Goal: Task Accomplishment & Management: Use online tool/utility

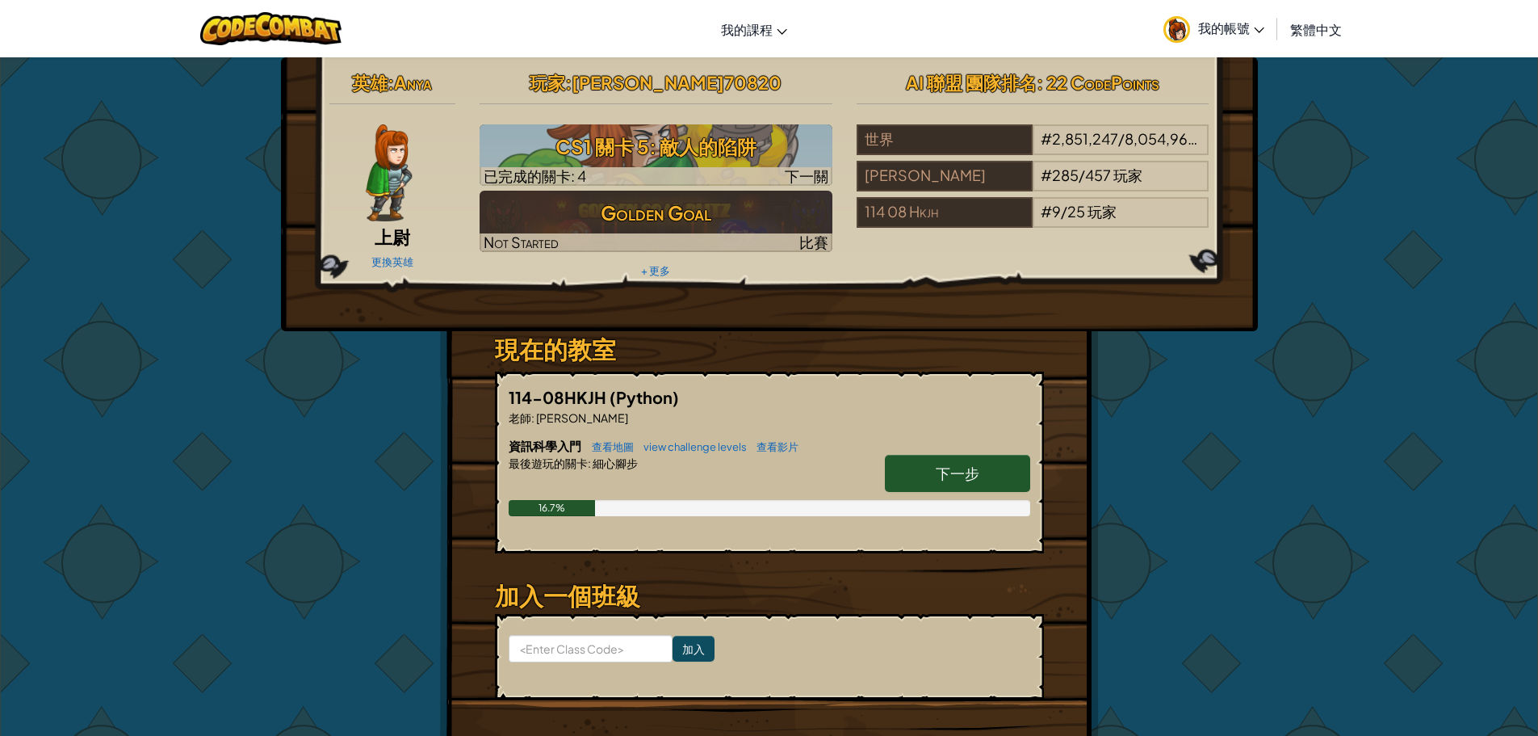
click at [372, 176] on img at bounding box center [389, 172] width 46 height 97
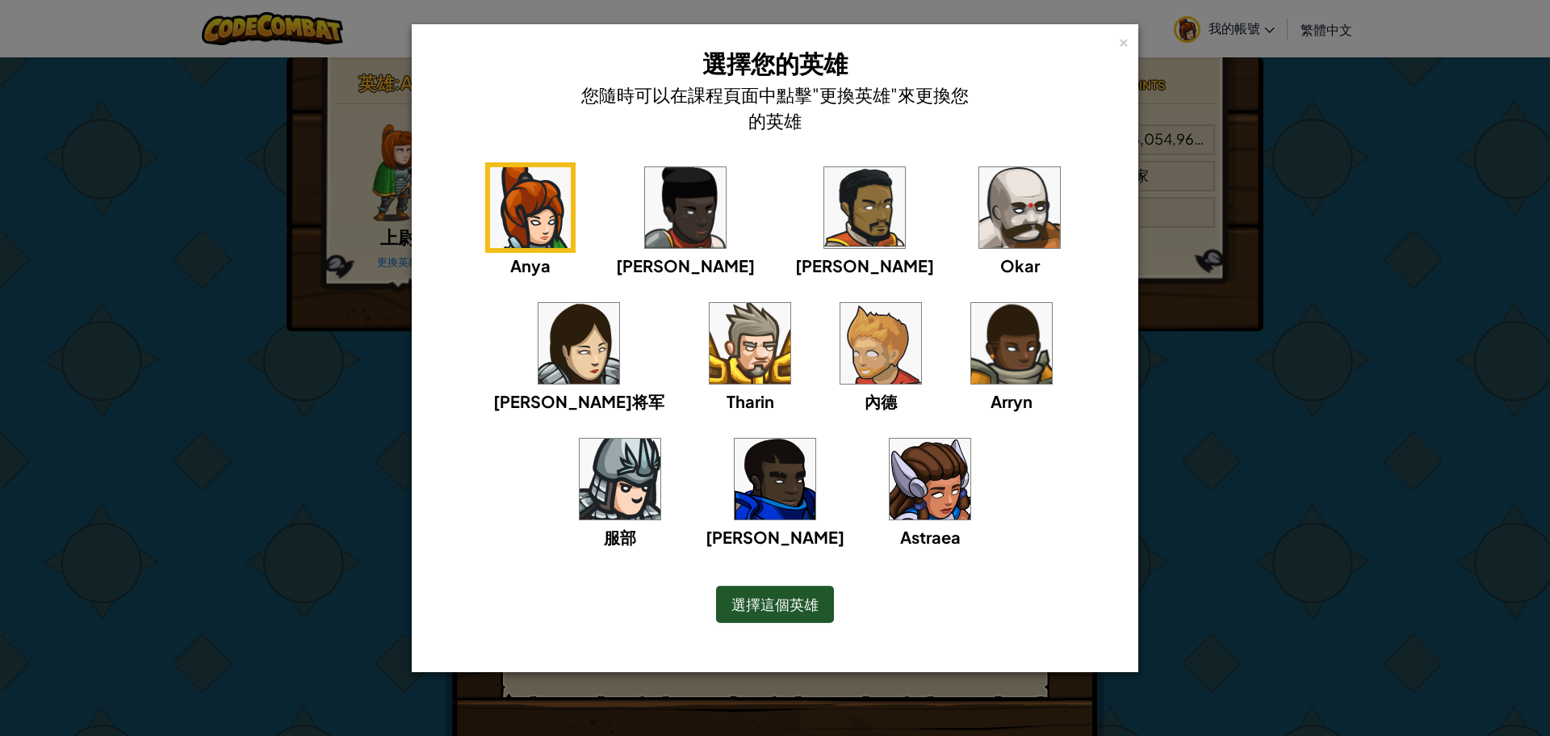
click at [1263, 421] on div "× 選擇您的英雄 您隨時可以在課程頁面中點擊"更換英雄"來更換您的英雄 [PERSON_NAME]雅将军 [PERSON_NAME] 服部 [PERSON_N…" at bounding box center [775, 368] width 1550 height 736
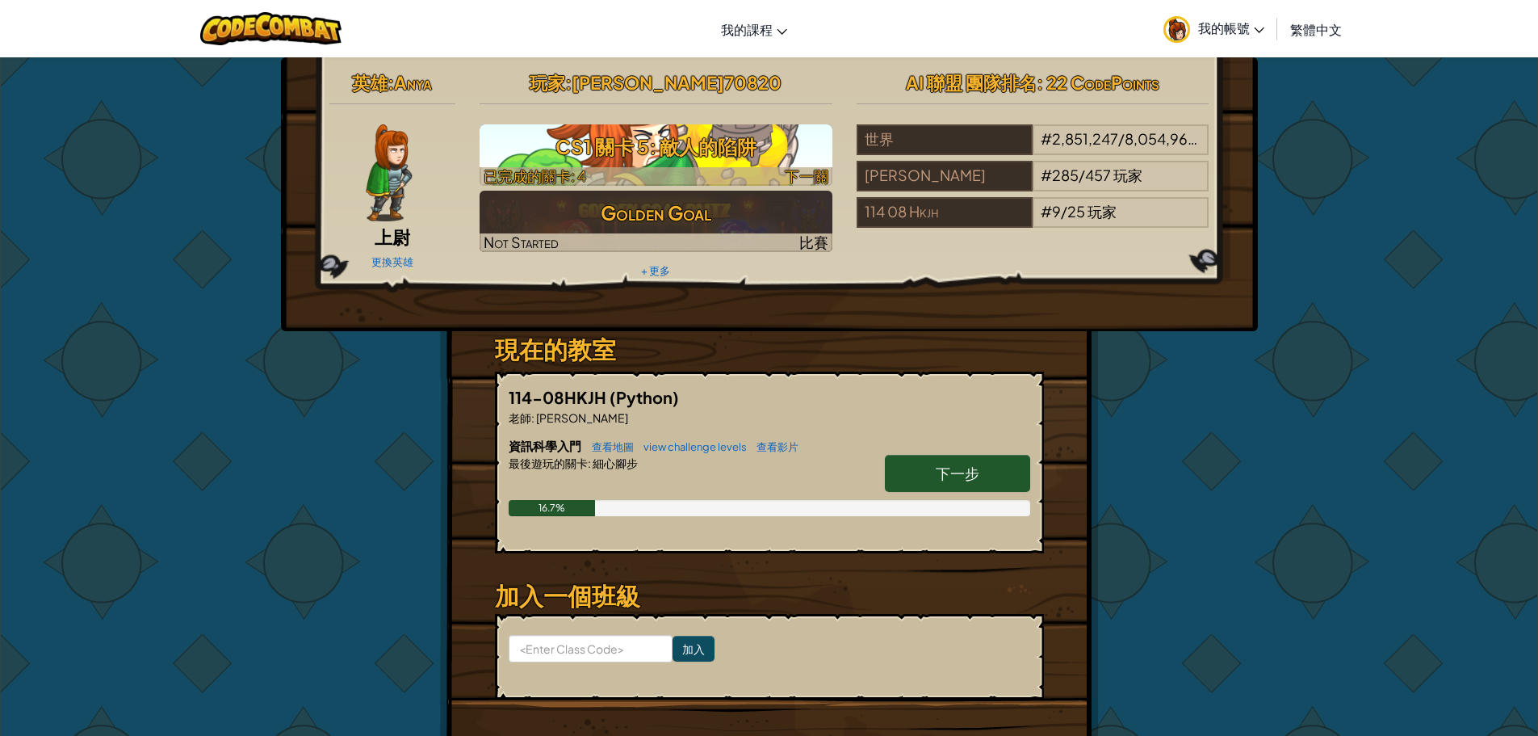
click at [631, 164] on h3 "CS1 關卡 5: 敵人的陷阱" at bounding box center [656, 146] width 353 height 36
select select "zh-HANT"
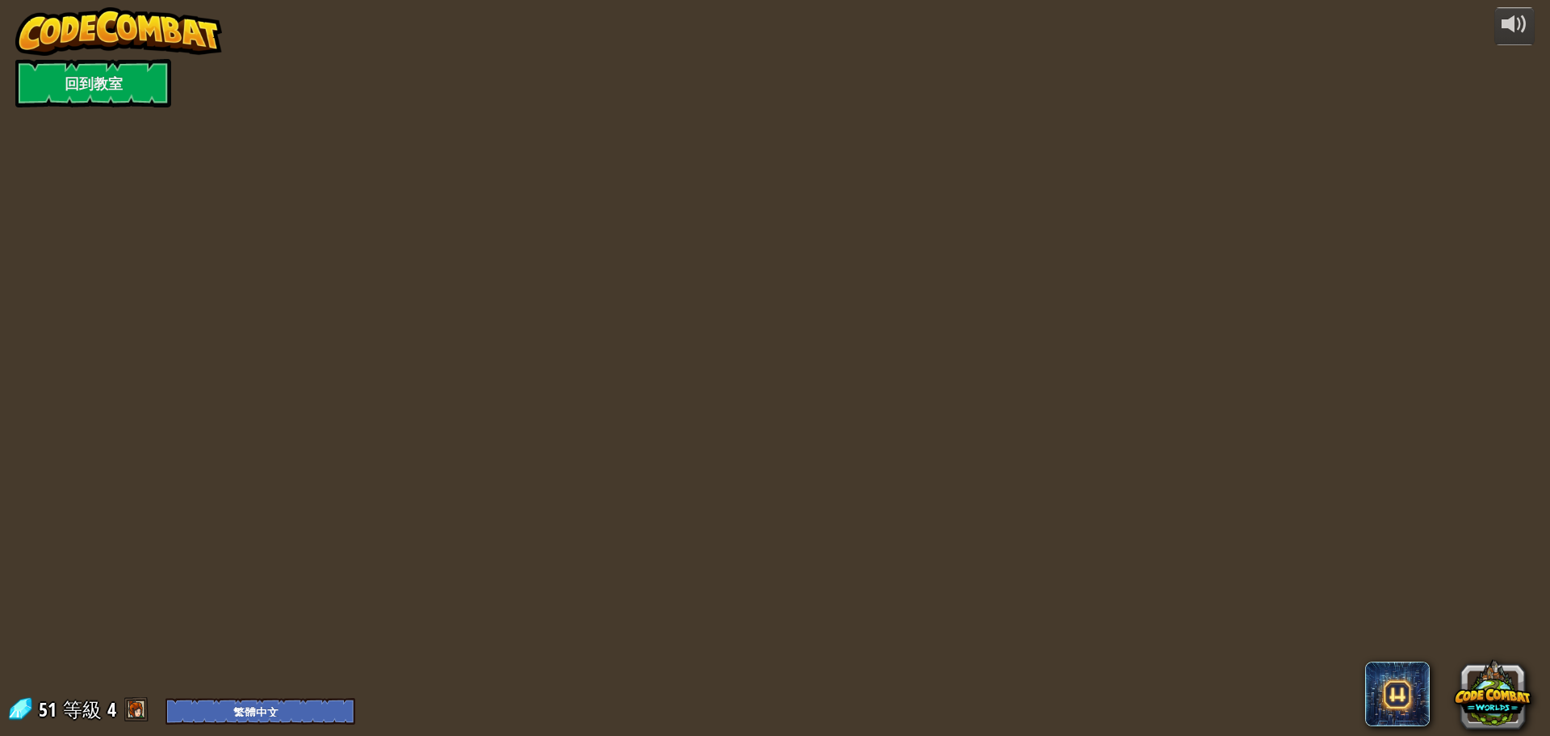
select select "zh-HANT"
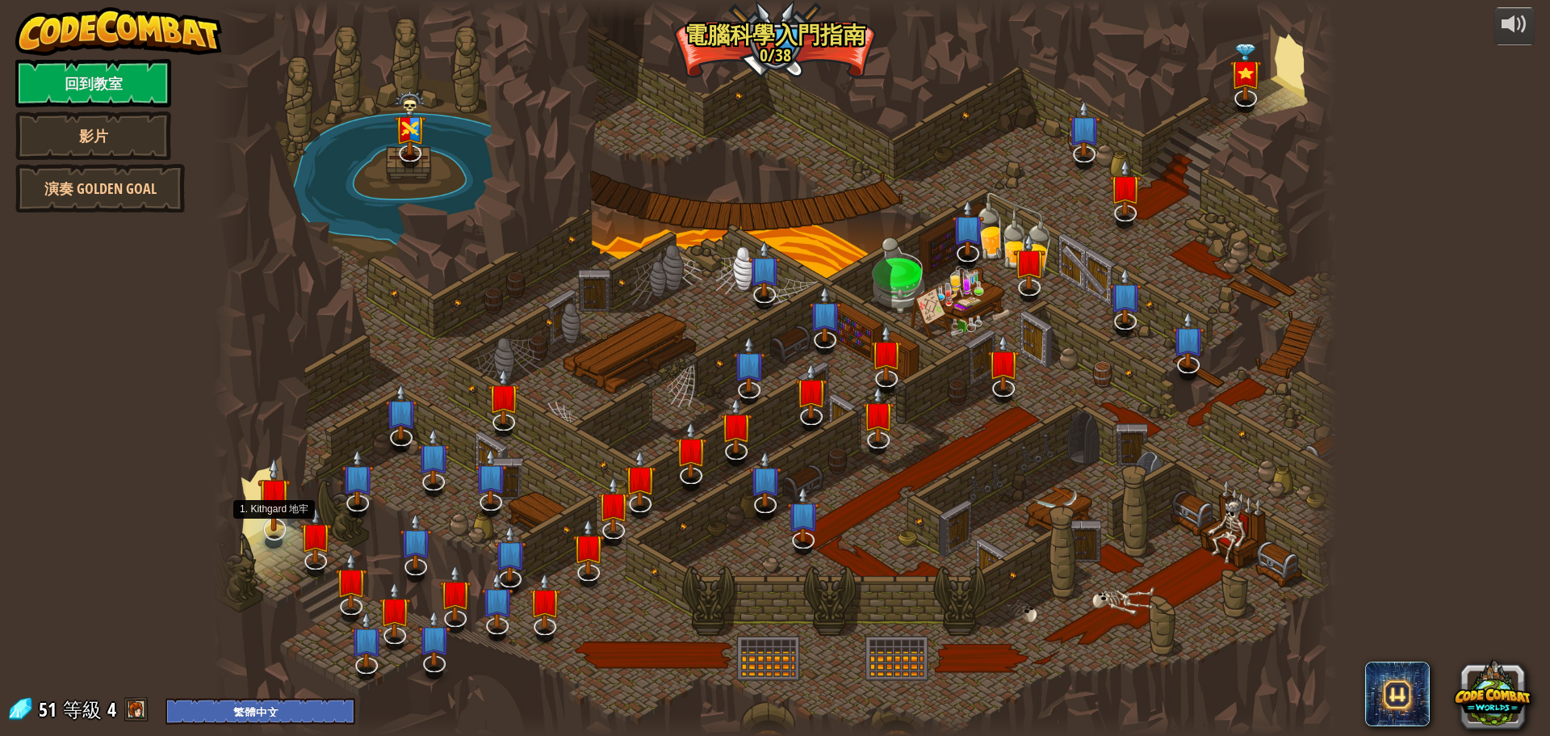
click at [261, 502] on img at bounding box center [274, 493] width 33 height 75
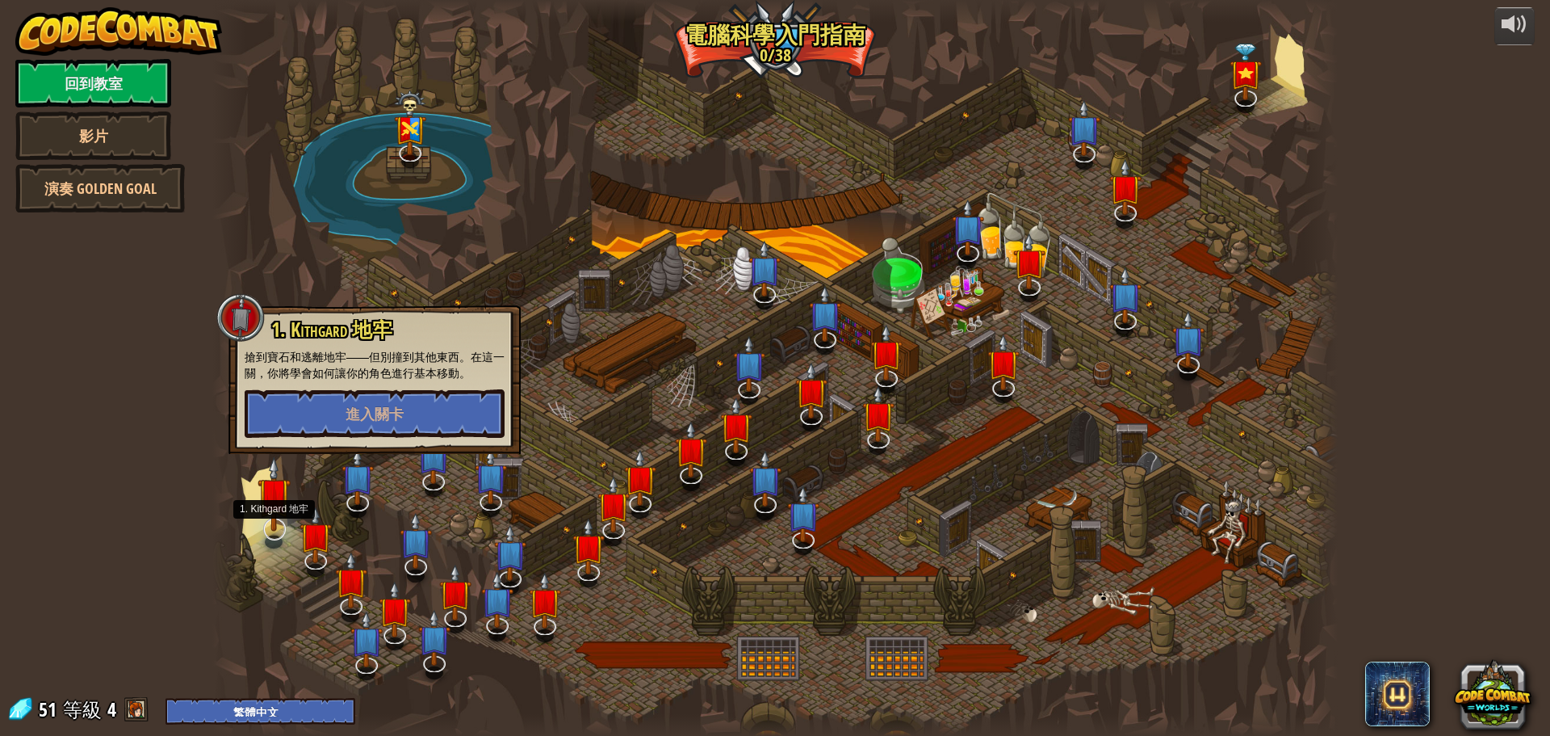
select select "zh-HANT"
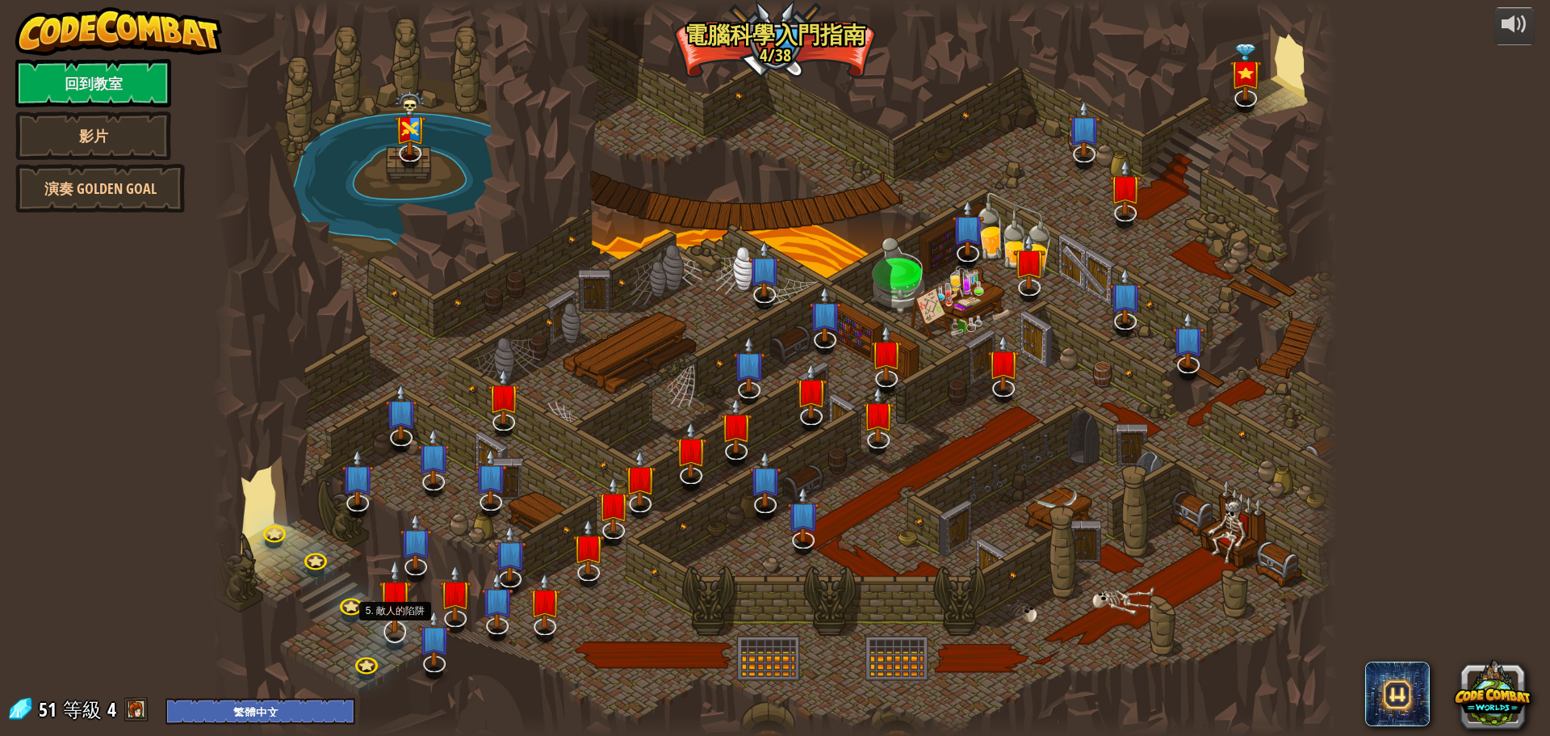
select select "zh-HANT"
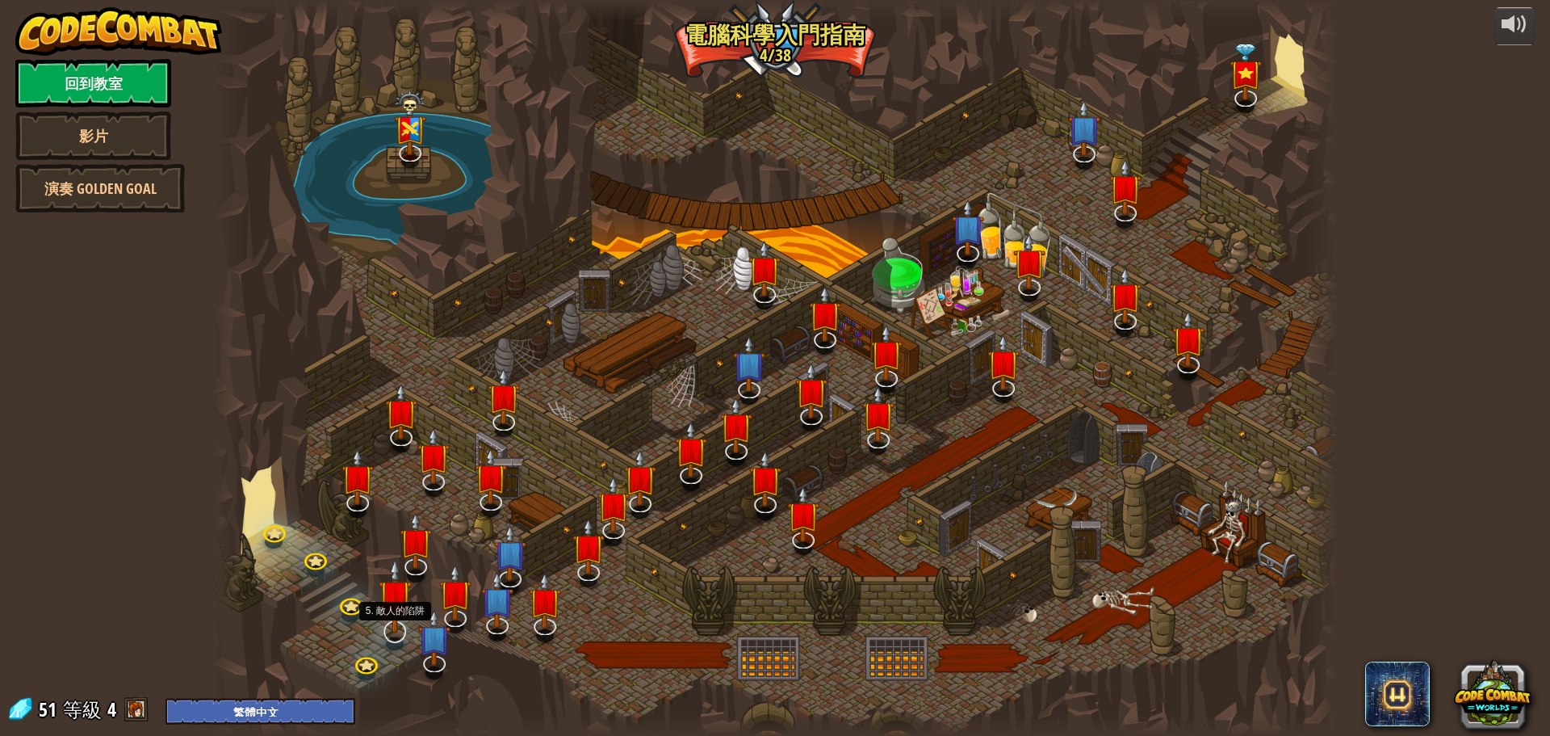
select select "zh-HANT"
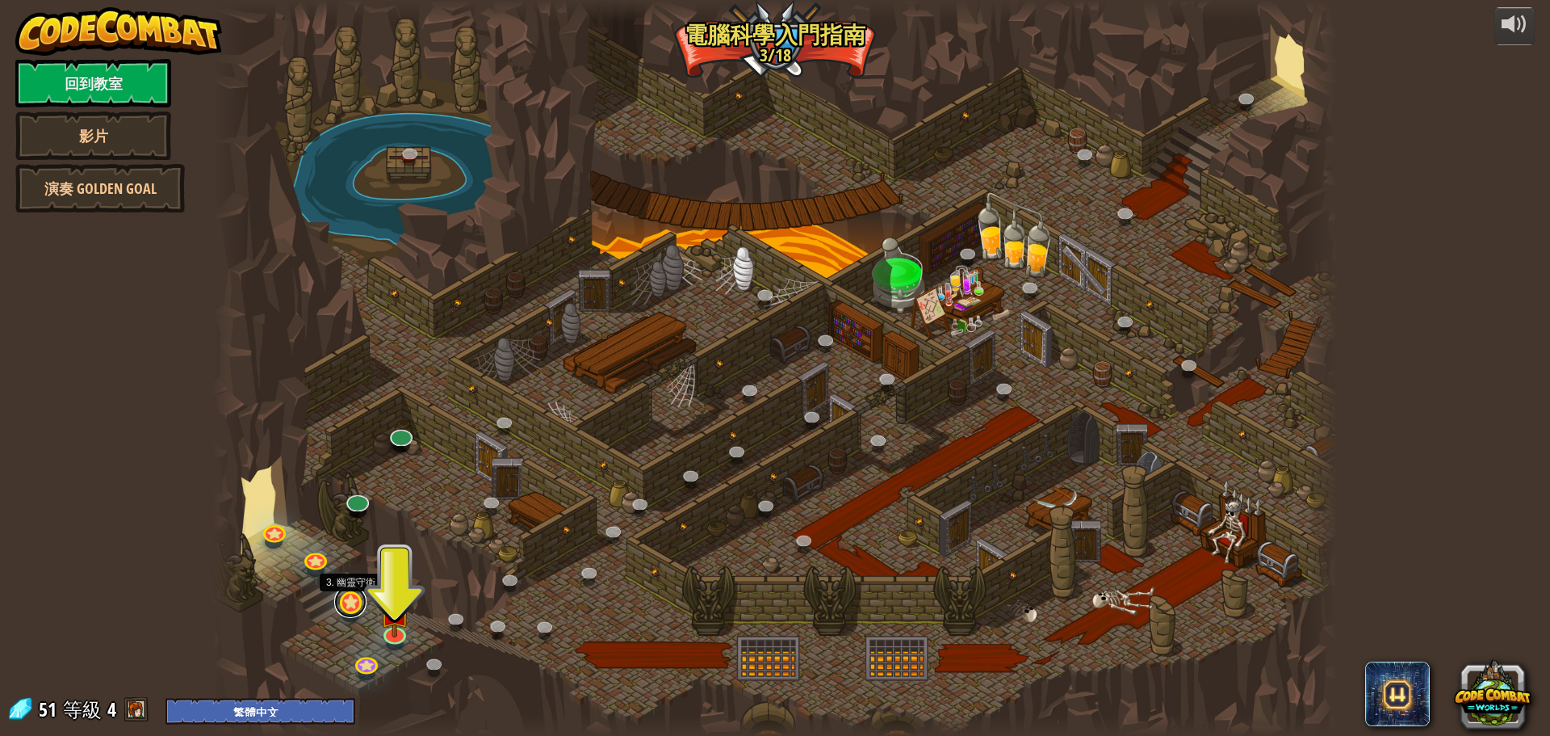
click at [347, 608] on link at bounding box center [350, 601] width 32 height 32
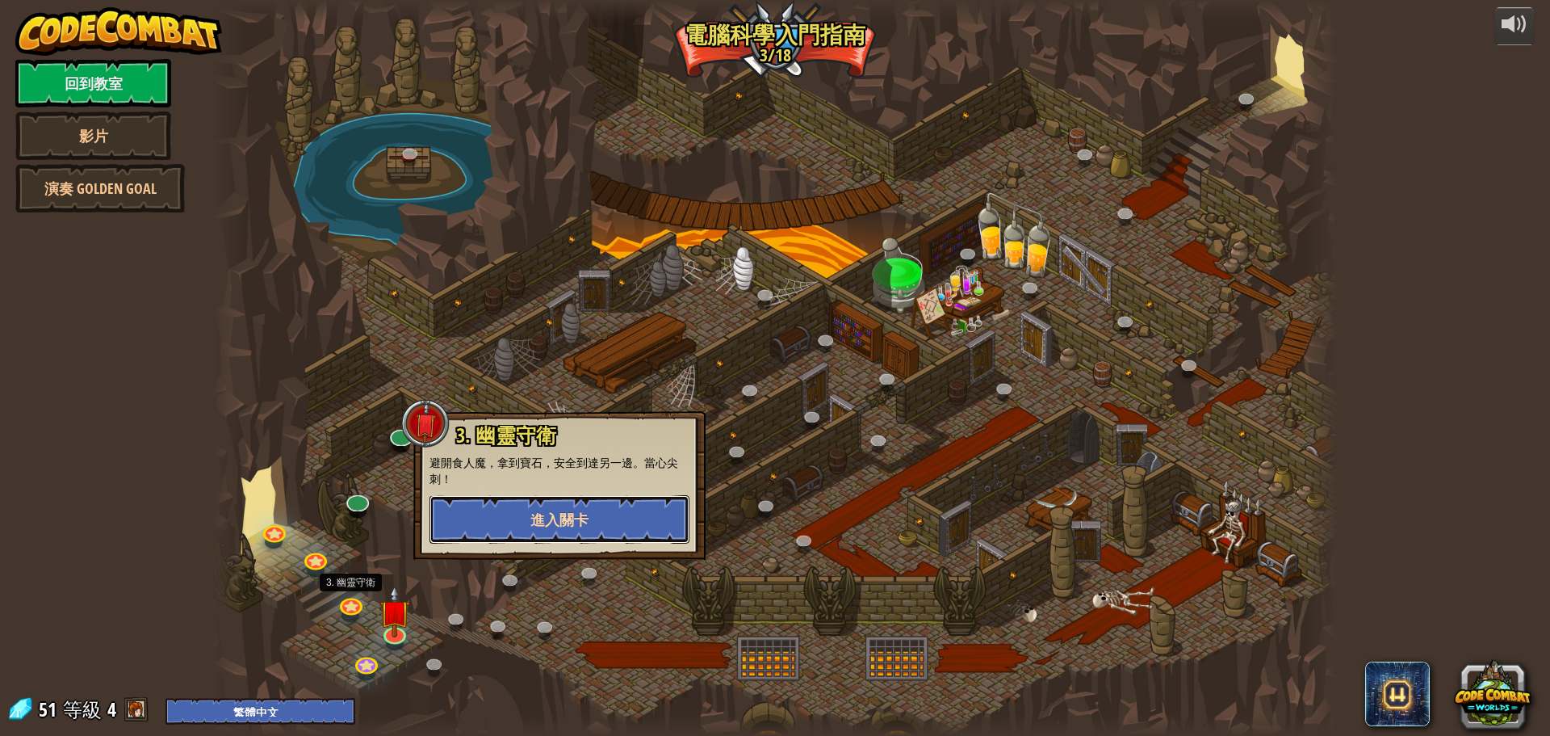
click at [490, 523] on button "進入關卡" at bounding box center [560, 519] width 260 height 48
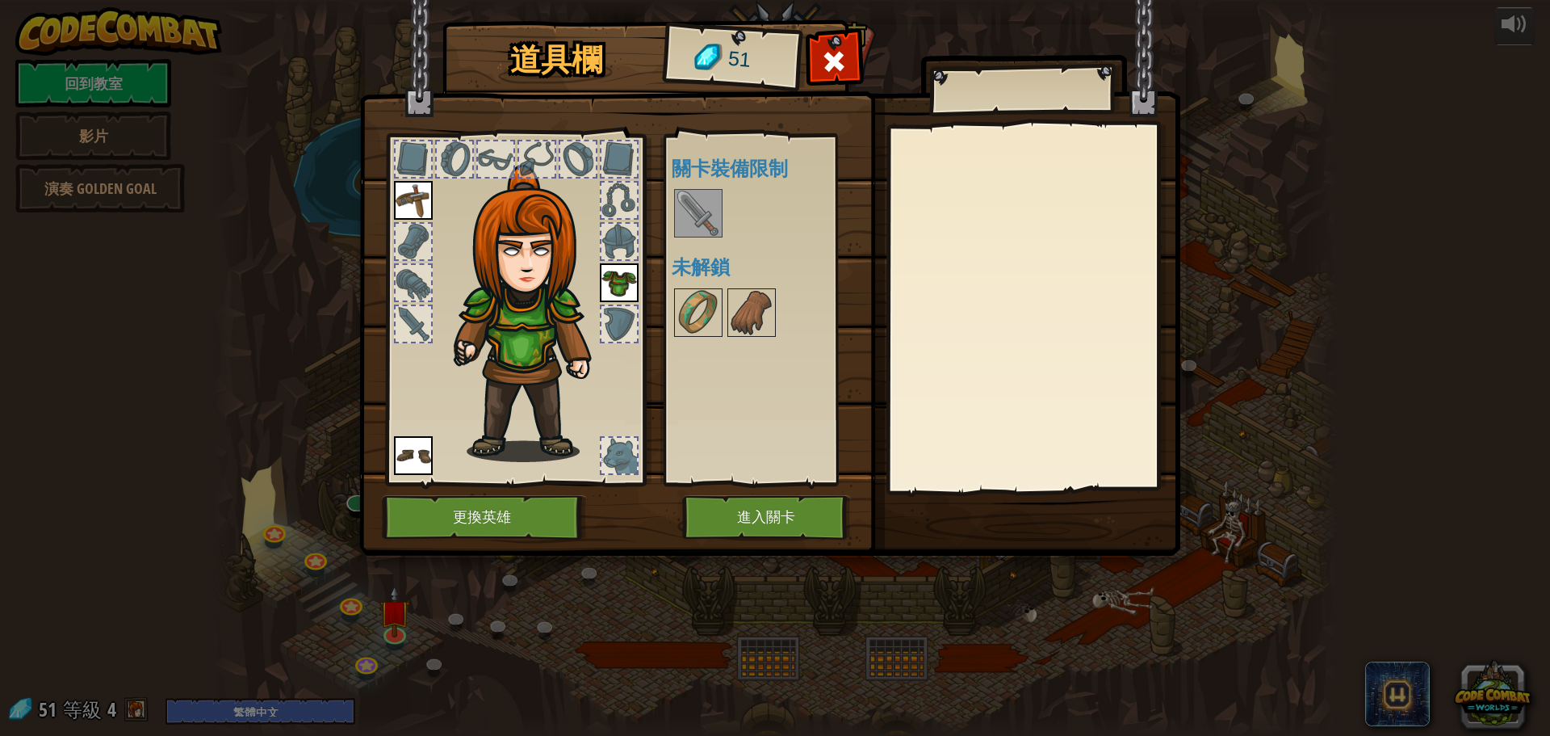
drag, startPoint x: 897, startPoint y: 665, endPoint x: 856, endPoint y: 636, distance: 50.4
click at [896, 663] on div "道具欄 51 可使用的裝備 裝備 裝備 裝備 連點物品兩下可裝備 關卡裝備限制 未解鎖 裝備 脫下 訂閱我們來解鎖吧! (受本關卡限制) 更換英雄 進入關卡" at bounding box center [775, 368] width 1550 height 736
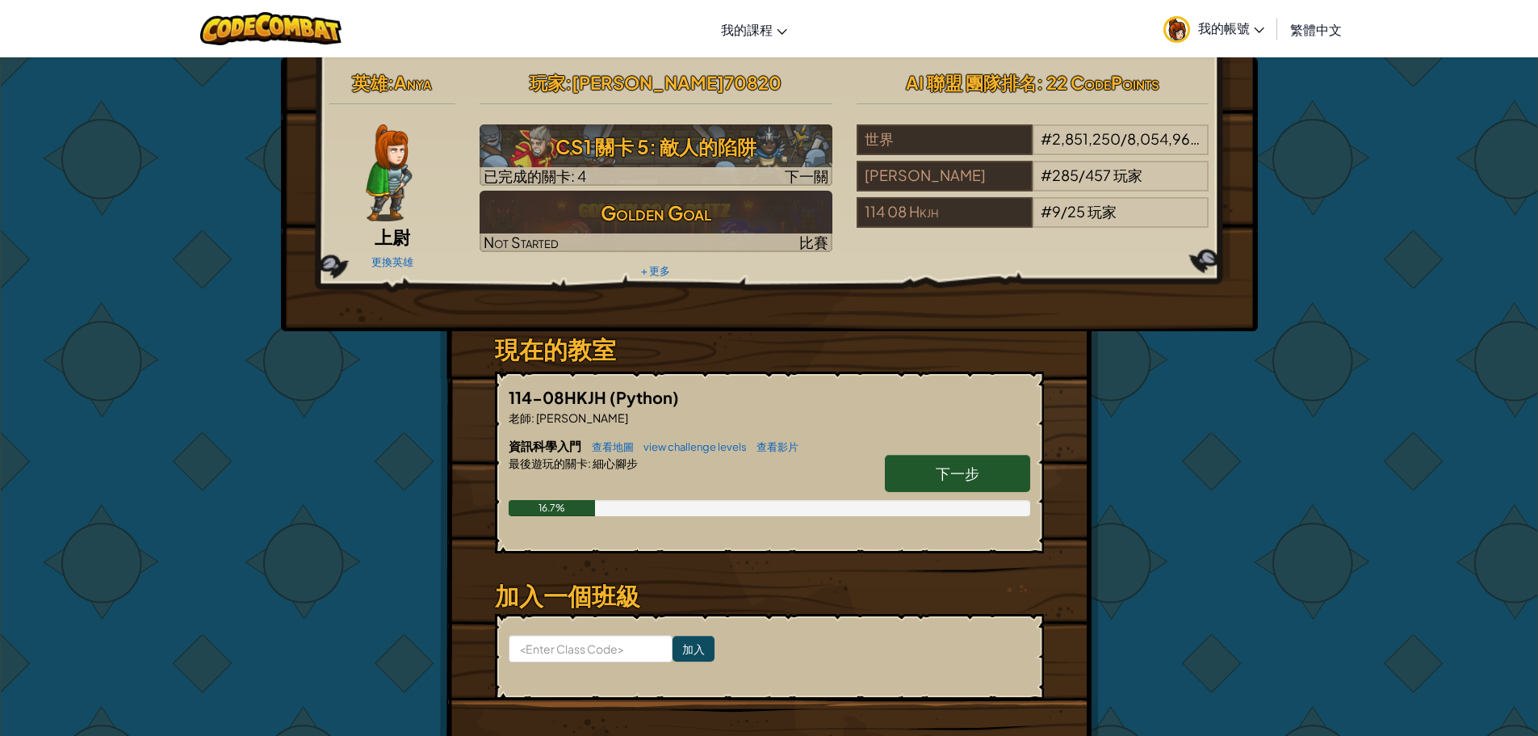
click at [1198, 25] on span "我的帳號" at bounding box center [1231, 27] width 66 height 17
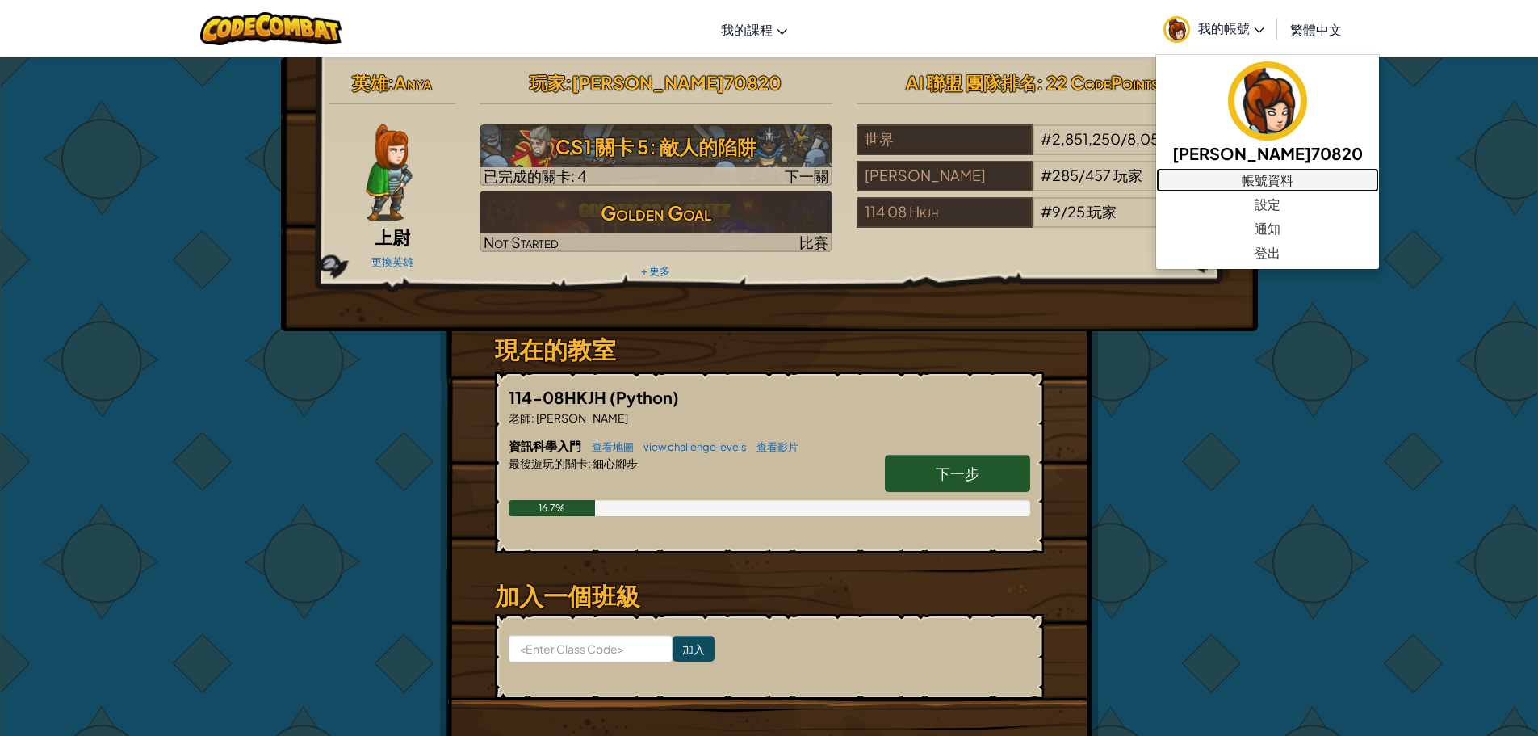
click at [1263, 183] on link "帳號資料" at bounding box center [1267, 180] width 223 height 24
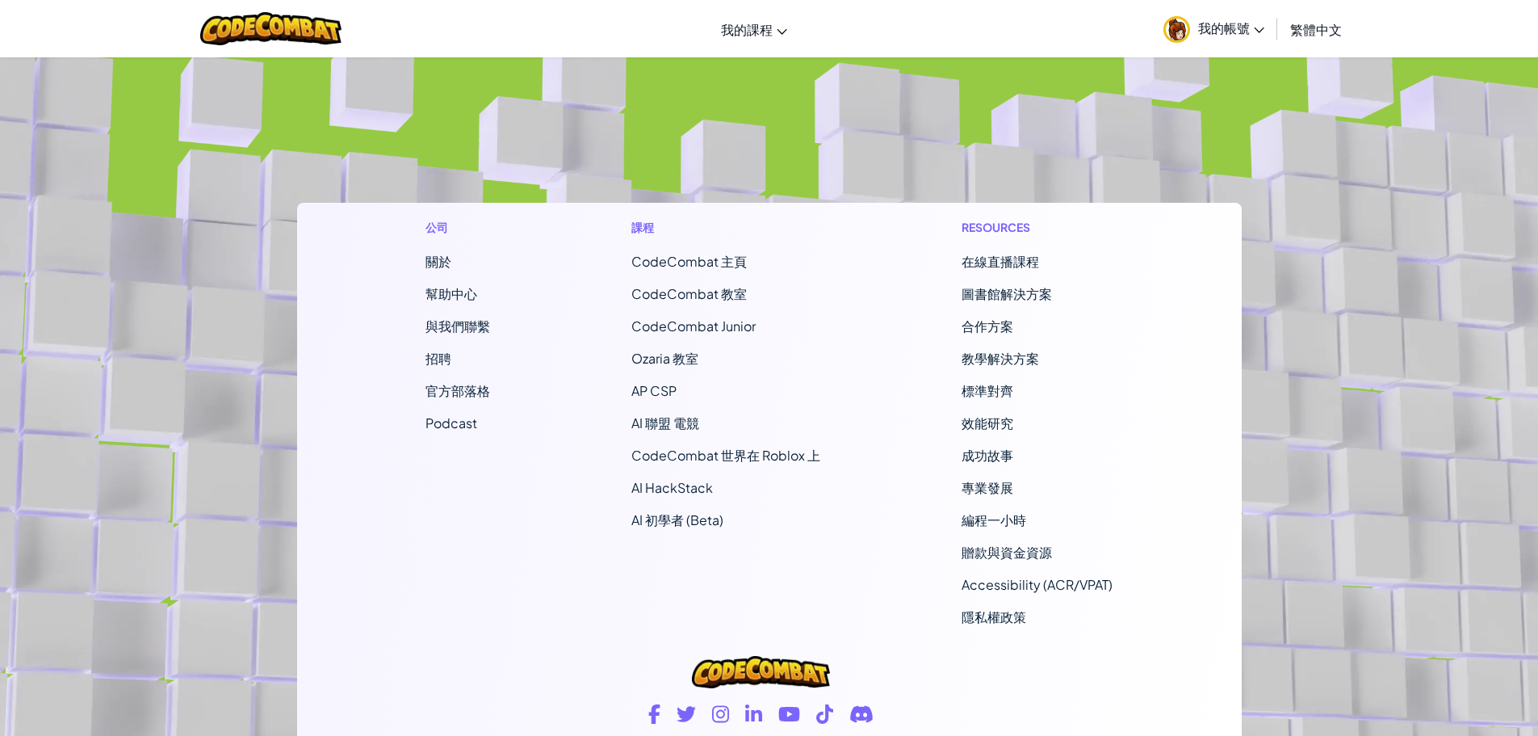
scroll to position [1373, 0]
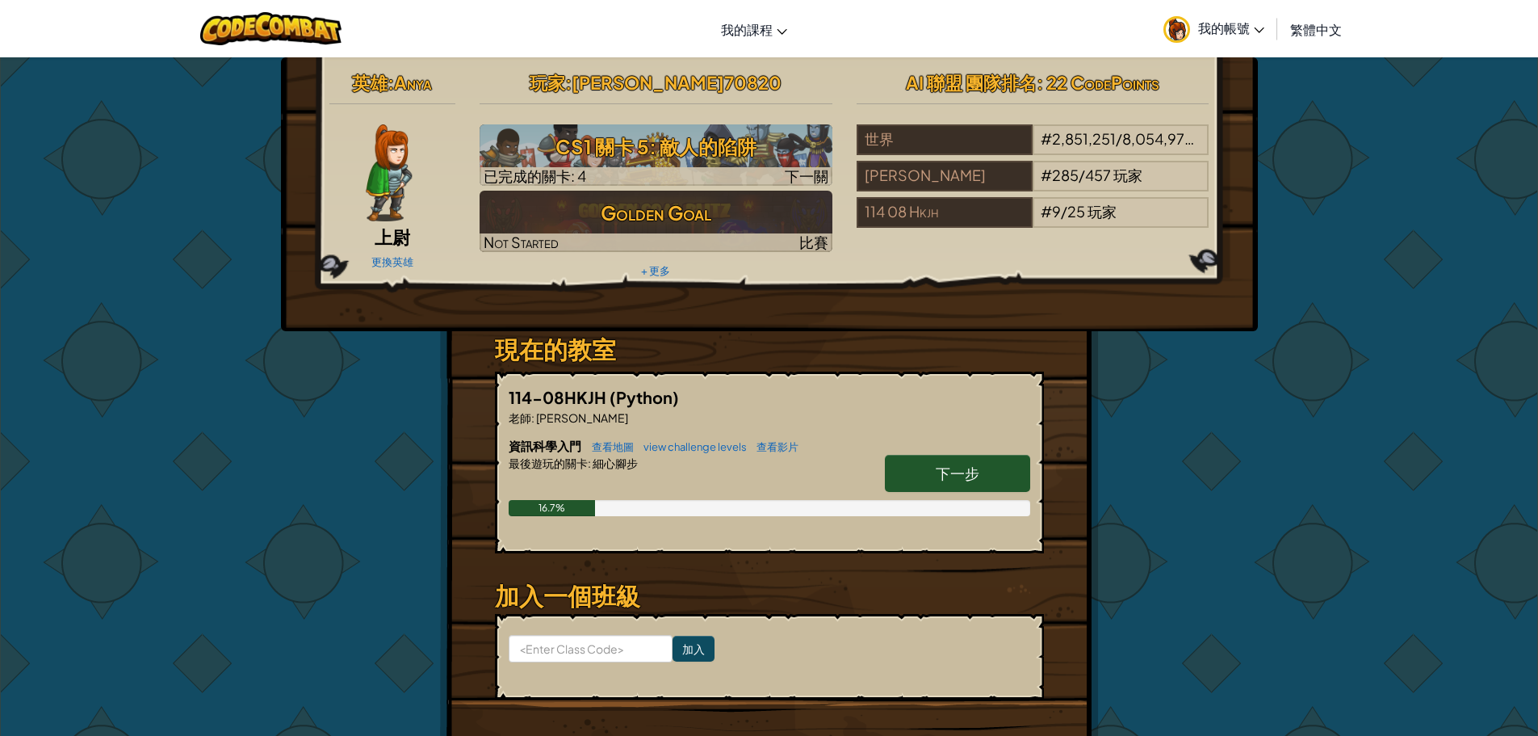
click at [928, 469] on link "下一步" at bounding box center [957, 473] width 145 height 37
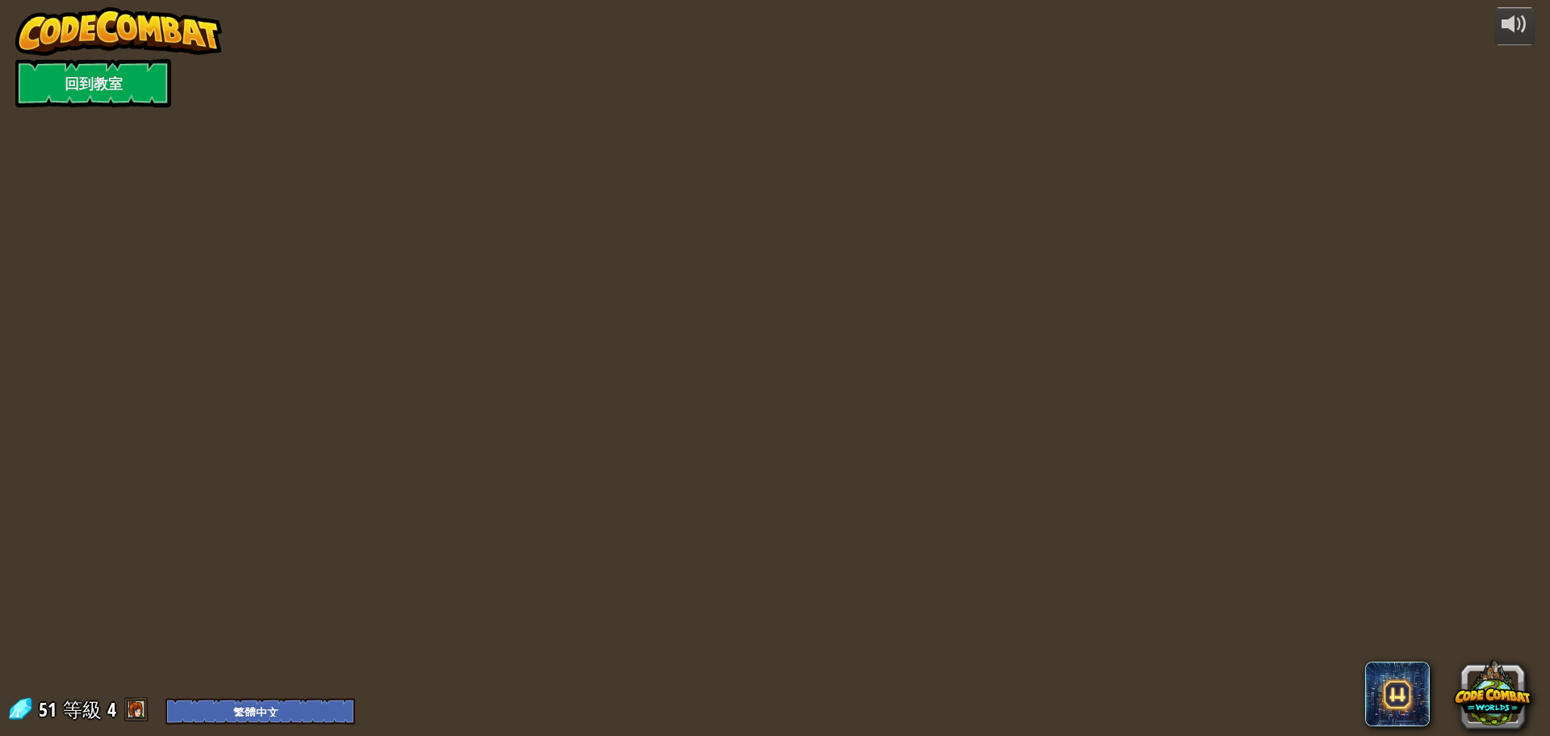
select select "zh-HANT"
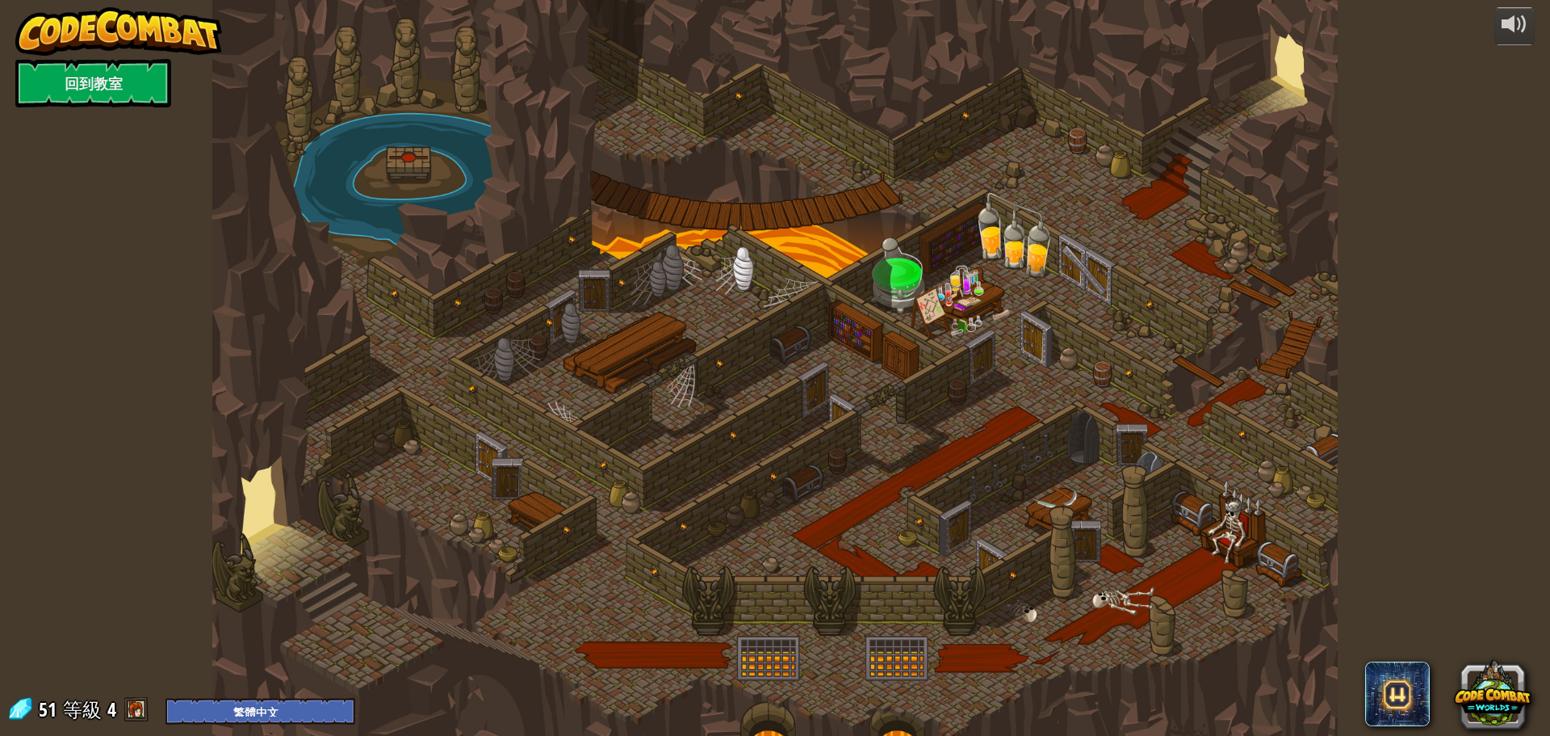
select select "zh-HANT"
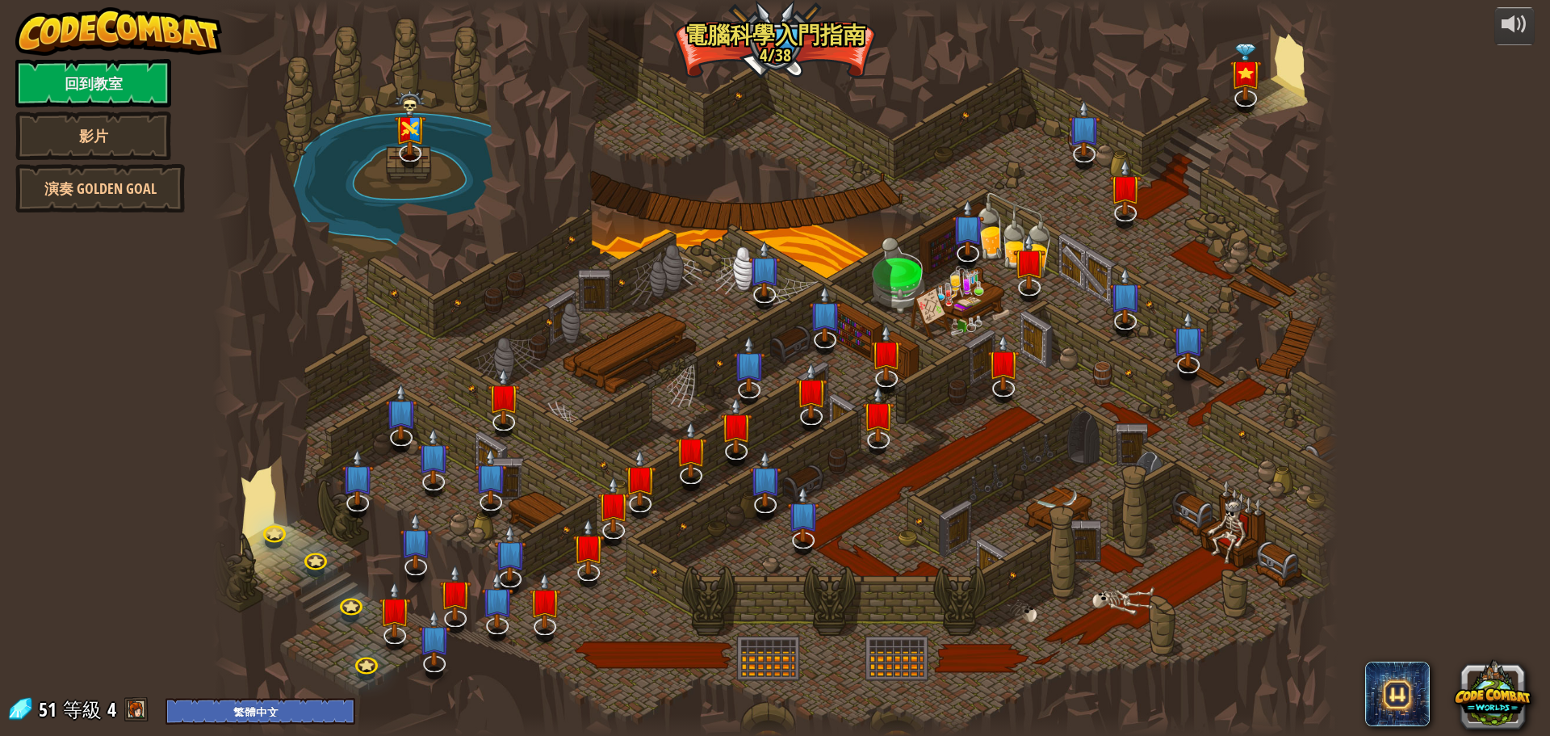
select select "zh-HANT"
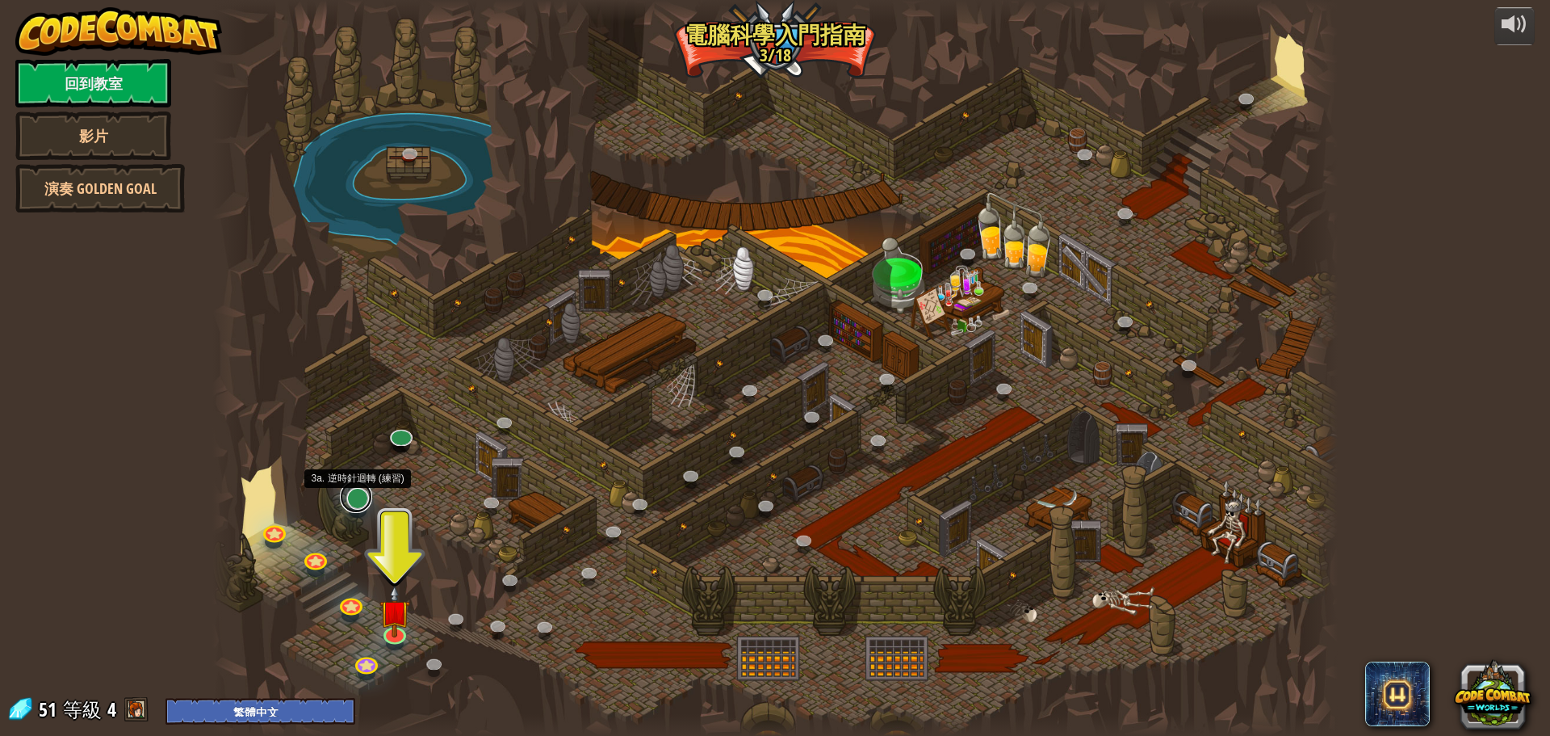
click at [350, 504] on link at bounding box center [356, 496] width 32 height 32
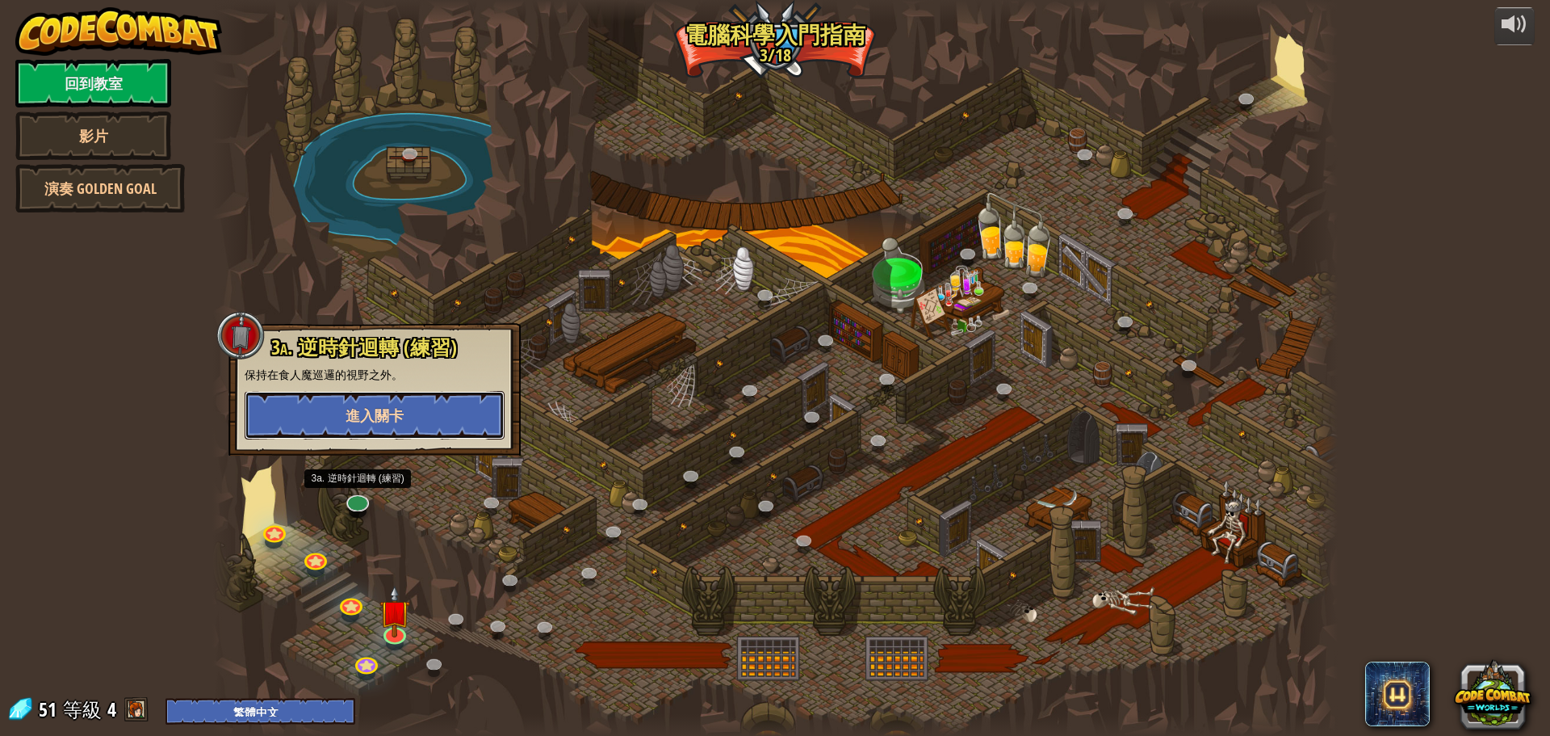
click at [388, 413] on span "進入關卡" at bounding box center [375, 415] width 58 height 20
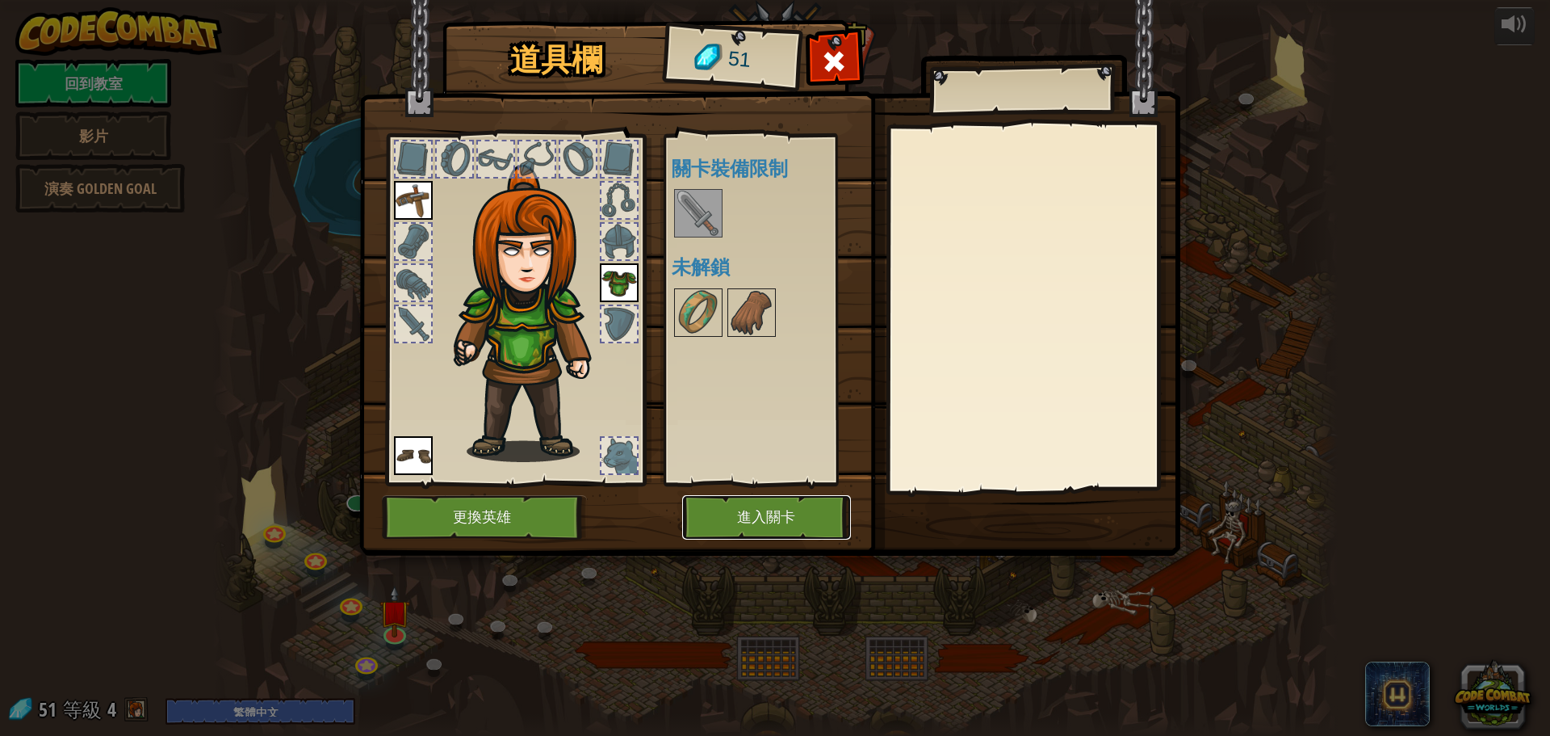
click at [757, 526] on button "進入關卡" at bounding box center [766, 517] width 169 height 44
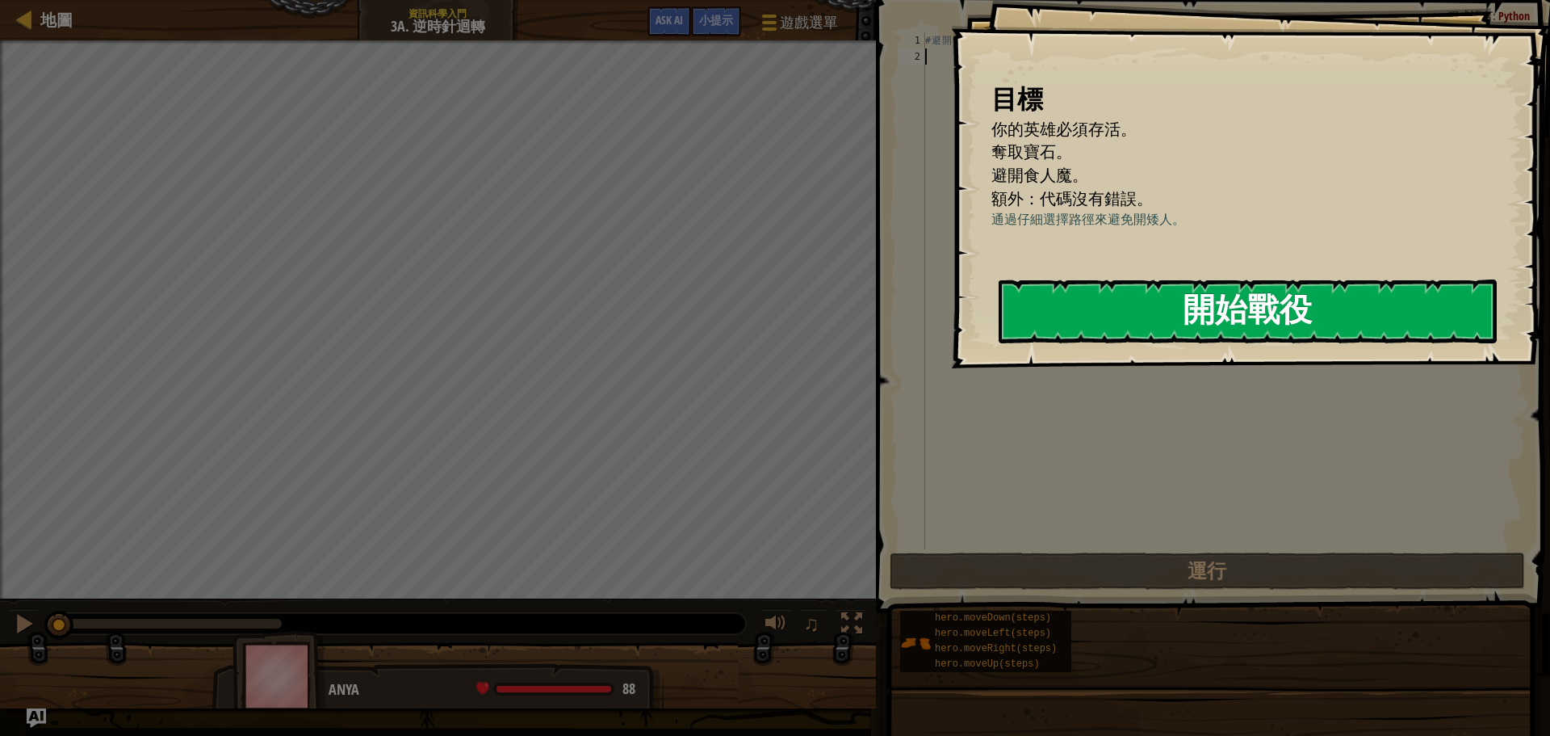
click at [1067, 310] on button "開始戰役" at bounding box center [1248, 311] width 498 height 64
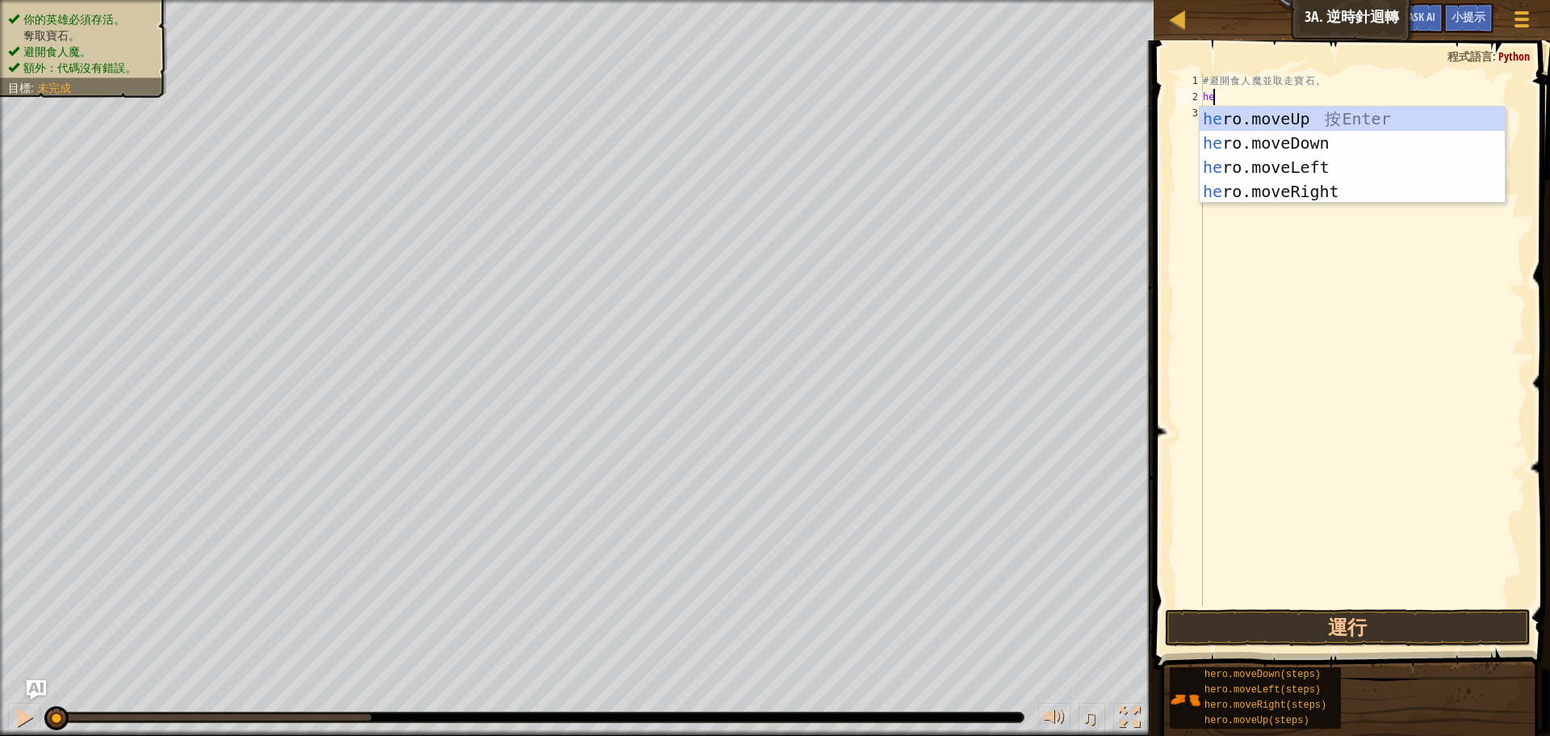
scroll to position [7, 1]
type textarea "hero"
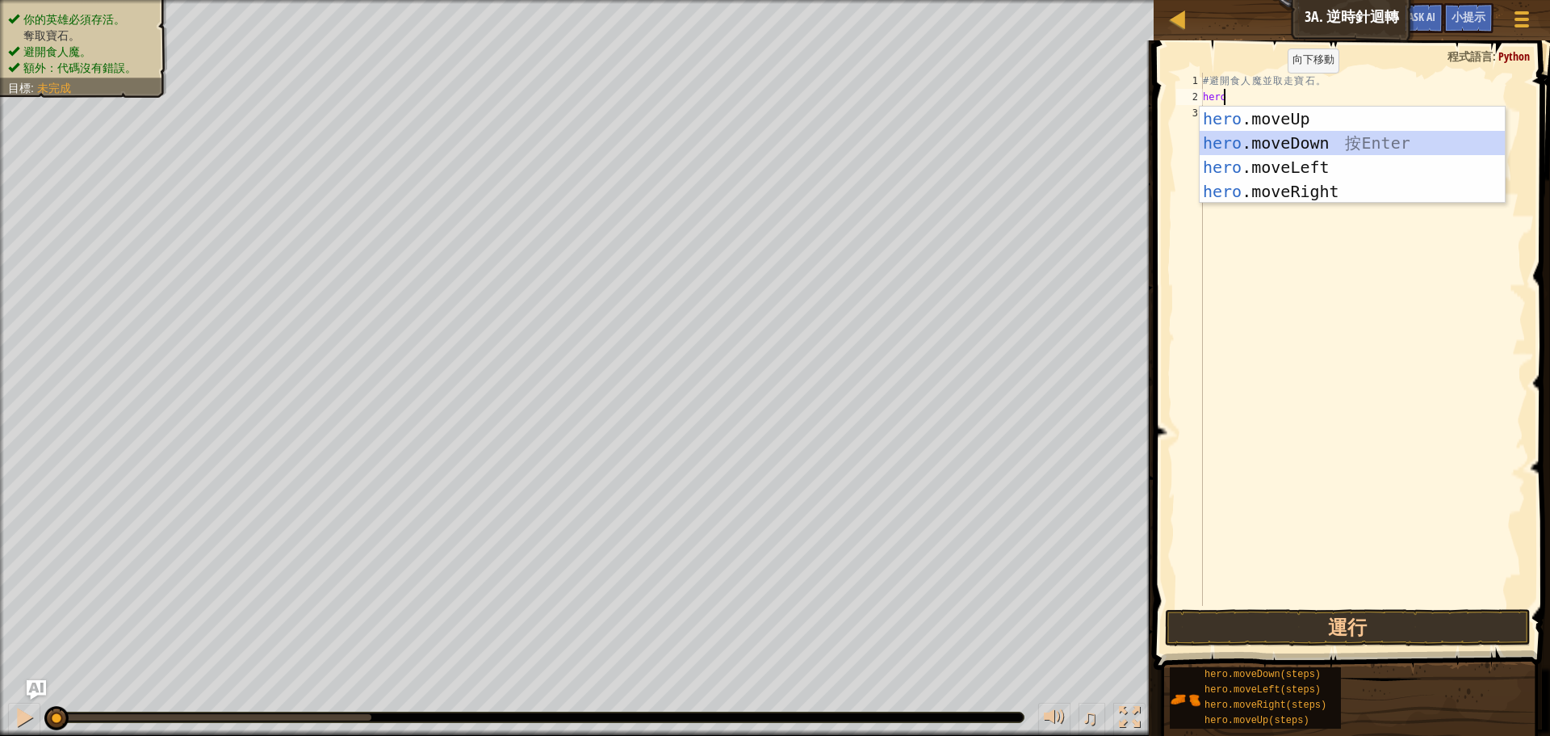
click at [1315, 149] on div "hero .moveUp 按 Enter hero .moveDown 按 Enter hero .moveLeft 按 Enter hero .moveRi…" at bounding box center [1352, 179] width 305 height 145
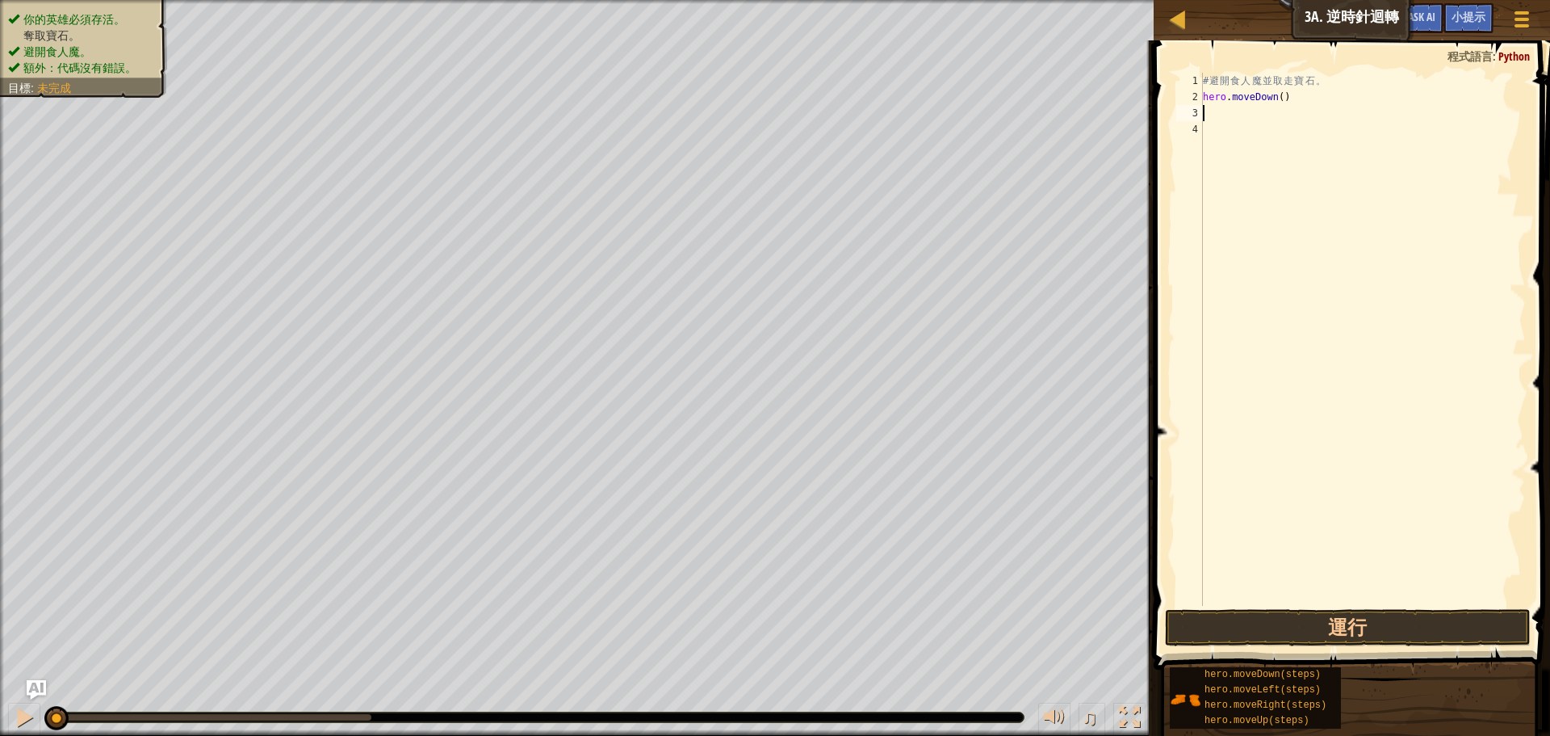
type textarea "h"
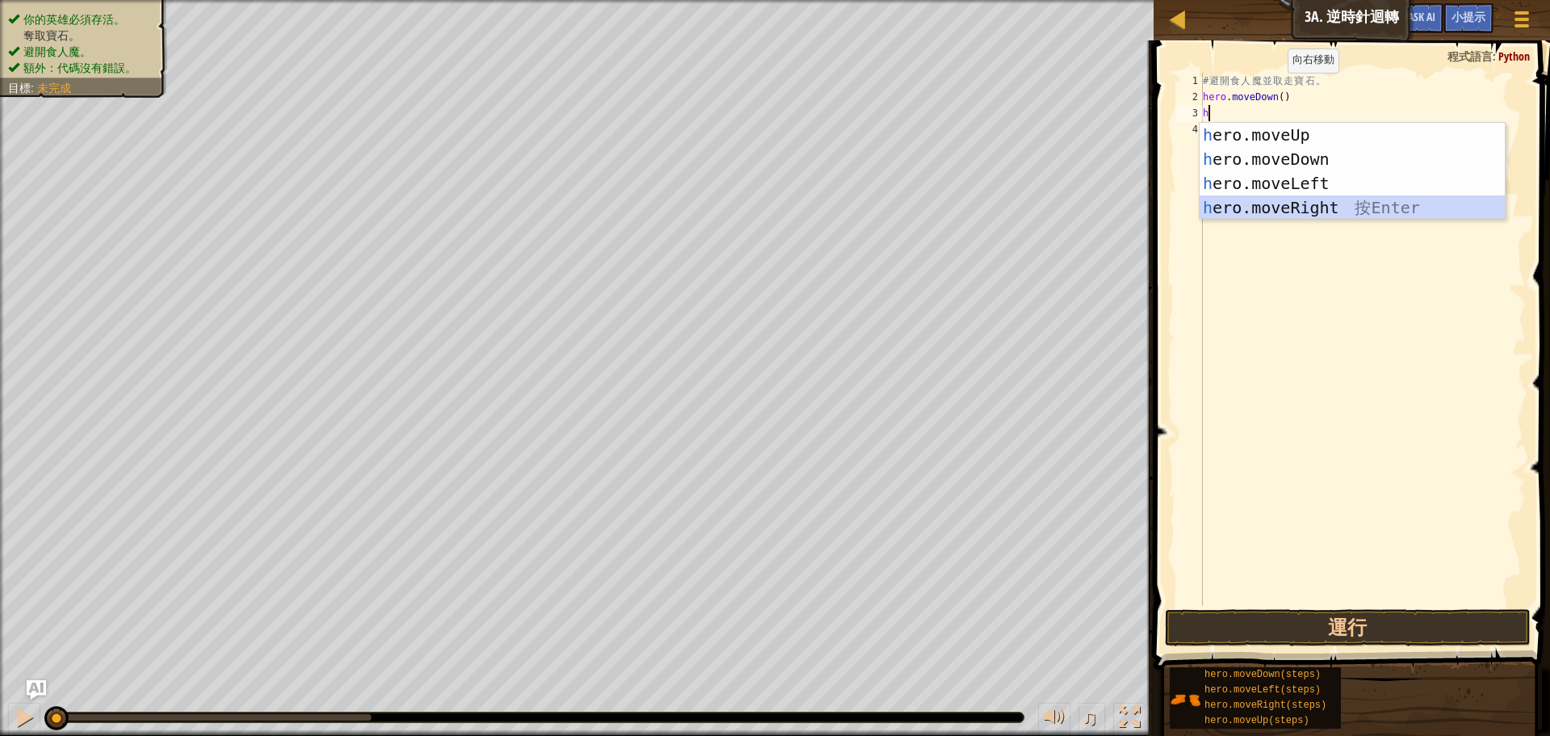
click at [1318, 208] on div "h ero.moveUp 按 Enter h ero.moveDown 按 Enter h ero.moveLeft 按 Enter h ero.moveRi…" at bounding box center [1352, 195] width 305 height 145
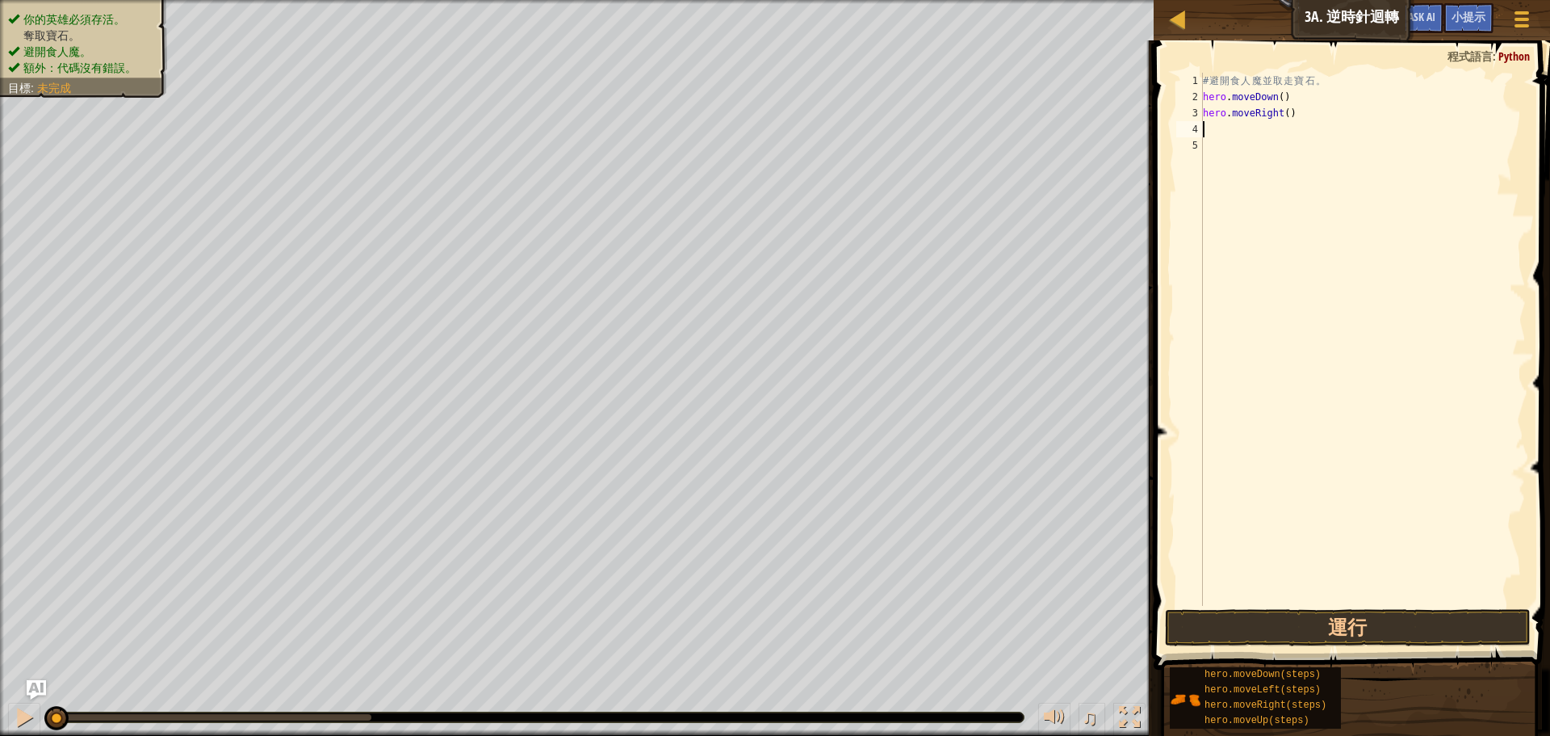
type textarea "h"
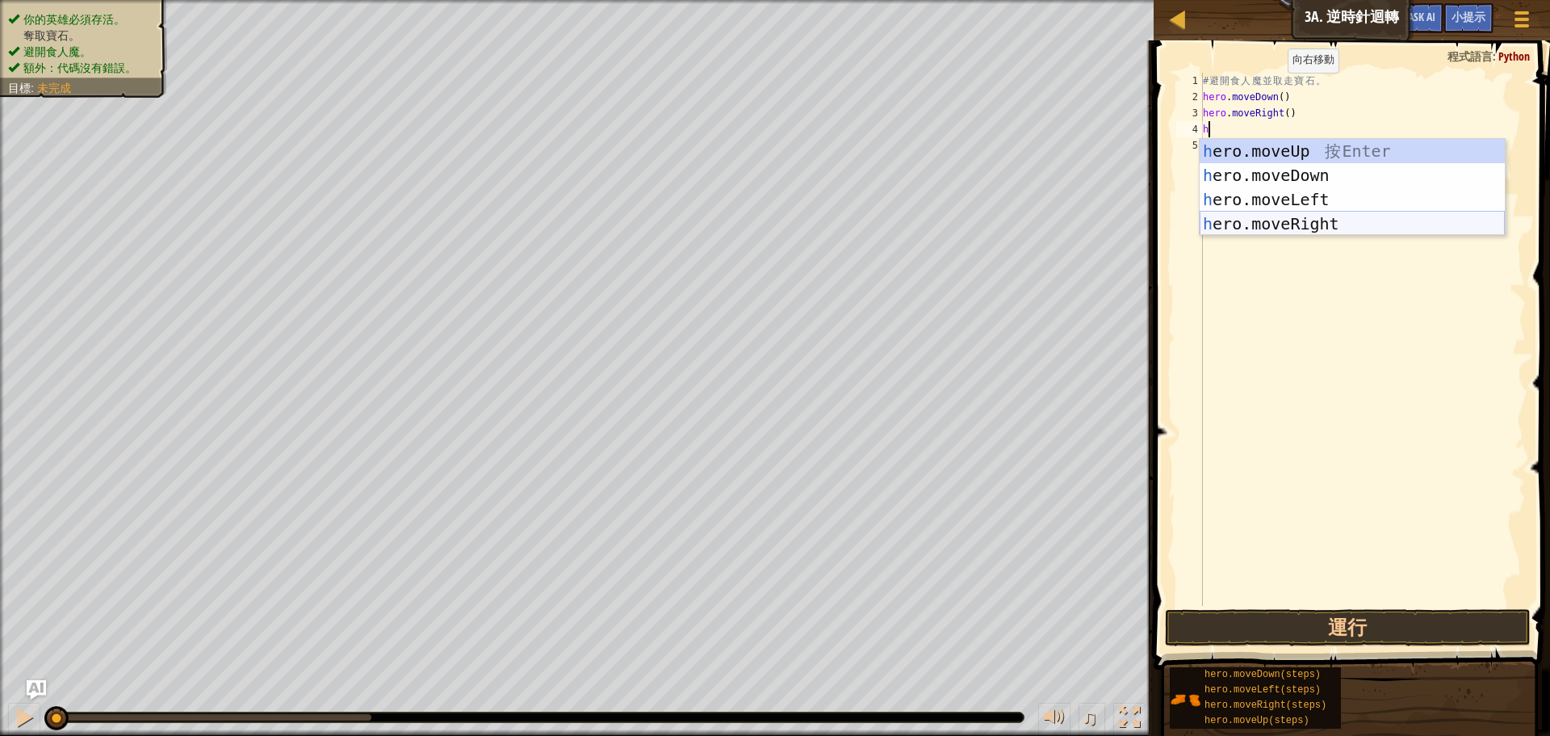
click at [1280, 217] on div "h ero.moveUp 按 Enter h ero.moveDown 按 Enter h ero.moveLeft 按 Enter h ero.moveRi…" at bounding box center [1352, 211] width 305 height 145
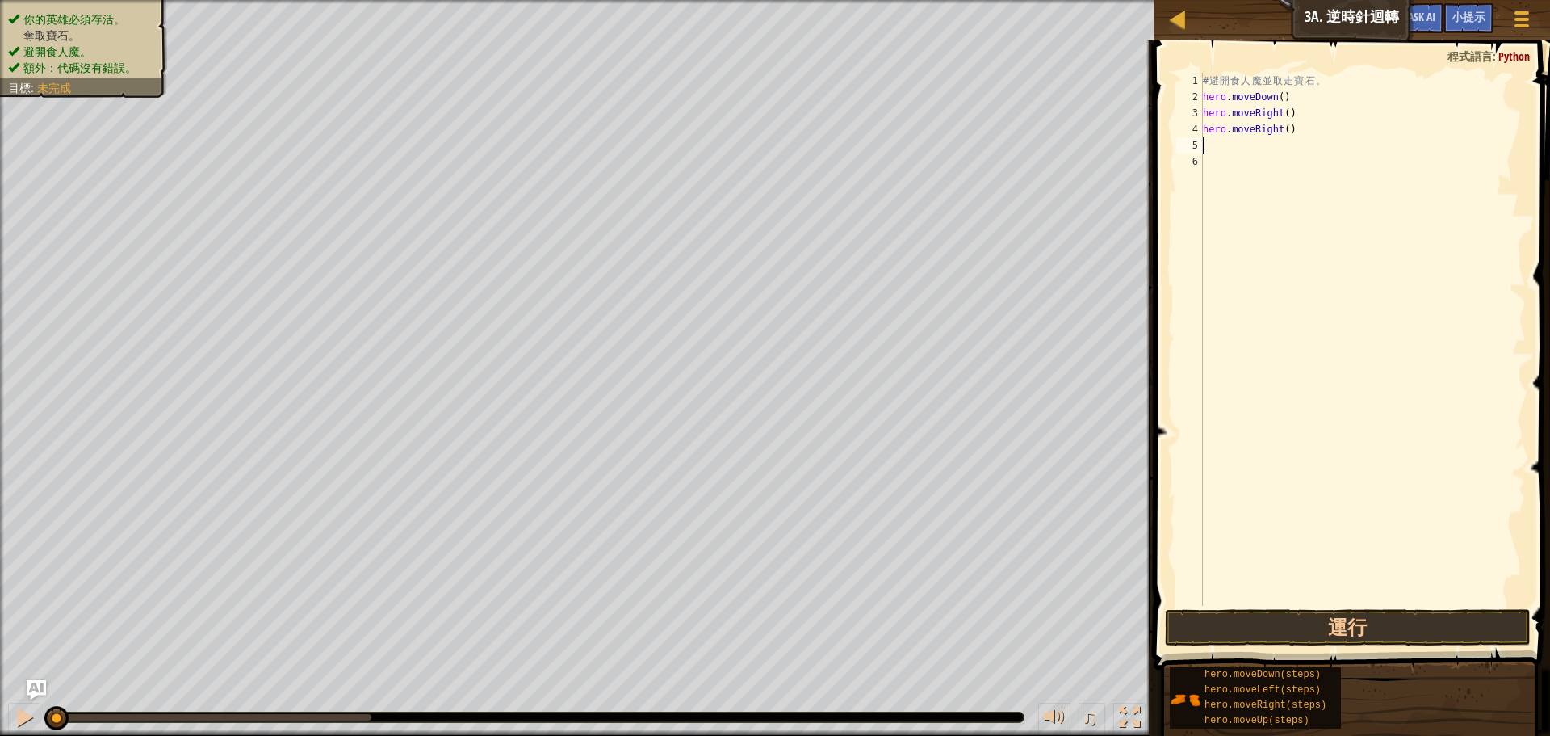
type textarea "h"
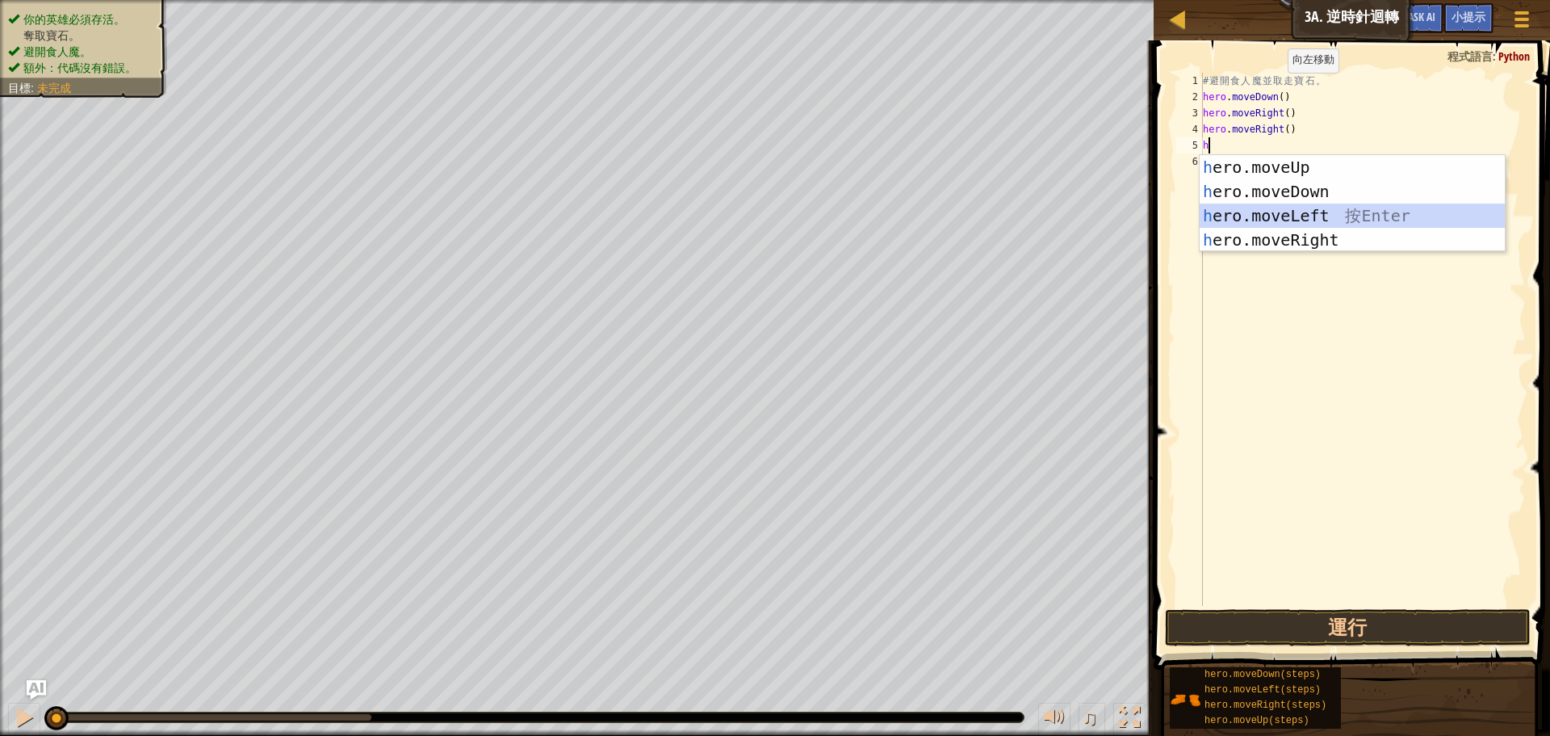
click at [1273, 210] on div "h ero.moveUp 按 Enter h ero.moveDown 按 Enter h ero.moveLeft 按 Enter h ero.moveRi…" at bounding box center [1352, 227] width 305 height 145
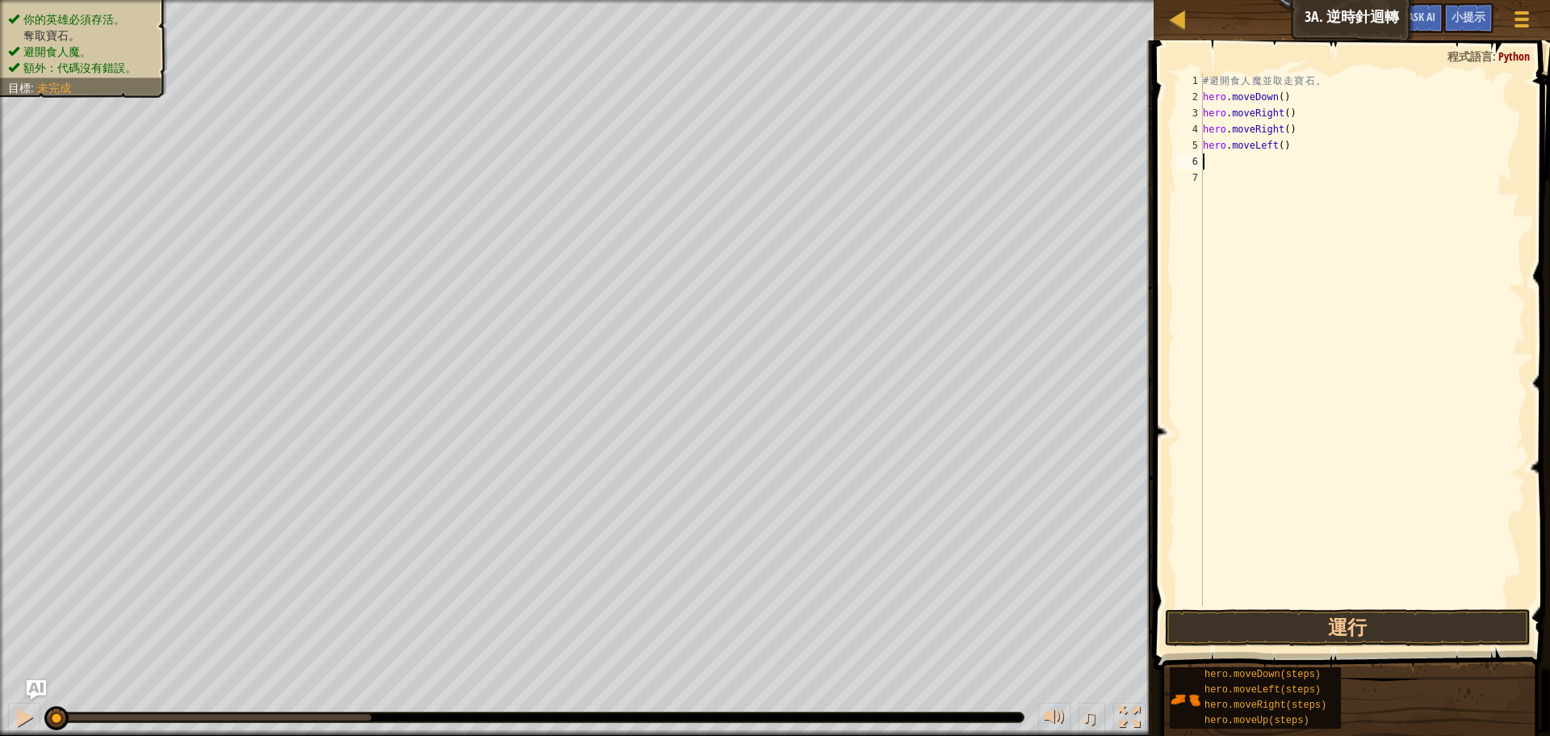
type textarea "h"
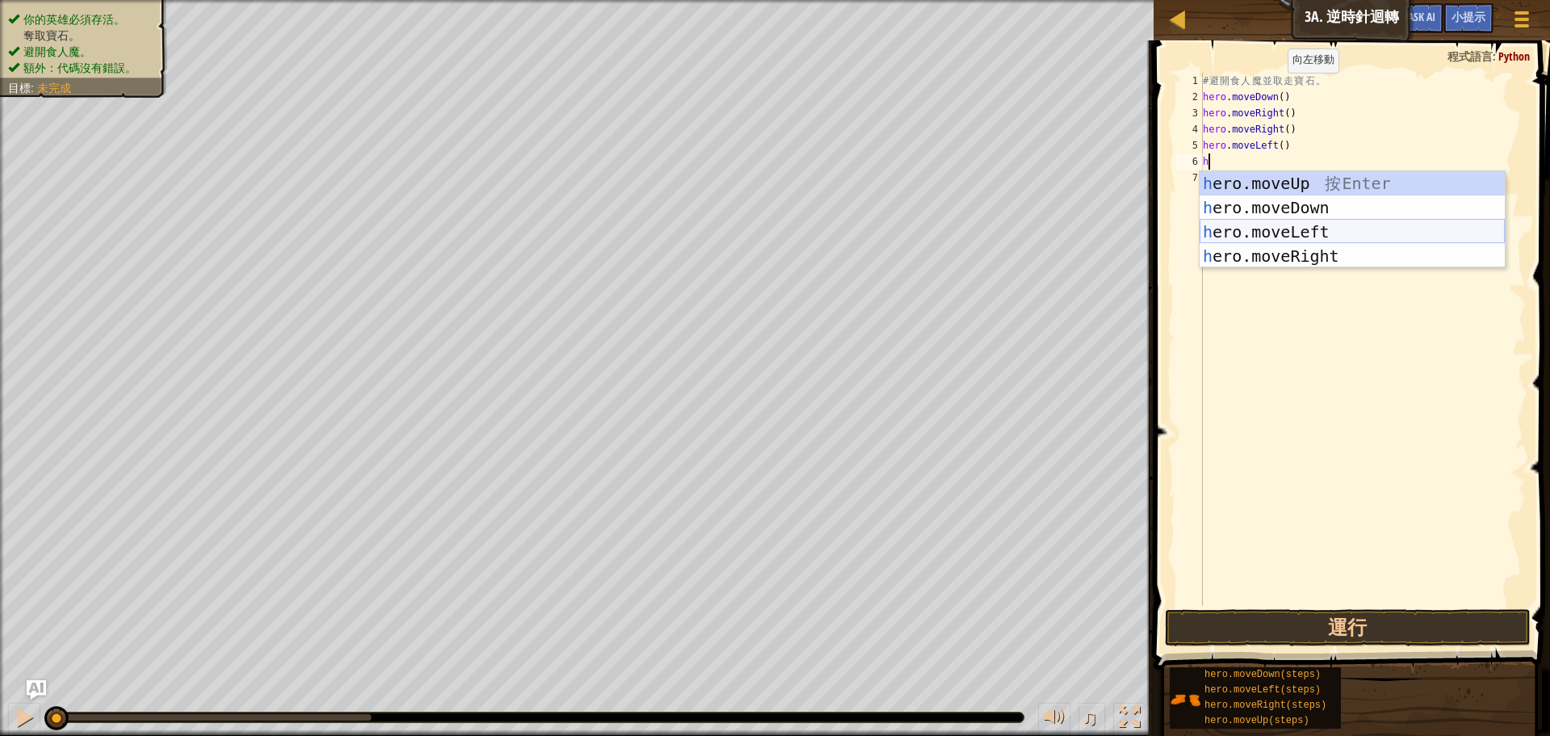
click at [1247, 231] on div "h ero.moveUp 按 Enter h ero.moveDown 按 Enter h ero.moveLeft 按 Enter h ero.moveRi…" at bounding box center [1352, 243] width 305 height 145
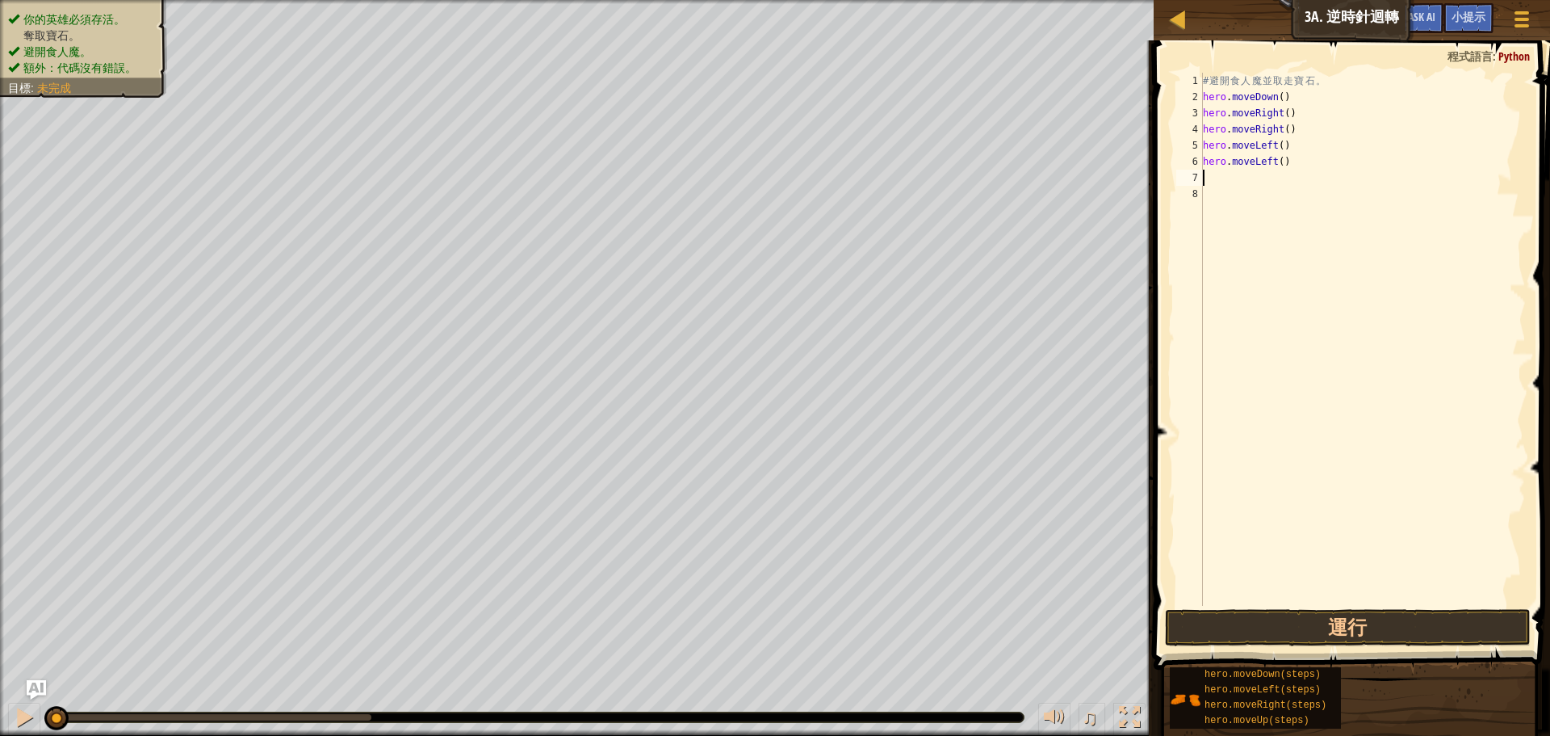
type textarea "h"
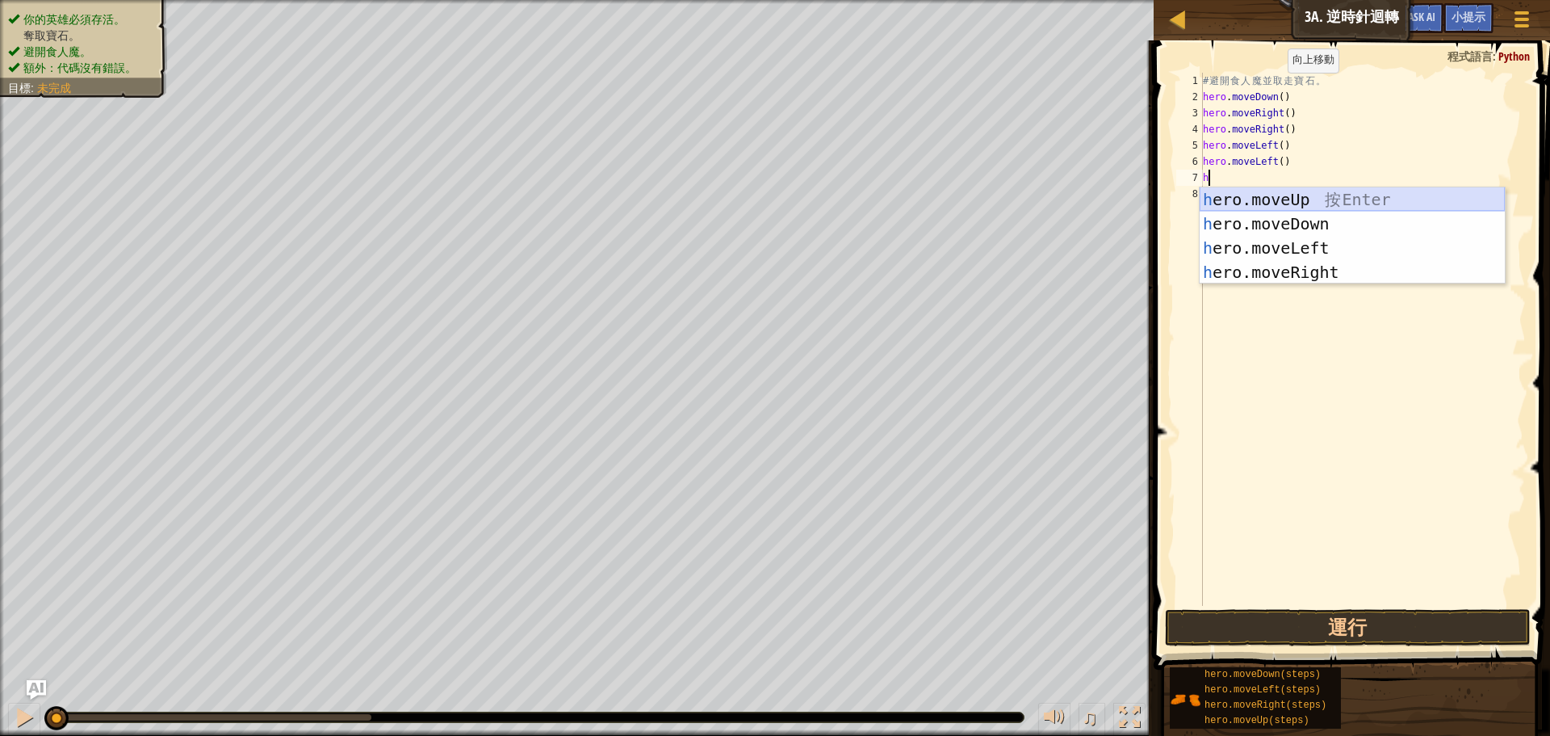
click at [1301, 203] on div "h ero.moveUp 按 Enter h ero.moveDown 按 Enter h ero.moveLeft 按 Enter h ero.moveRi…" at bounding box center [1352, 259] width 305 height 145
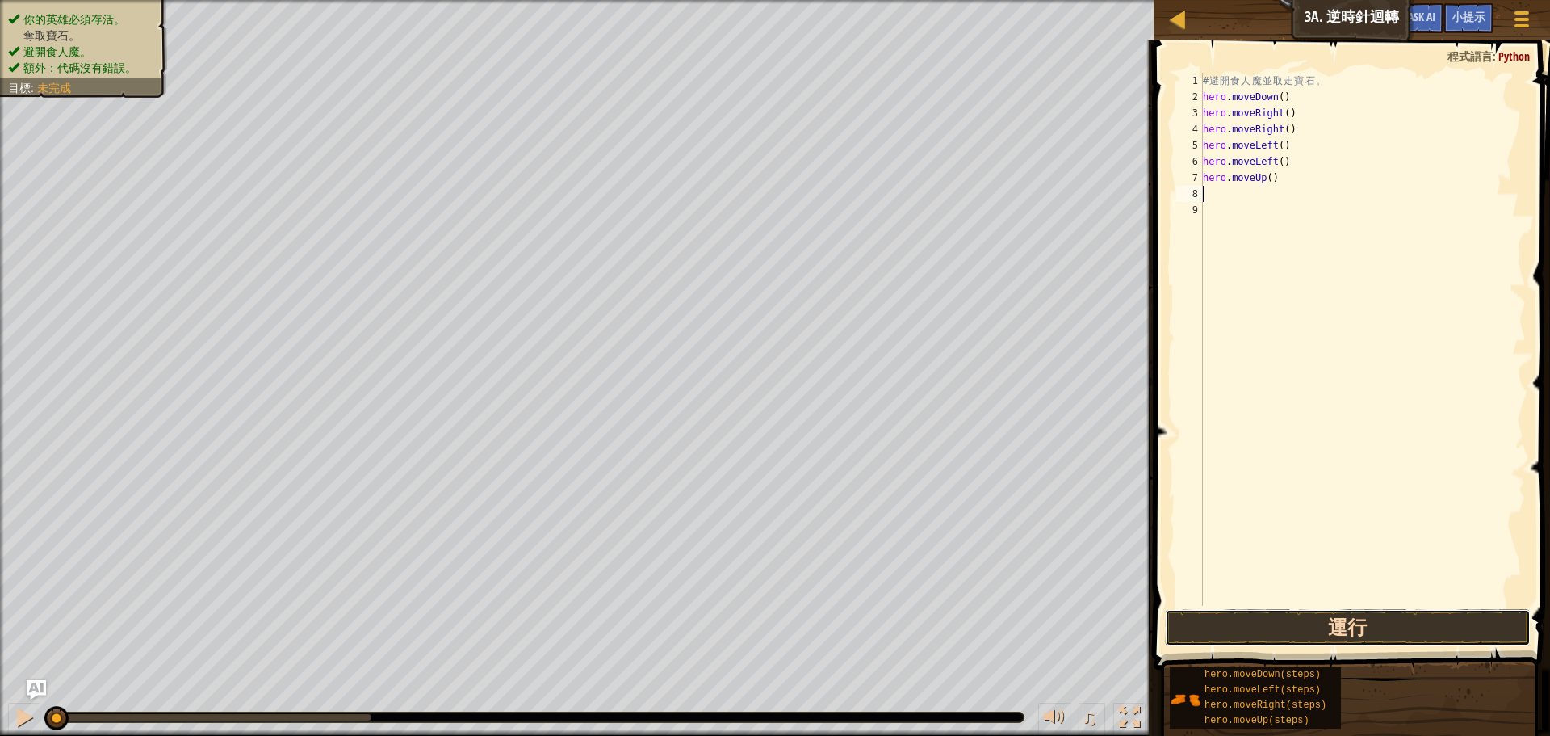
click at [1394, 623] on button "運行" at bounding box center [1348, 627] width 366 height 37
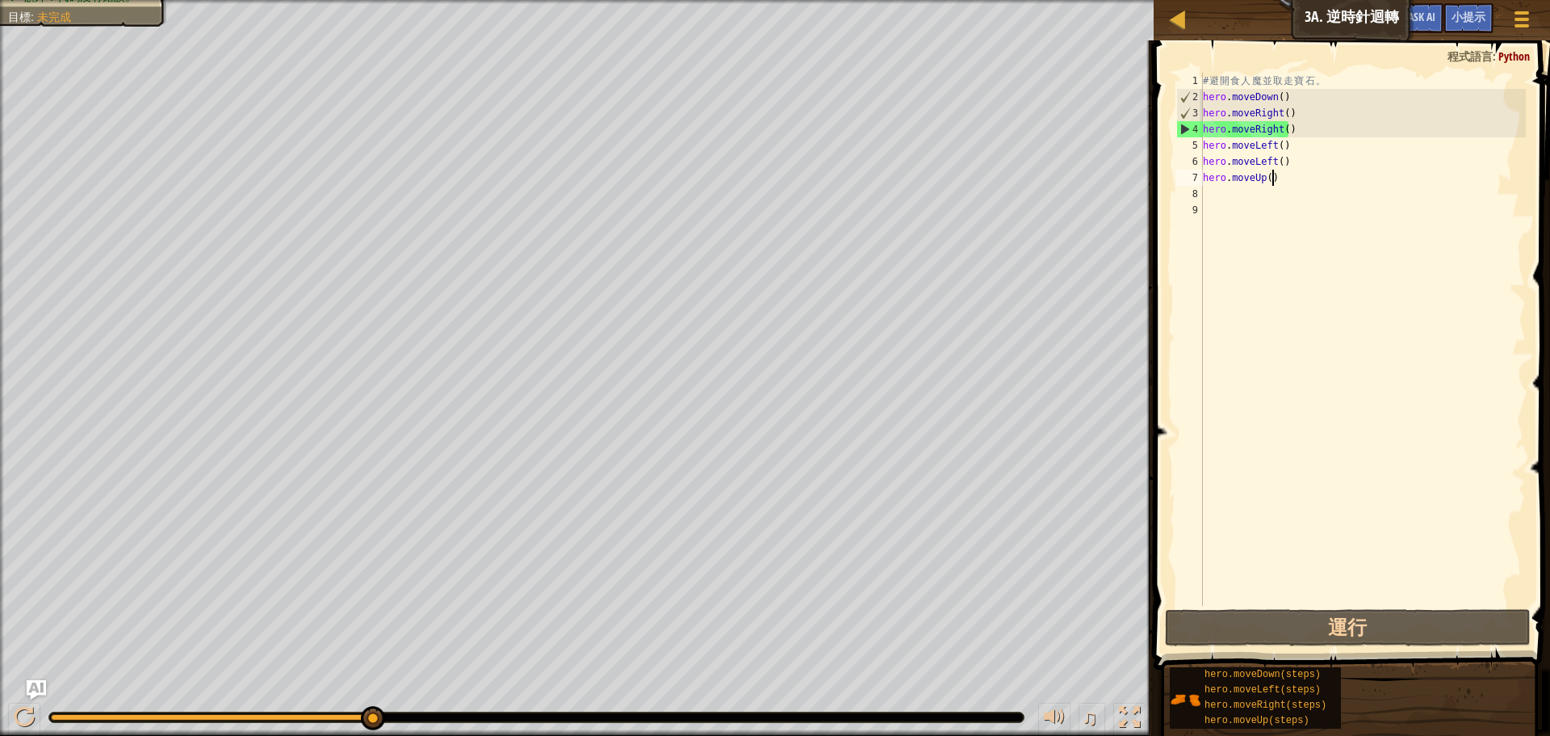
click at [1285, 179] on div "# 避 開 食 人 魔 並 取 走 寶 石 。 hero . moveDown ( ) hero . moveRight ( ) hero . moveRig…" at bounding box center [1363, 355] width 326 height 565
click at [1180, 122] on div "4" at bounding box center [1190, 129] width 26 height 16
click at [1183, 124] on div "4" at bounding box center [1190, 129] width 26 height 16
type textarea "hero.moveRight()"
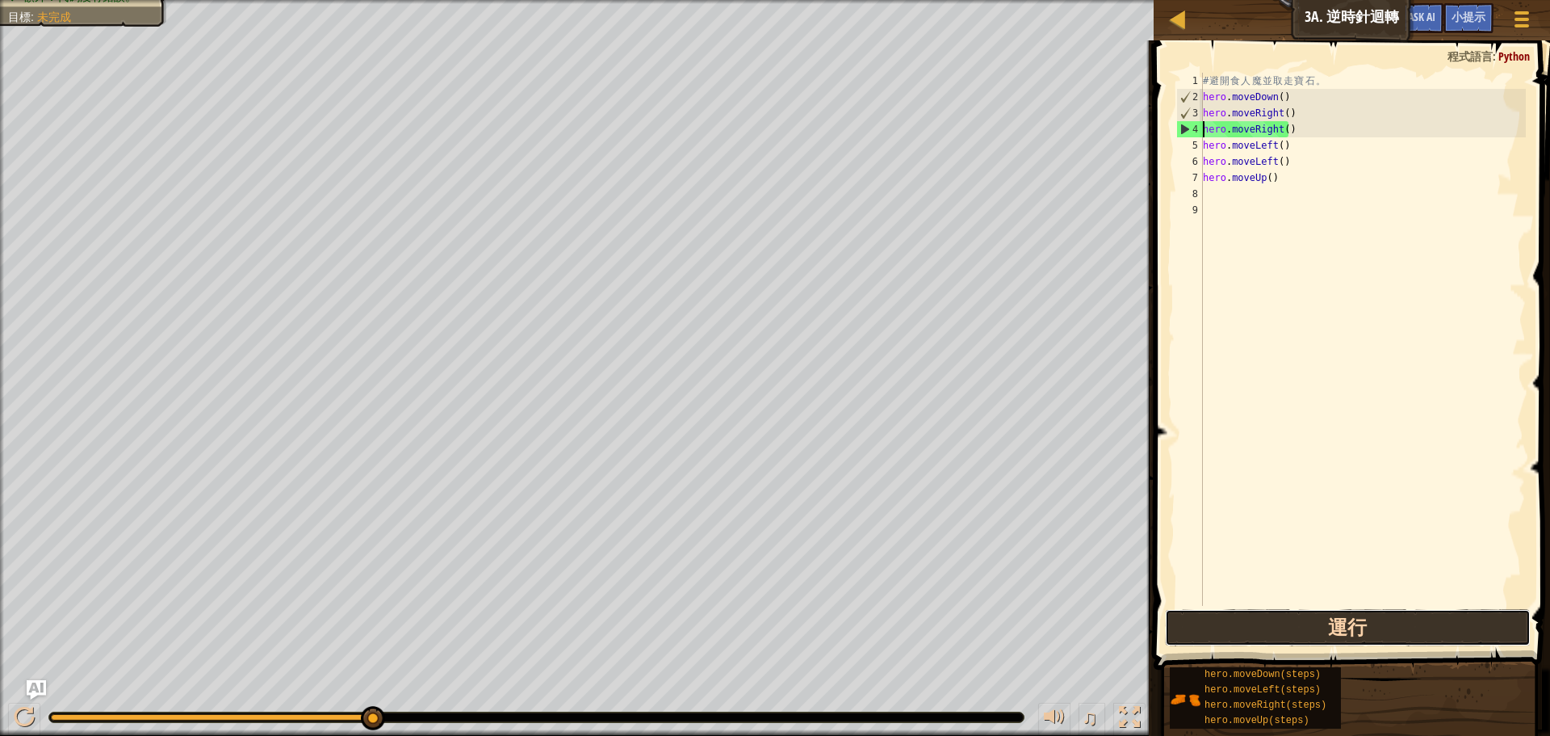
click at [1269, 625] on button "運行" at bounding box center [1348, 627] width 366 height 37
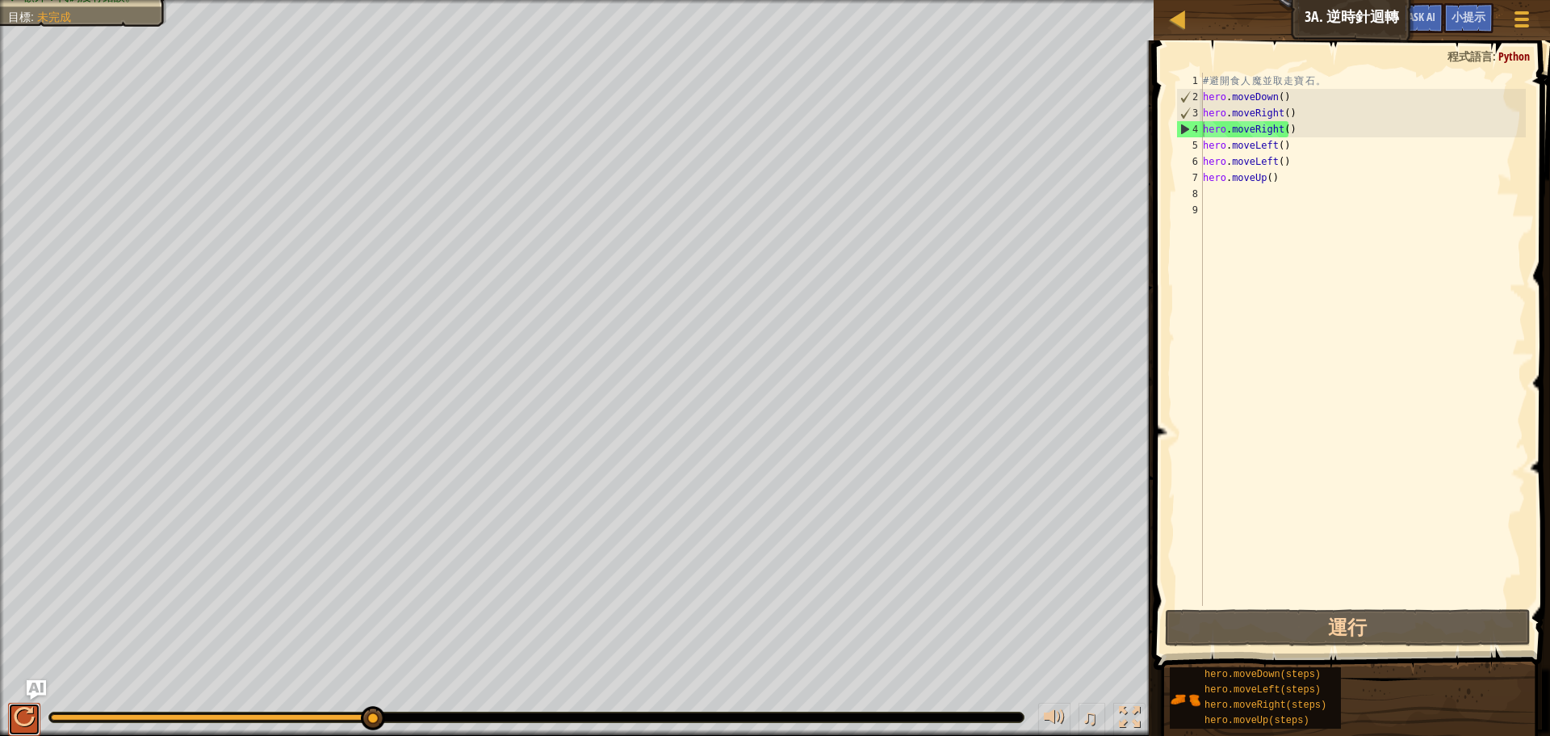
click at [19, 707] on div at bounding box center [24, 716] width 21 height 21
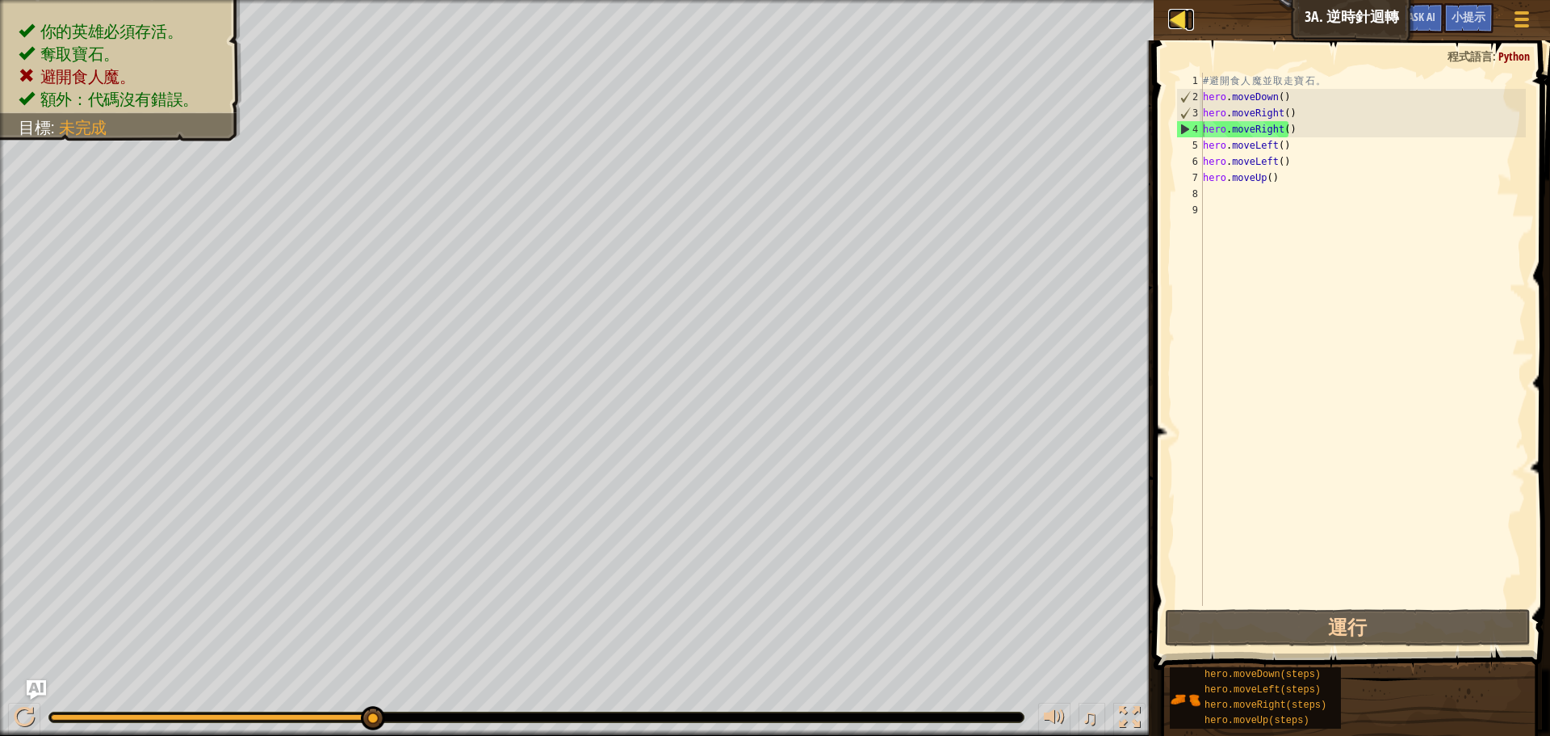
click at [1188, 19] on div at bounding box center [1178, 19] width 20 height 20
select select "zh-HANT"
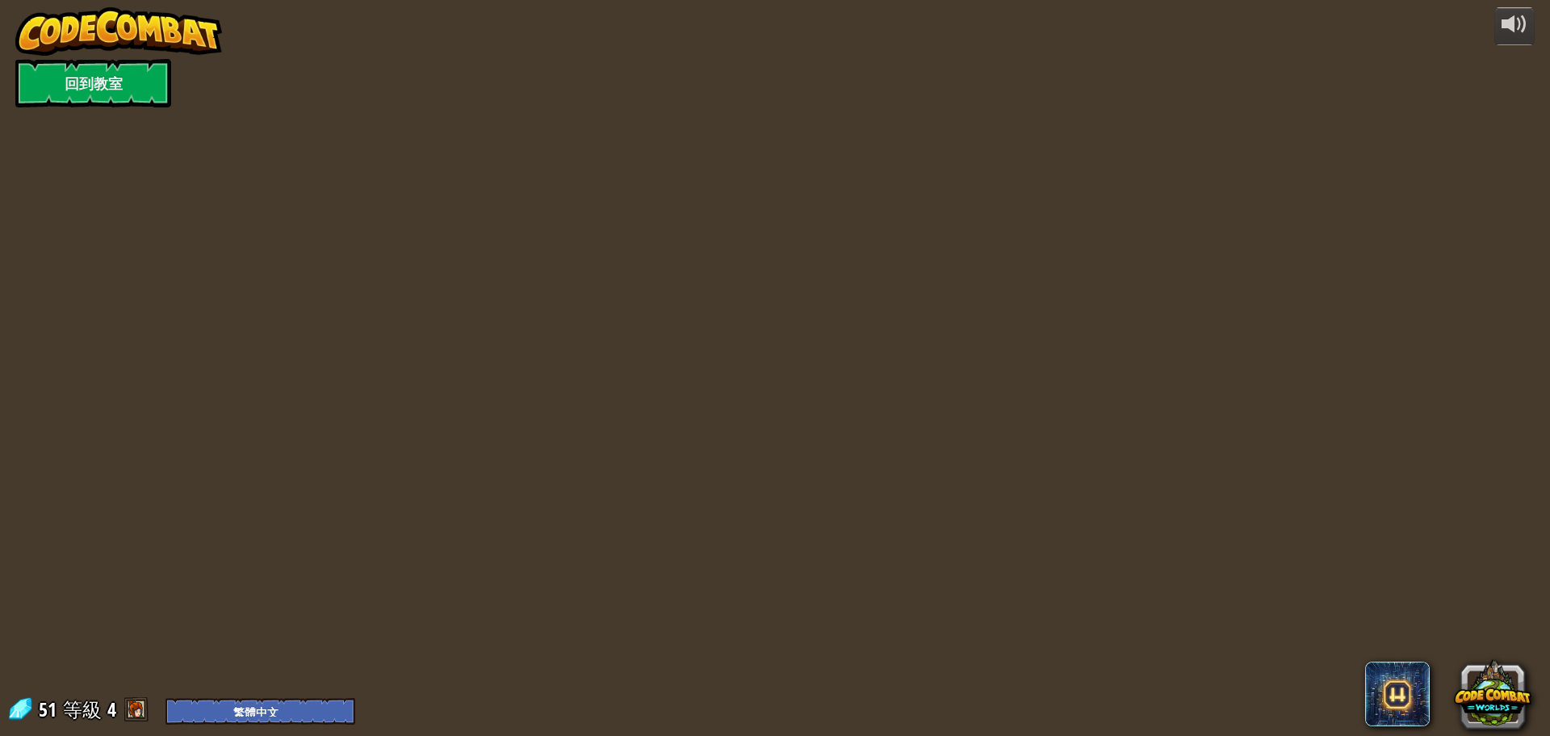
select select "zh-HANT"
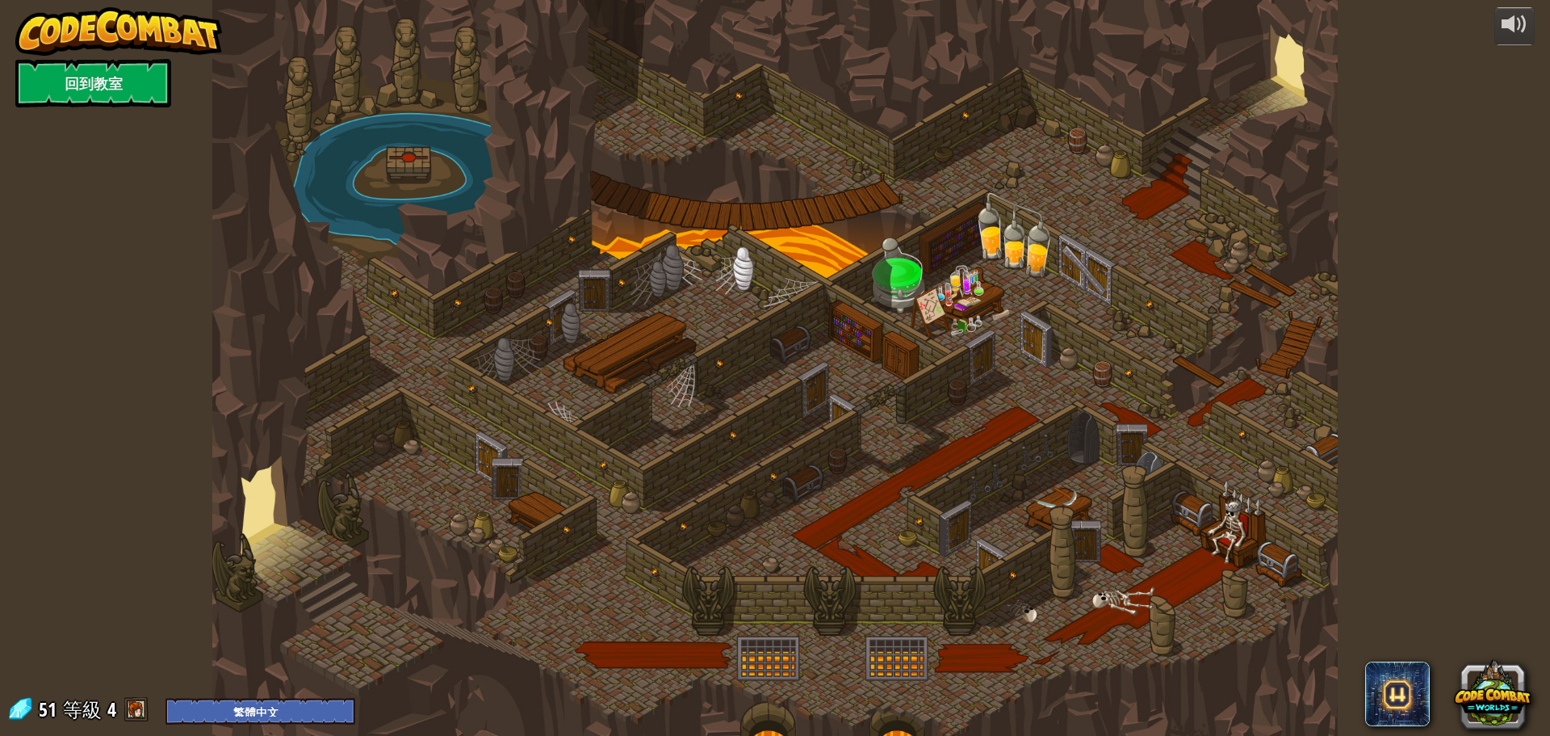
select select "zh-HANT"
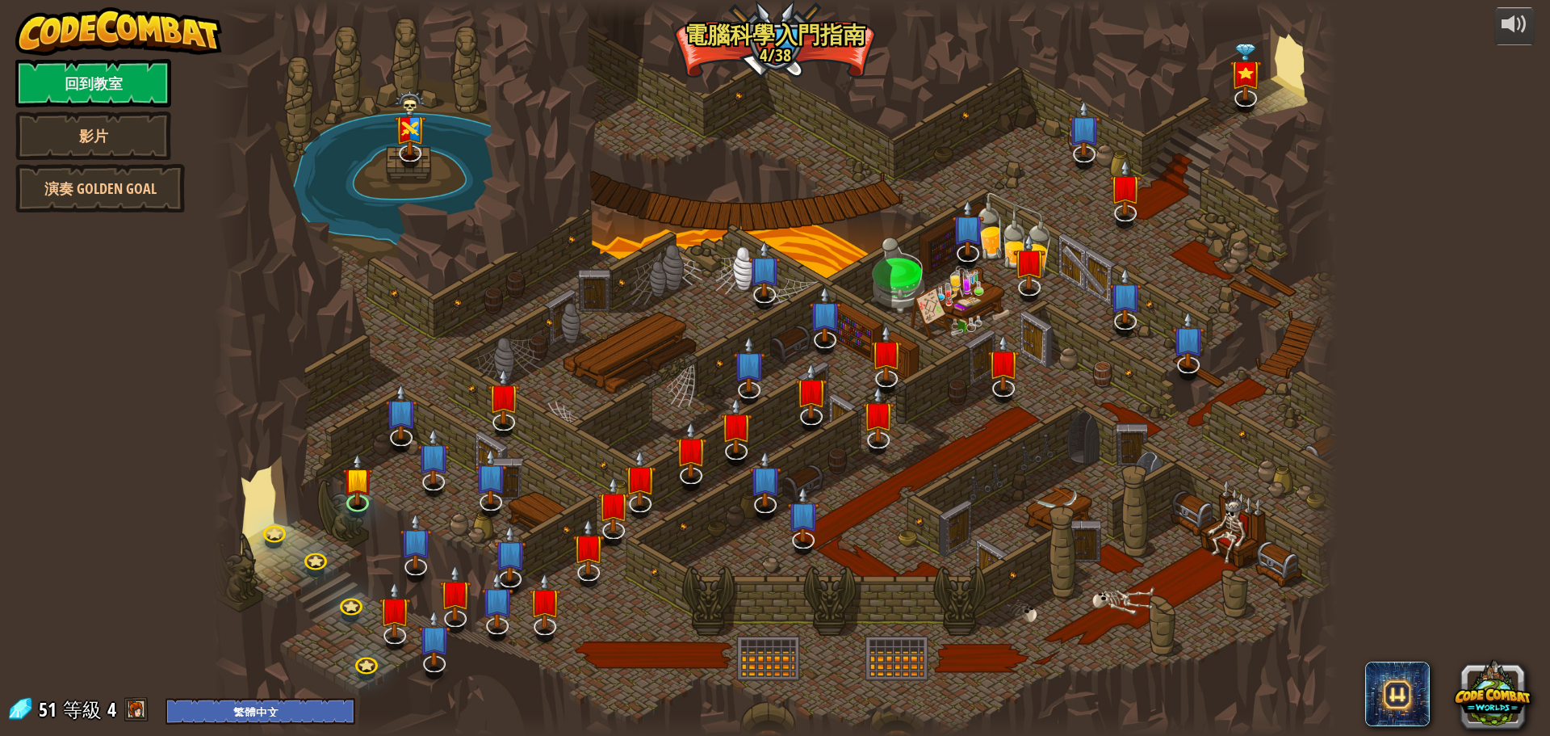
select select "zh-HANT"
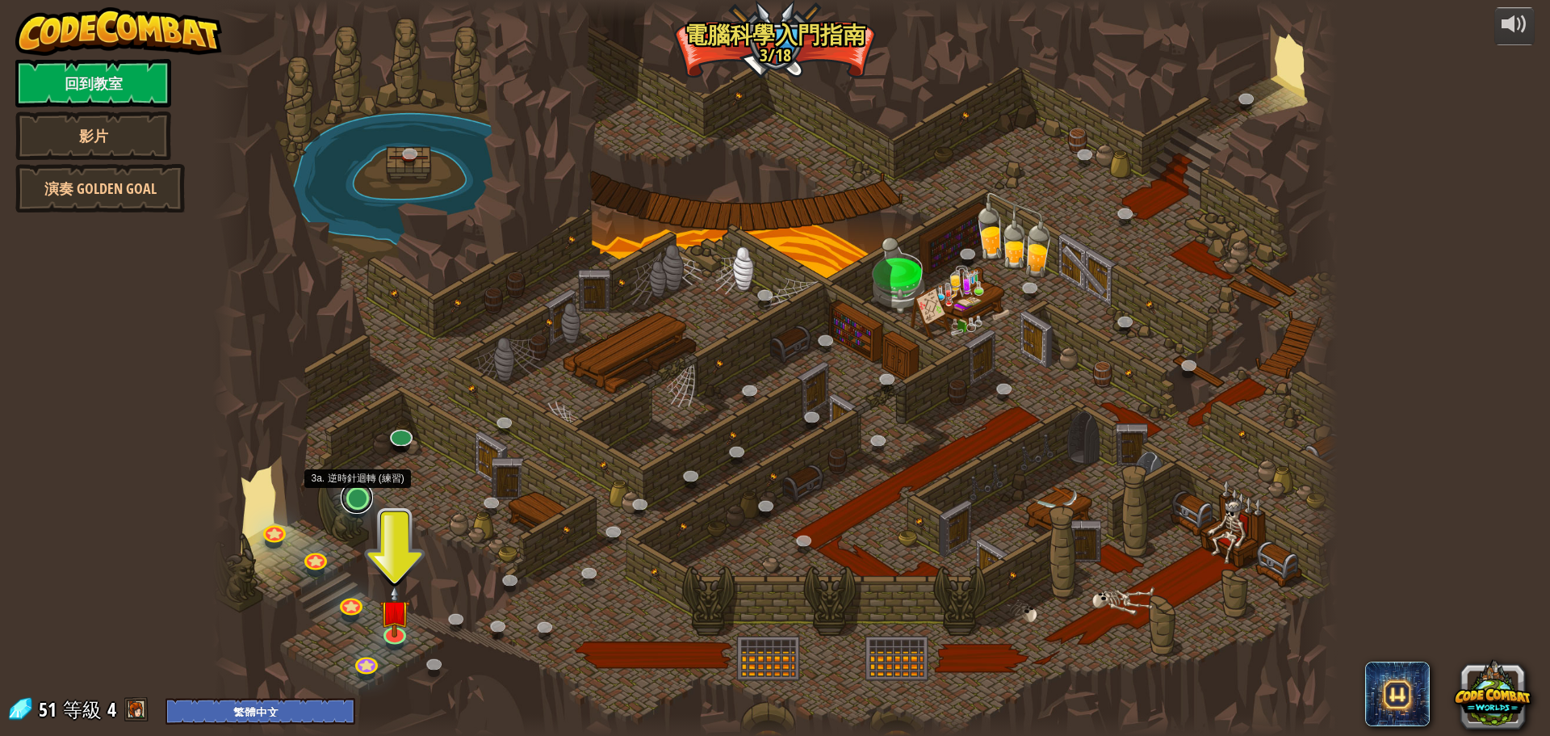
click at [363, 505] on link at bounding box center [357, 497] width 32 height 32
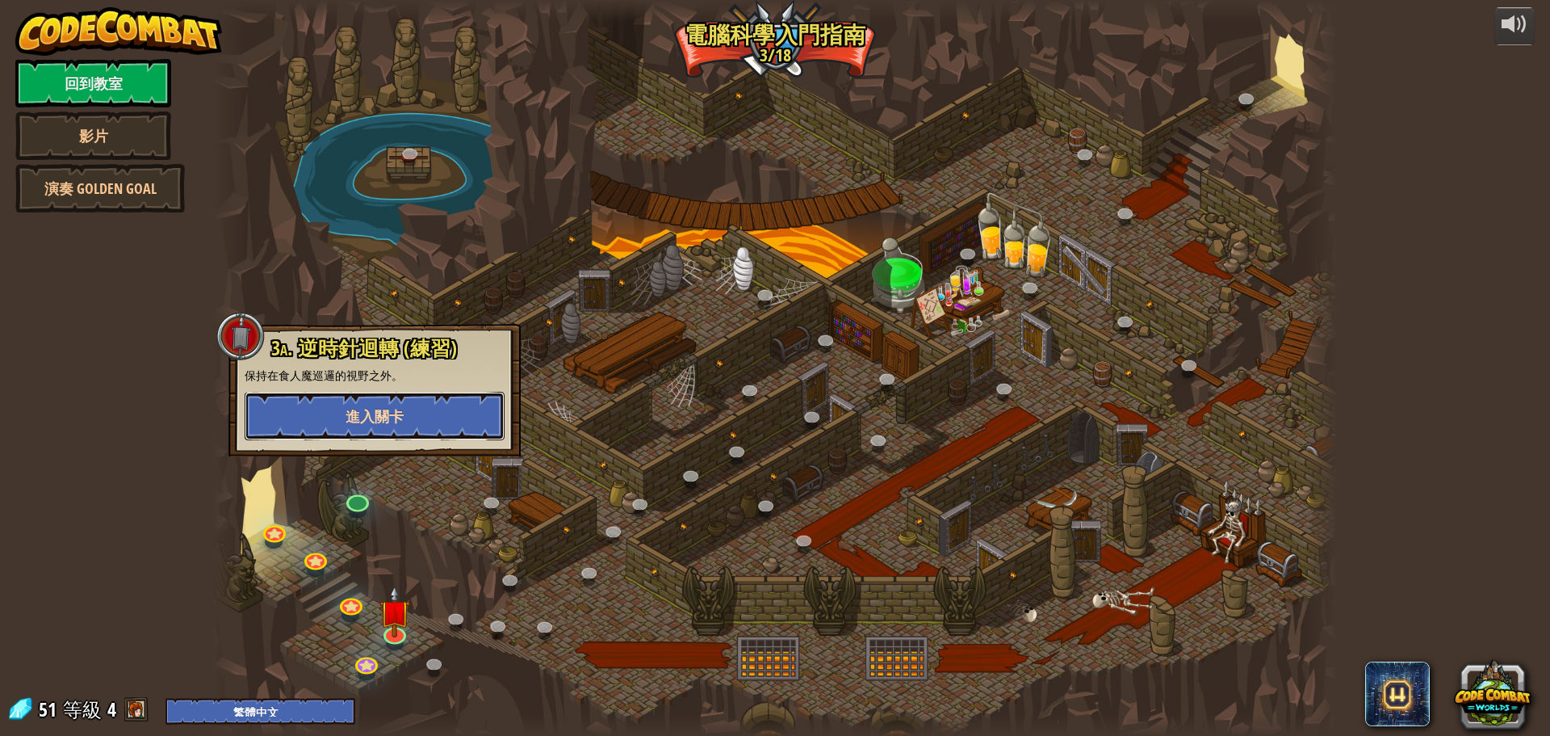
click at [414, 403] on button "進入關卡" at bounding box center [375, 416] width 260 height 48
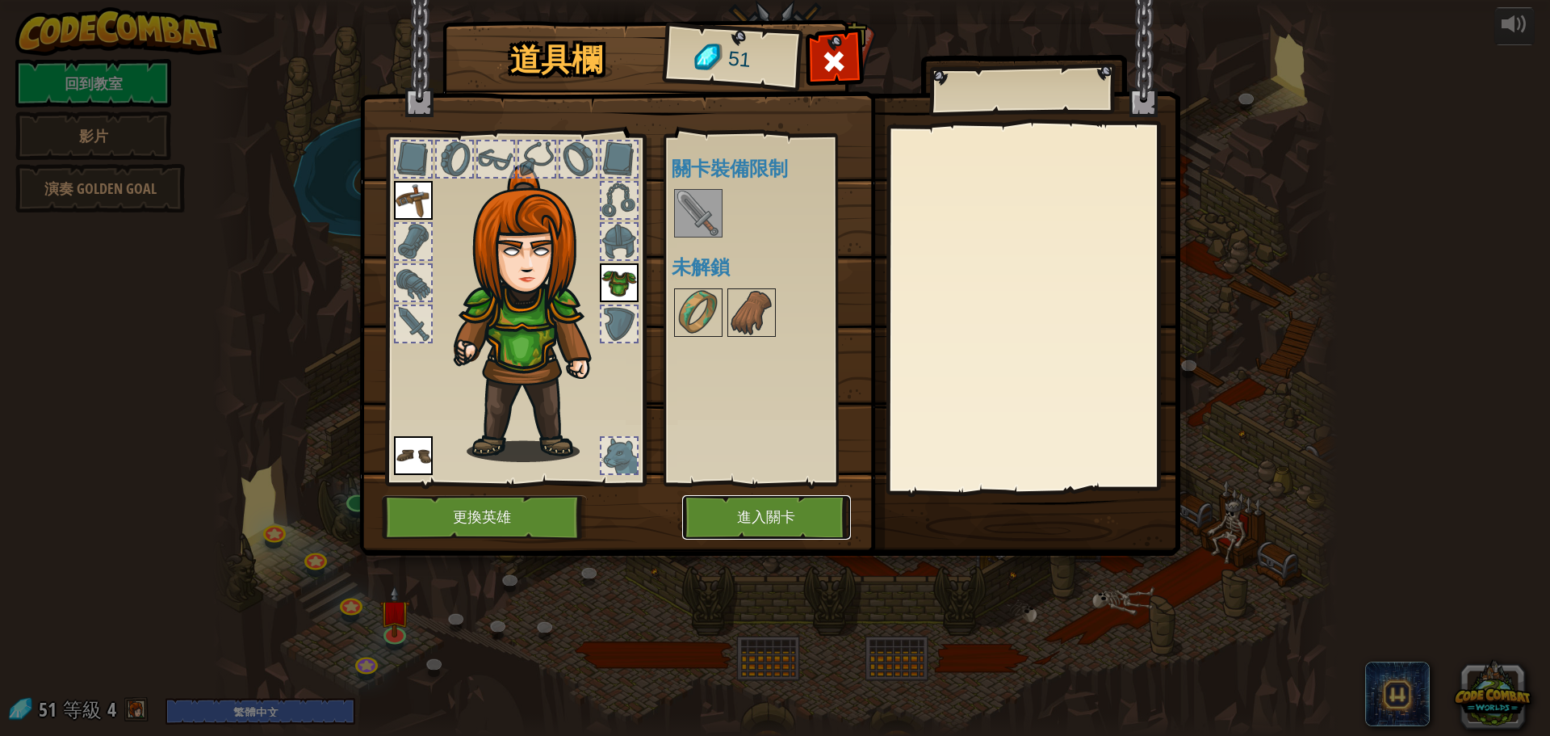
click at [725, 516] on button "進入關卡" at bounding box center [766, 517] width 169 height 44
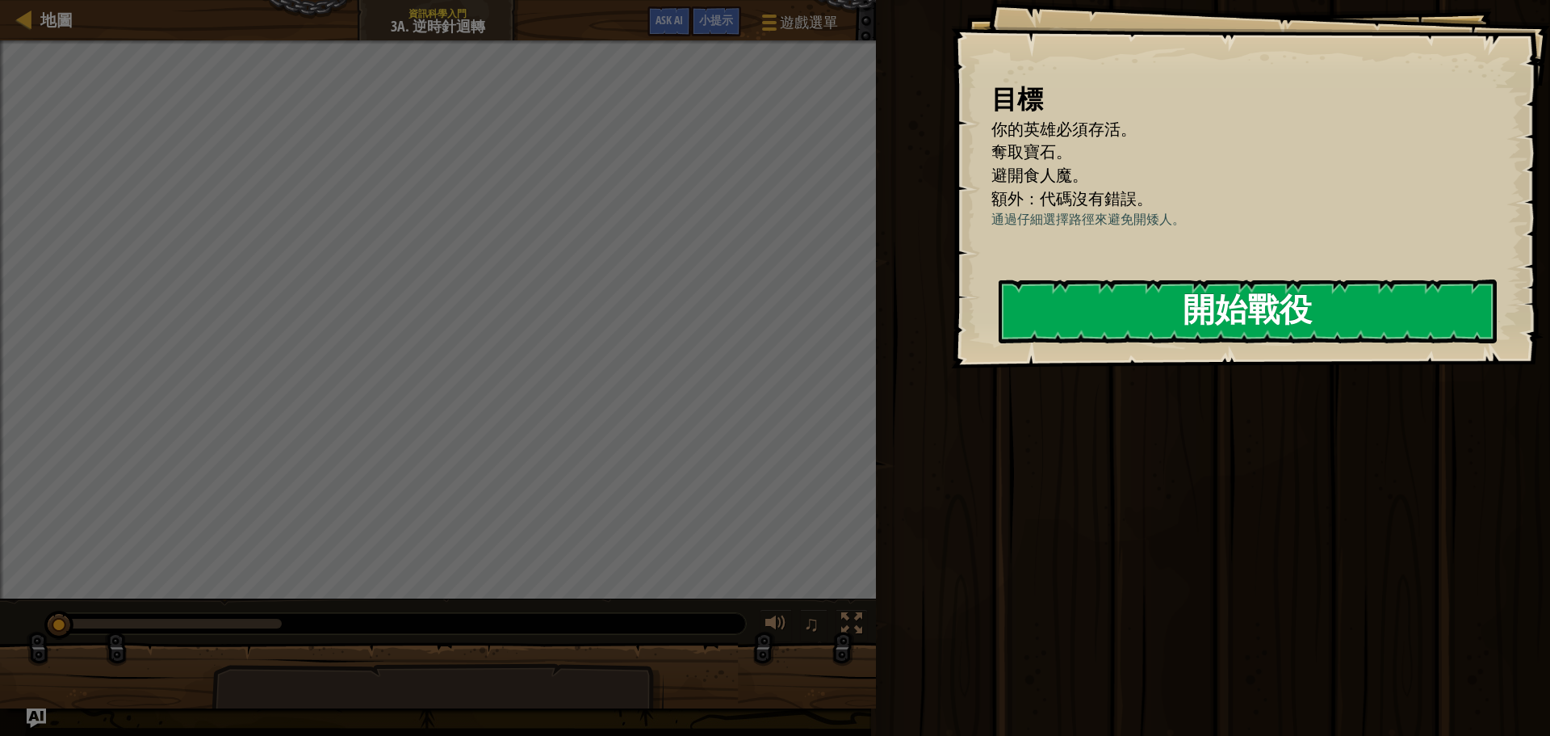
click at [1023, 343] on button "開始戰役" at bounding box center [1248, 311] width 498 height 64
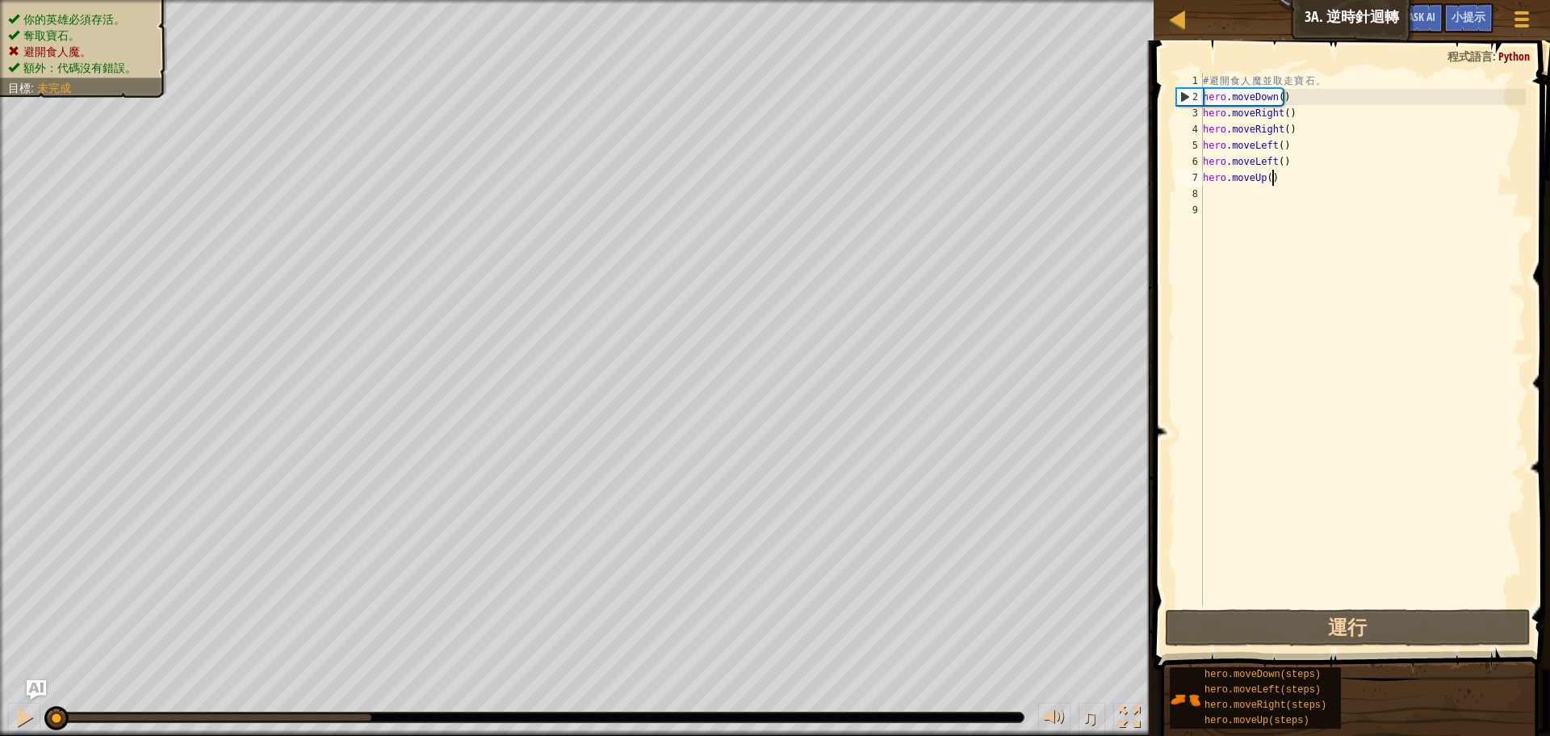
click at [1273, 178] on div "# 避 開 食 人 魔 並 取 走 寶 石 。 hero . moveDown ( ) hero . moveRight ( ) hero . moveRig…" at bounding box center [1363, 355] width 326 height 565
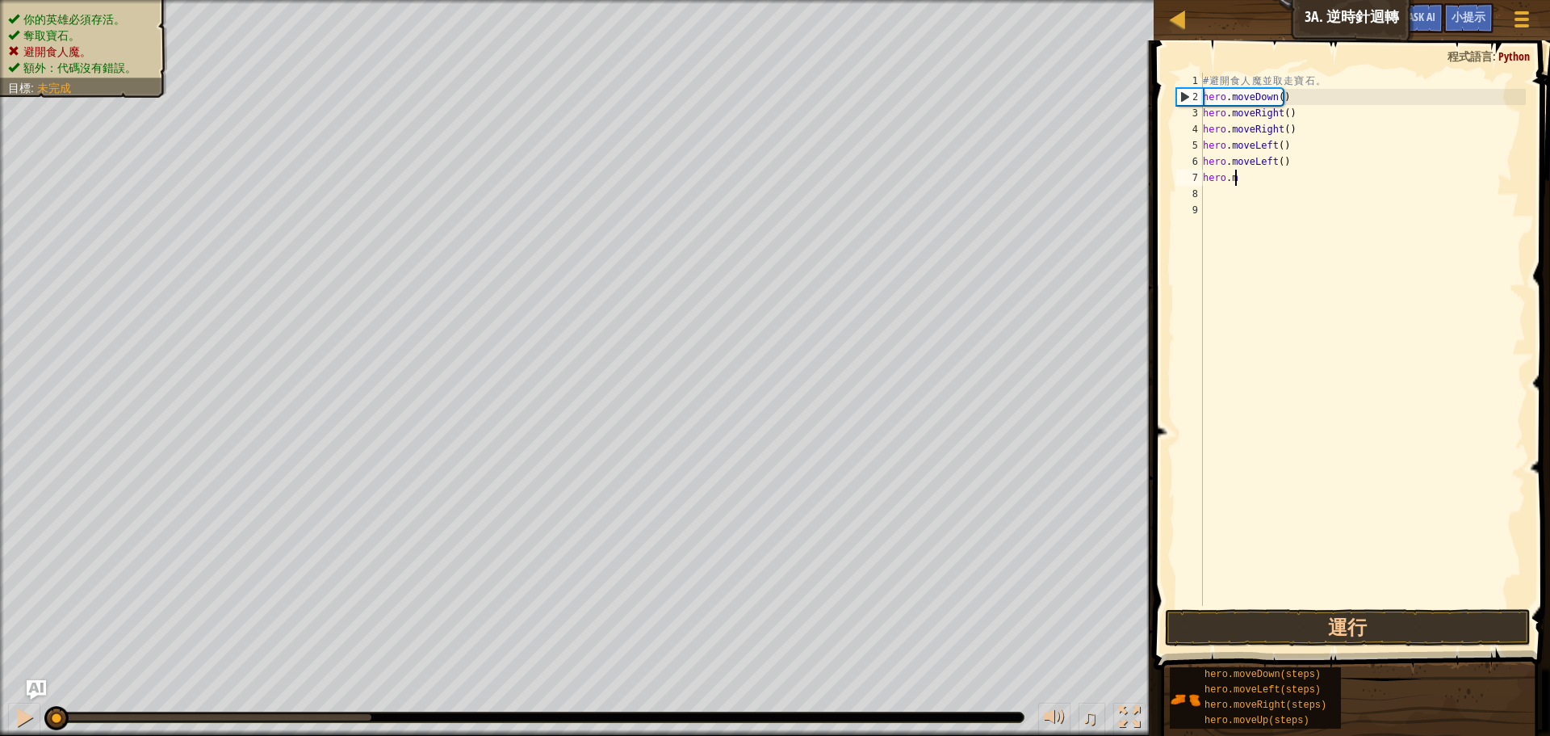
type textarea "h"
click at [1282, 162] on div "# 避 開 食 人 魔 並 取 走 寶 石 。 hero . moveDown ( ) hero . moveRight ( ) hero . moveRig…" at bounding box center [1363, 355] width 326 height 565
type textarea "h"
click at [1286, 130] on div "# 避 開 食 人 魔 並 取 走 寶 石 。 hero . moveDown ( ) hero . moveRight ( ) hero . moveRig…" at bounding box center [1363, 355] width 326 height 565
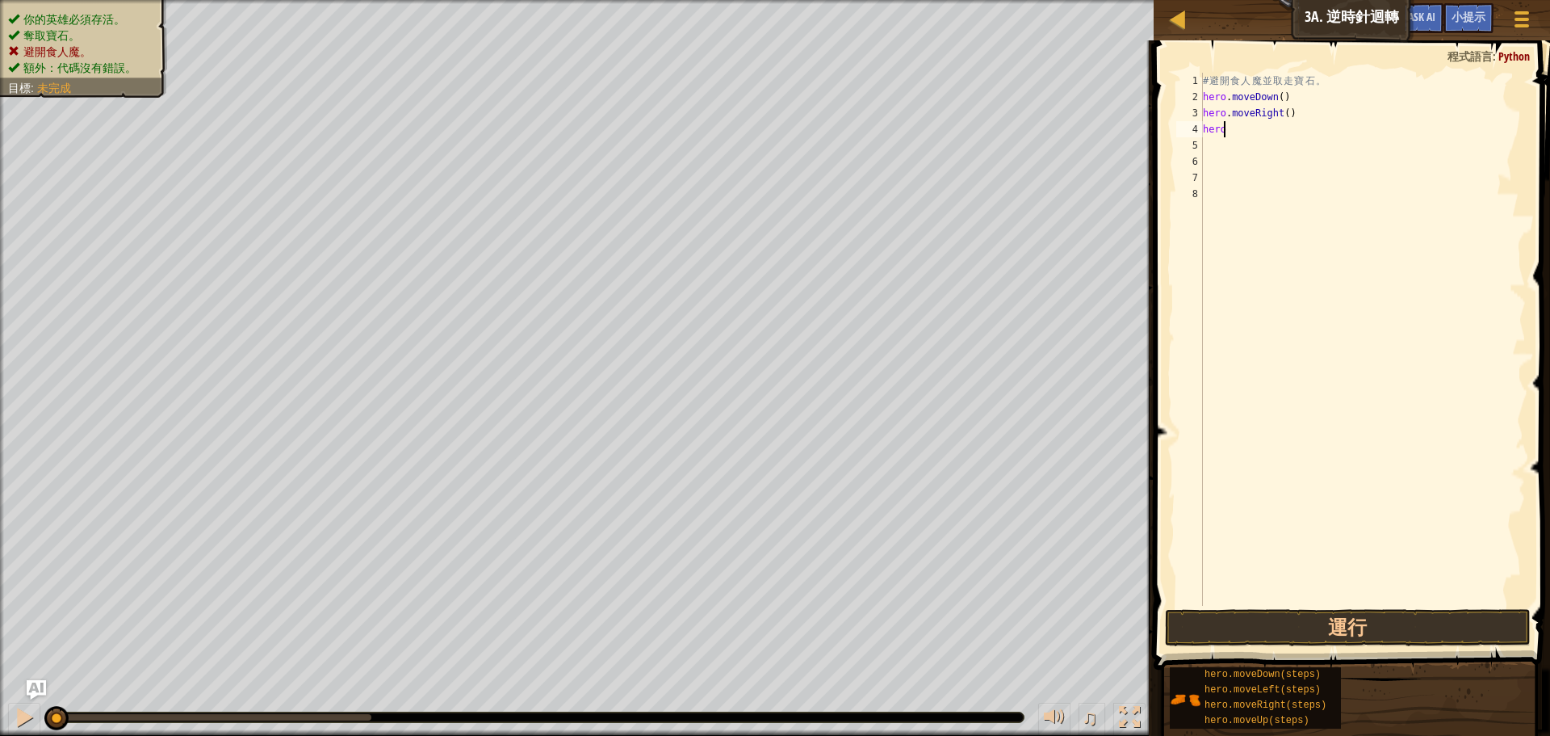
type textarea "h"
click at [1290, 631] on button "運行" at bounding box center [1348, 627] width 366 height 37
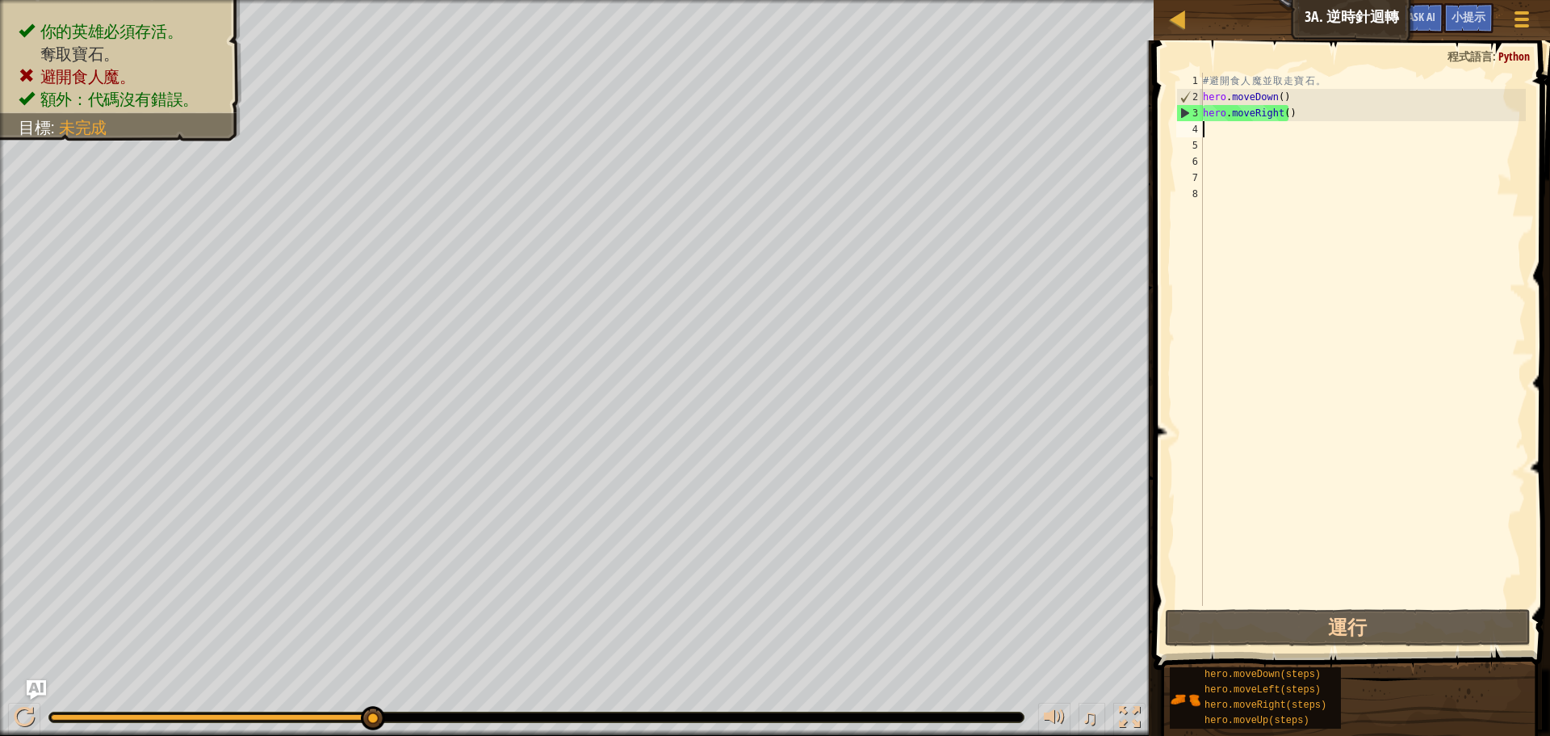
click at [1293, 118] on div "# 避 開 食 人 魔 並 取 走 寶 石 。 hero . moveDown ( ) hero . moveRight ( )" at bounding box center [1363, 355] width 326 height 565
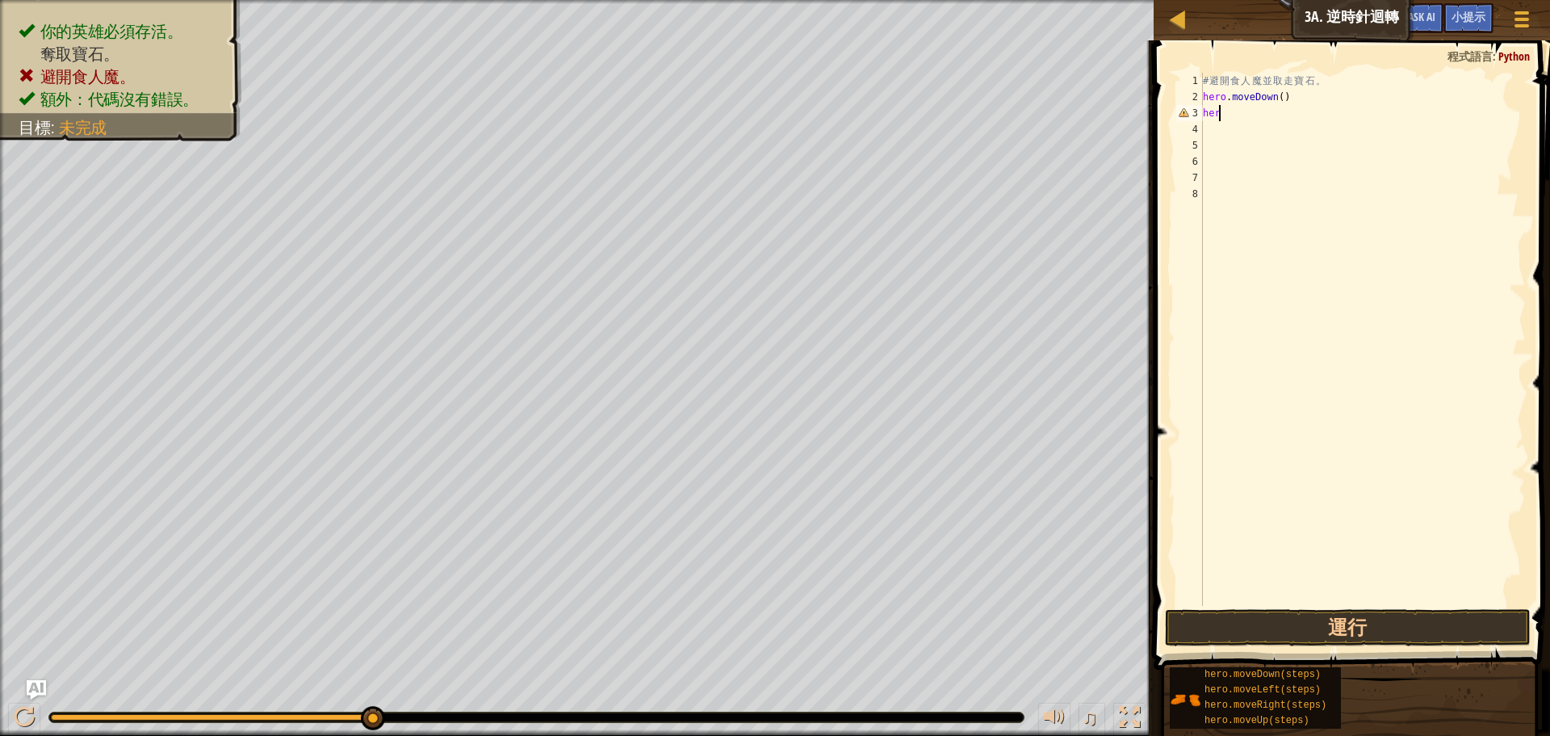
type textarea "h"
click at [1172, 23] on div at bounding box center [1178, 19] width 20 height 20
select select "zh-HANT"
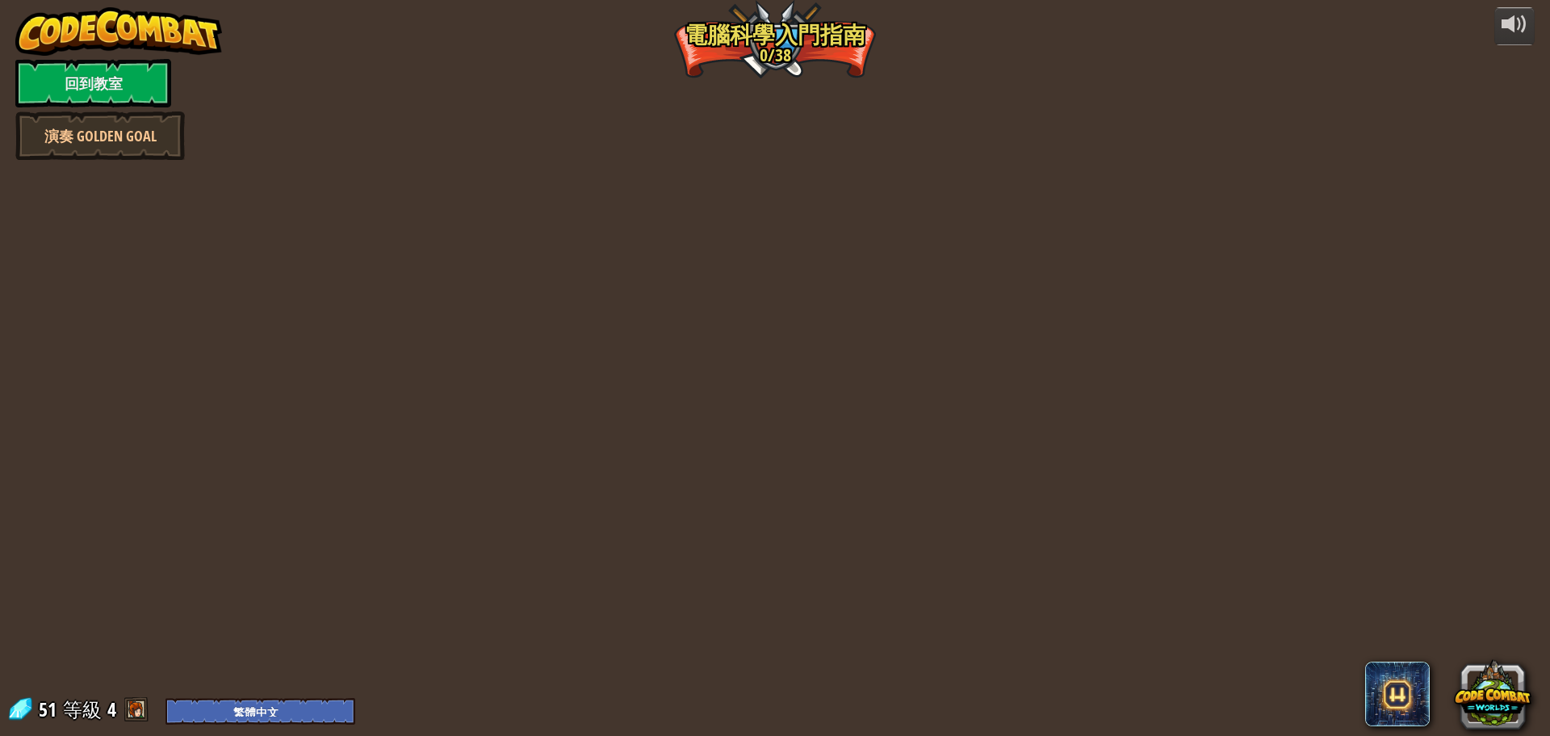
select select "zh-HANT"
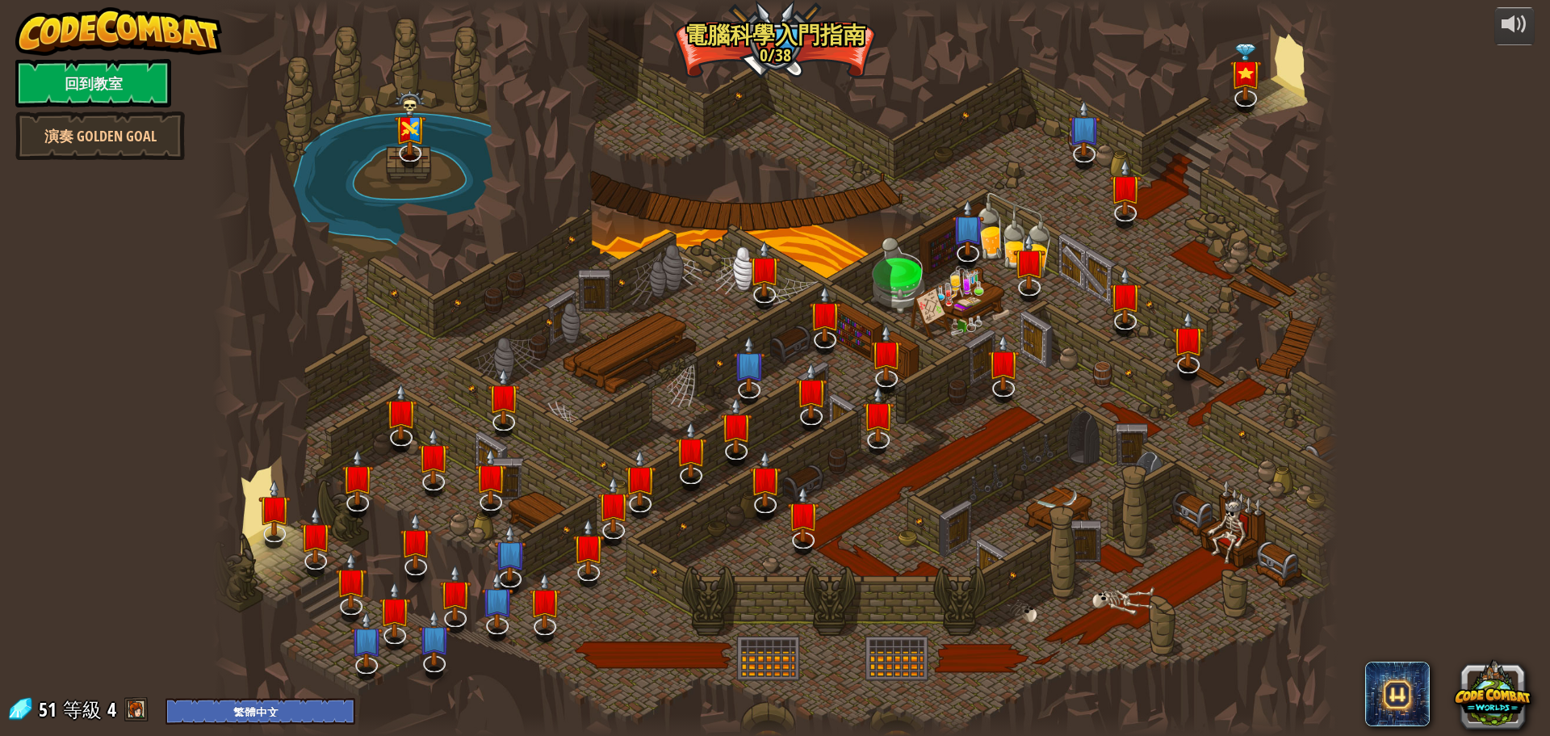
select select "zh-HANT"
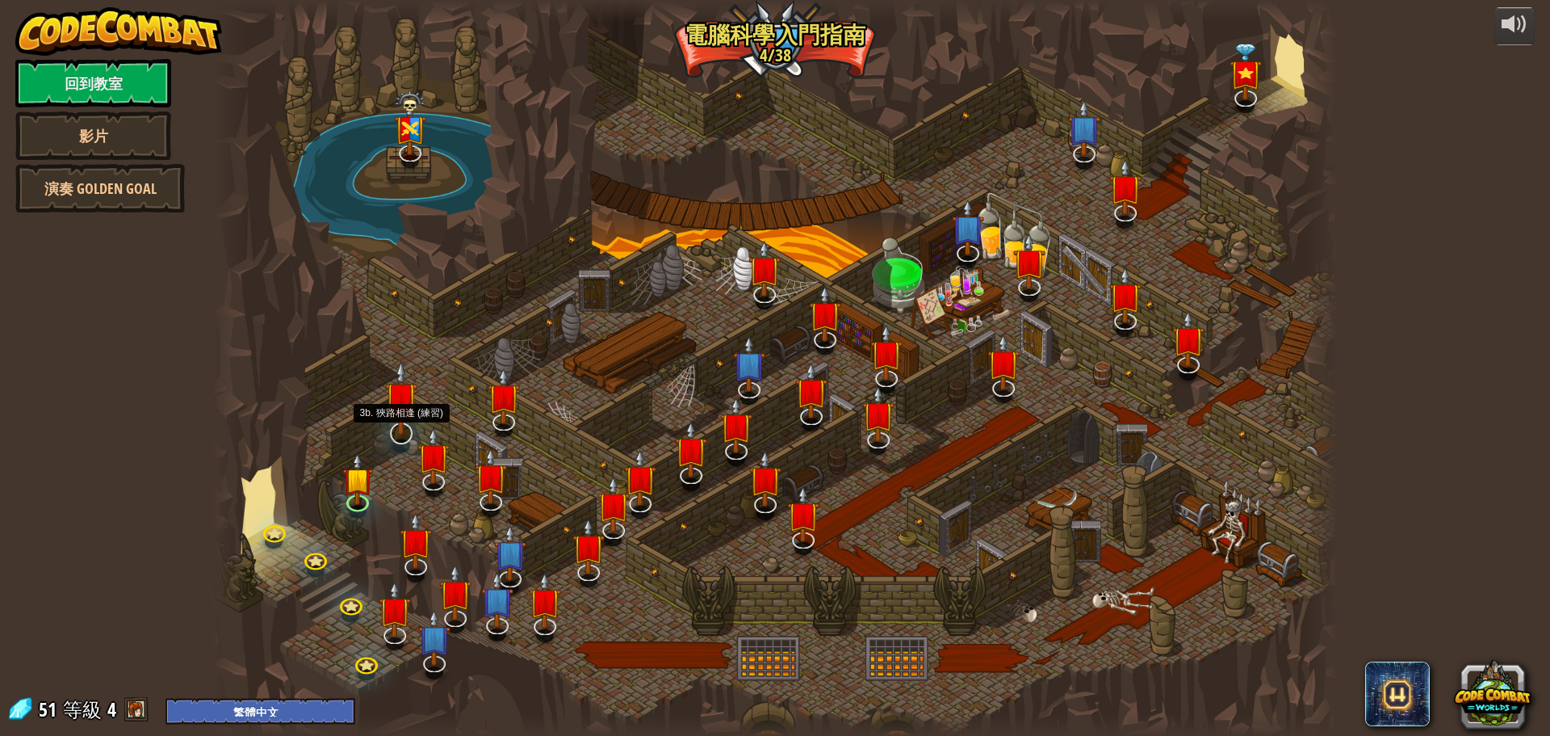
select select "zh-HANT"
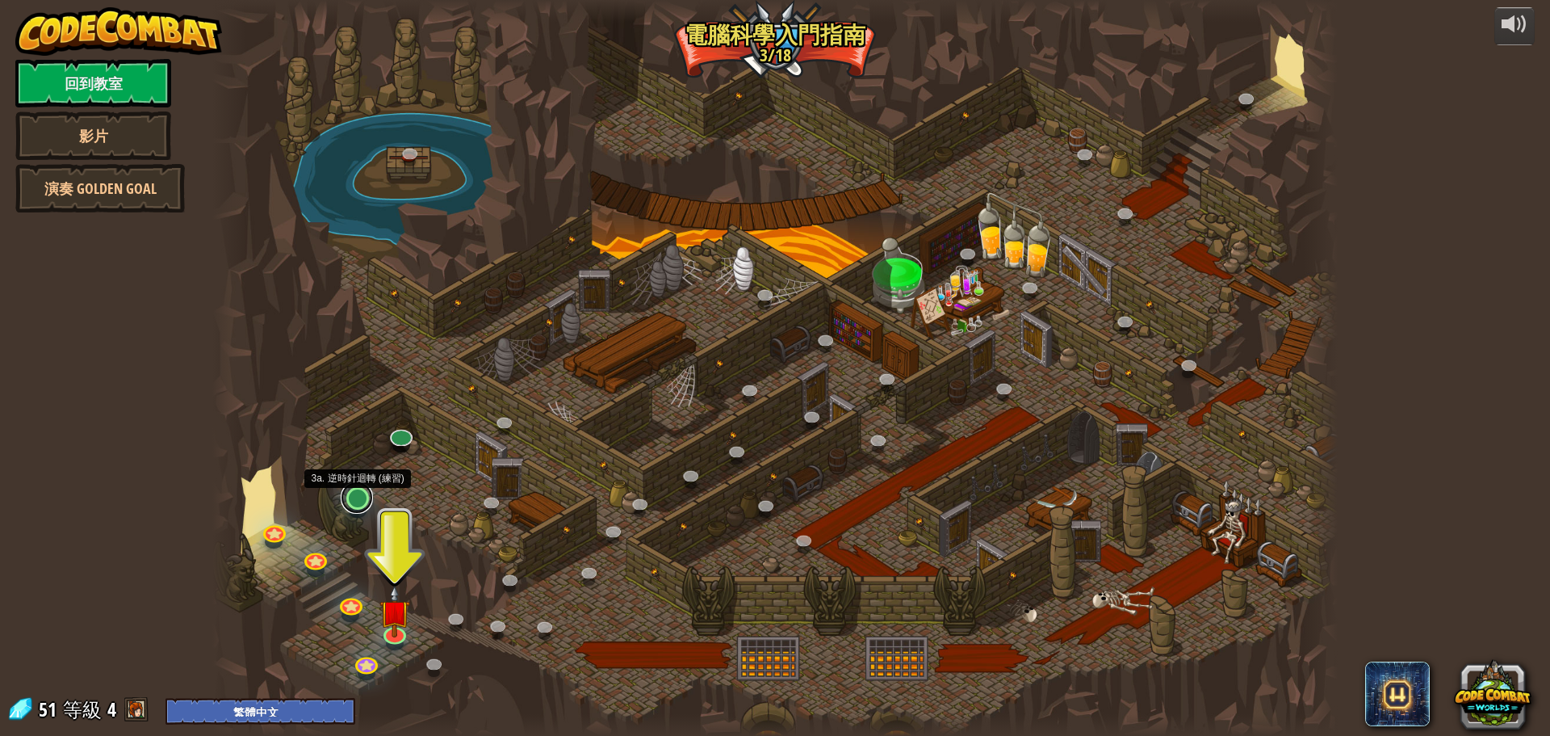
click at [354, 492] on link at bounding box center [357, 497] width 32 height 32
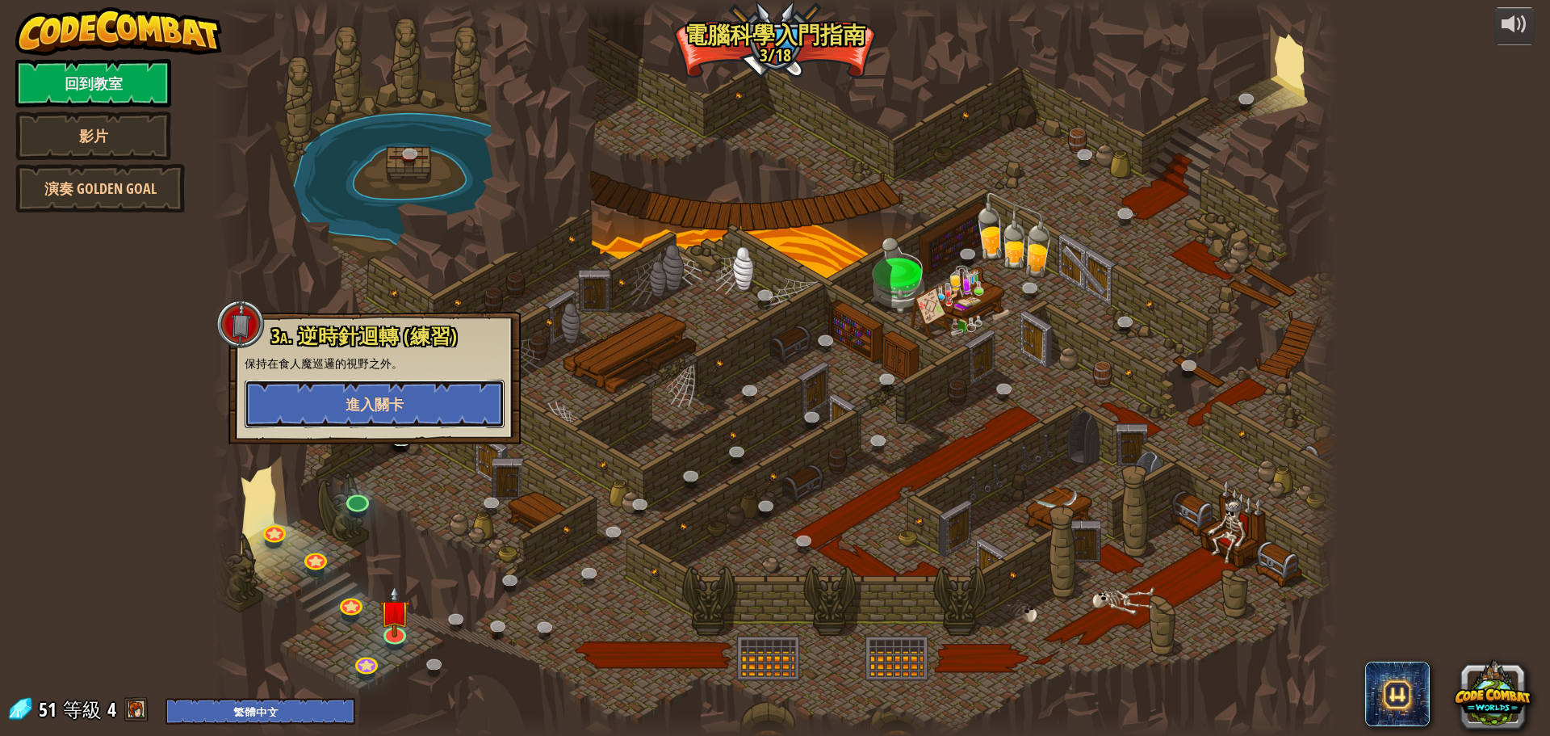
click at [385, 404] on span "進入關卡" at bounding box center [375, 404] width 58 height 20
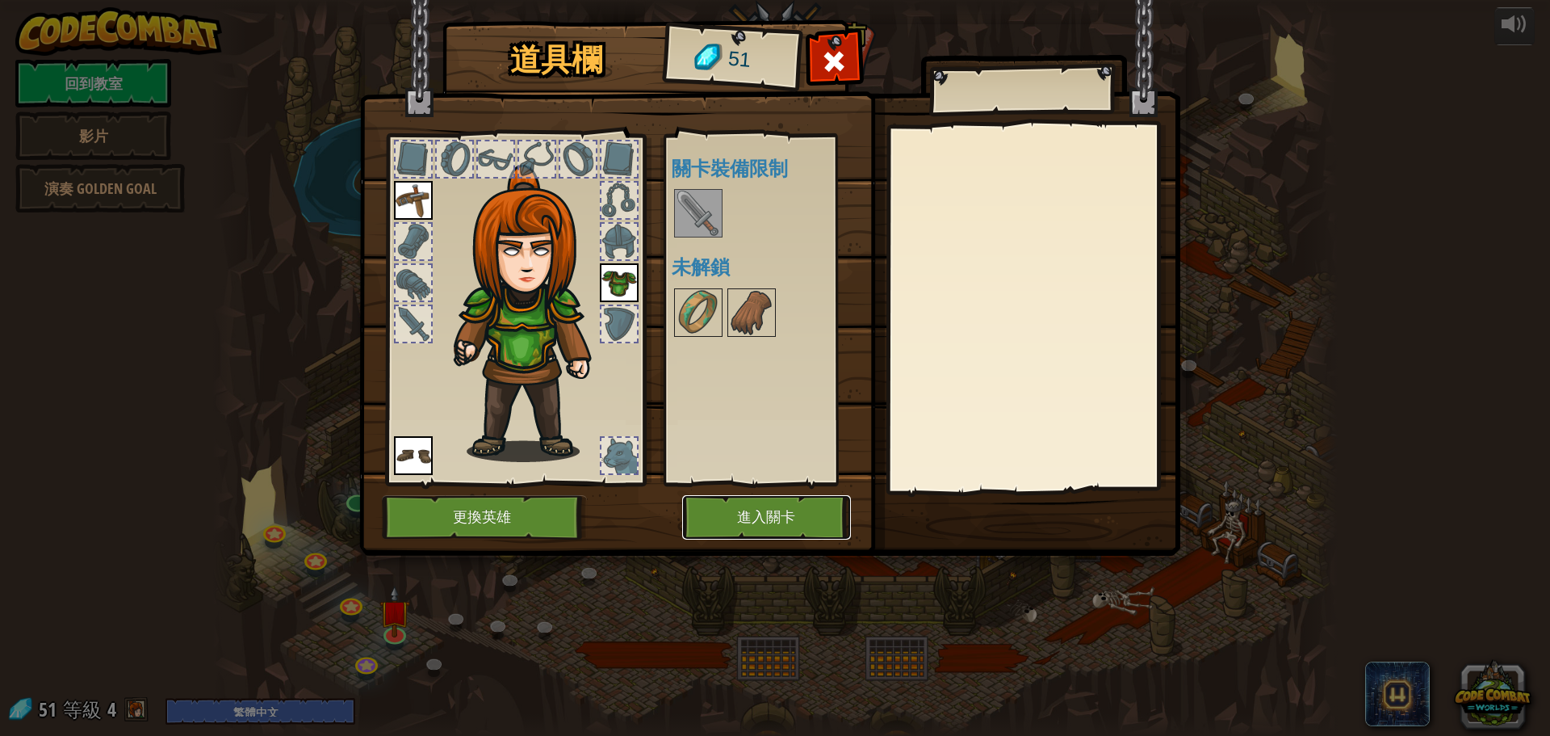
click at [702, 504] on button "進入關卡" at bounding box center [766, 517] width 169 height 44
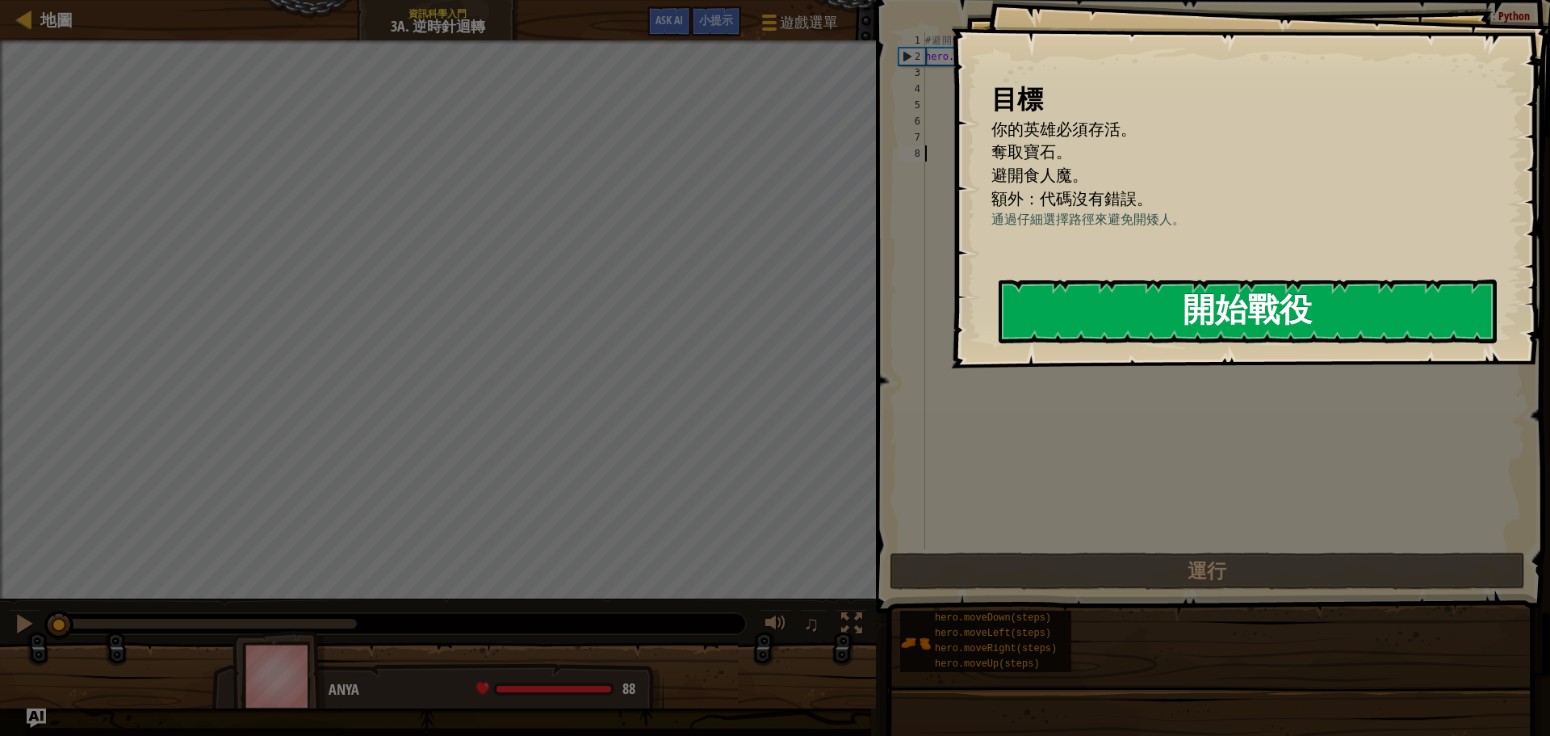
click at [1126, 329] on button "開始戰役" at bounding box center [1248, 311] width 498 height 64
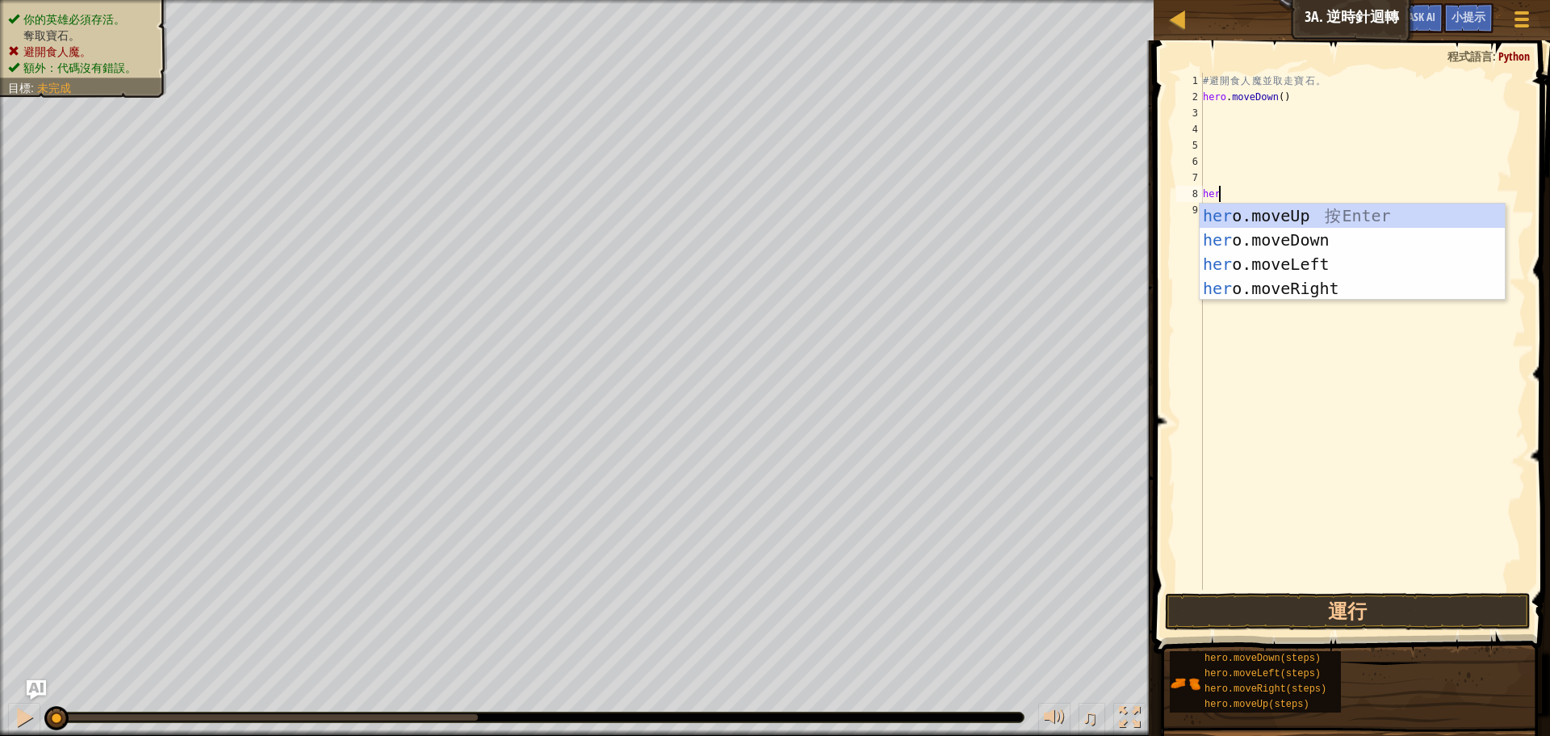
scroll to position [7, 1]
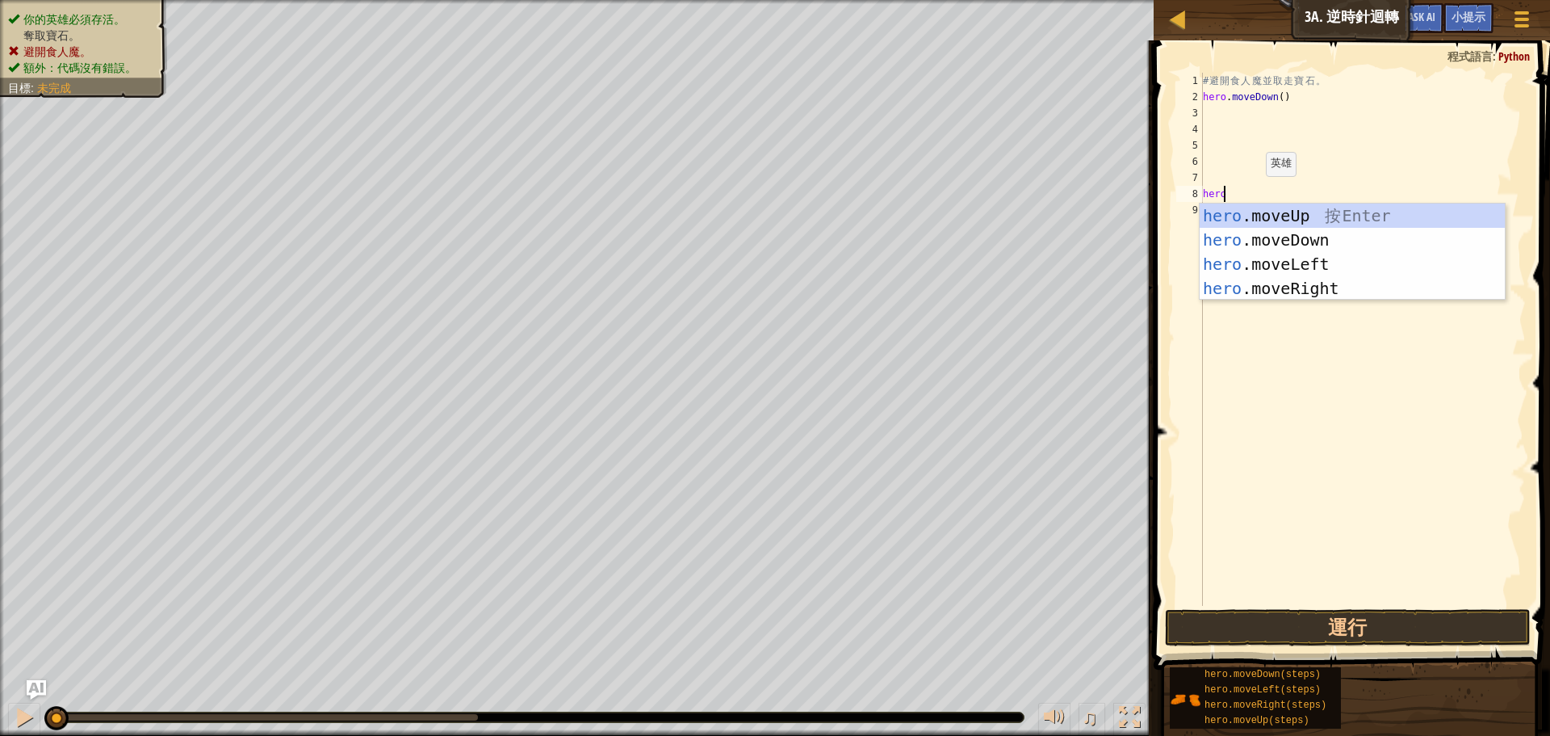
click at [1252, 192] on div "# 避 開 食 人 魔 並 取 走 寶 石 。 hero . moveDown ( ) hero" at bounding box center [1363, 355] width 326 height 565
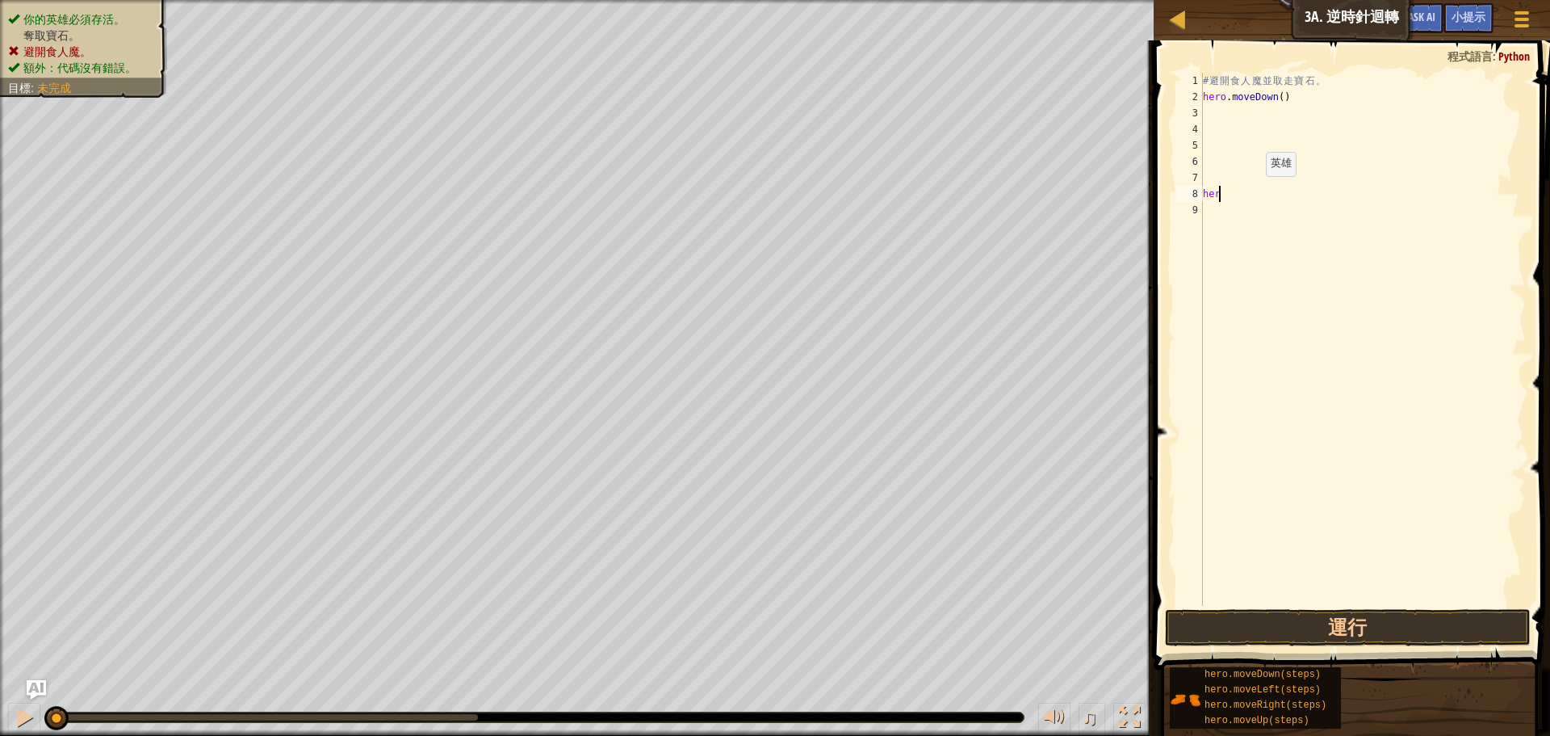
type textarea "h"
click at [1311, 628] on button "運行" at bounding box center [1348, 627] width 366 height 37
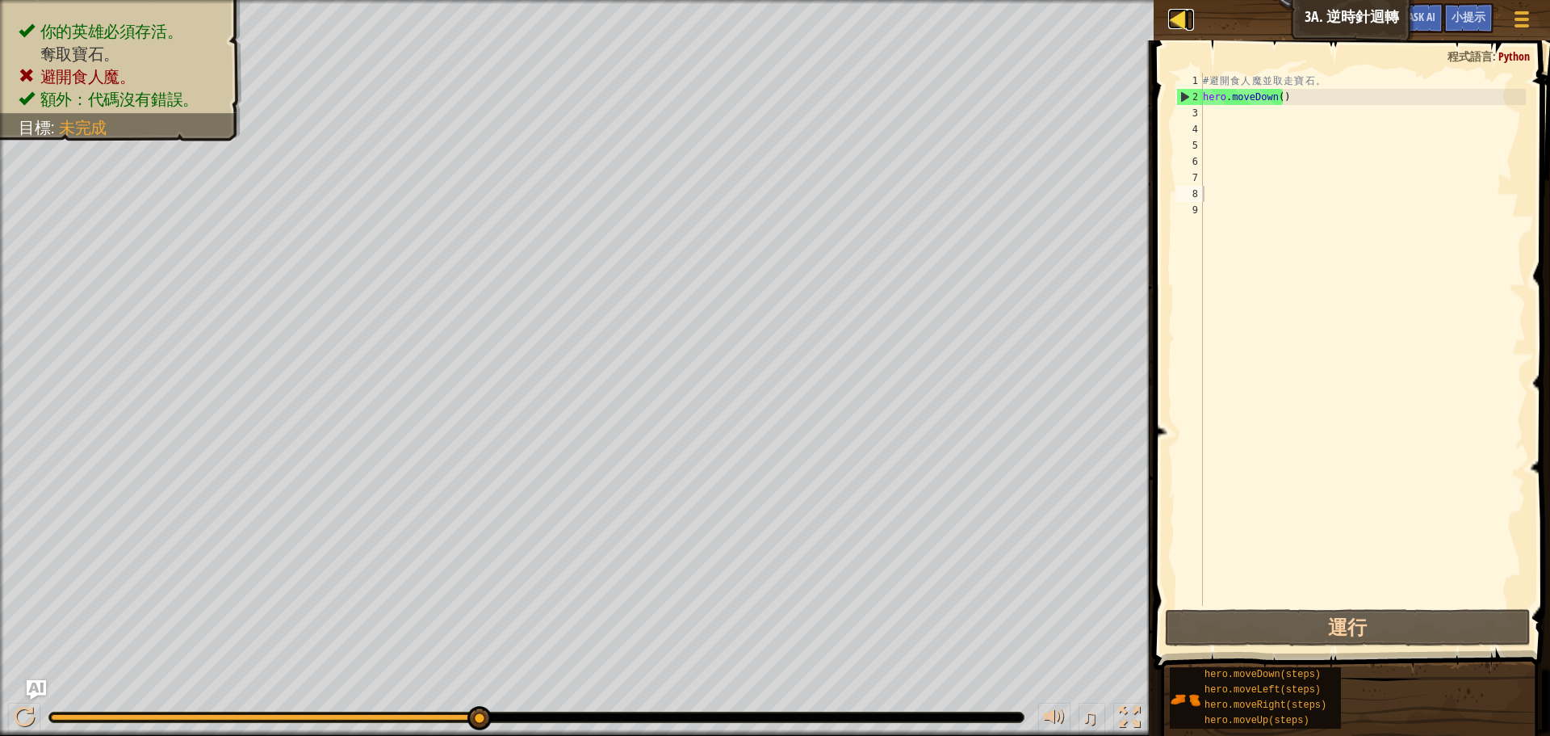
click at [1185, 15] on div at bounding box center [1178, 19] width 20 height 20
select select "zh-HANT"
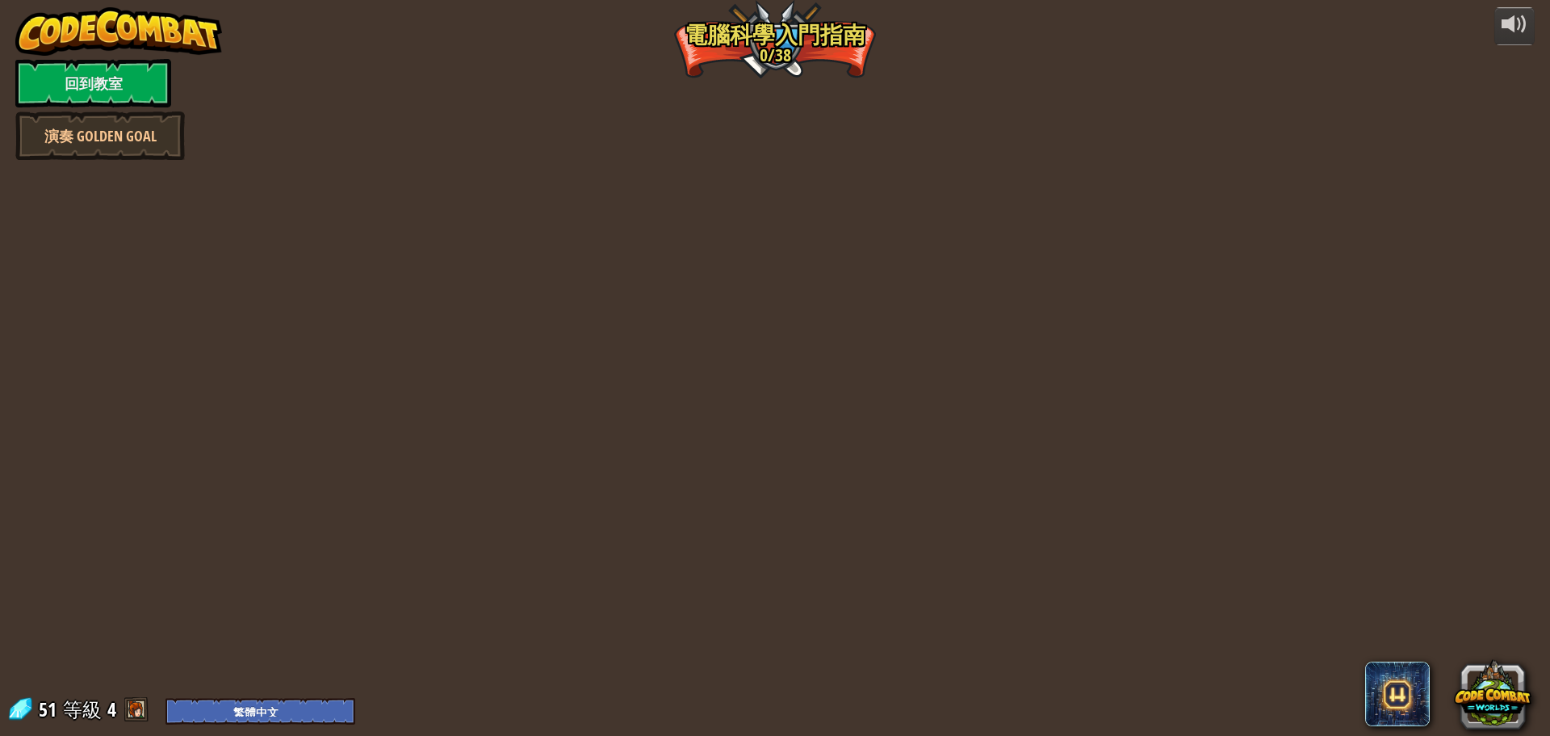
select select "zh-HANT"
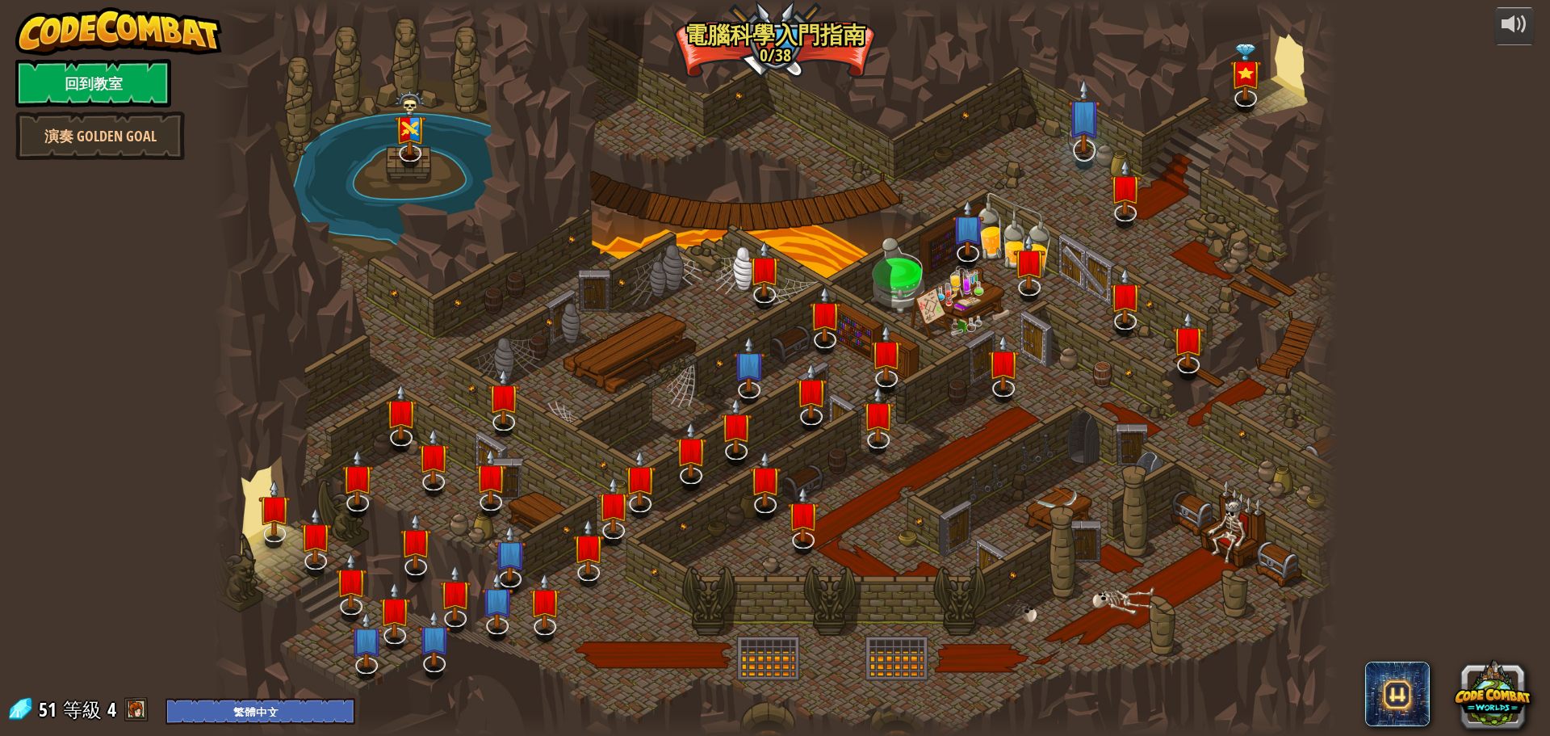
select select "zh-HANT"
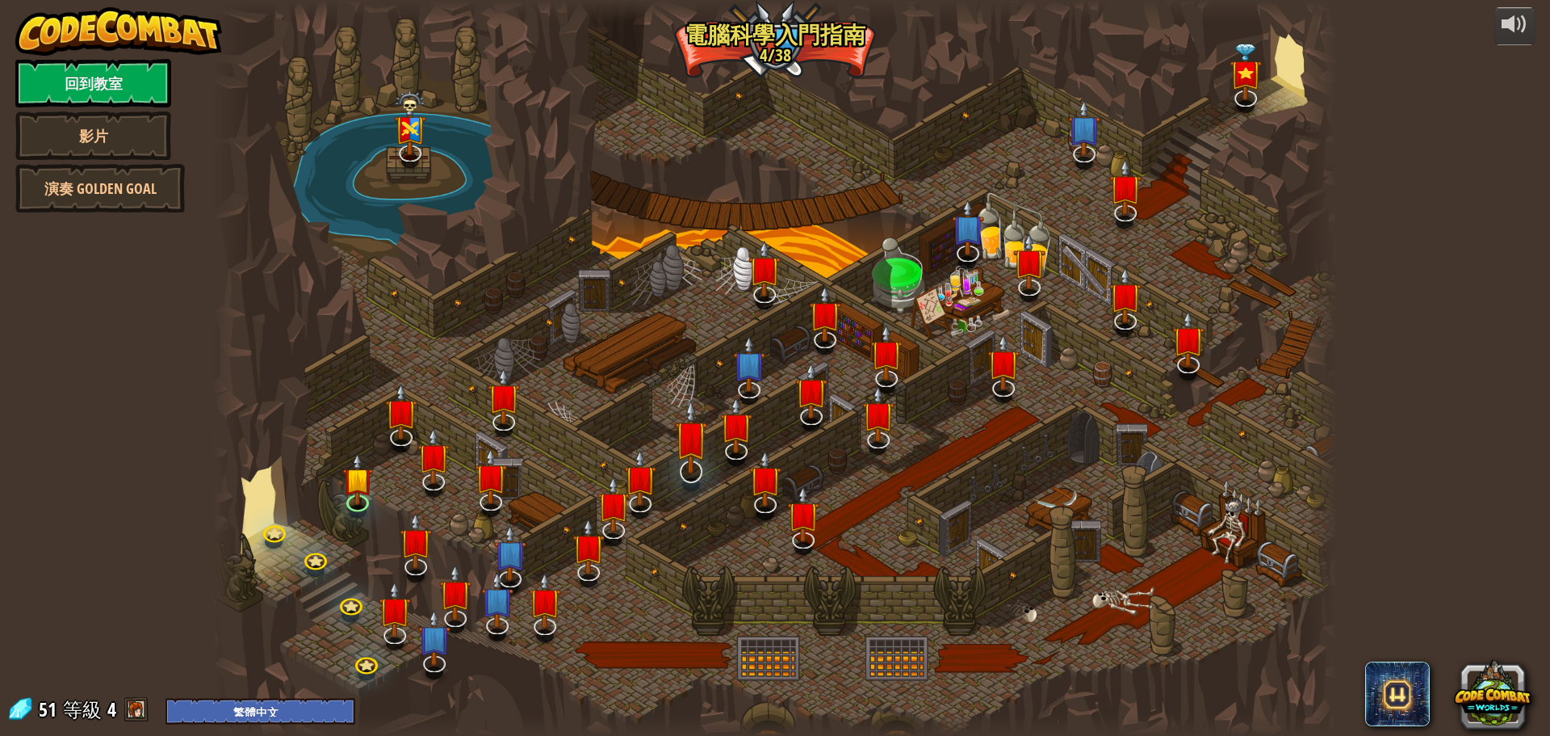
select select "zh-HANT"
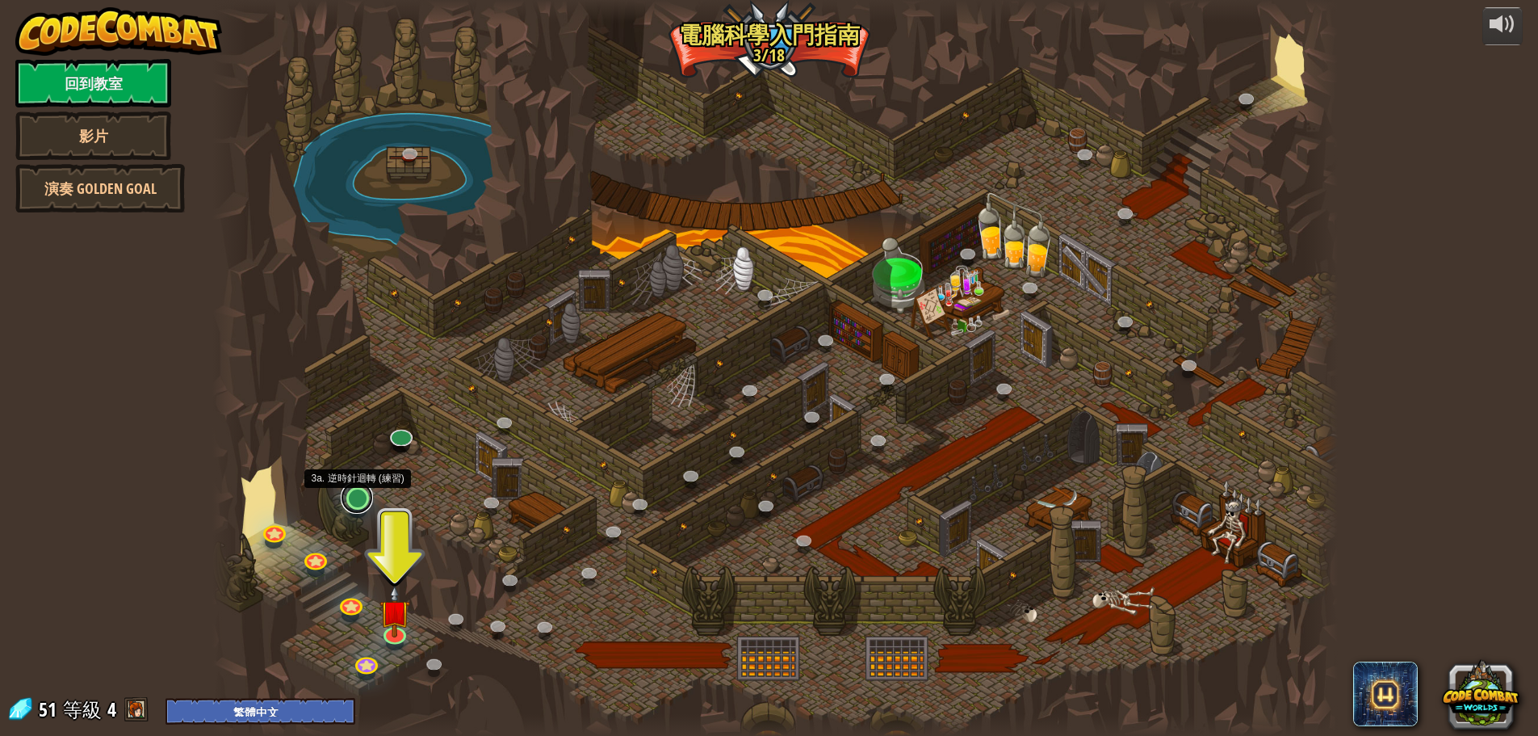
click at [352, 497] on link at bounding box center [357, 497] width 32 height 32
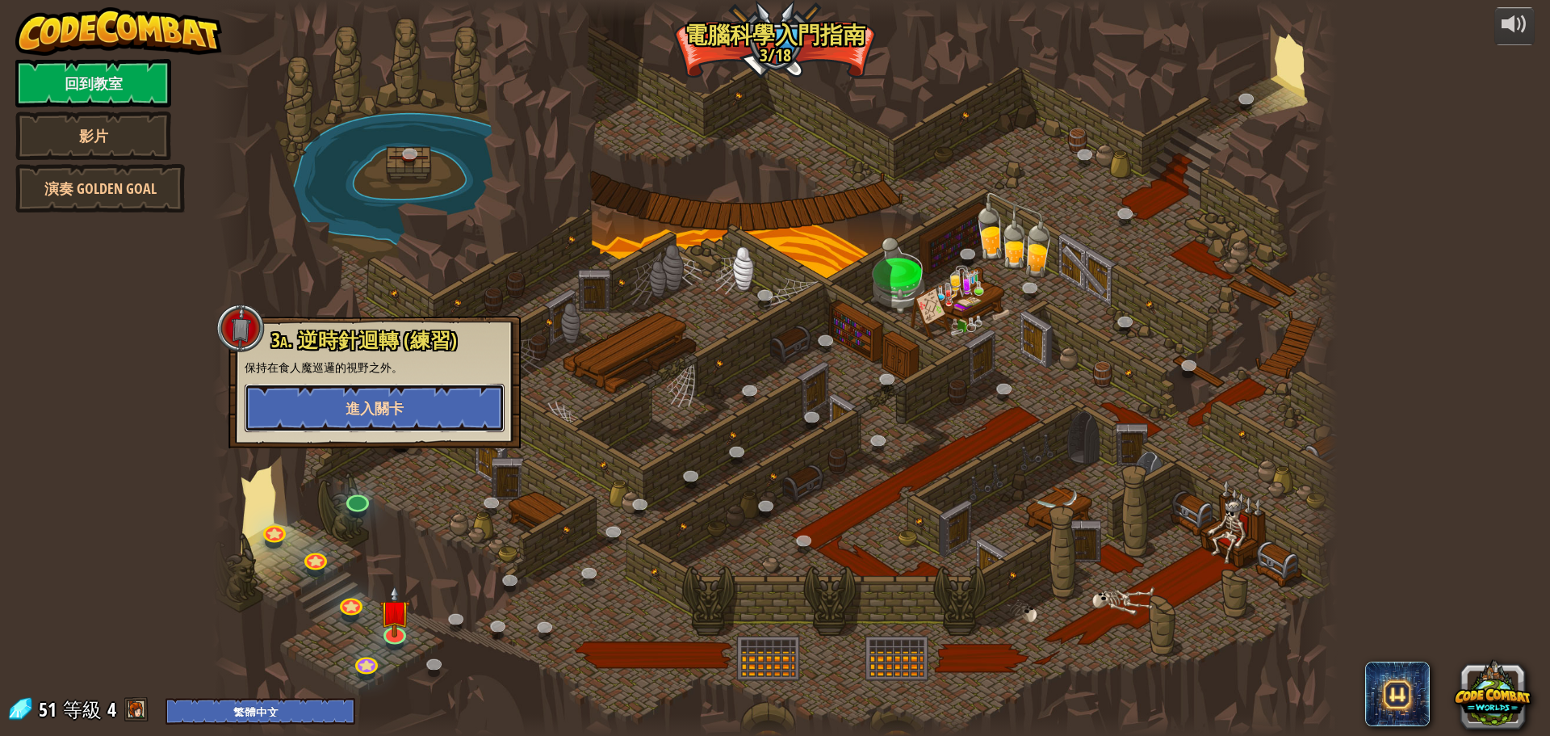
click at [394, 414] on span "進入關卡" at bounding box center [375, 408] width 58 height 20
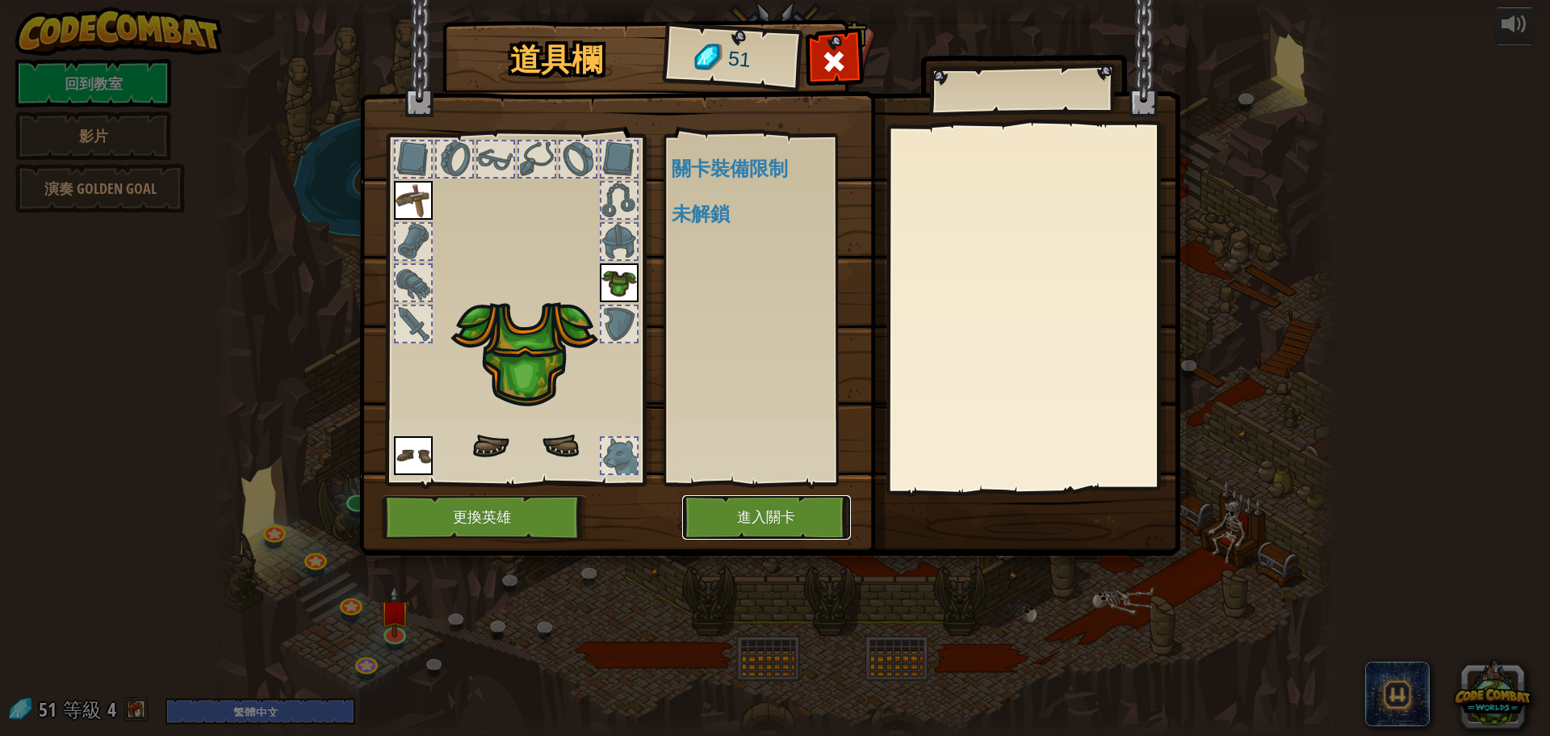
click at [785, 526] on button "進入關卡" at bounding box center [766, 517] width 169 height 44
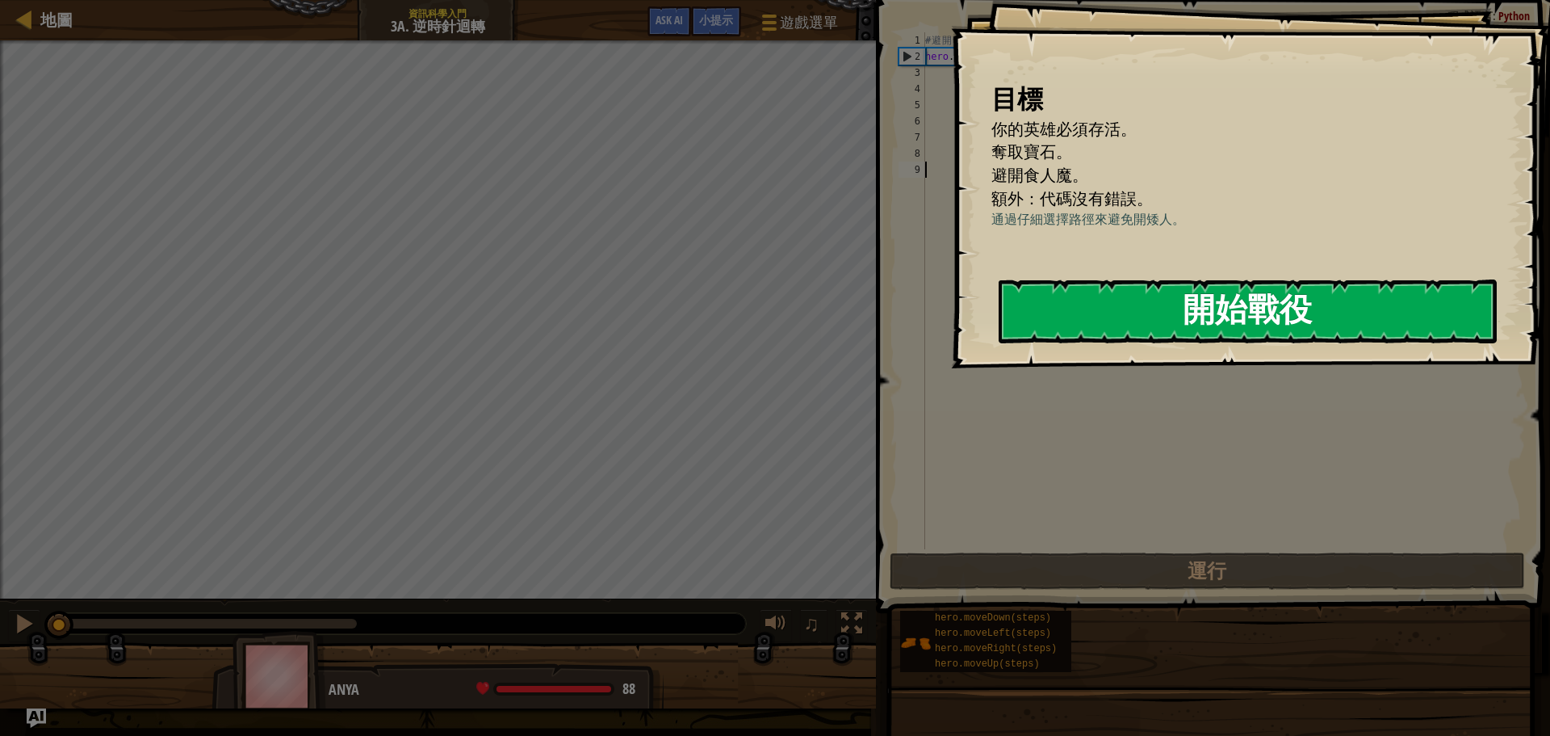
click at [1081, 343] on button "開始戰役" at bounding box center [1248, 311] width 498 height 64
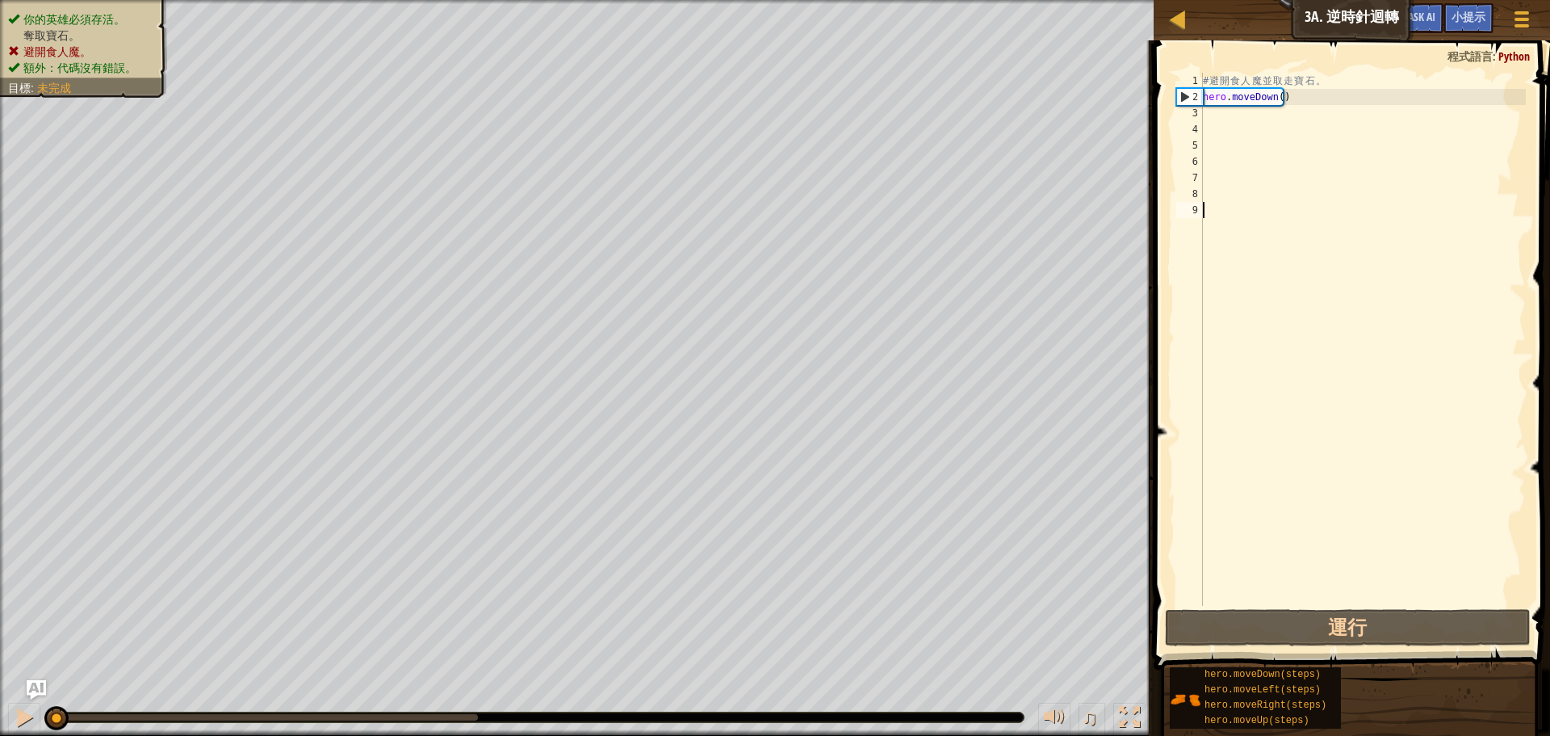
click at [1230, 115] on div "# 避 開 食 人 魔 並 取 走 寶 石 。 hero . moveDown ( )" at bounding box center [1363, 355] width 326 height 565
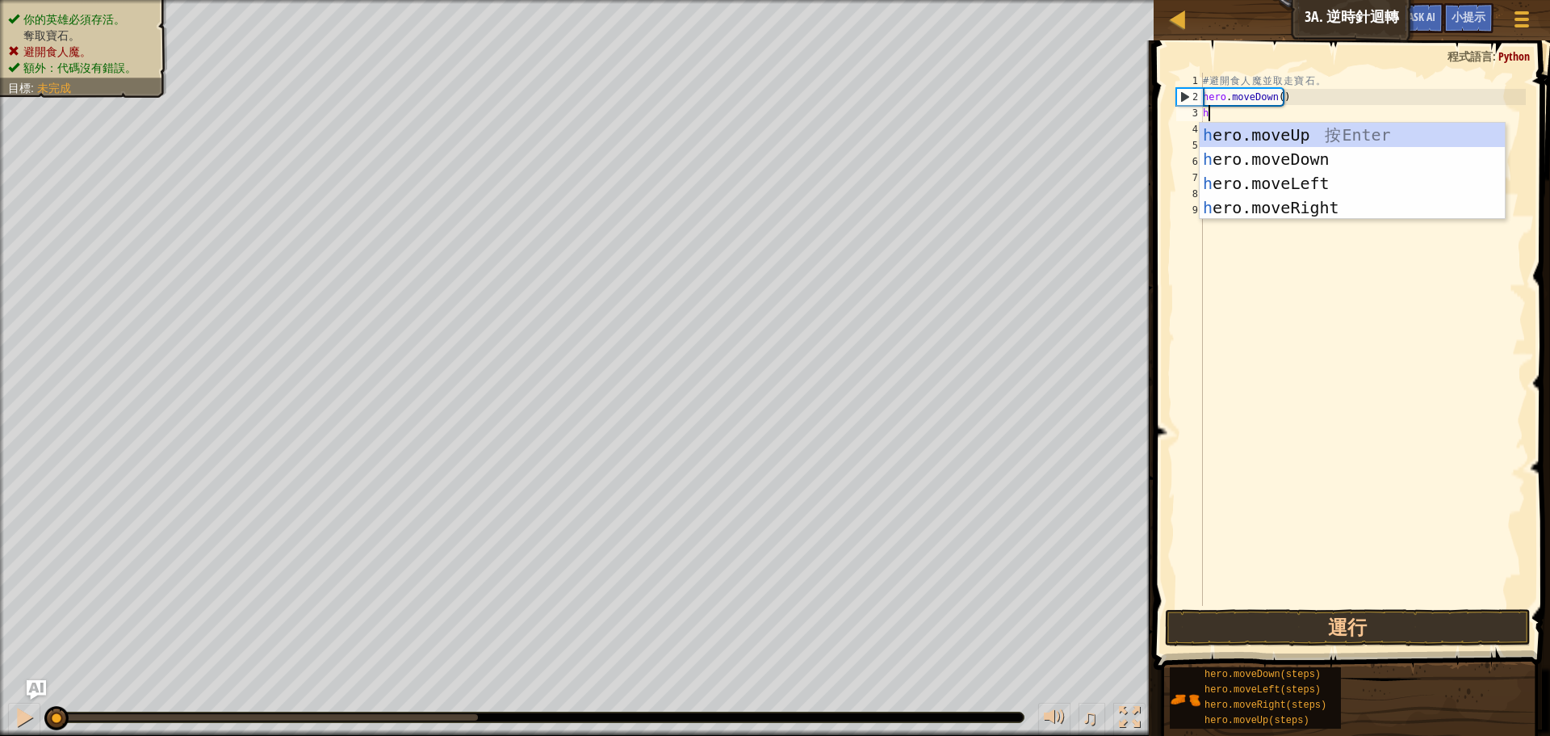
type textarea "he"
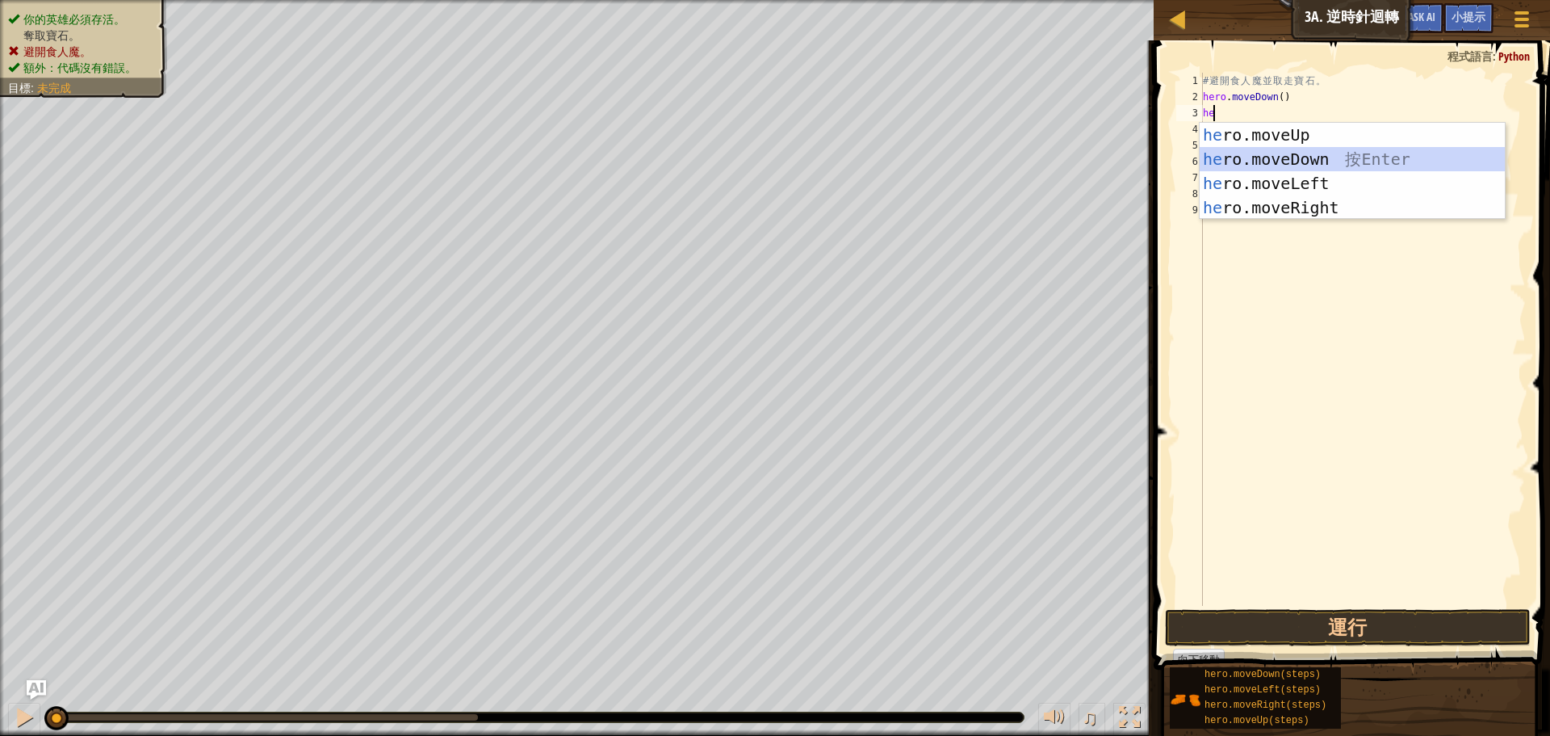
click at [1293, 166] on div "he ro.moveUp 按 Enter he ro.moveDown 按 Enter he ro.moveLeft 按 Enter he ro.moveRi…" at bounding box center [1352, 195] width 305 height 145
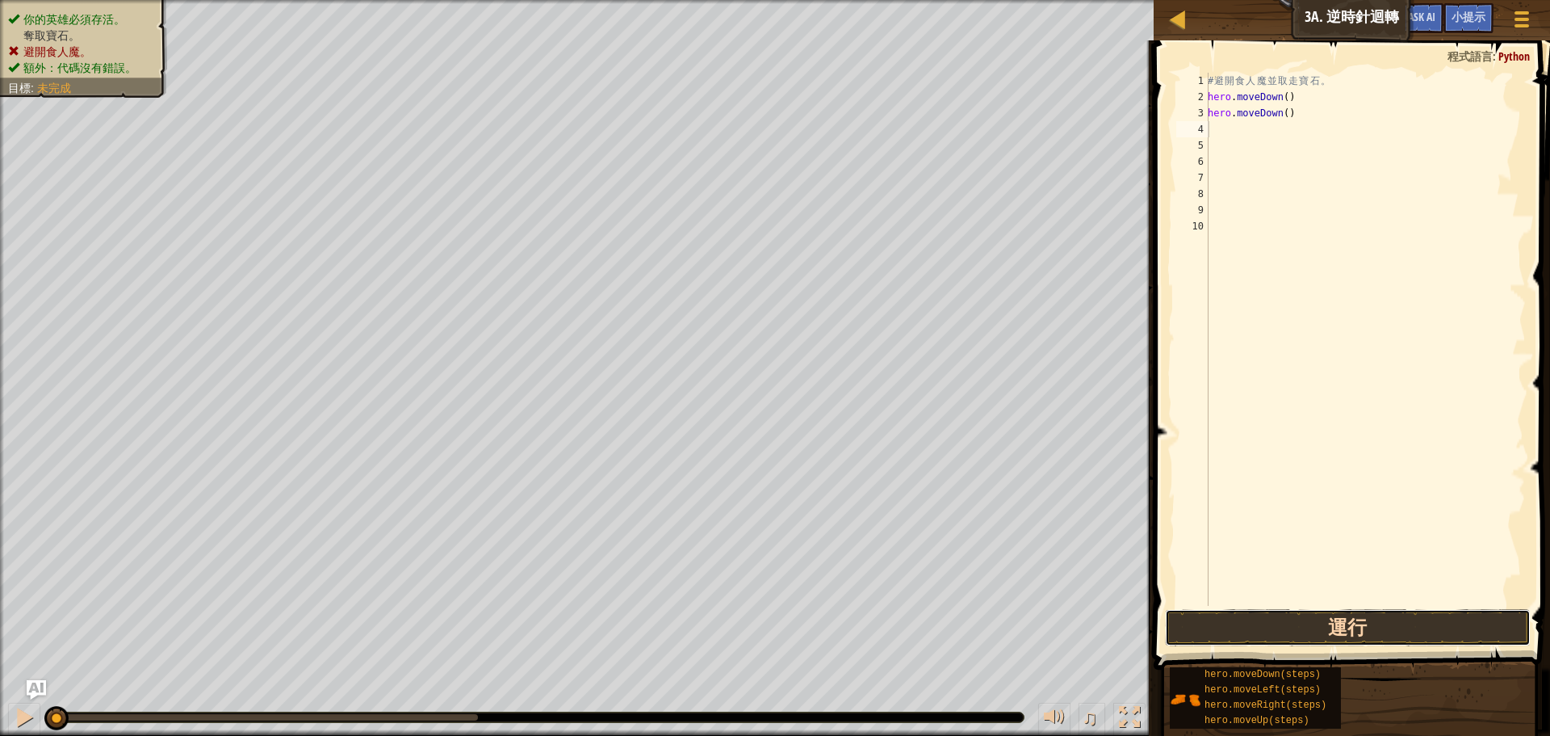
click at [1280, 622] on button "運行" at bounding box center [1348, 627] width 366 height 37
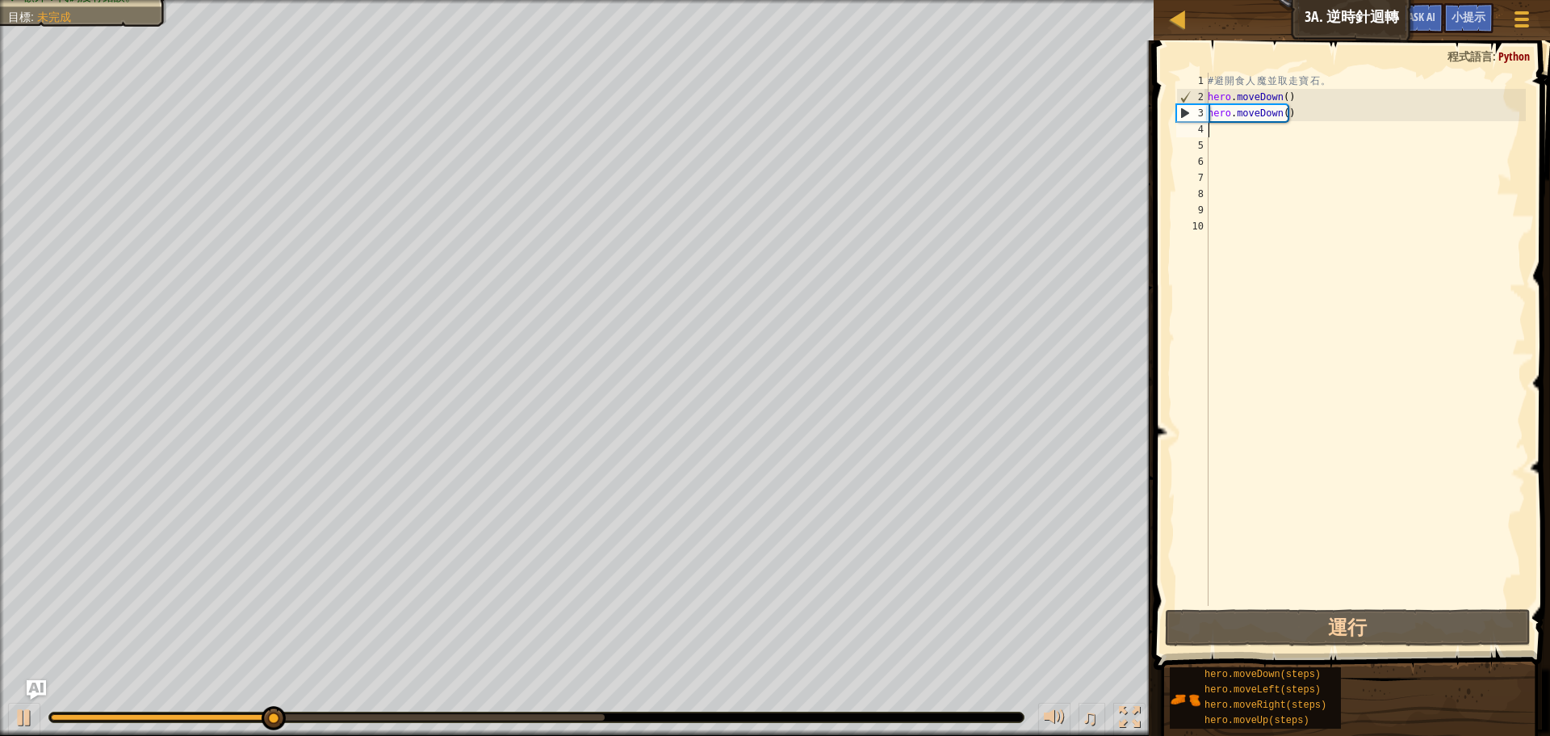
type textarea "h"
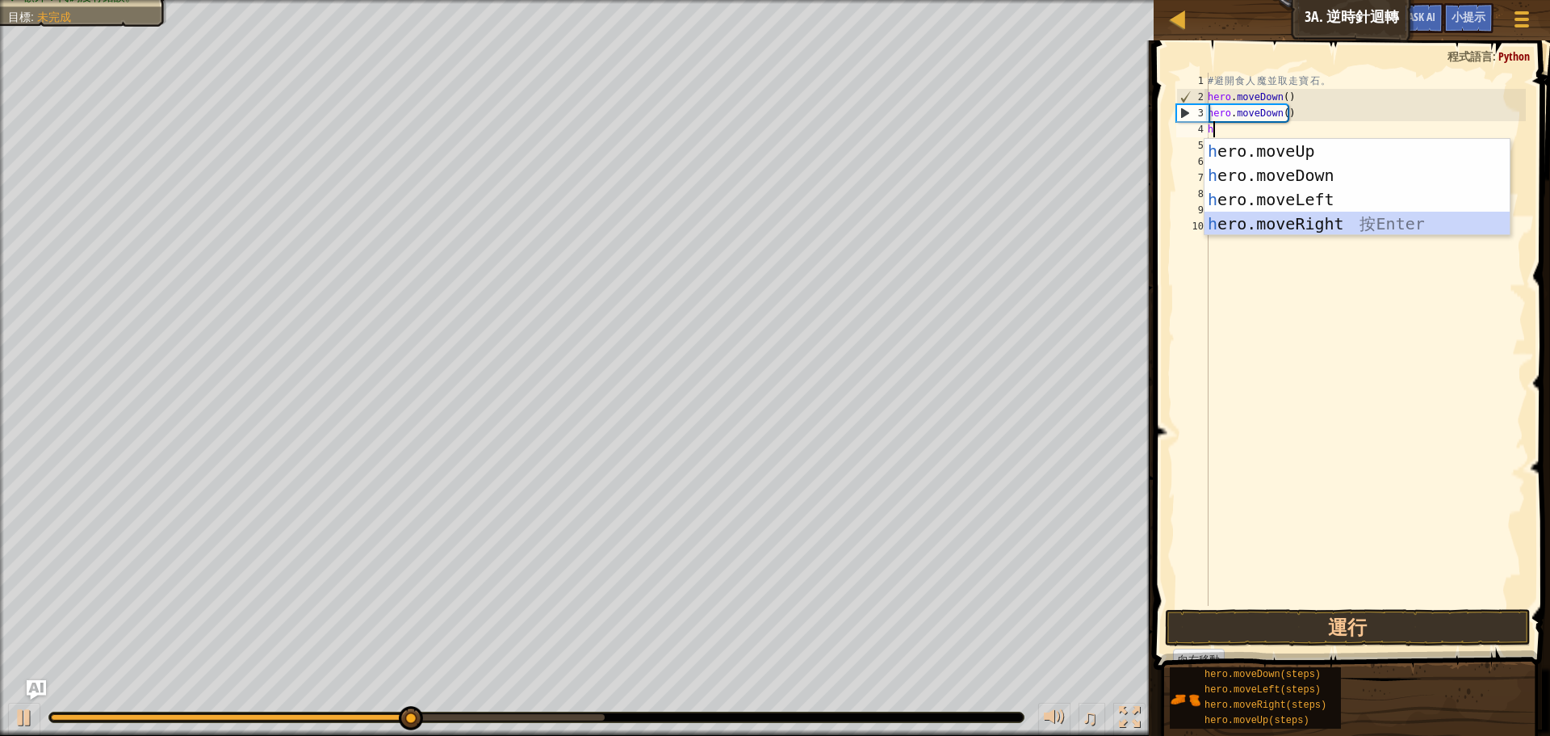
click at [1303, 219] on div "h ero.moveUp 按 Enter h ero.moveDown 按 Enter h ero.moveLeft 按 Enter h ero.moveRi…" at bounding box center [1357, 211] width 305 height 145
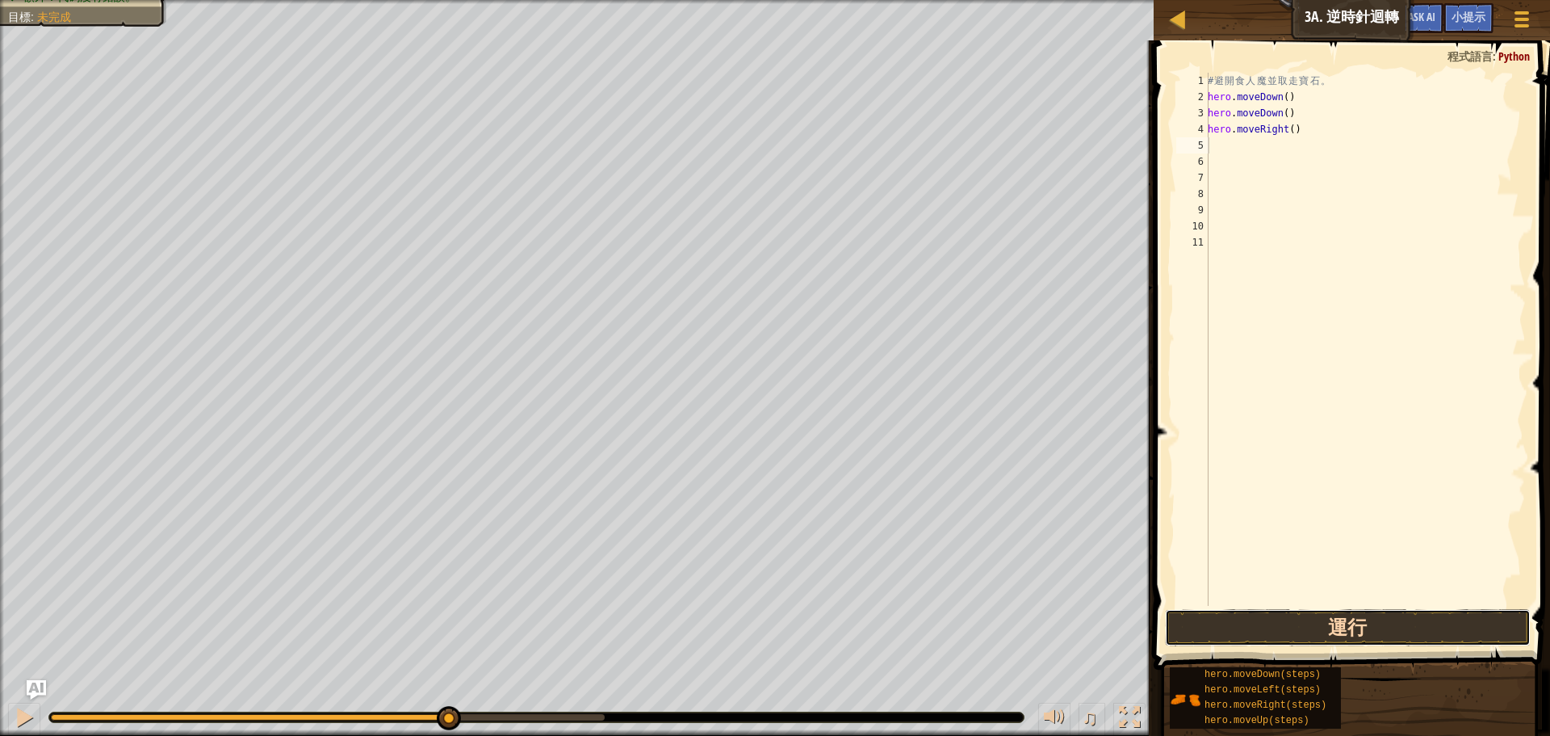
click at [1300, 622] on button "運行" at bounding box center [1348, 627] width 366 height 37
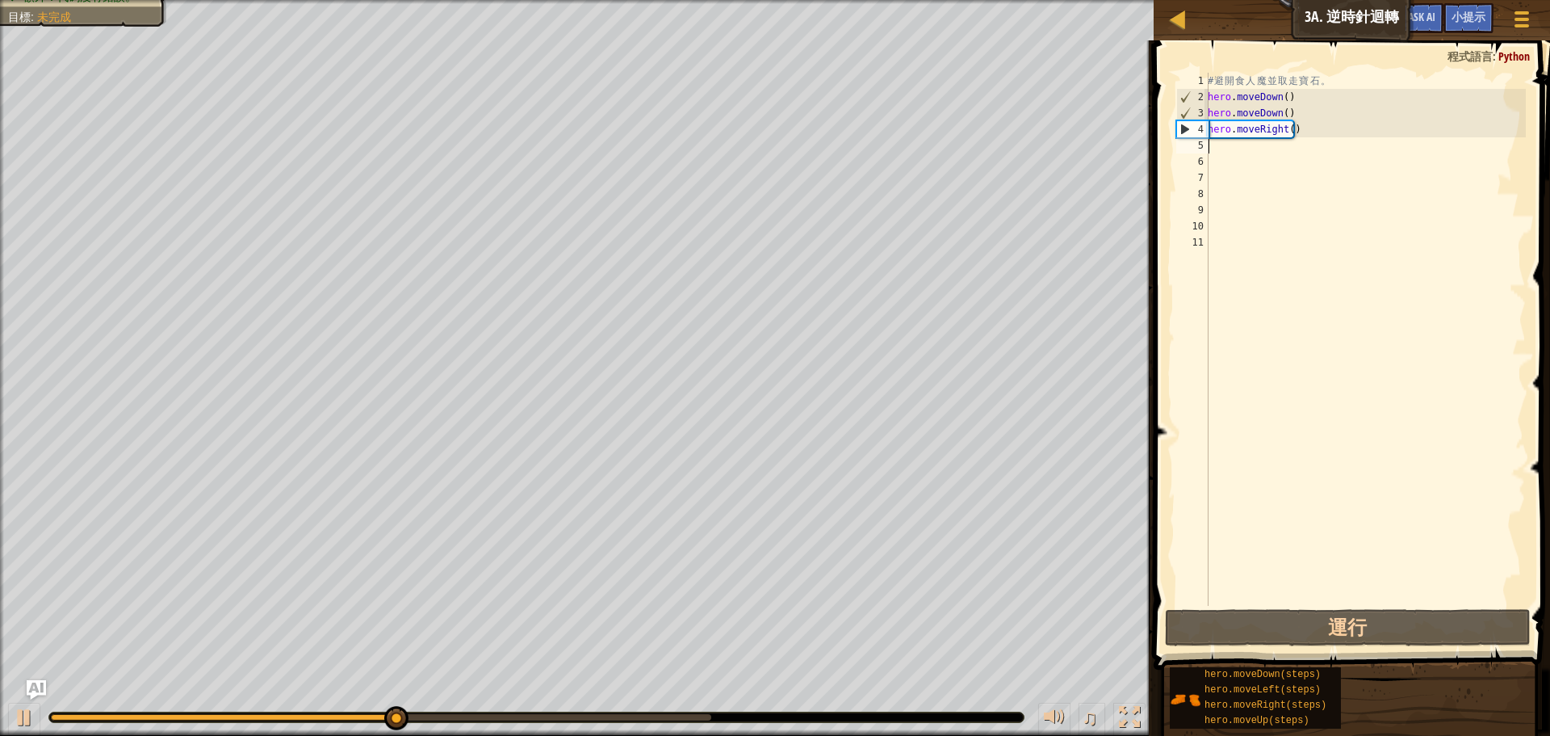
type textarea "h"
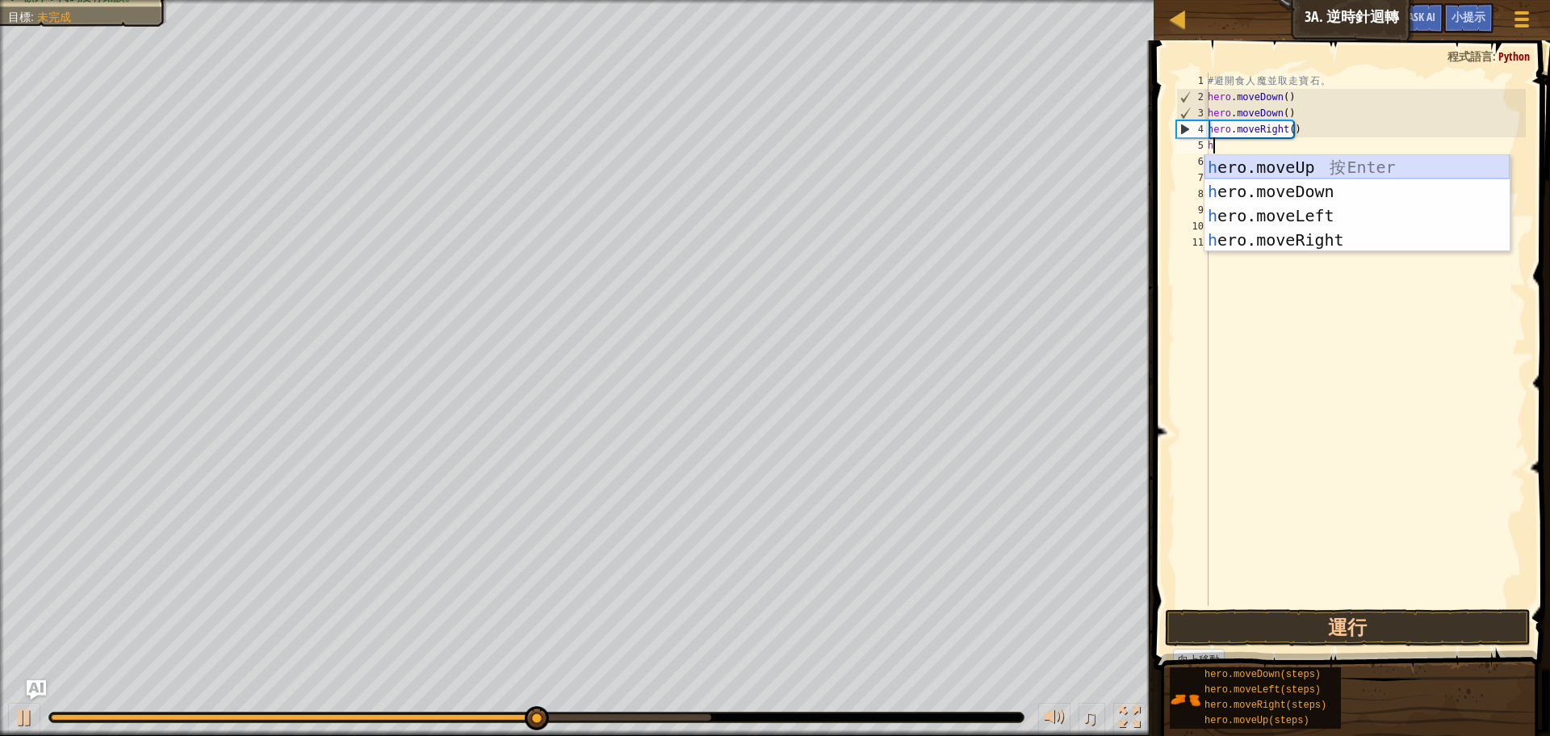
click at [1331, 169] on div "h ero.moveUp 按 Enter h ero.moveDown 按 Enter h ero.moveLeft 按 Enter h ero.moveRi…" at bounding box center [1357, 227] width 305 height 145
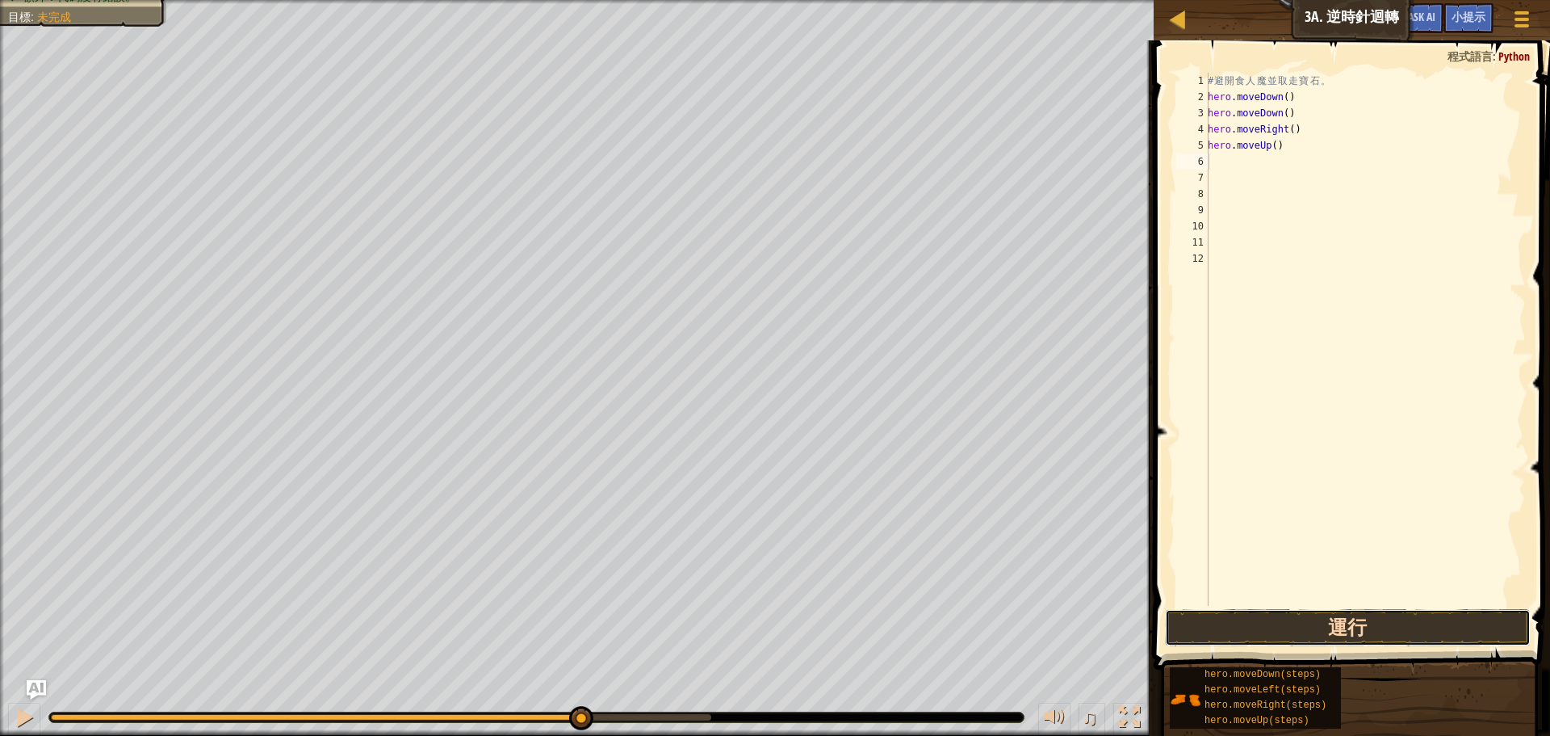
click at [1283, 620] on button "運行" at bounding box center [1348, 627] width 366 height 37
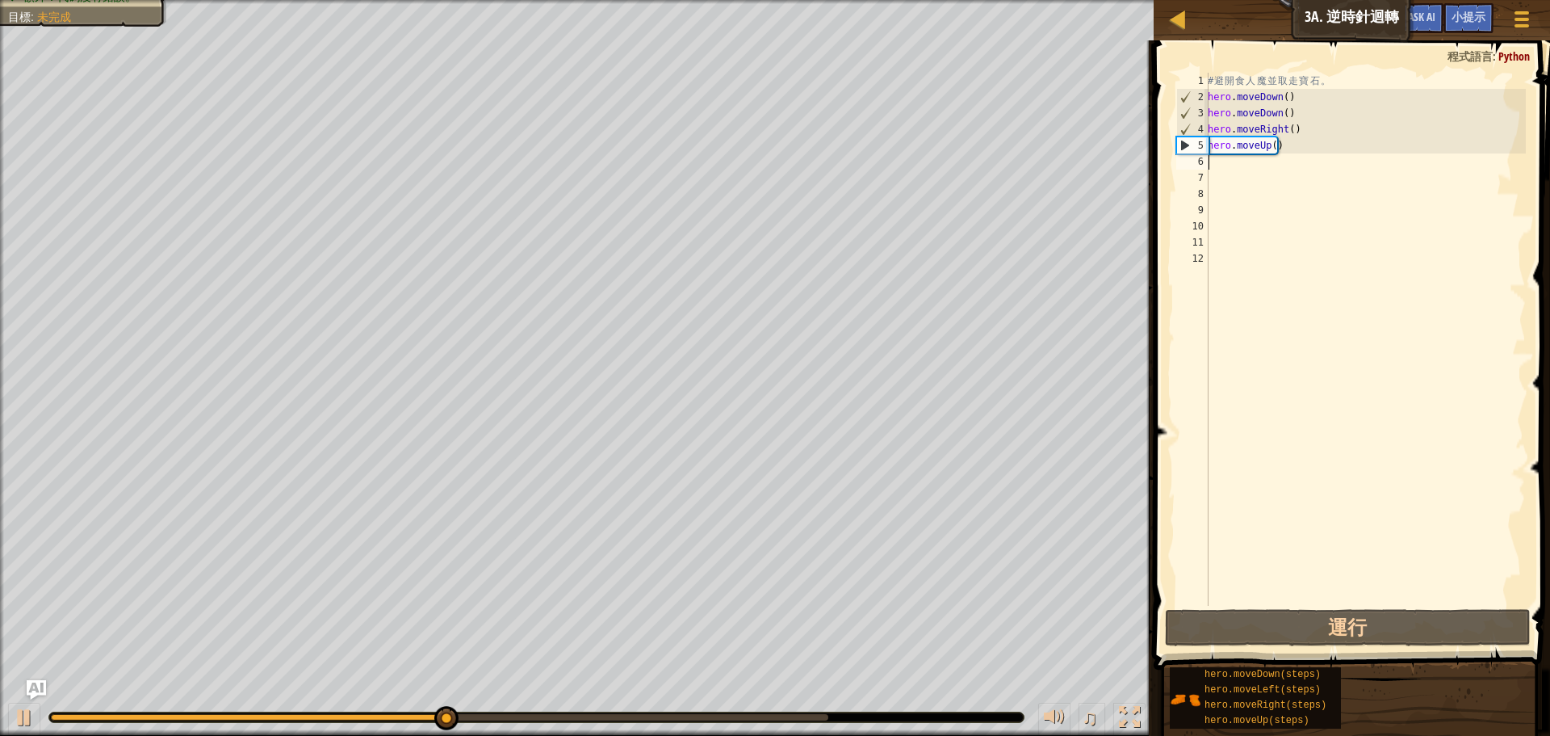
type textarea "h"
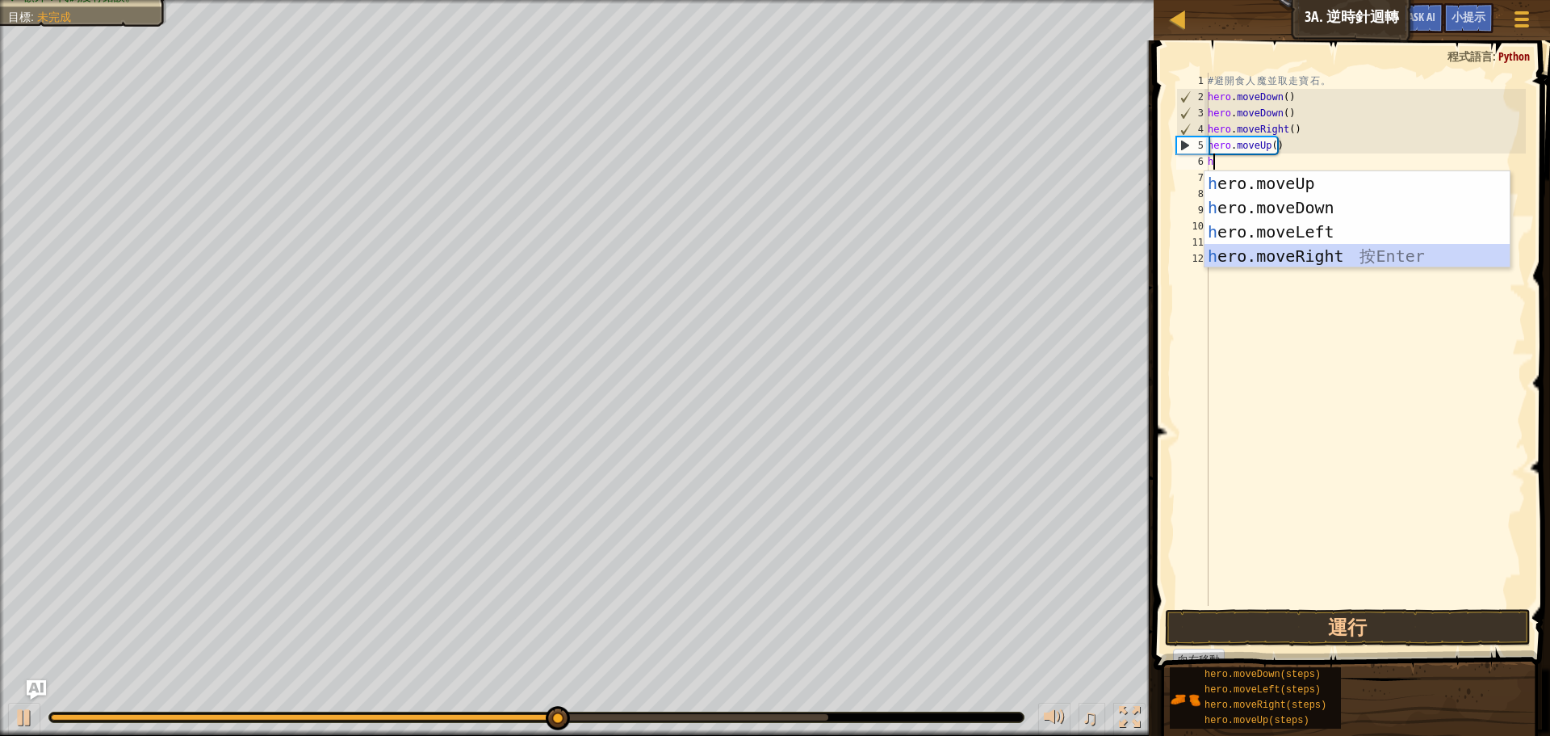
click at [1327, 259] on div "h ero.moveUp 按 Enter h ero.moveDown 按 Enter h ero.moveLeft 按 Enter h ero.moveRi…" at bounding box center [1357, 243] width 305 height 145
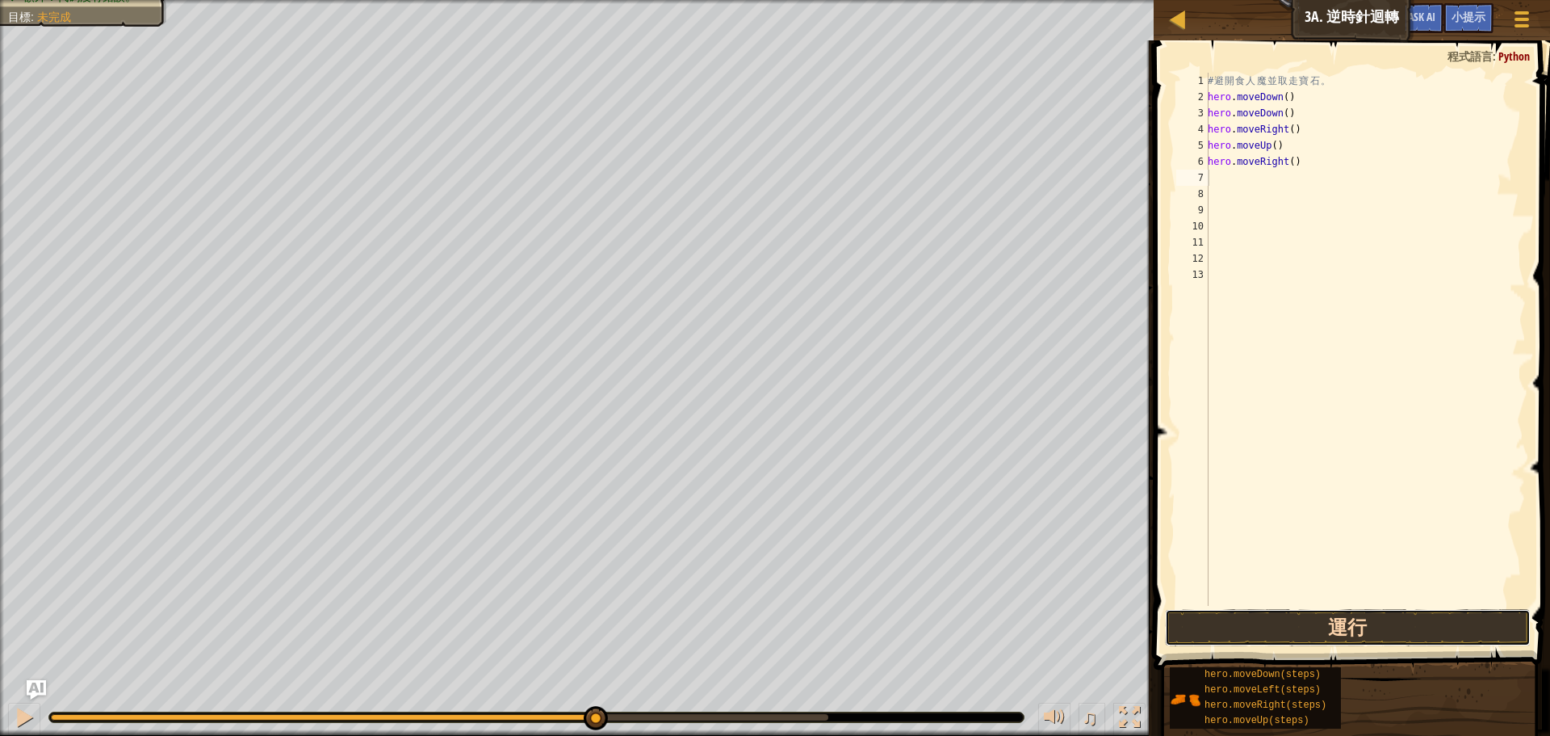
click at [1275, 624] on button "運行" at bounding box center [1348, 627] width 366 height 37
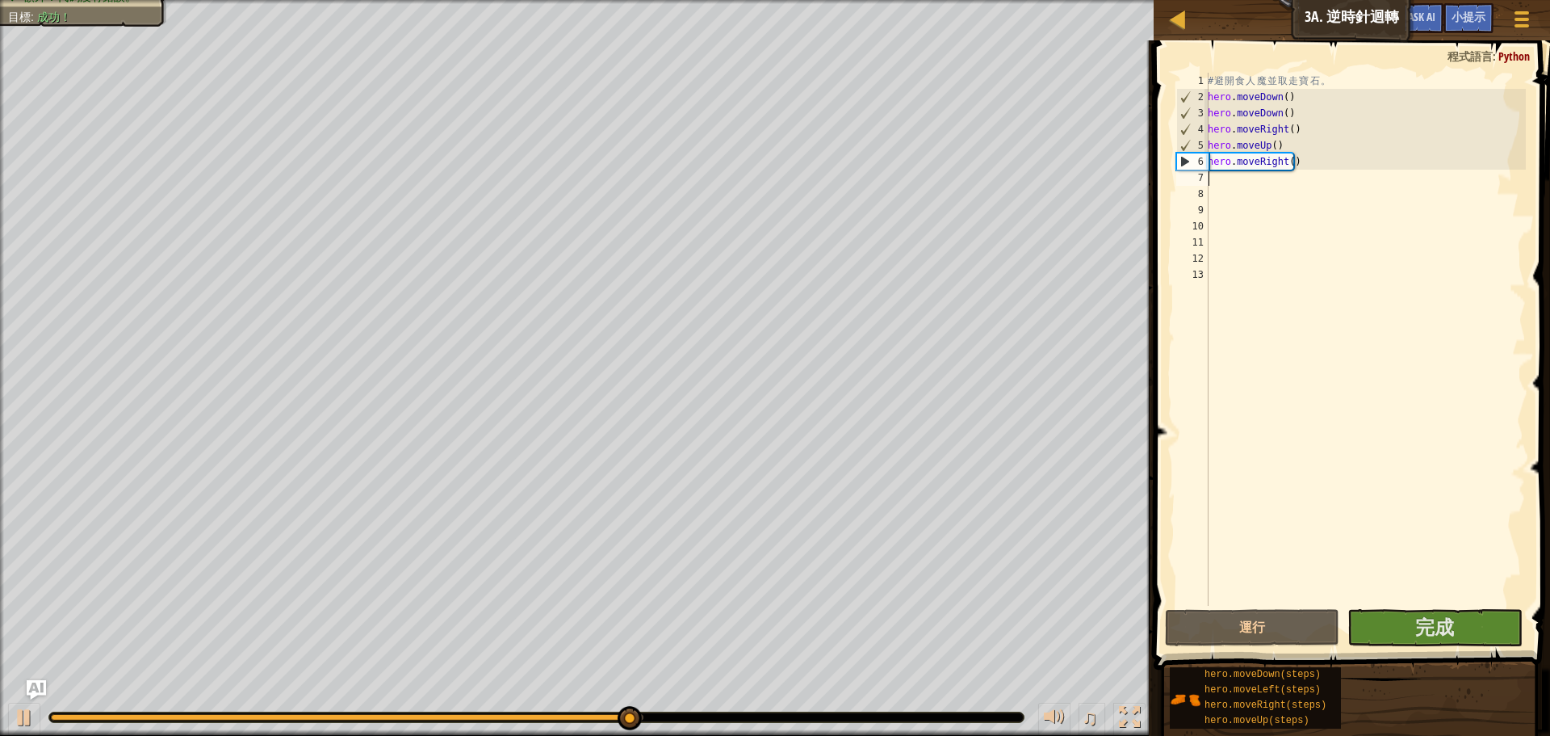
type textarea "h"
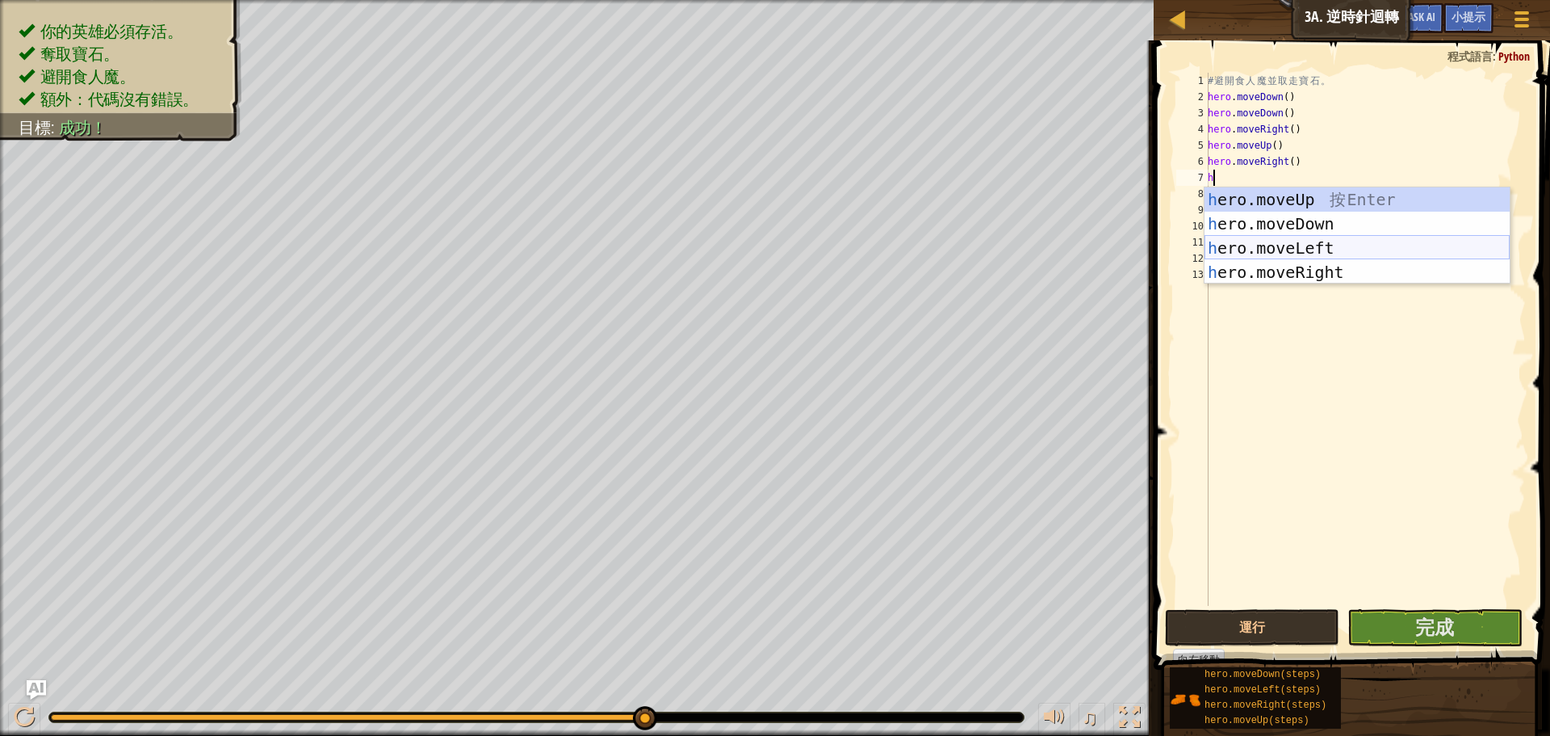
click at [1304, 255] on div "h ero.moveUp 按 Enter h ero.moveDown 按 Enter h ero.moveLeft 按 Enter h ero.moveRi…" at bounding box center [1357, 259] width 305 height 145
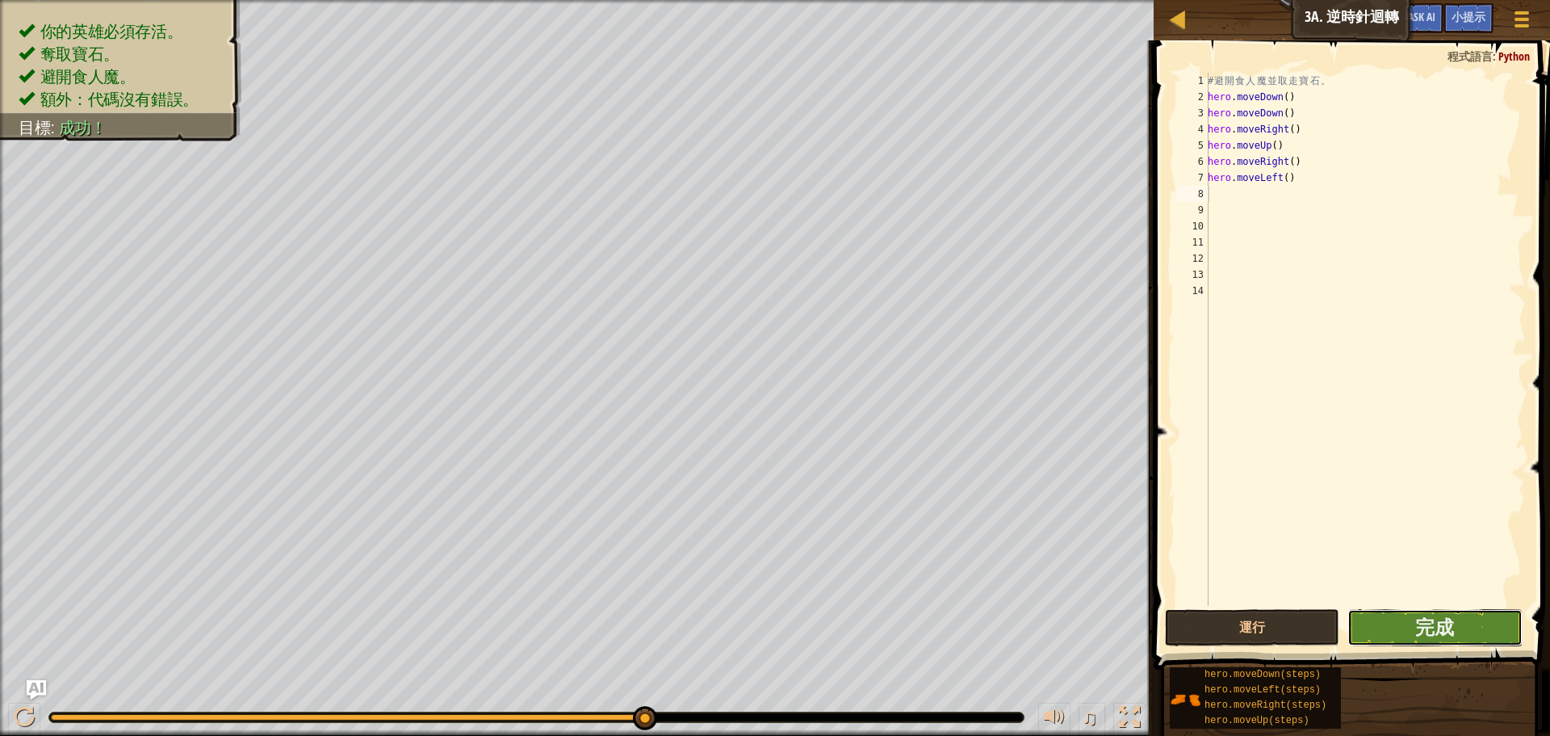
click at [1349, 626] on button "完成" at bounding box center [1434, 627] width 174 height 37
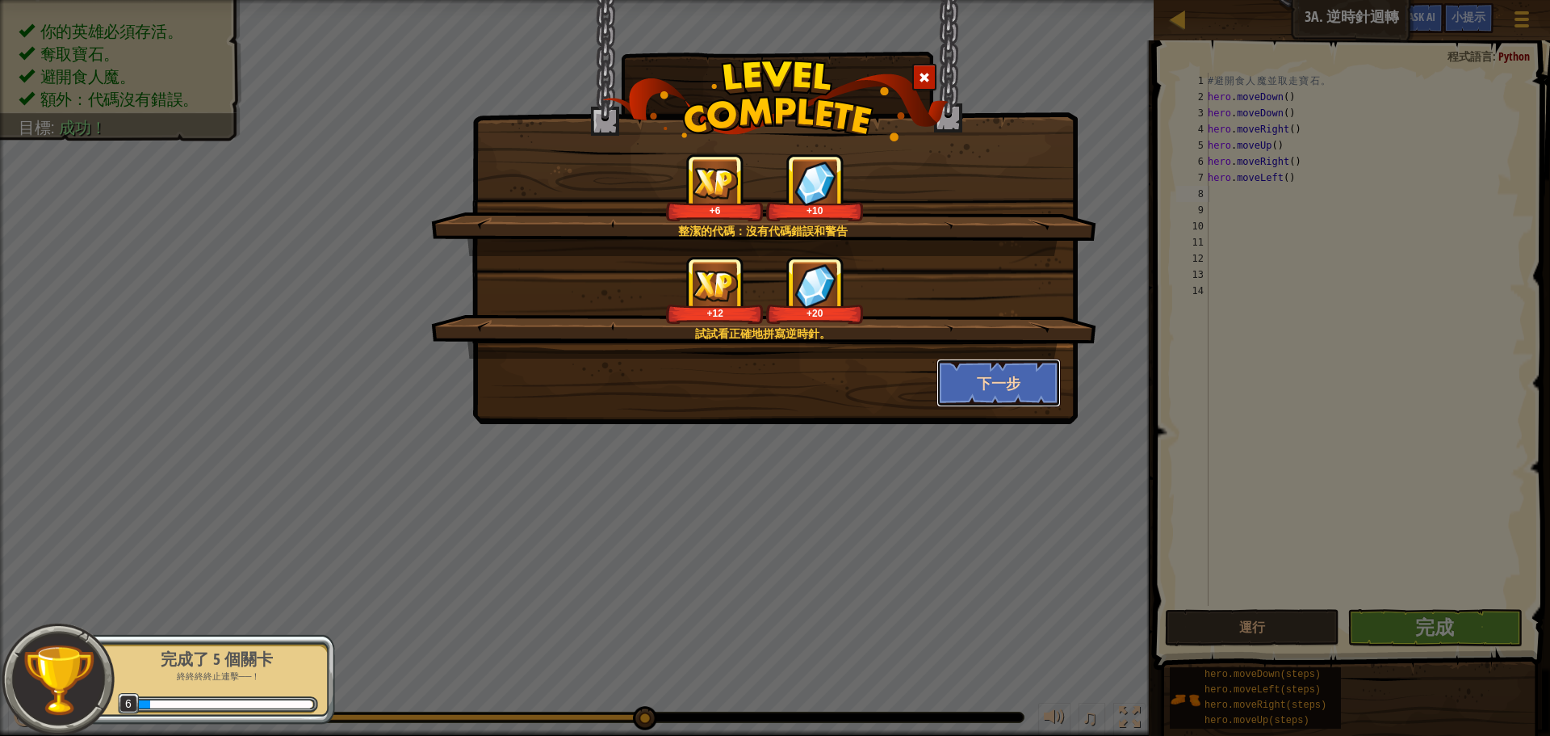
click at [1044, 388] on button "下一步" at bounding box center [999, 382] width 125 height 48
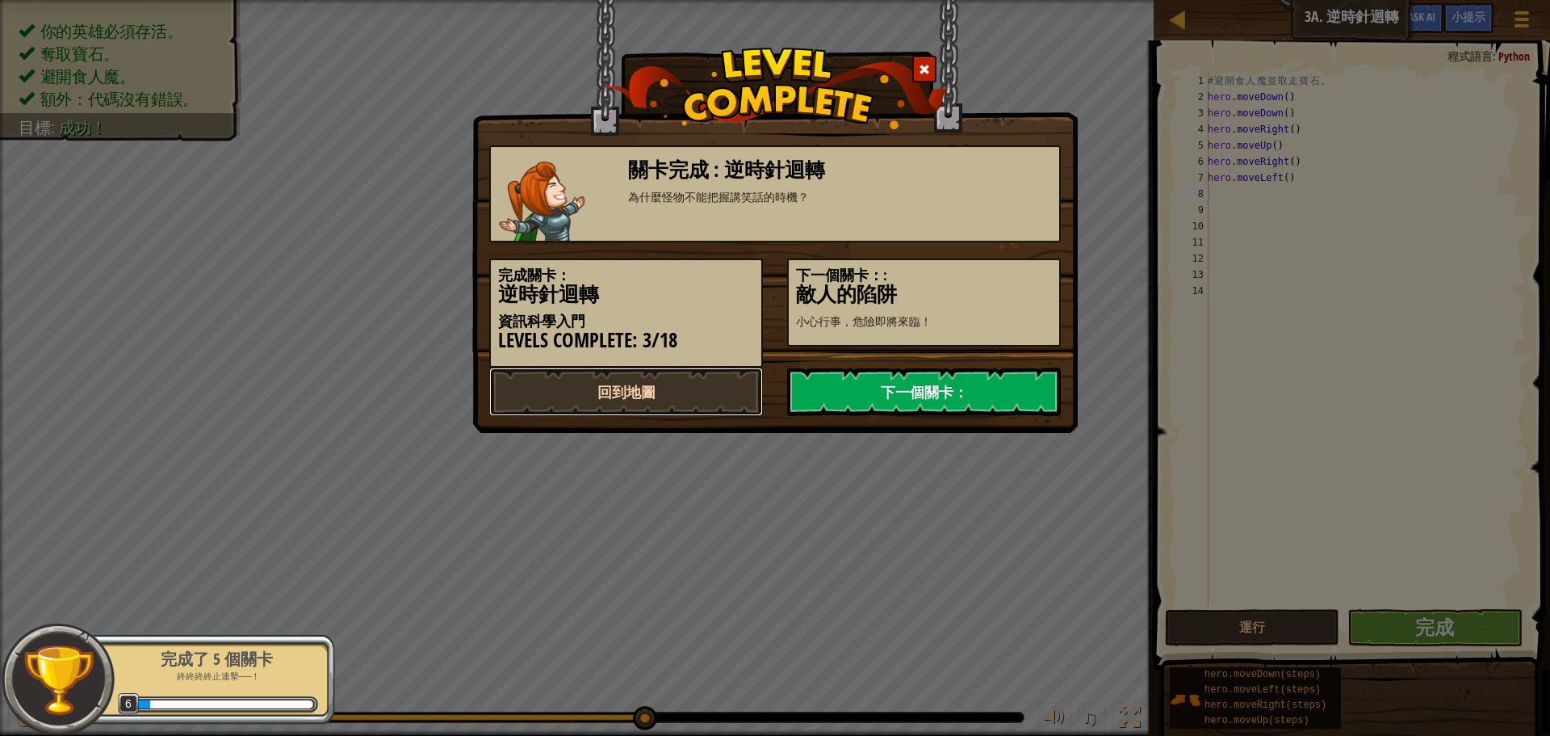
click at [612, 400] on link "回到地圖" at bounding box center [626, 391] width 274 height 48
select select "zh-HANT"
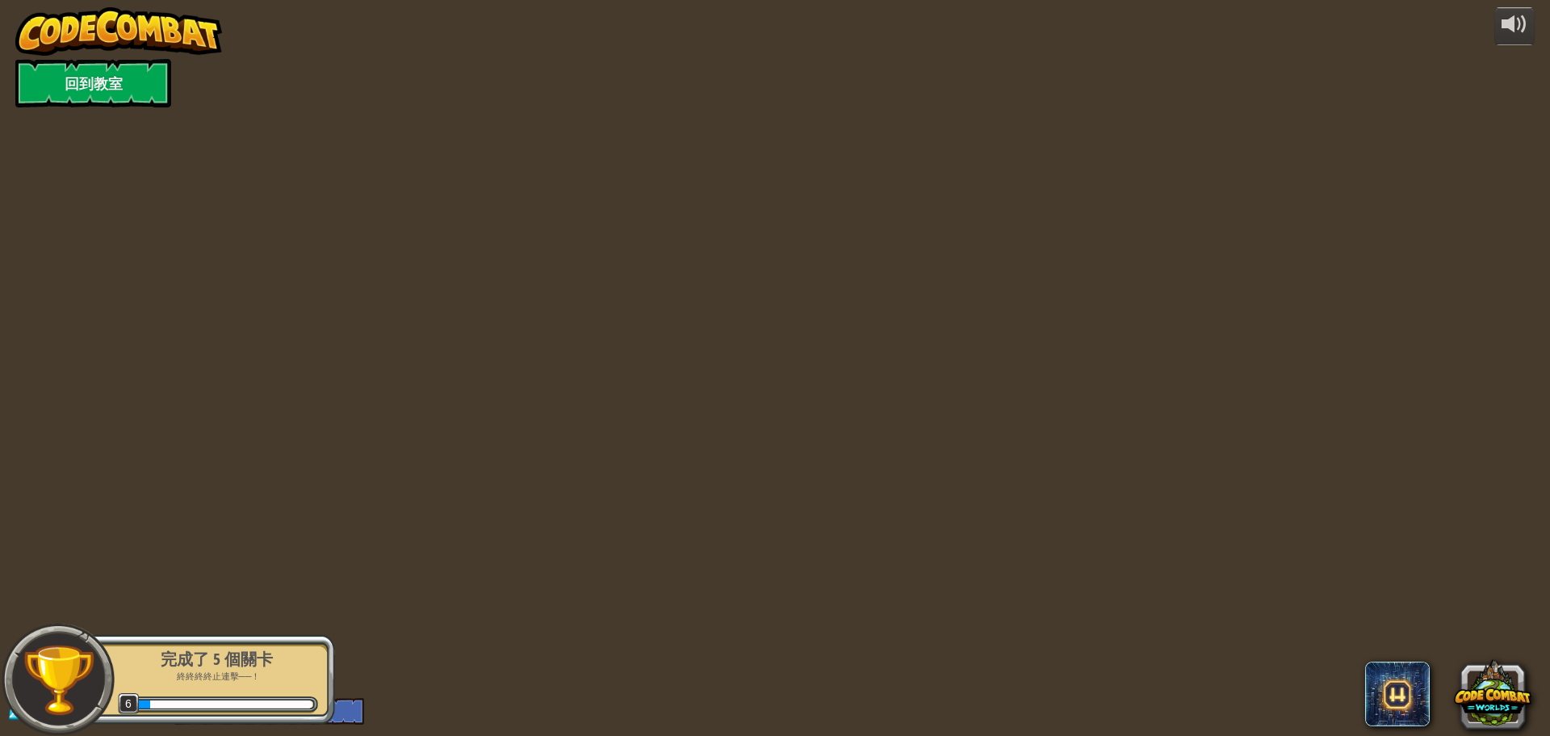
select select "zh-HANT"
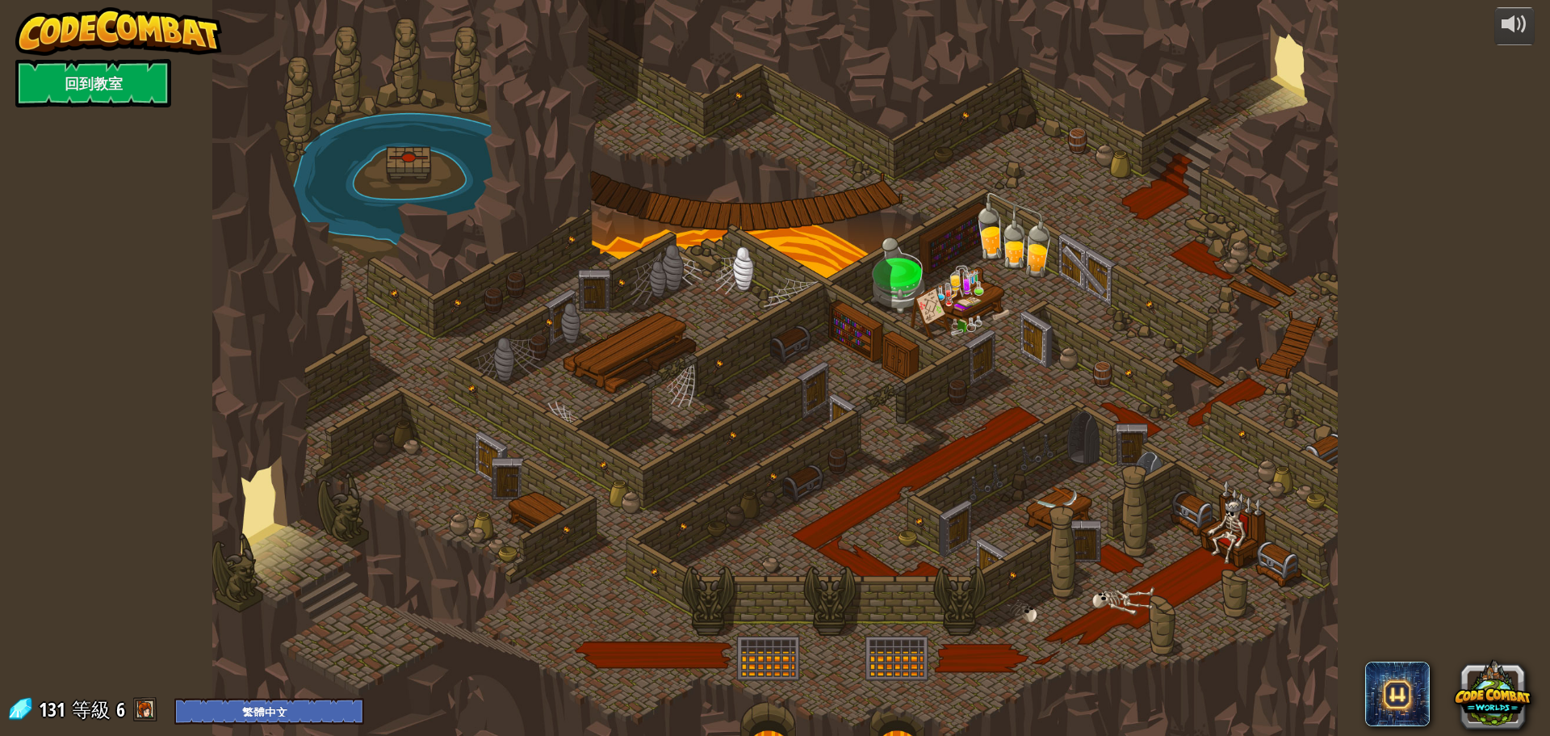
select select "zh-HANT"
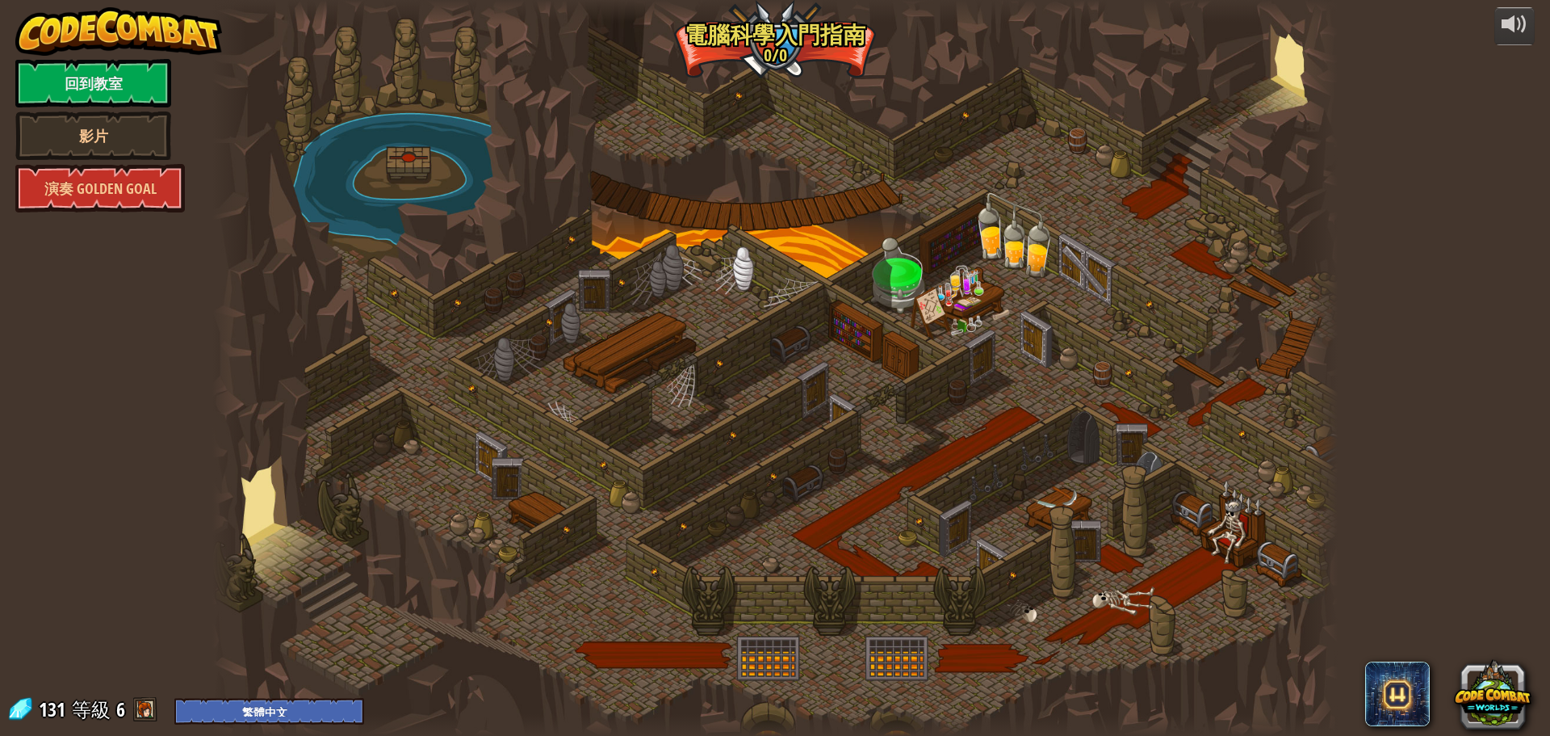
select select "zh-HANT"
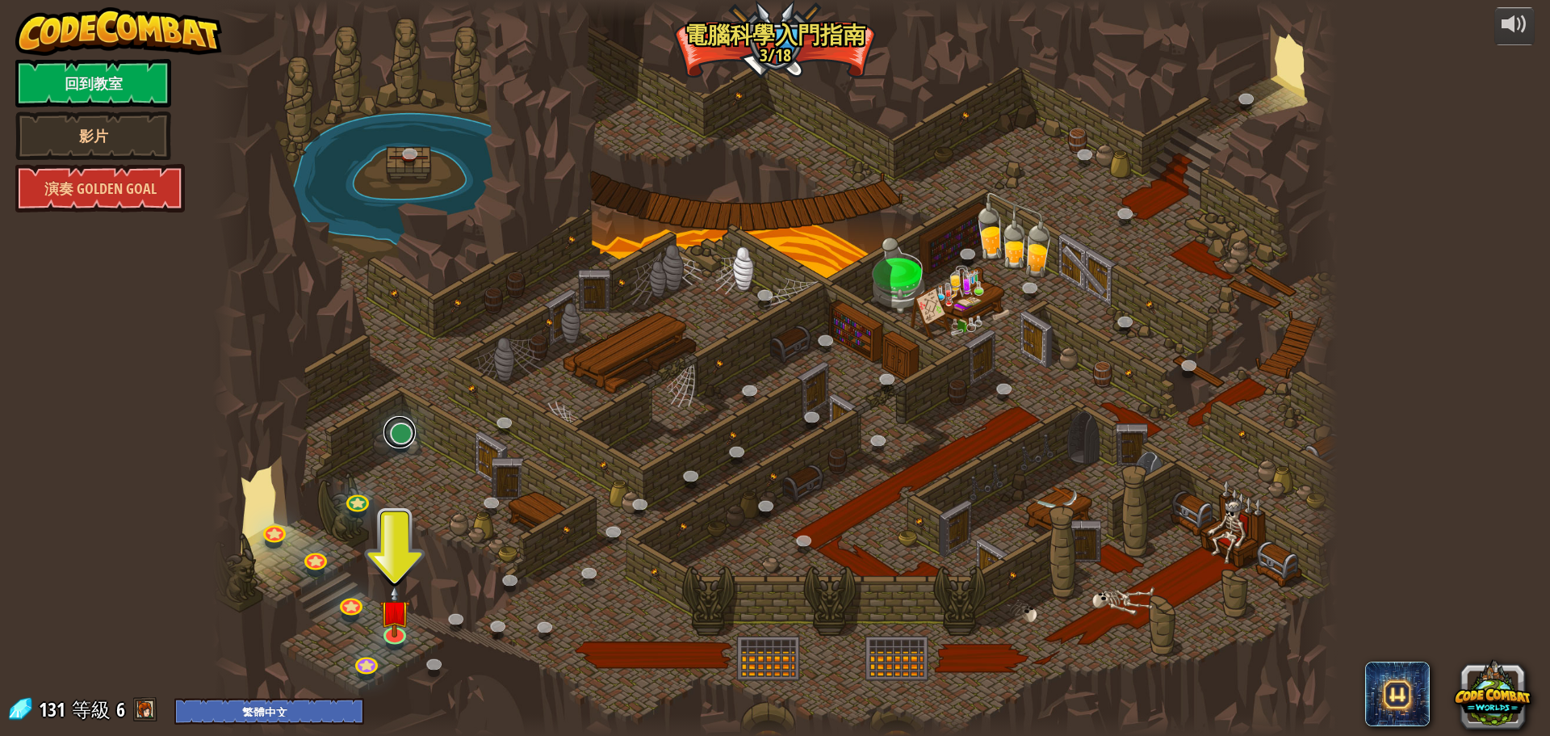
click at [399, 436] on link at bounding box center [399, 432] width 32 height 32
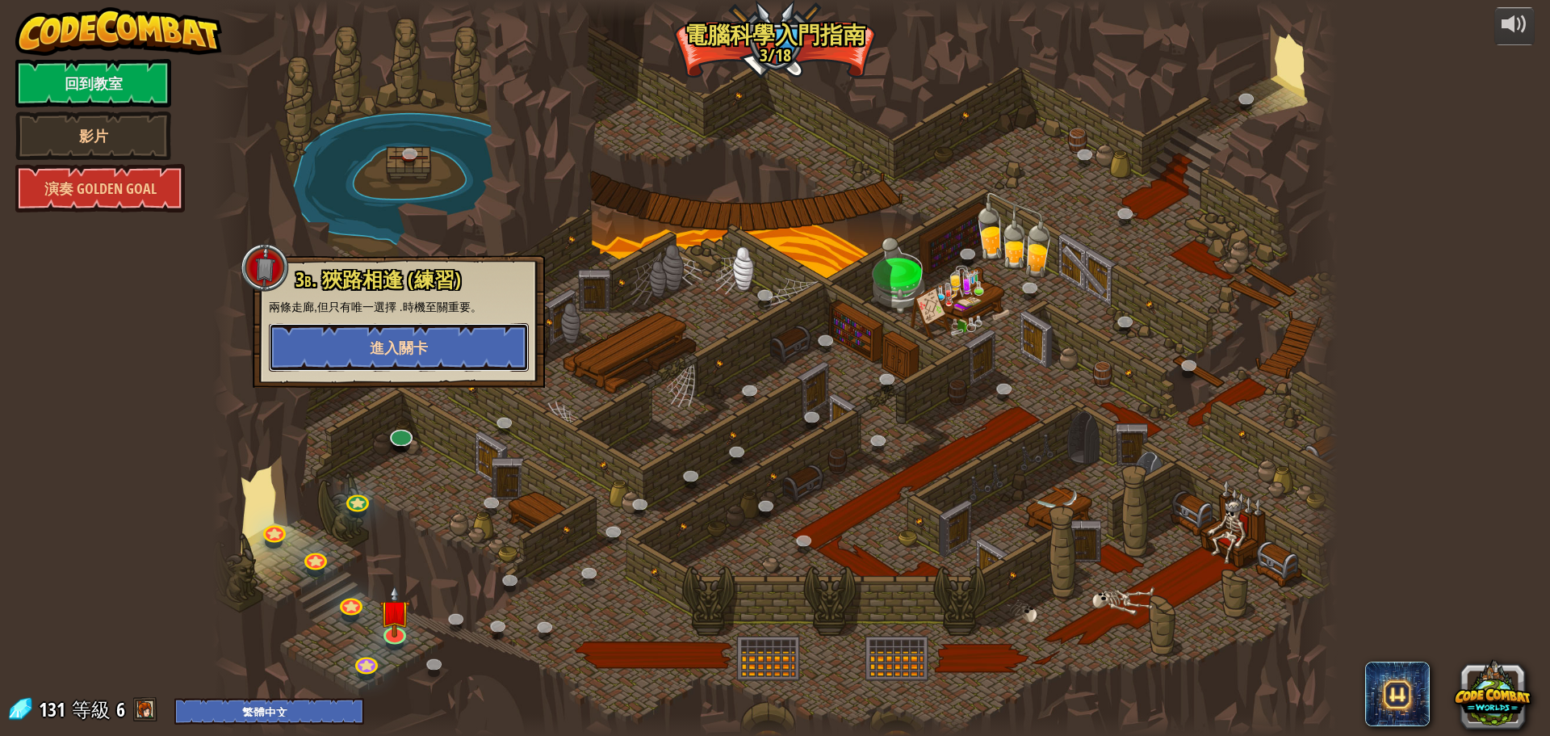
click at [428, 353] on button "進入關卡" at bounding box center [399, 347] width 260 height 48
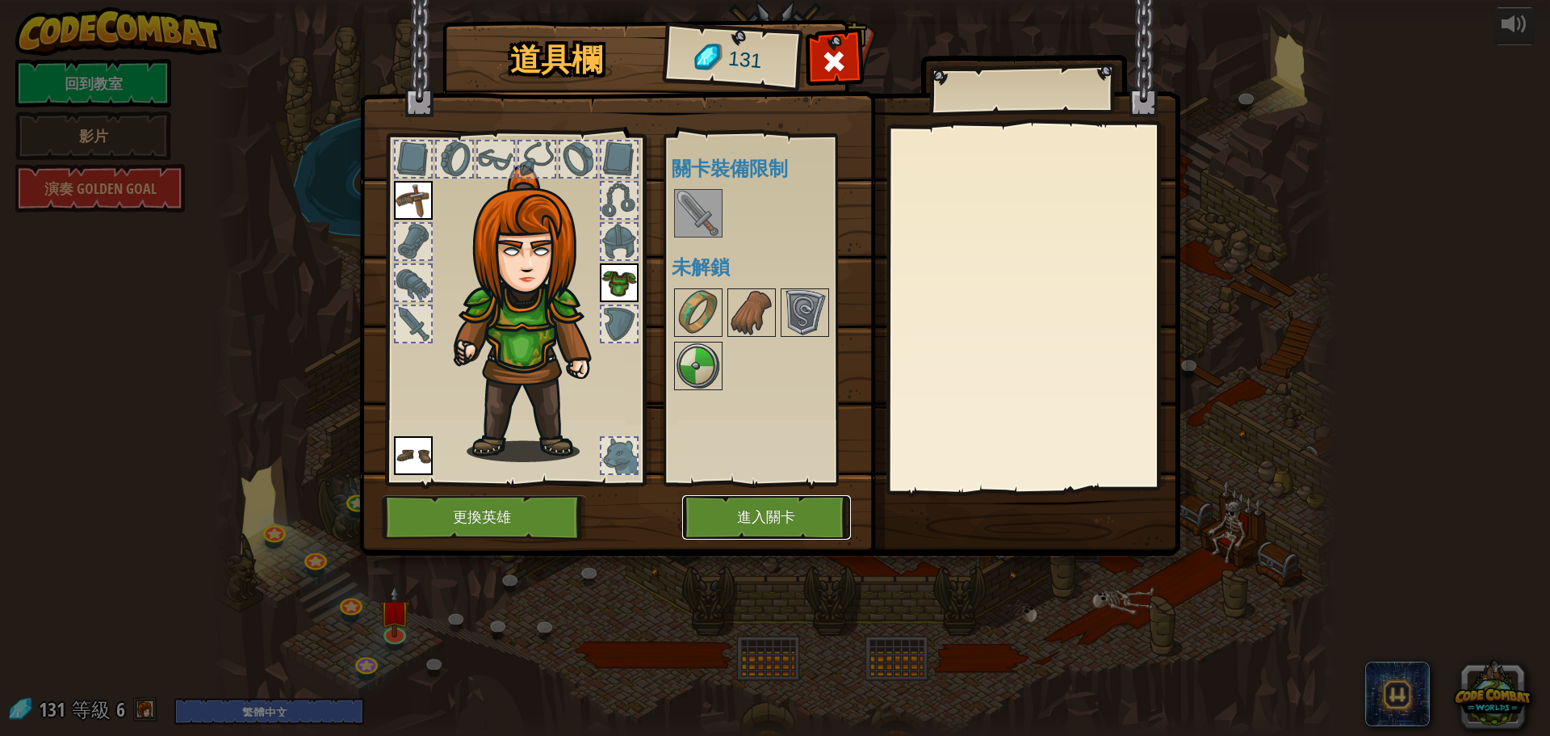
click at [767, 525] on button "進入關卡" at bounding box center [766, 517] width 169 height 44
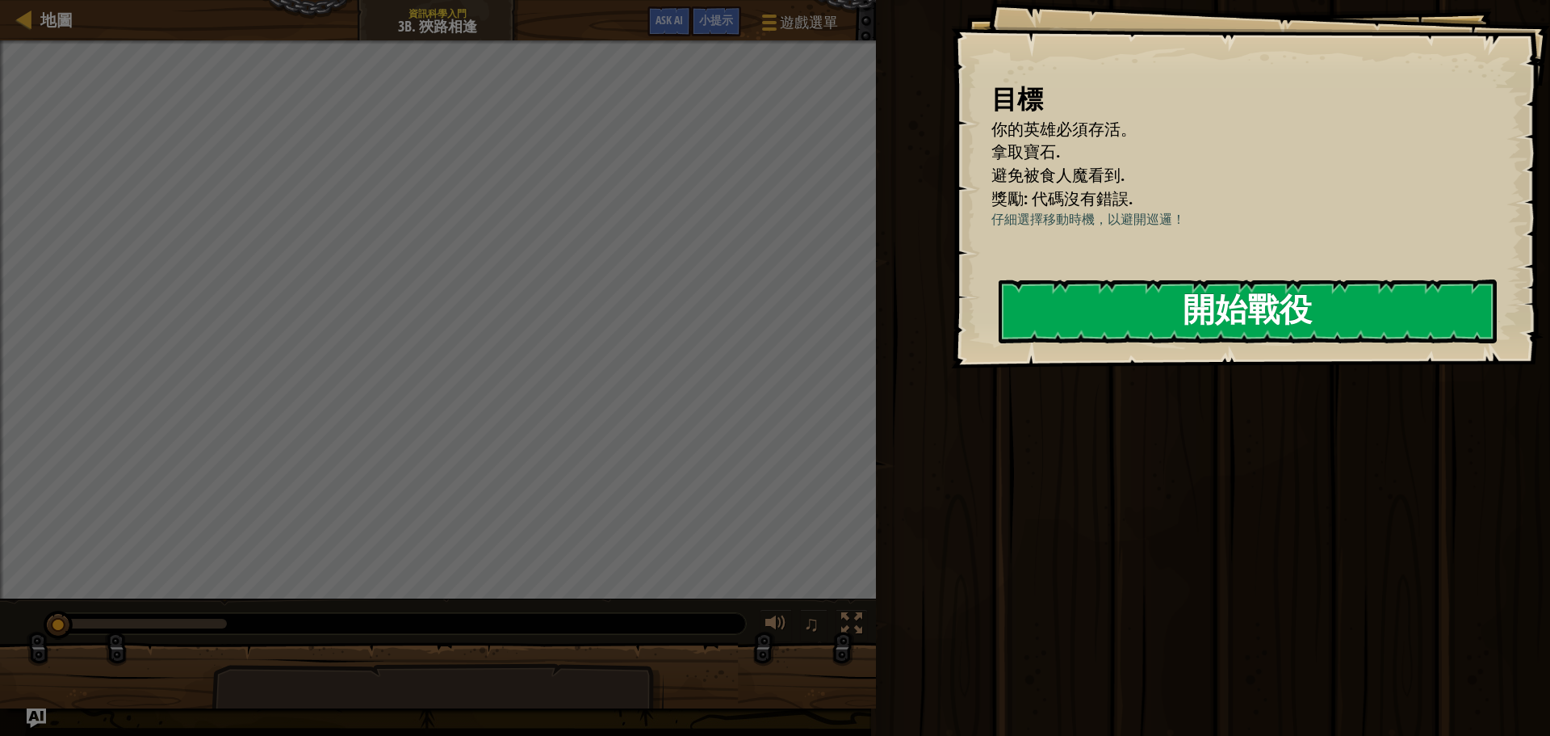
click at [1139, 343] on button "開始戰役" at bounding box center [1248, 311] width 498 height 64
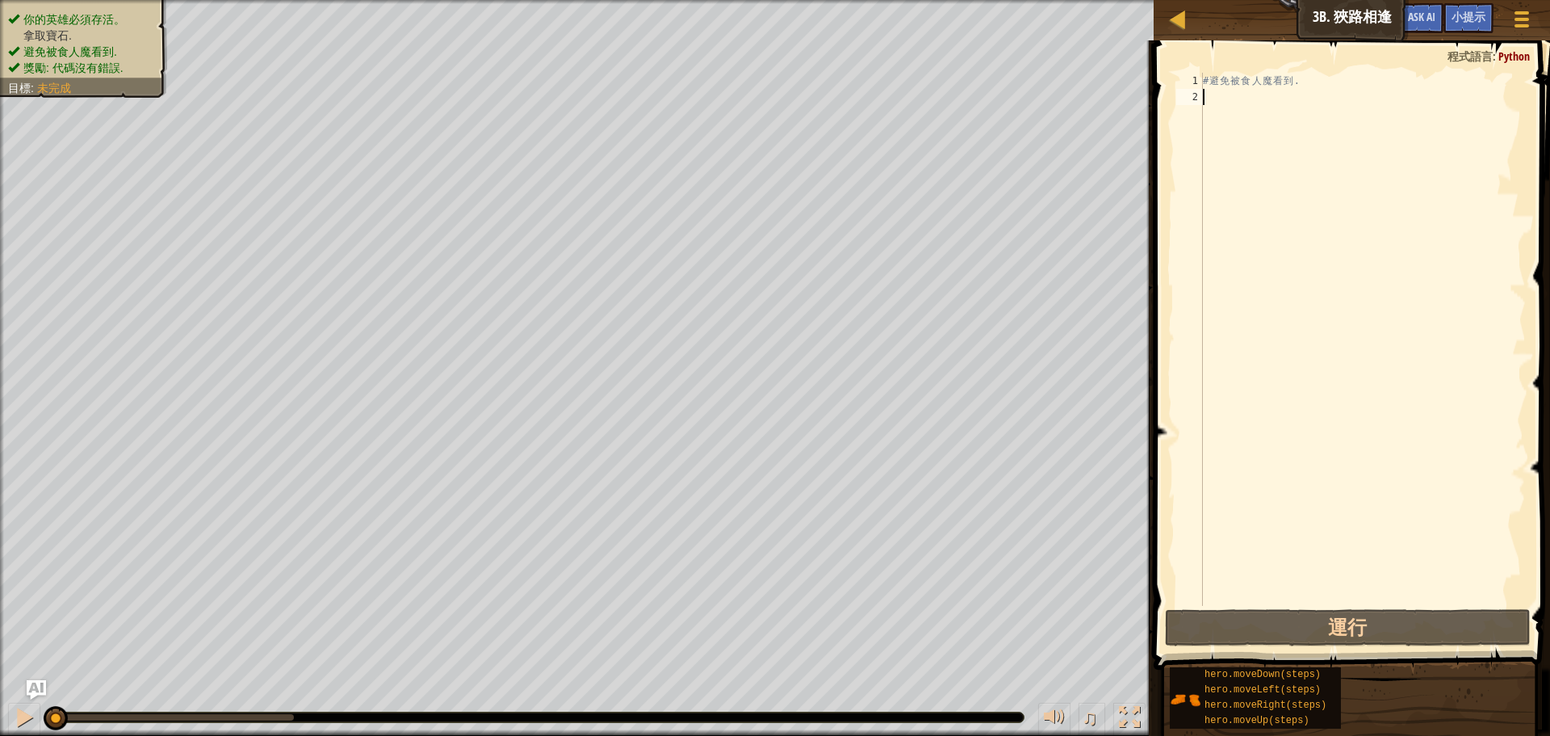
type textarea "h"
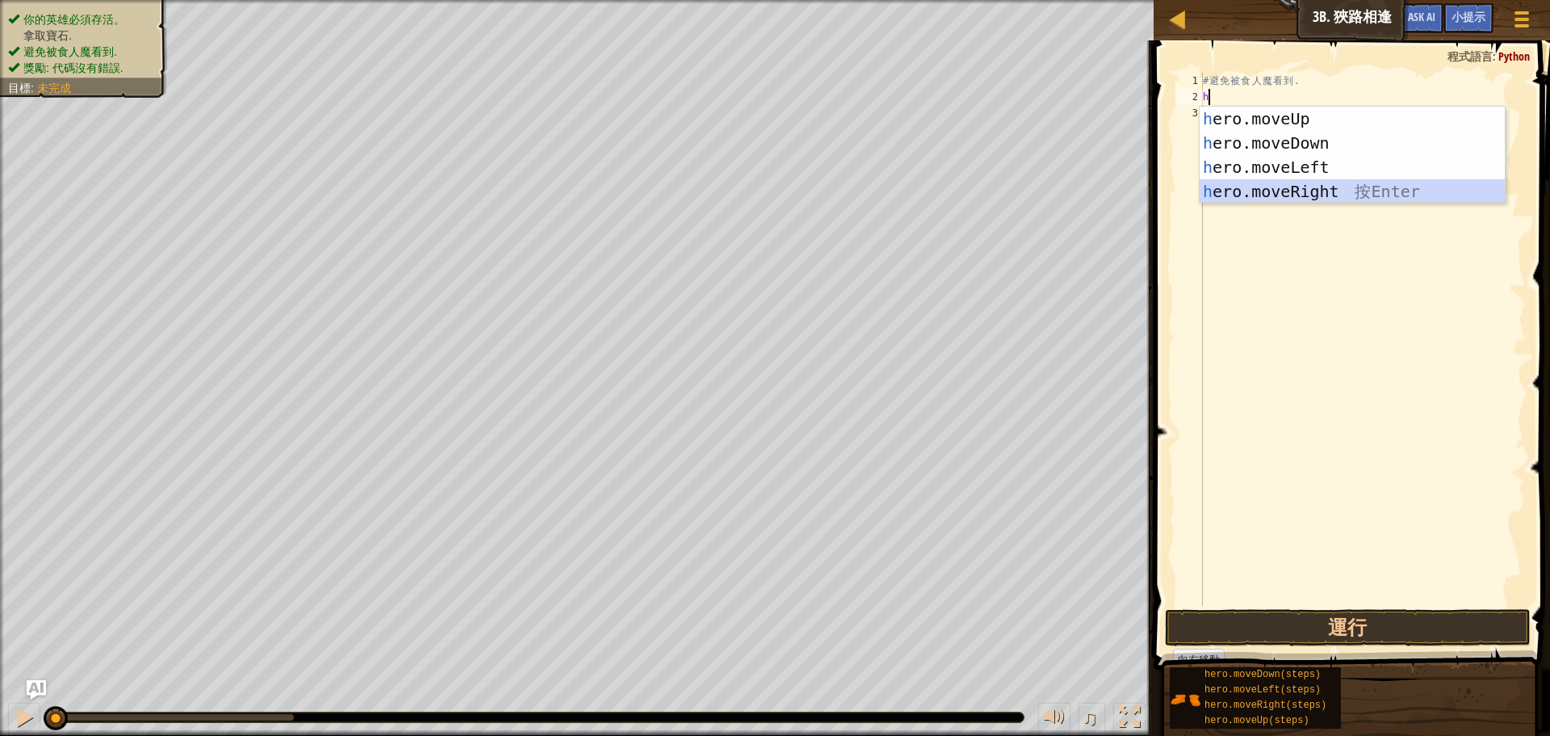
click at [1331, 191] on div "h ero.moveUp 按 Enter h ero.moveDown 按 Enter h ero.moveLeft 按 Enter h ero.moveRi…" at bounding box center [1352, 179] width 305 height 145
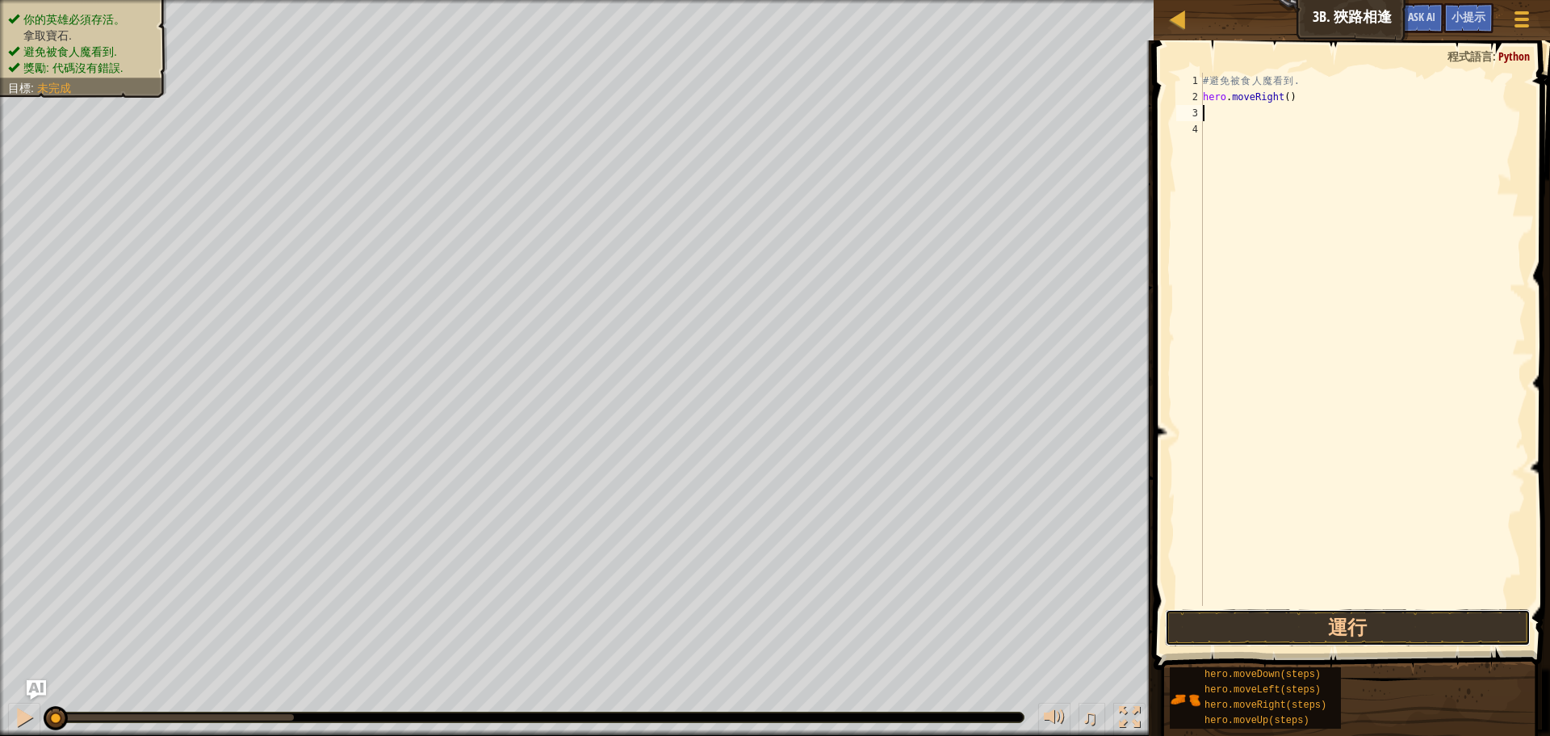
drag, startPoint x: 1312, startPoint y: 626, endPoint x: 1313, endPoint y: 577, distance: 48.4
click at [1312, 624] on button "運行" at bounding box center [1348, 627] width 366 height 37
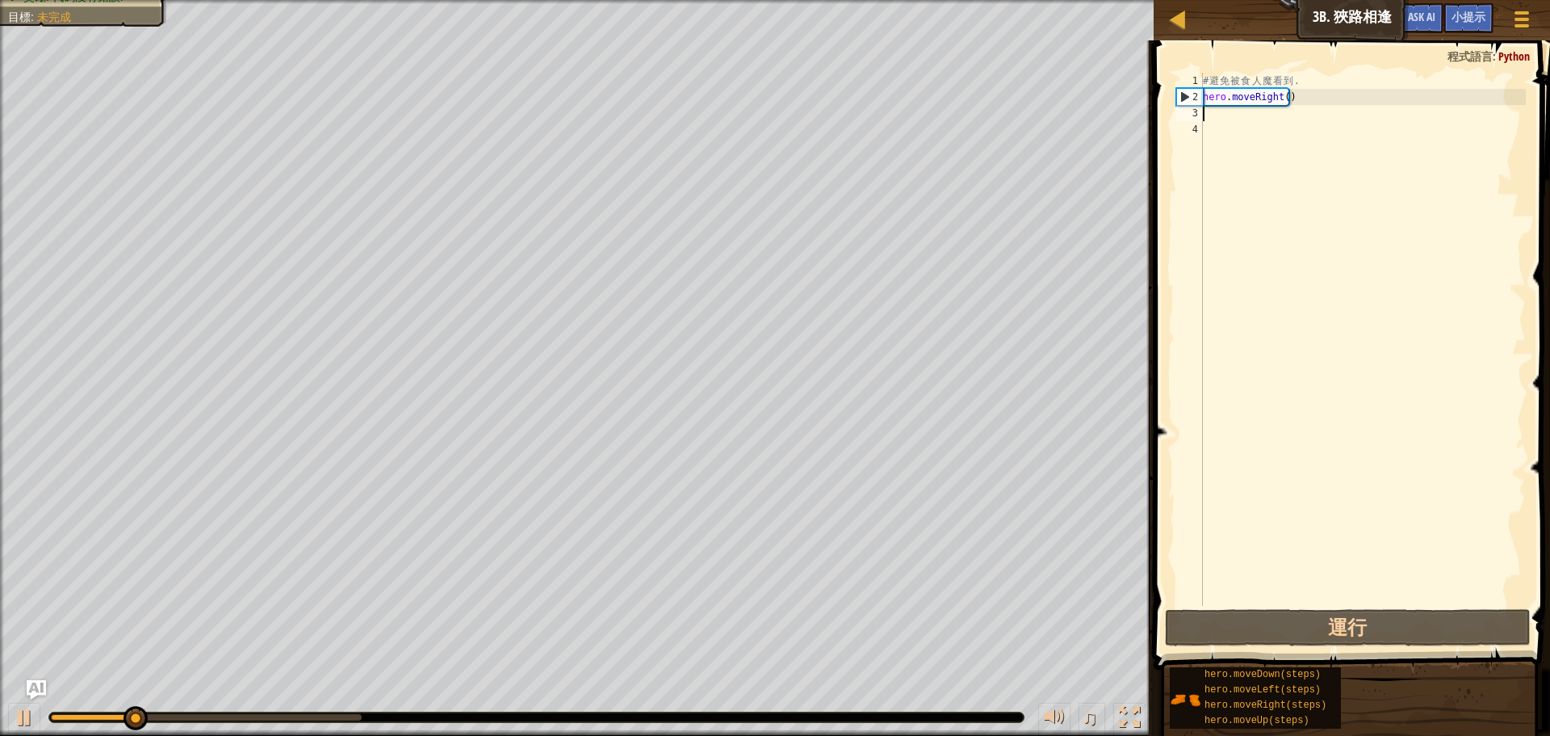
type textarea "h"
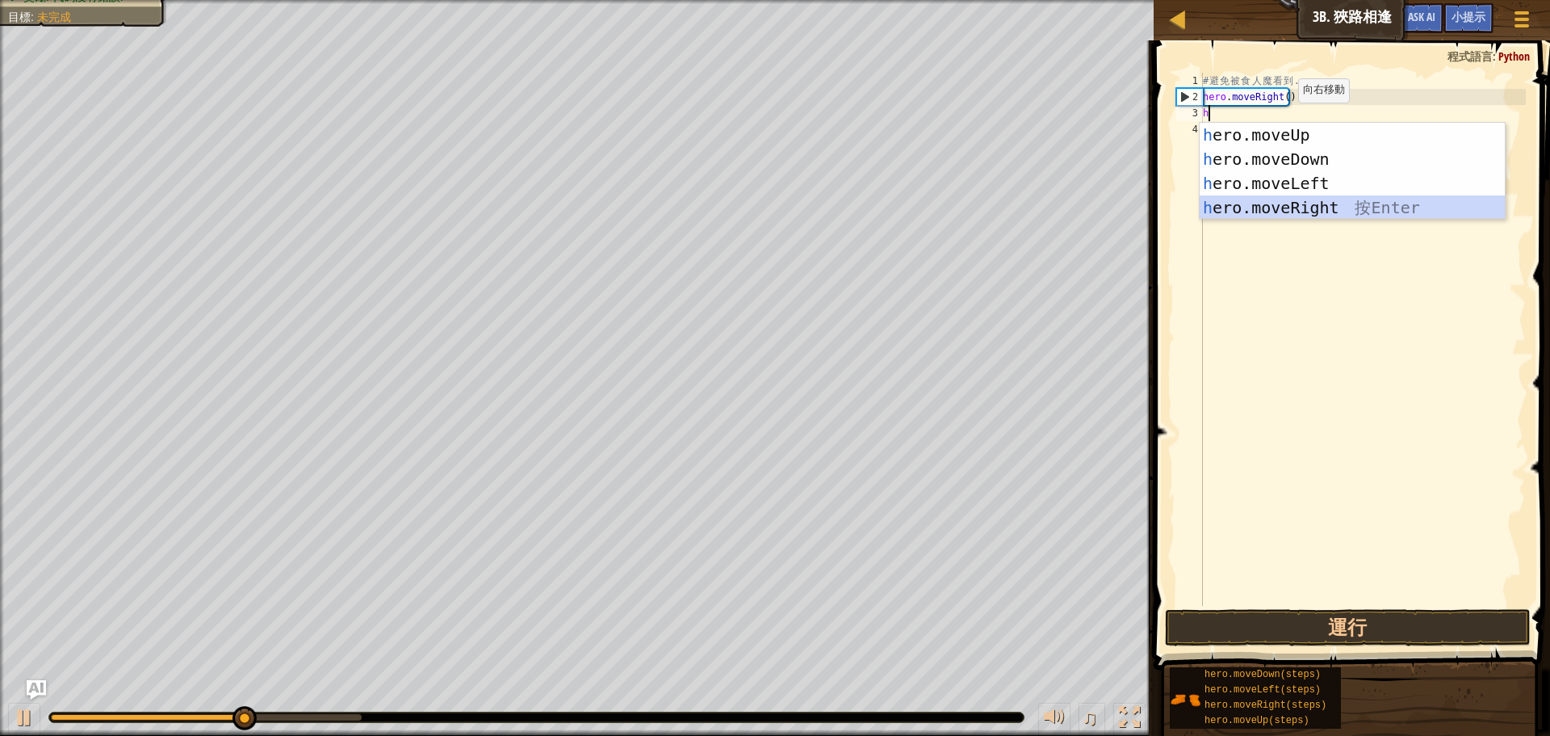
click at [1291, 204] on div "h ero.moveUp 按 Enter h ero.moveDown 按 Enter h ero.moveLeft 按 Enter h ero.moveRi…" at bounding box center [1352, 195] width 305 height 145
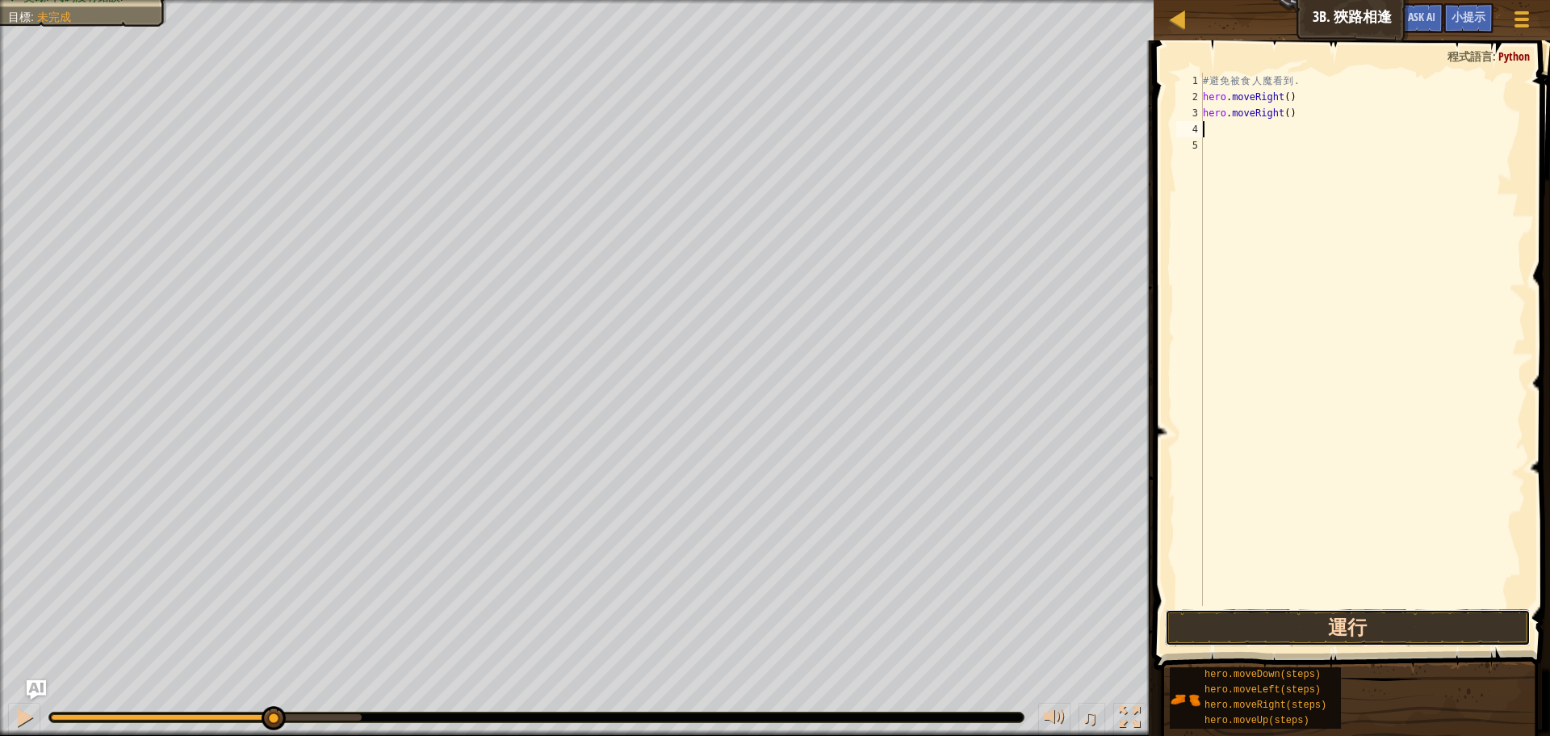
click at [1267, 633] on button "運行" at bounding box center [1348, 627] width 366 height 37
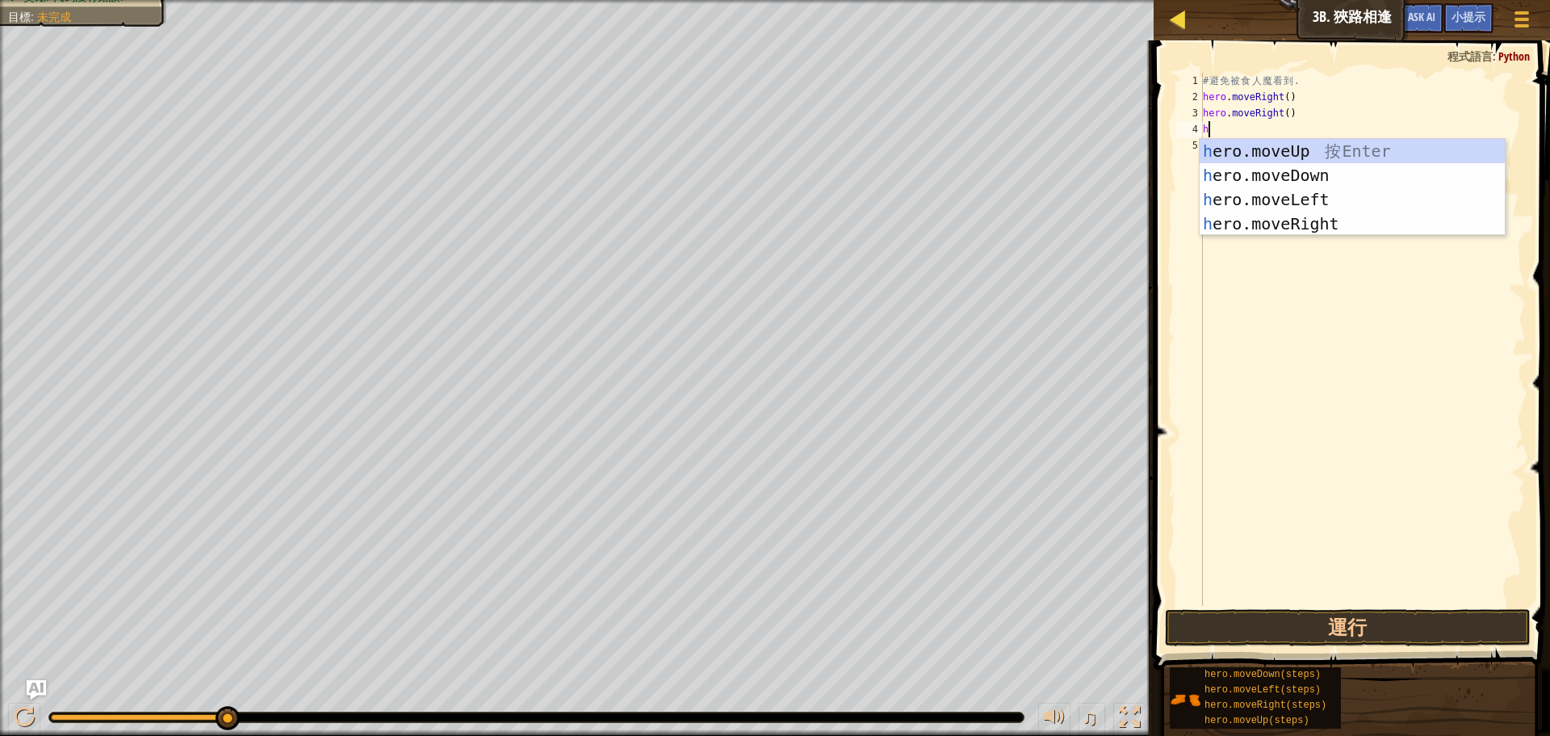
type textarea "h"
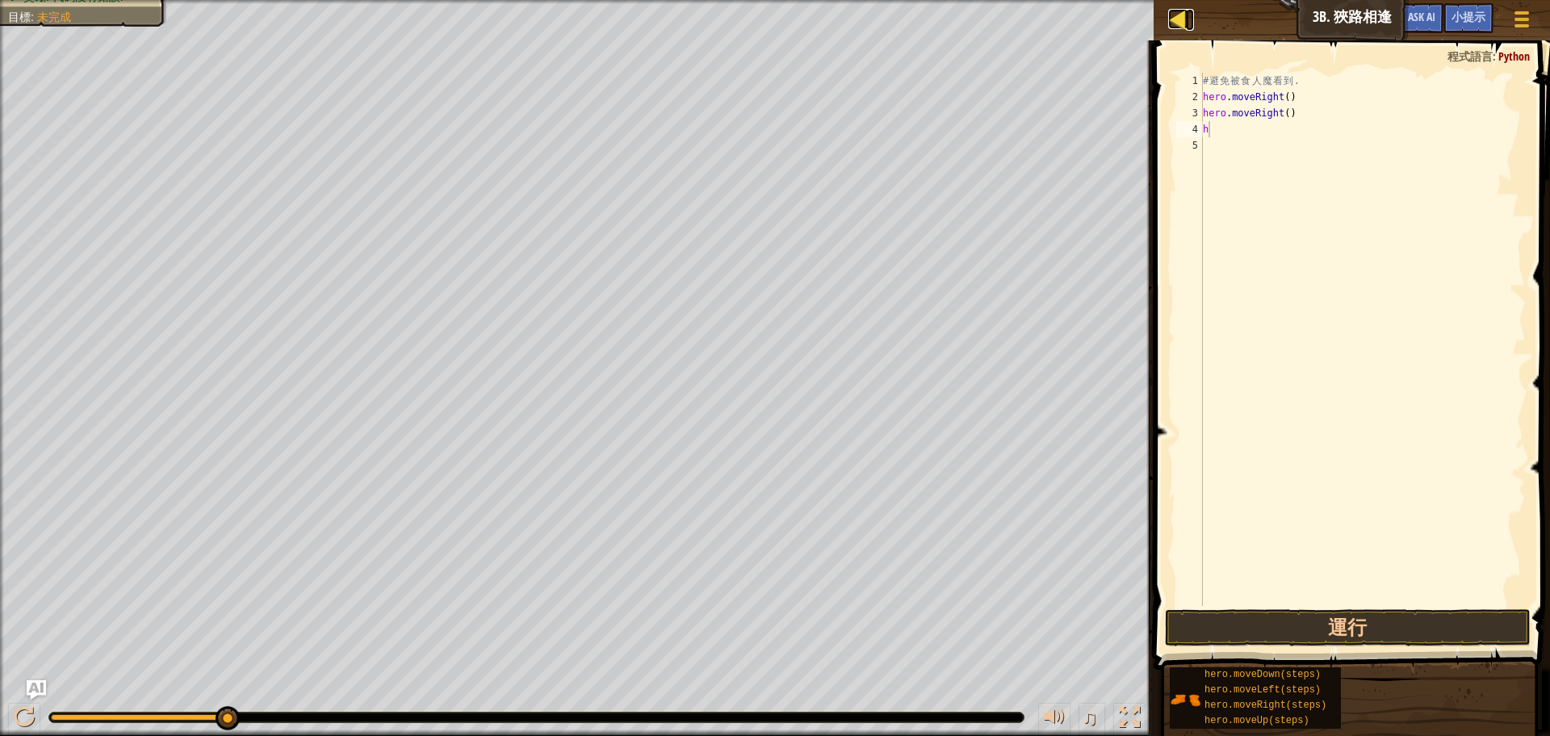
click at [1186, 21] on div at bounding box center [1178, 19] width 20 height 20
select select "zh-HANT"
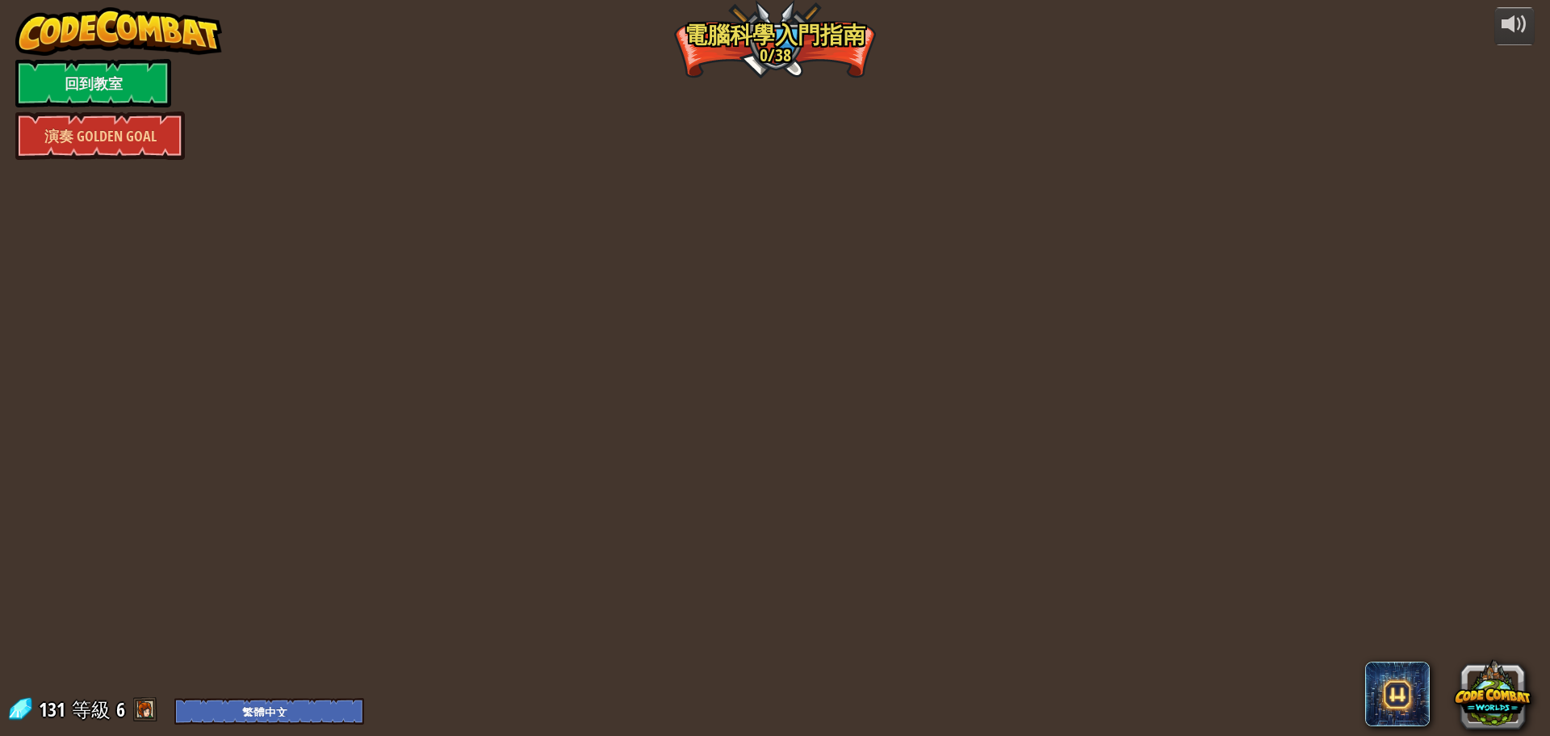
select select "zh-HANT"
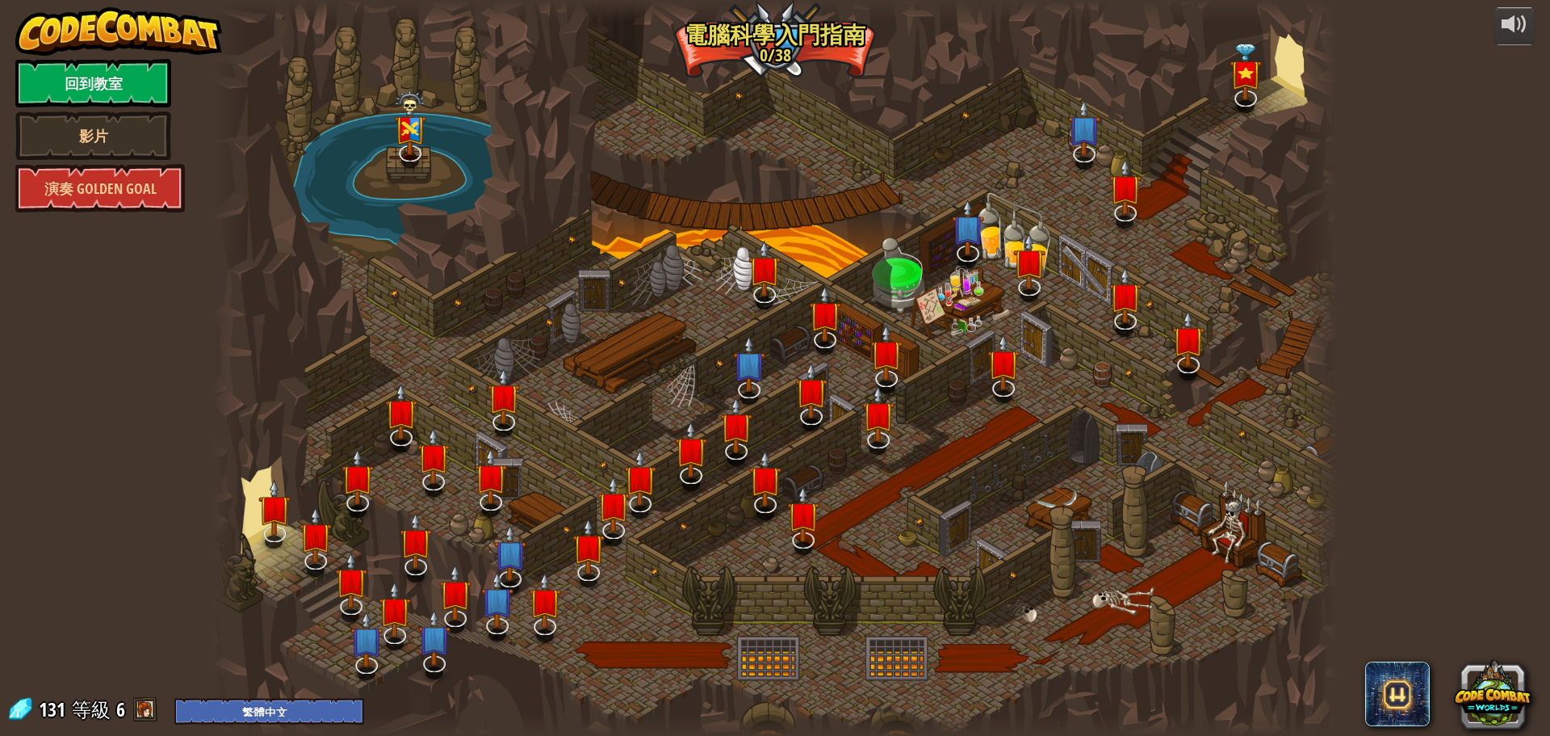
select select "zh-HANT"
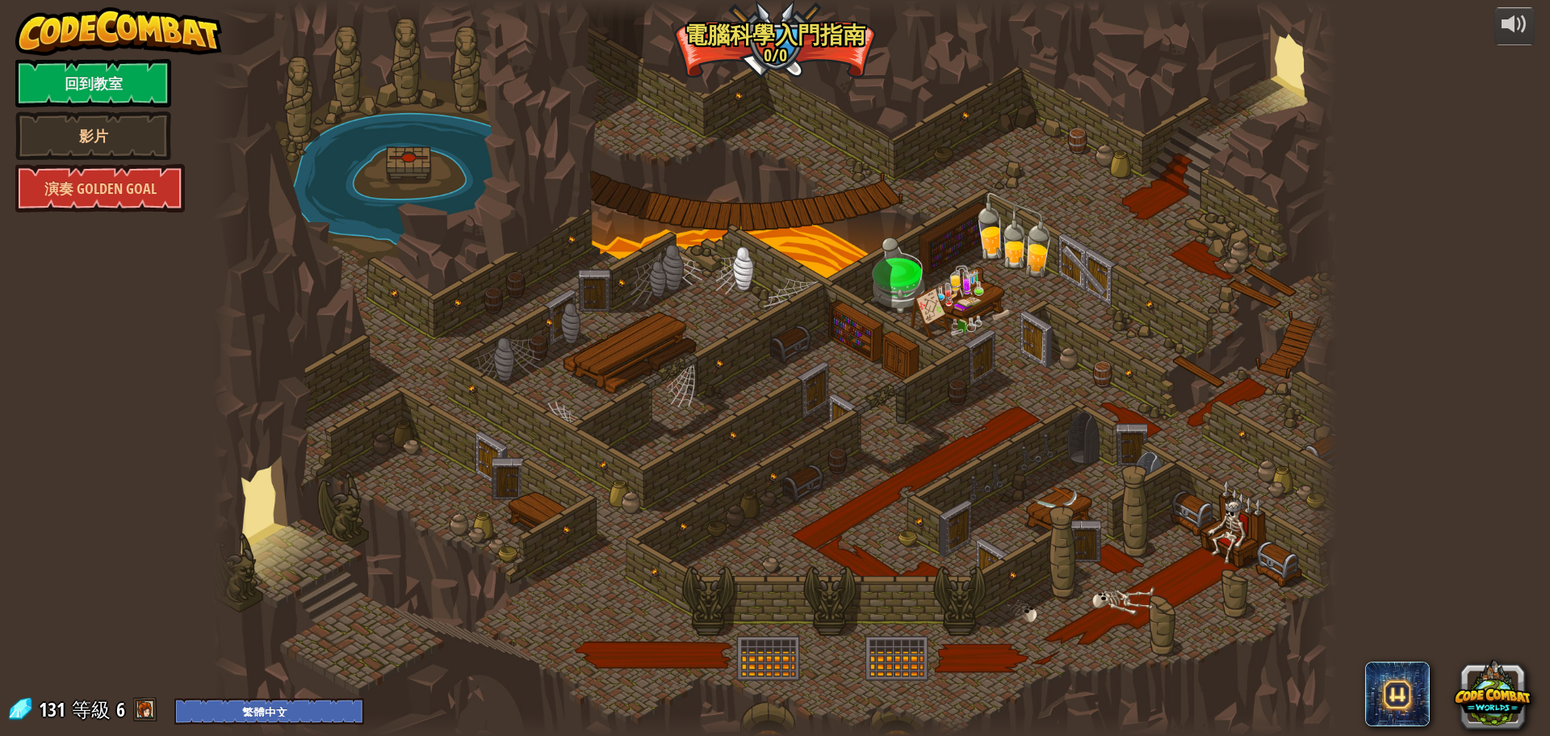
select select "zh-HANT"
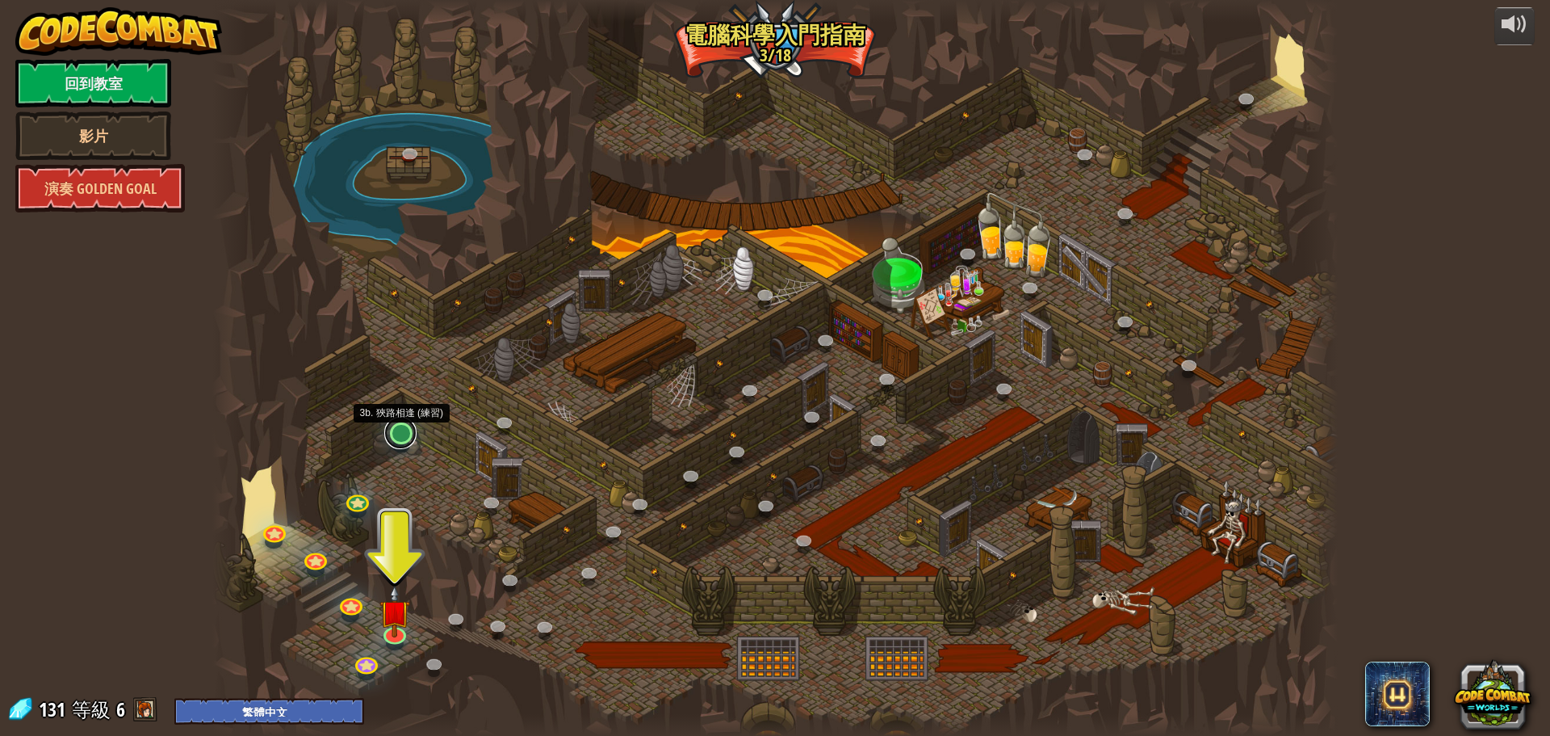
click at [409, 438] on link at bounding box center [400, 433] width 32 height 32
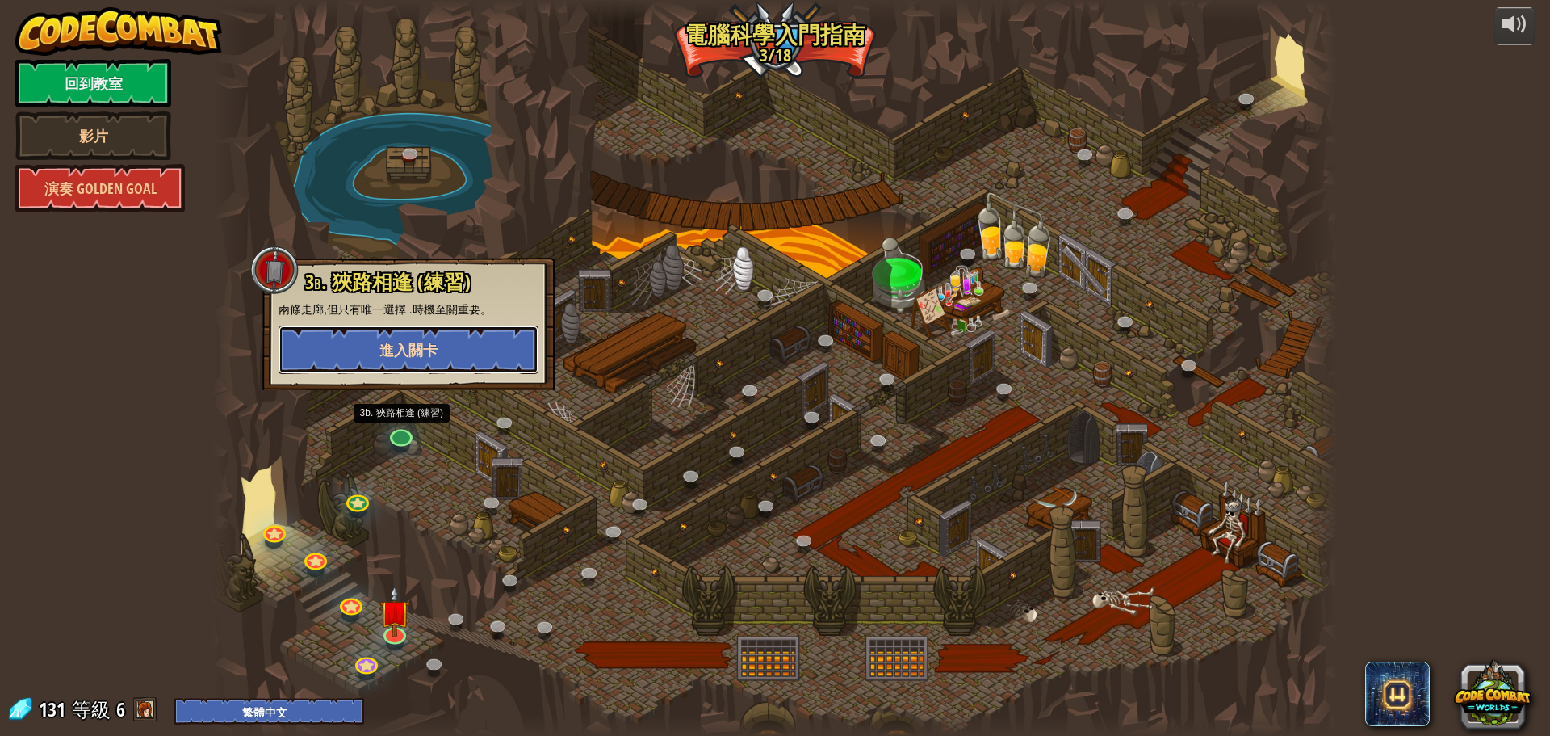
click at [402, 357] on span "進入關卡" at bounding box center [408, 350] width 58 height 20
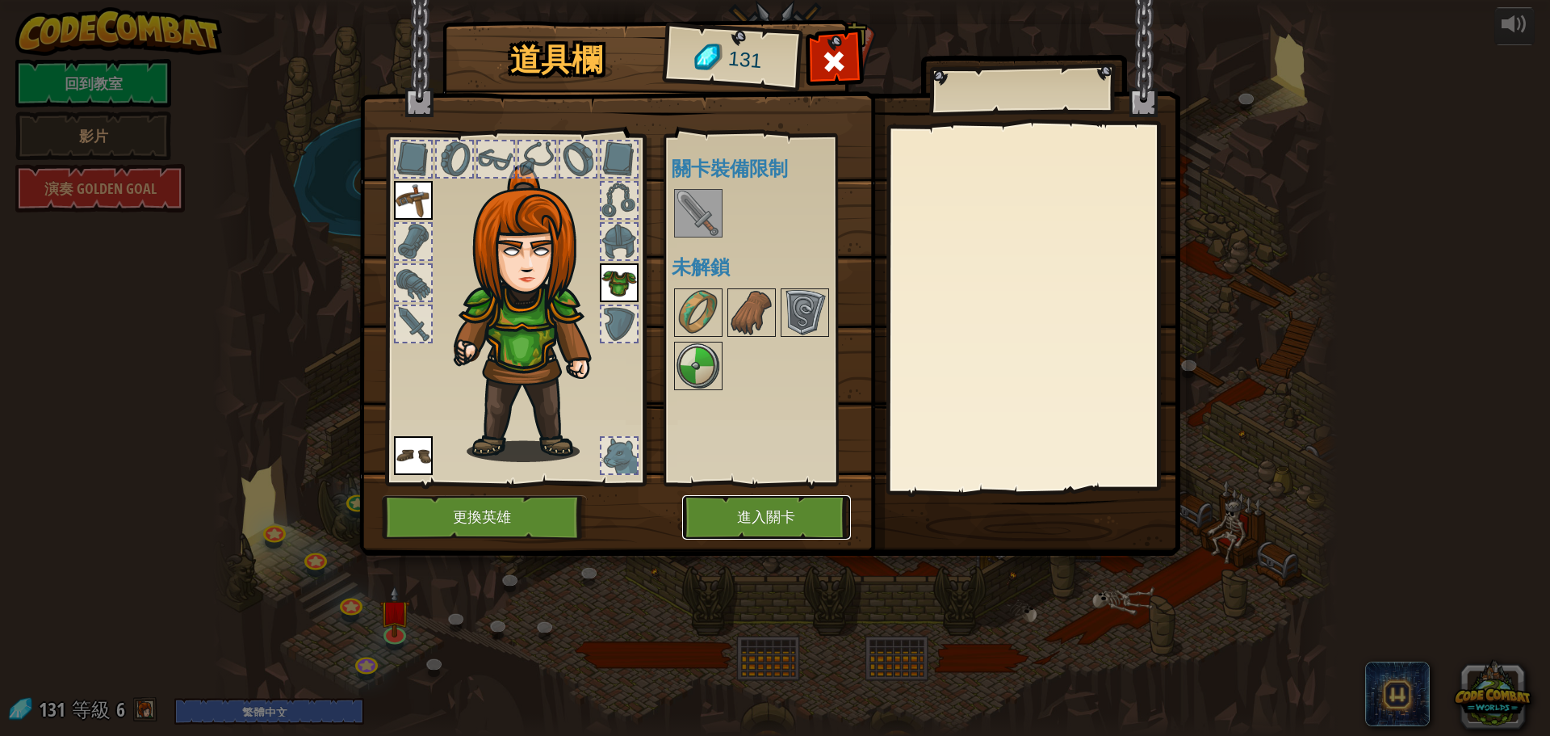
click at [798, 523] on button "進入關卡" at bounding box center [766, 517] width 169 height 44
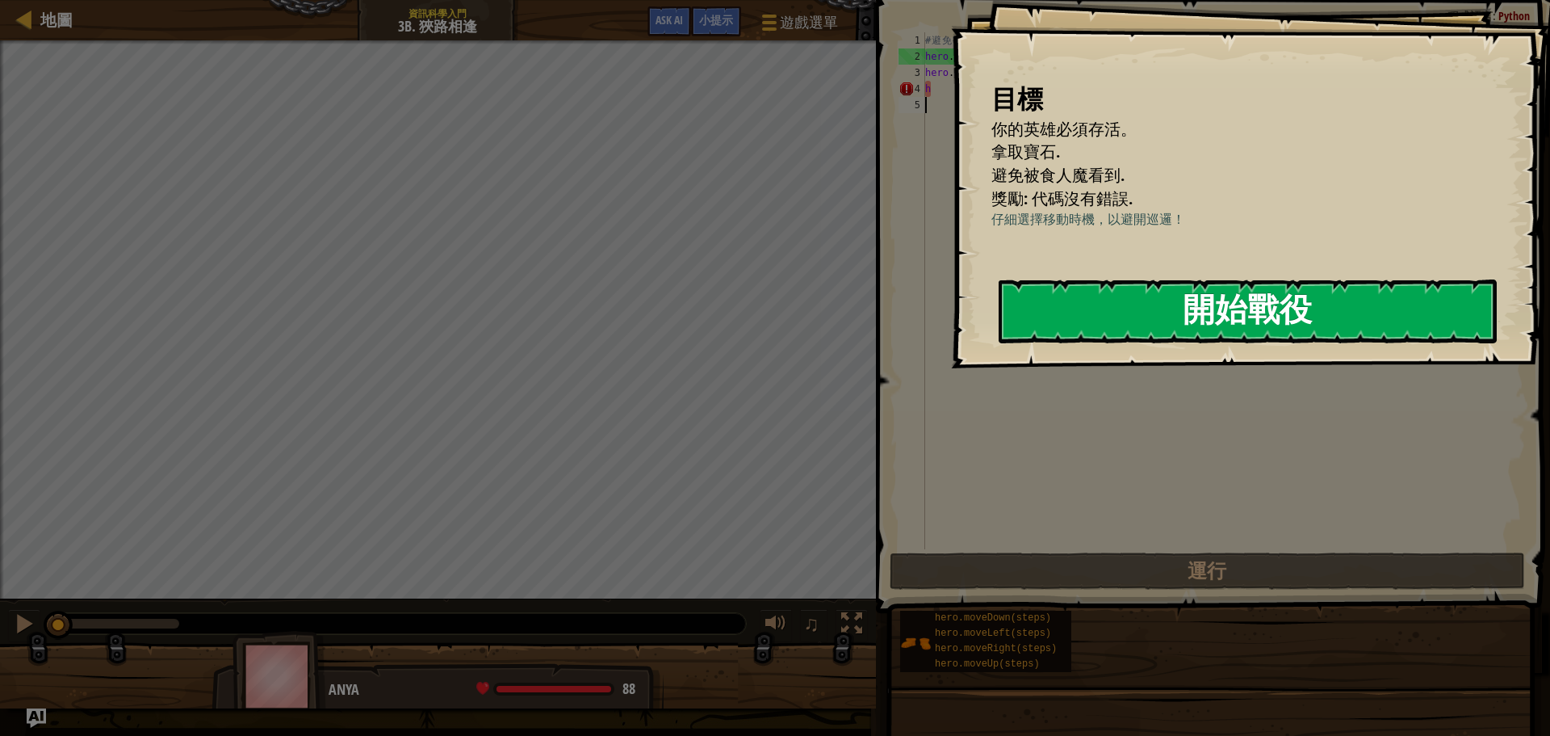
click at [1264, 343] on button "開始戰役" at bounding box center [1248, 311] width 498 height 64
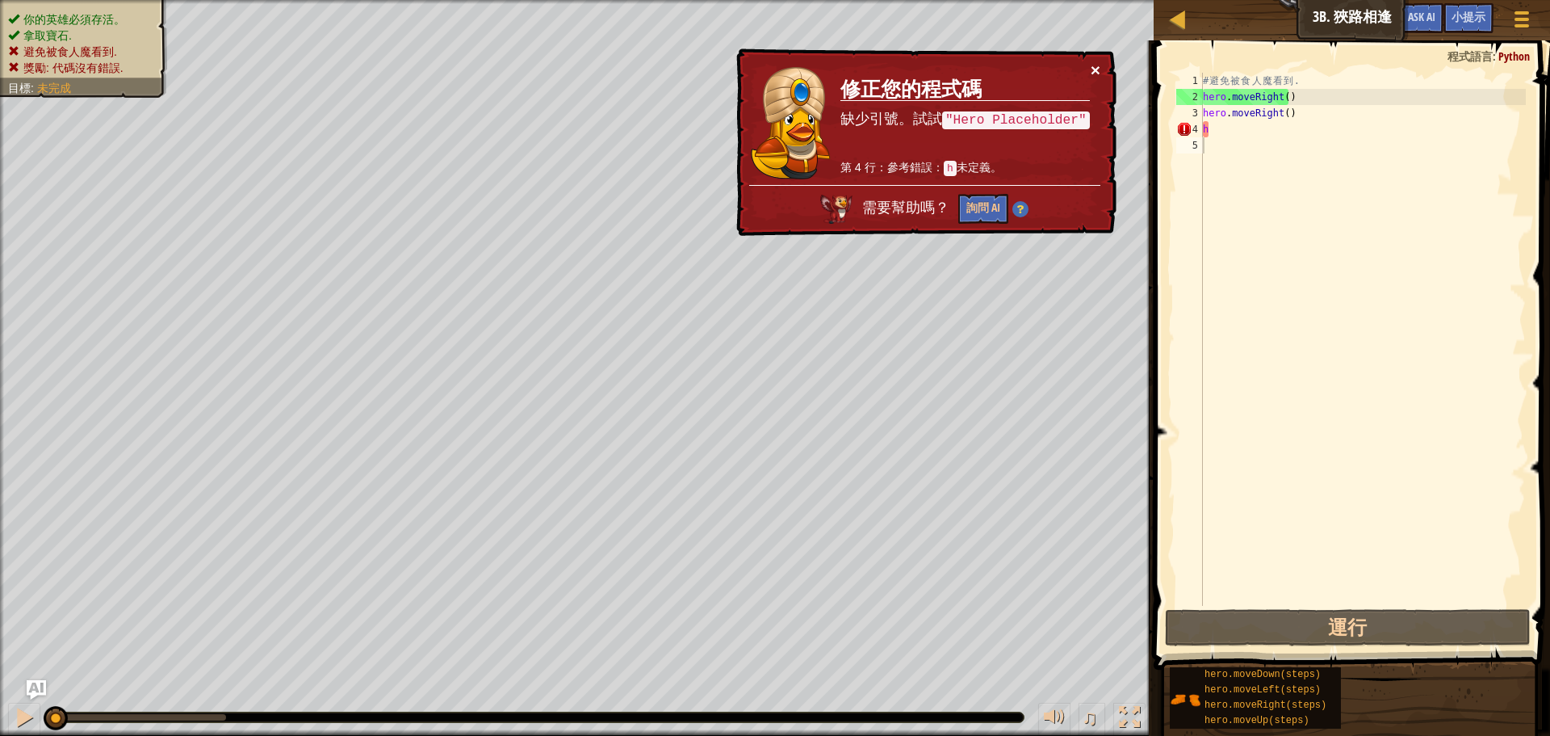
click at [1100, 77] on button "×" at bounding box center [1097, 72] width 10 height 17
click at [1224, 137] on div "# 避 免 被 食 人 魔 看 到 . hero . moveRight ( ) hero . moveRight ( ) h" at bounding box center [1363, 355] width 326 height 565
type textarea "h"
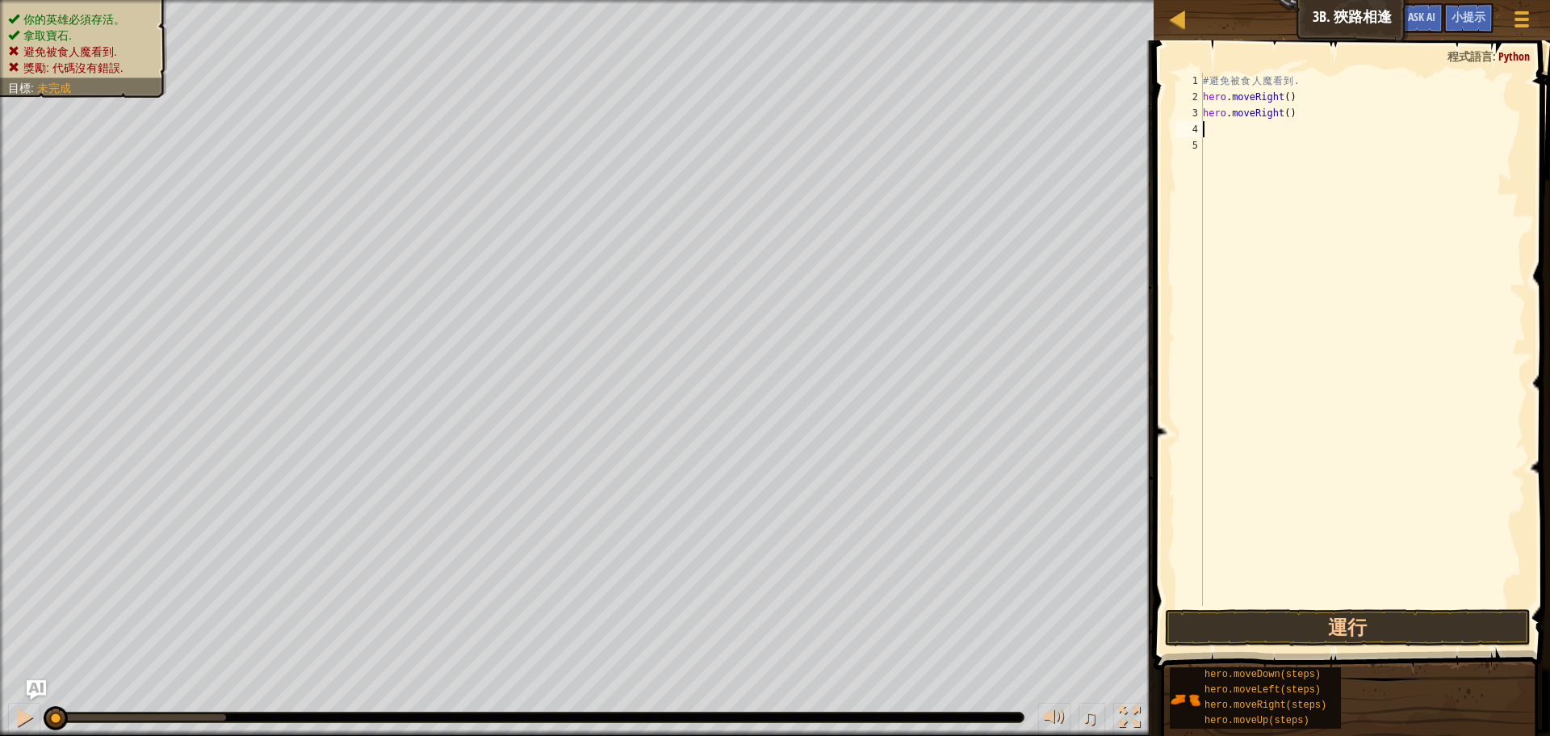
click at [1294, 110] on div "# 避 免 被 食 人 魔 看 到 . hero . moveRight ( ) hero . moveRight ( )" at bounding box center [1363, 355] width 326 height 565
type textarea "h"
click at [1297, 618] on button "運行" at bounding box center [1348, 627] width 366 height 37
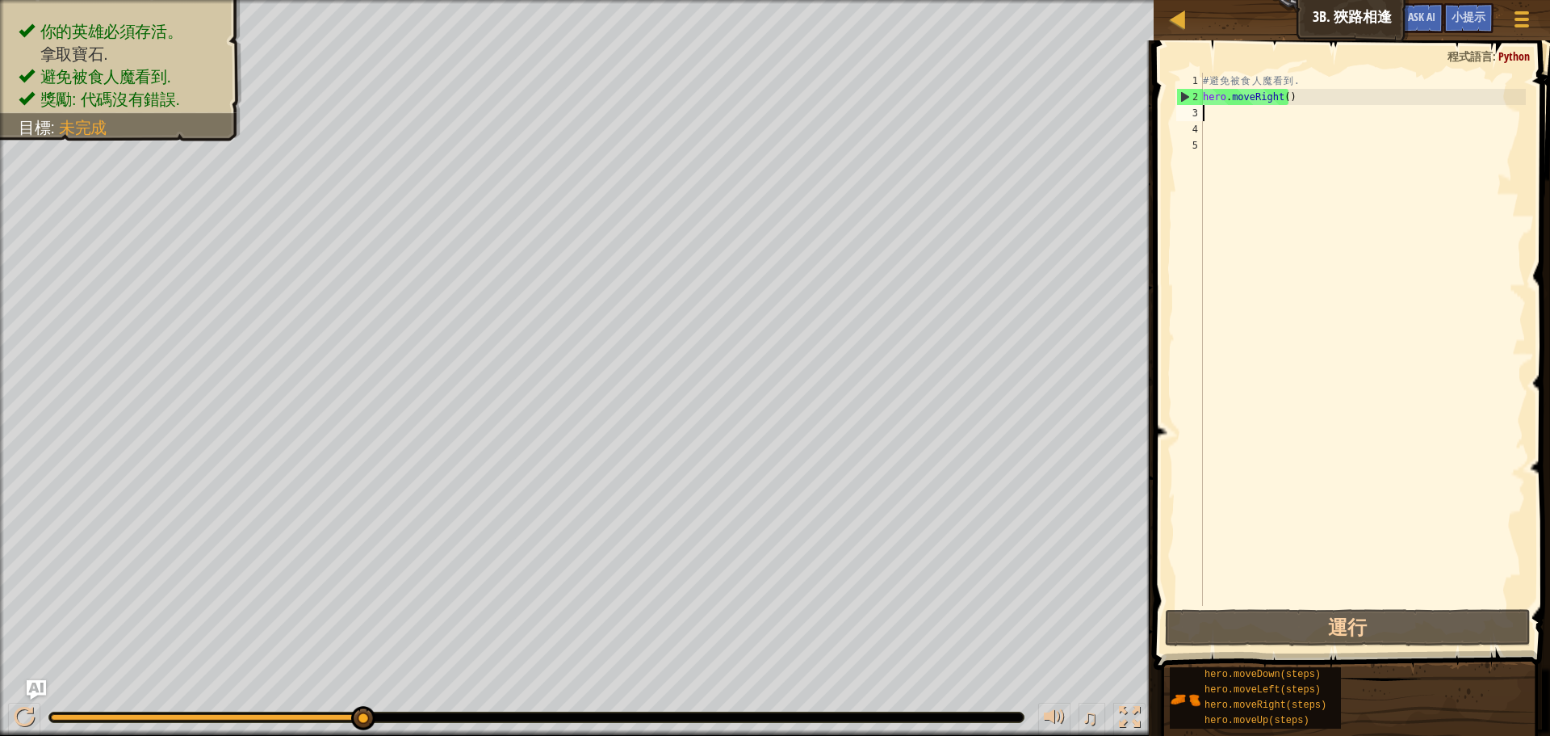
scroll to position [7, 0]
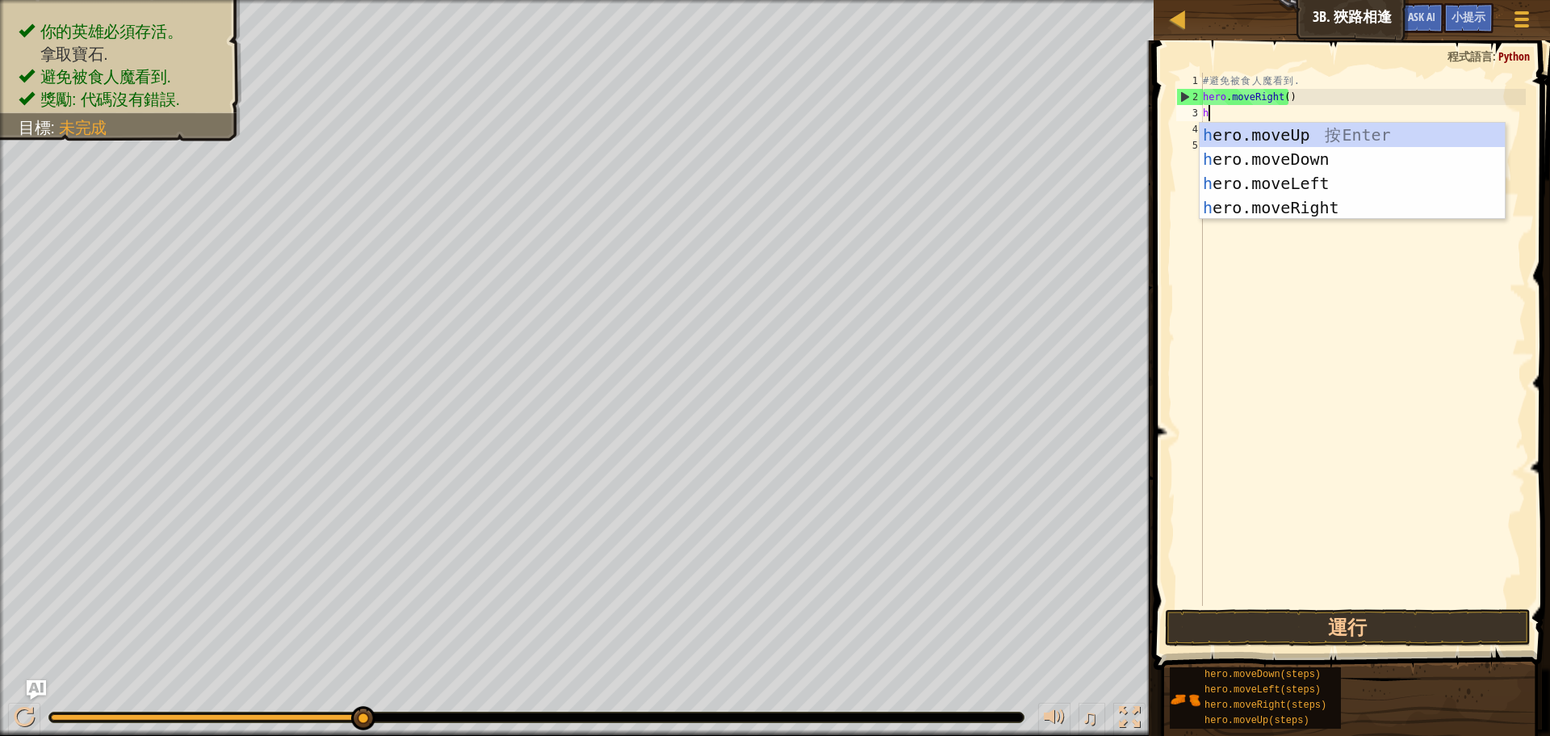
type textarea "he"
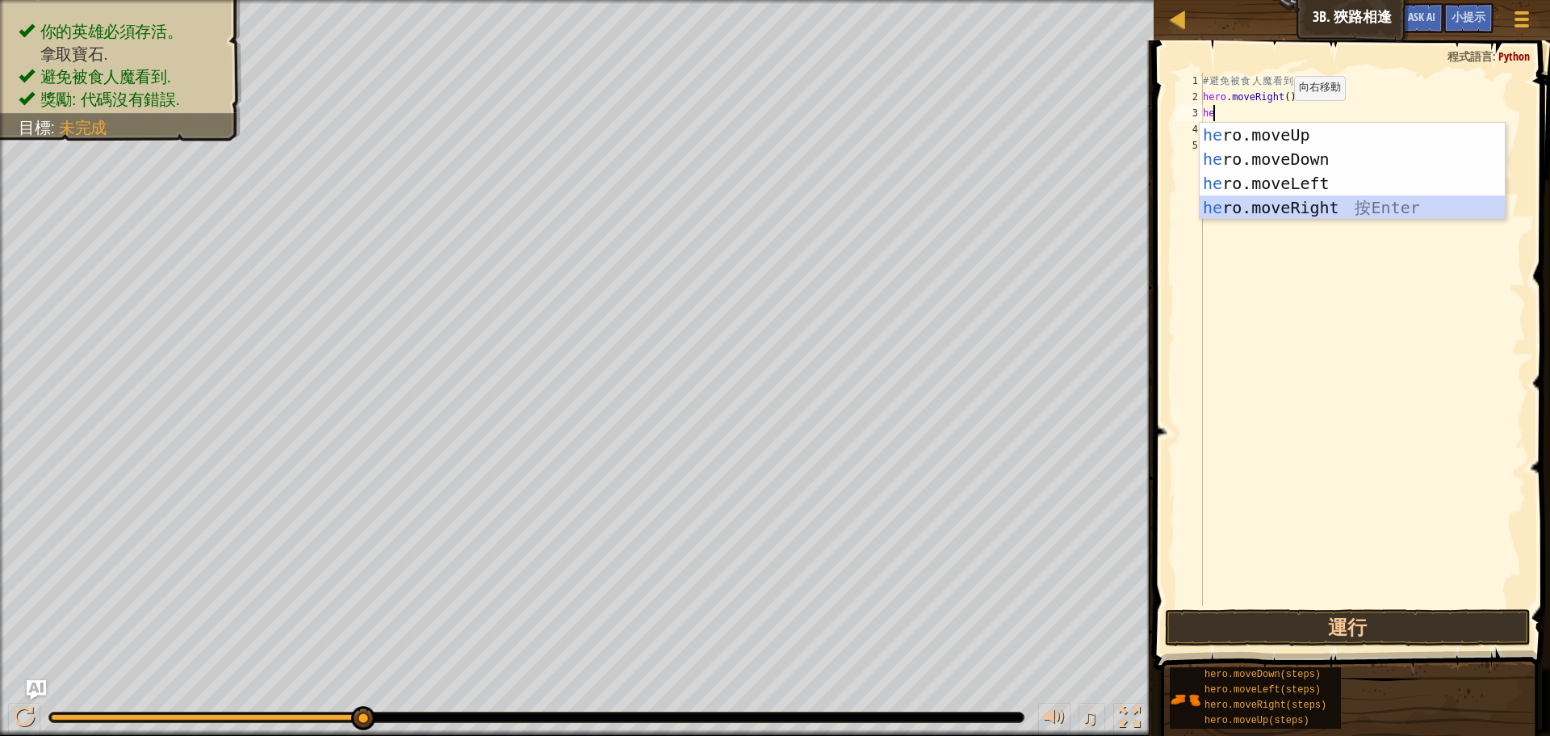
click at [1285, 203] on div "he ro.moveUp 按 Enter he ro.moveDown 按 Enter he ro.moveLeft 按 Enter he ro.moveRi…" at bounding box center [1352, 195] width 305 height 145
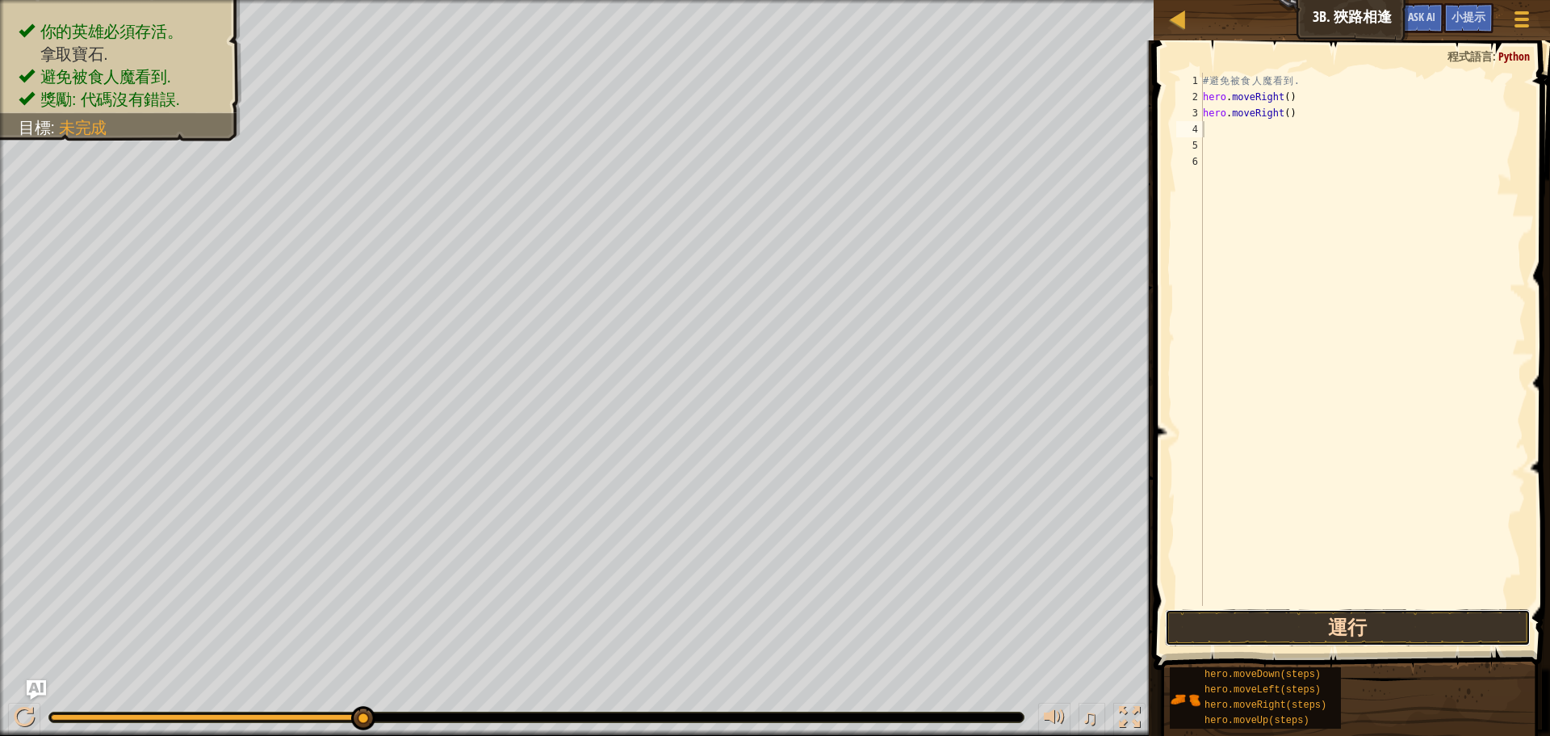
click at [1305, 619] on button "運行" at bounding box center [1348, 627] width 366 height 37
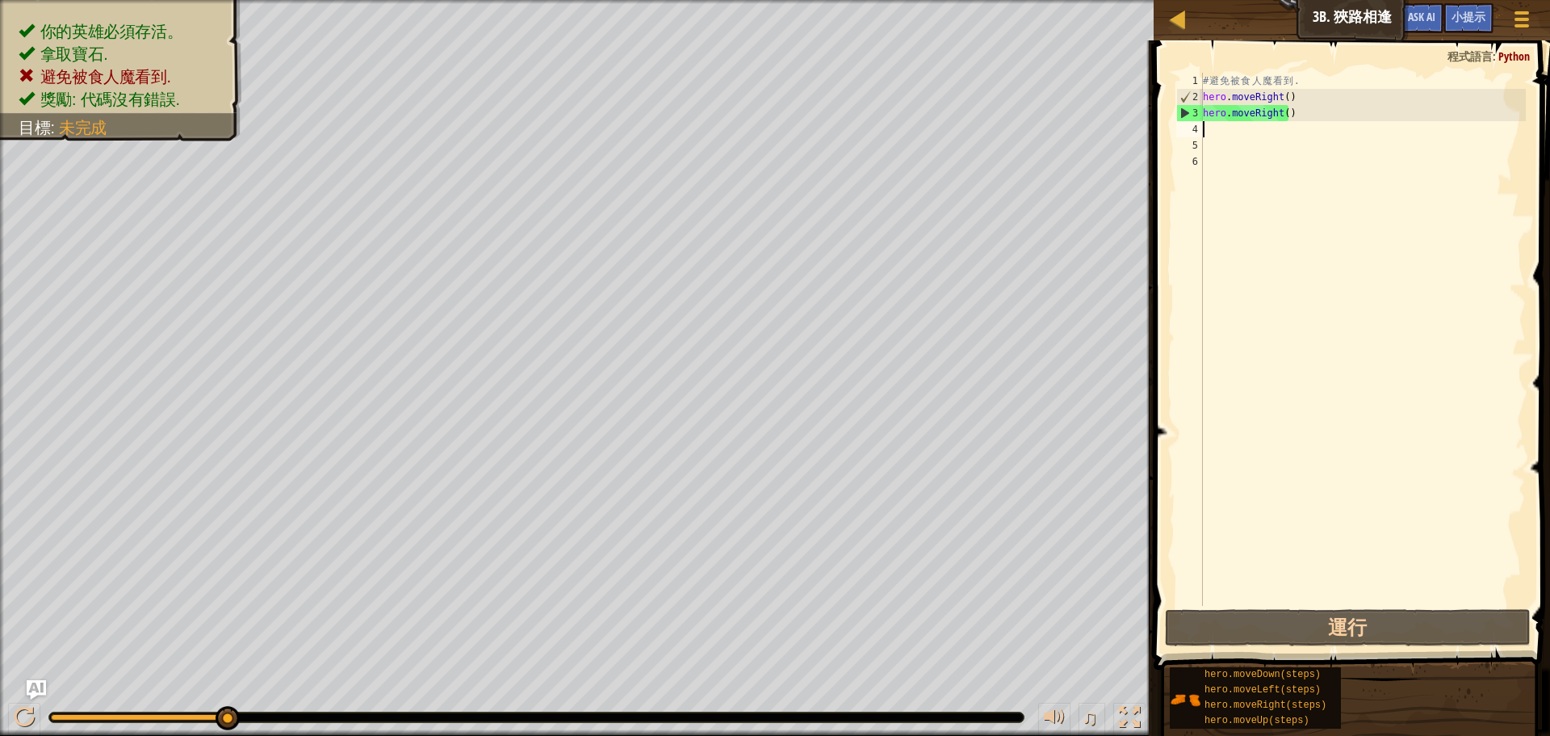
click at [1317, 119] on div "# 避 免 被 食 人 魔 看 到 . hero . moveRight ( ) hero . moveRight ( )" at bounding box center [1363, 355] width 326 height 565
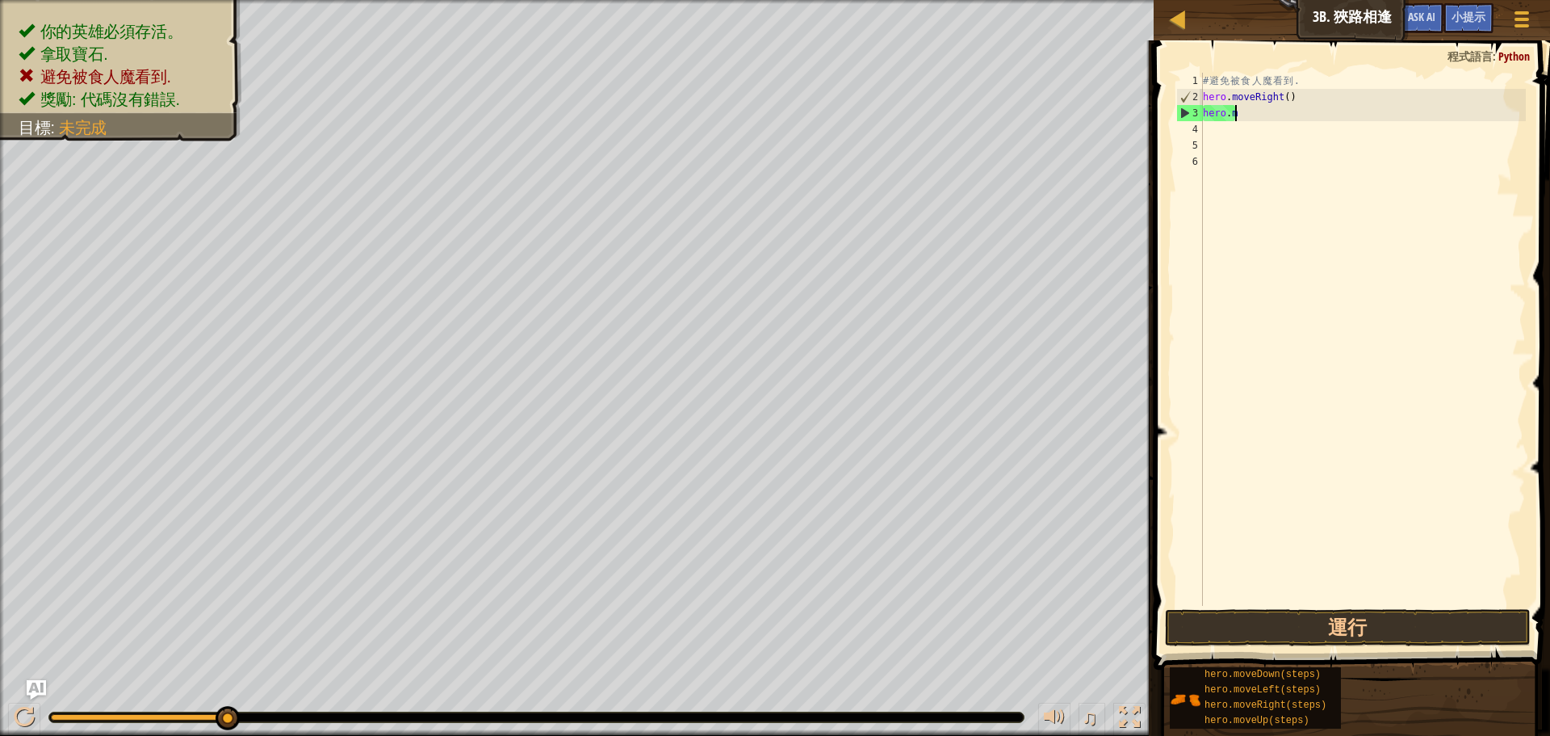
type textarea "h"
click at [1257, 622] on button "運行" at bounding box center [1348, 627] width 366 height 37
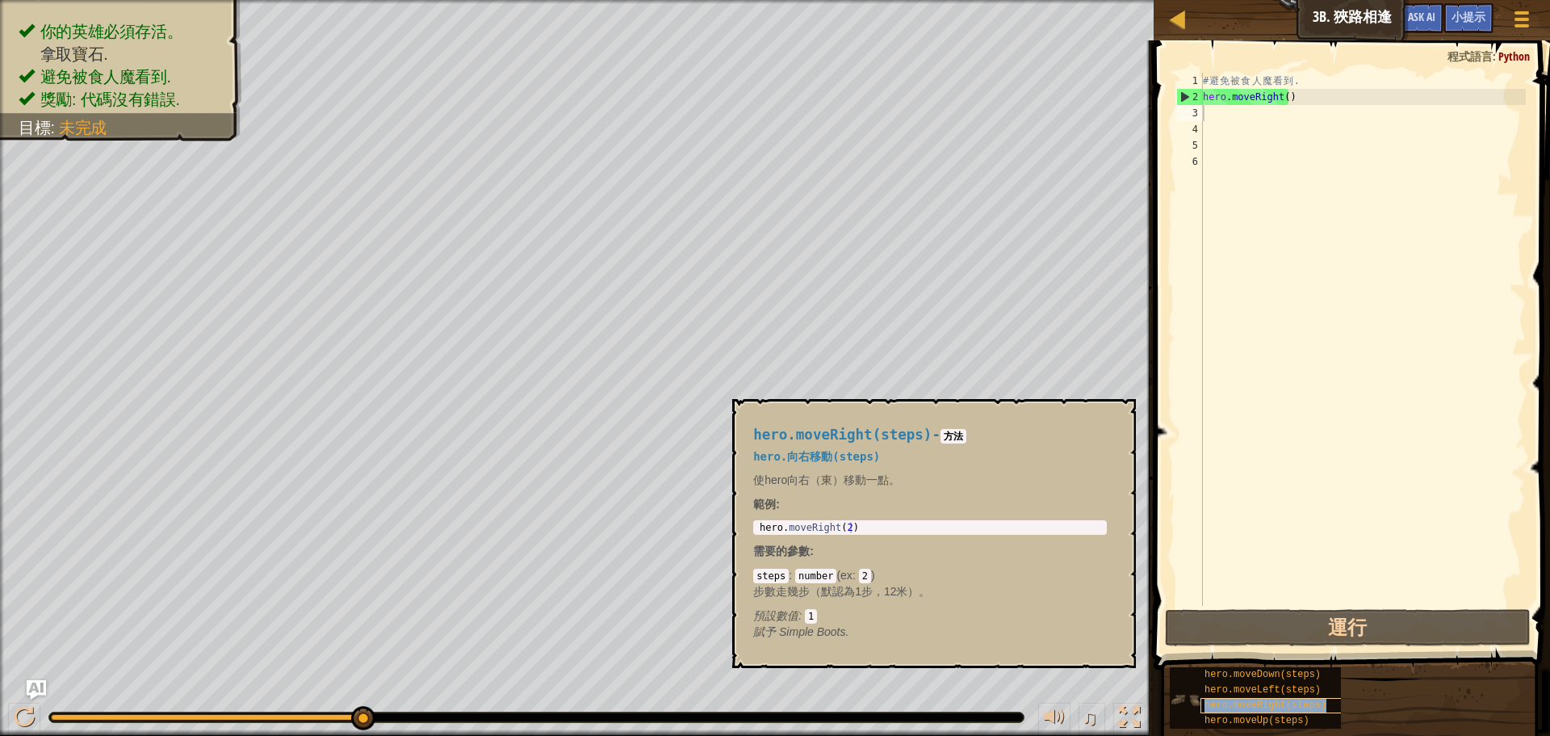
click at [1250, 705] on span "hero.moveRight(steps)" at bounding box center [1266, 704] width 122 height 11
click at [1232, 705] on span "hero.moveRight(steps)" at bounding box center [1266, 704] width 122 height 11
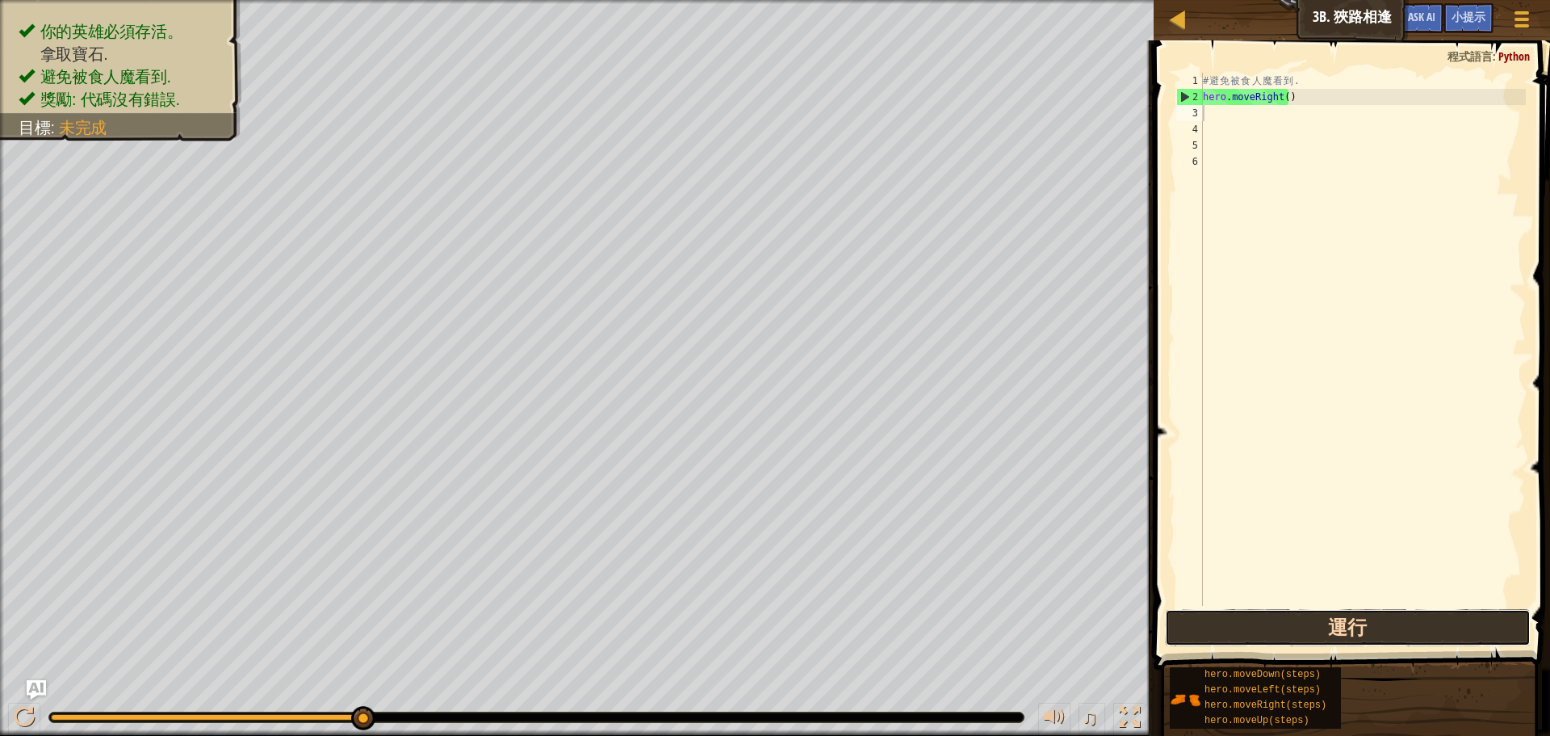
click at [1248, 635] on button "運行" at bounding box center [1348, 627] width 366 height 37
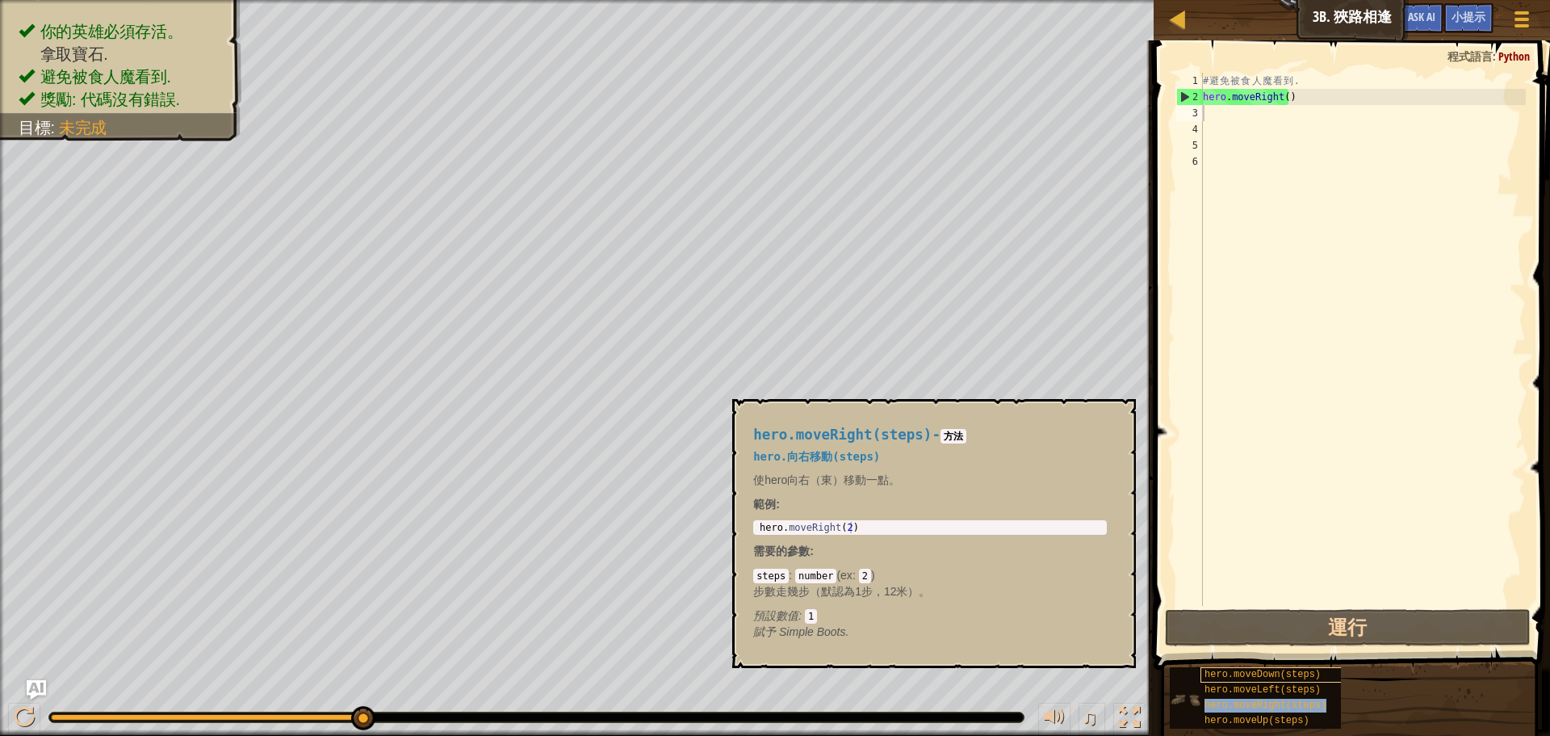
drag, startPoint x: 1233, startPoint y: 699, endPoint x: 1235, endPoint y: 672, distance: 27.6
click at [1233, 698] on div "hero.moveRight(steps)" at bounding box center [1278, 705] width 155 height 15
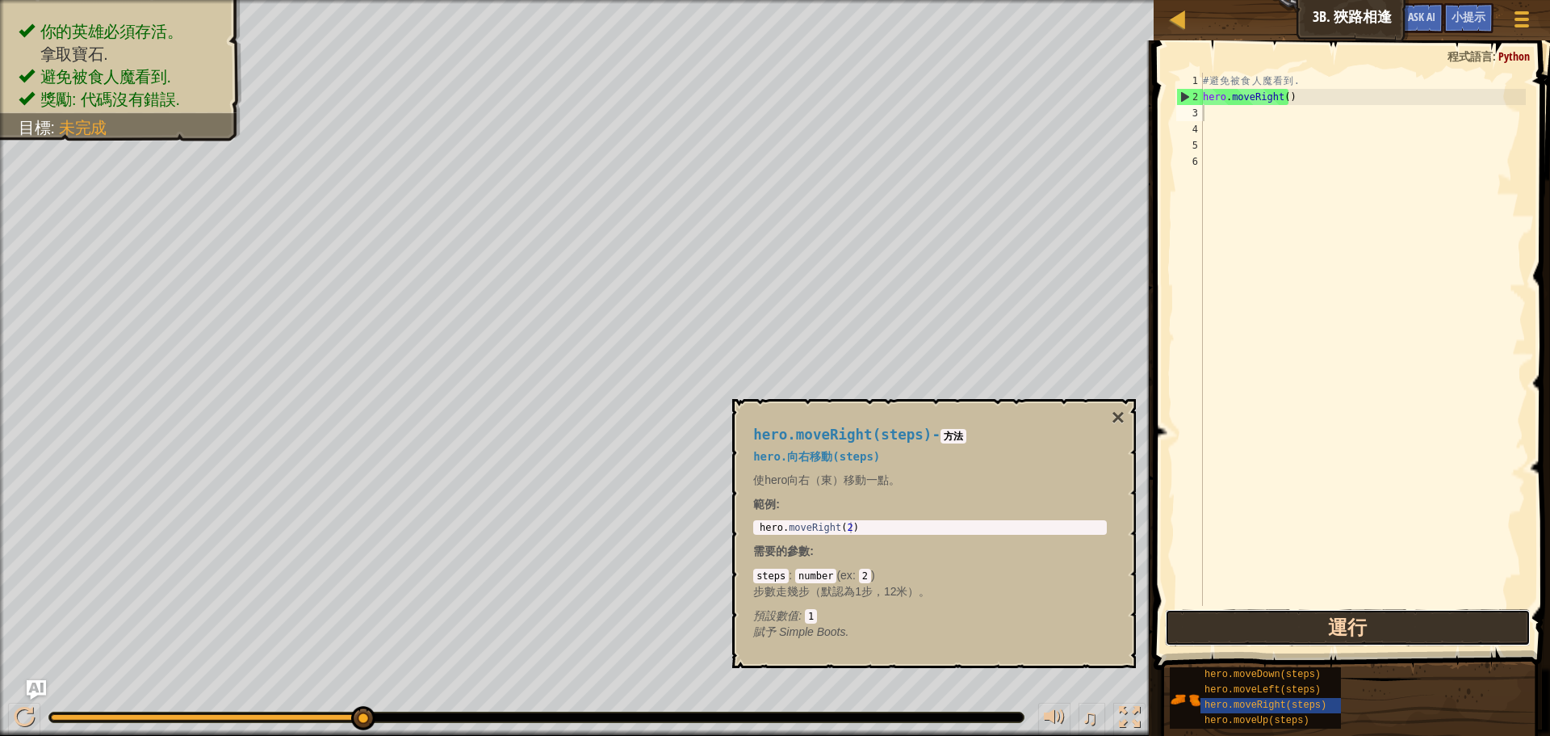
click at [1250, 639] on button "運行" at bounding box center [1348, 627] width 366 height 37
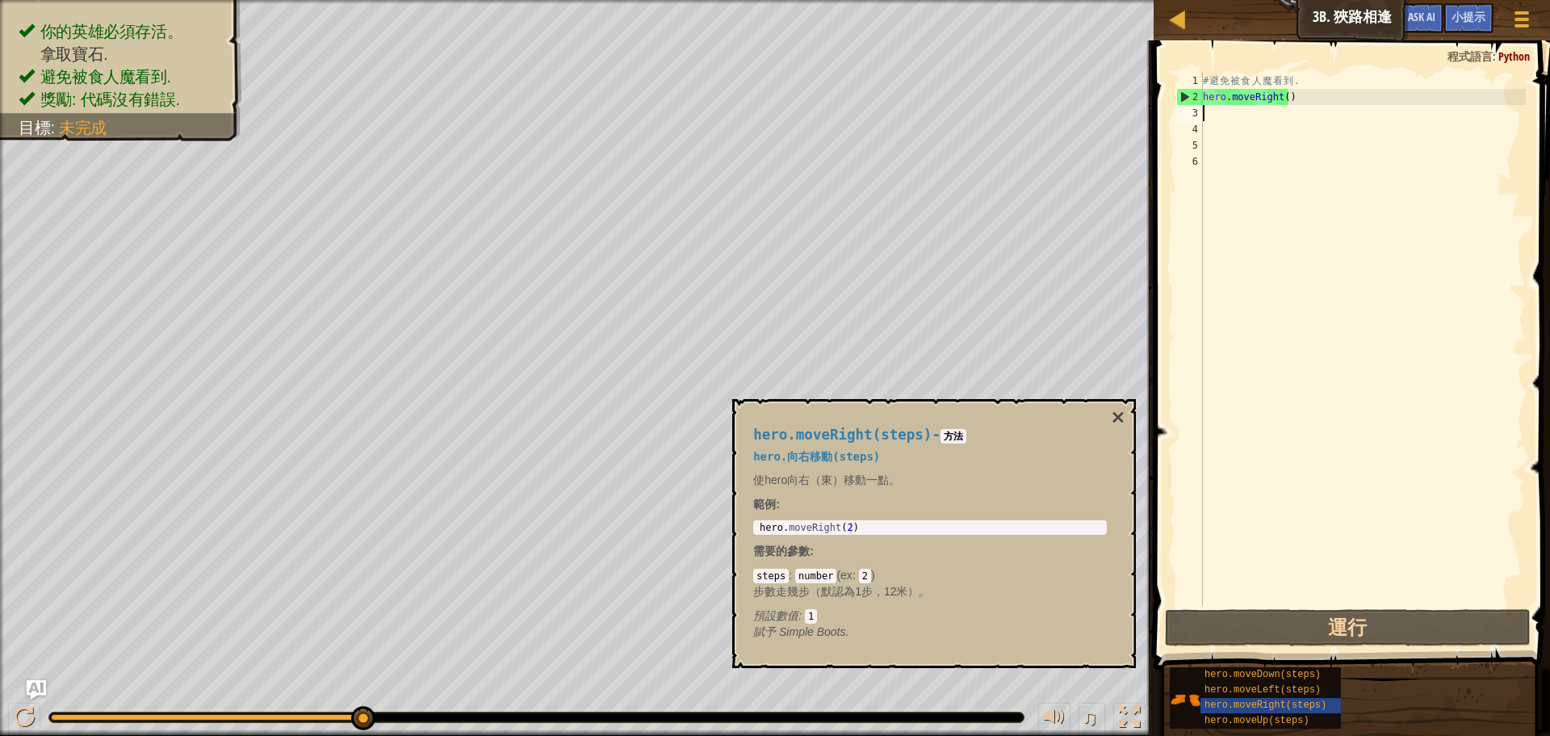
click at [1310, 98] on div "# 避 免 被 食 人 魔 看 到 . hero . moveRight ( )" at bounding box center [1363, 355] width 326 height 565
type textarea "hero.moveRight()"
click at [1249, 126] on div "# 避 免 被 食 人 魔 看 到 . hero . moveRight ( )" at bounding box center [1363, 355] width 326 height 565
click at [1255, 107] on div "# 避 免 被 食 人 魔 看 到 . hero . moveRight ( )" at bounding box center [1363, 355] width 326 height 565
type textarea "h"
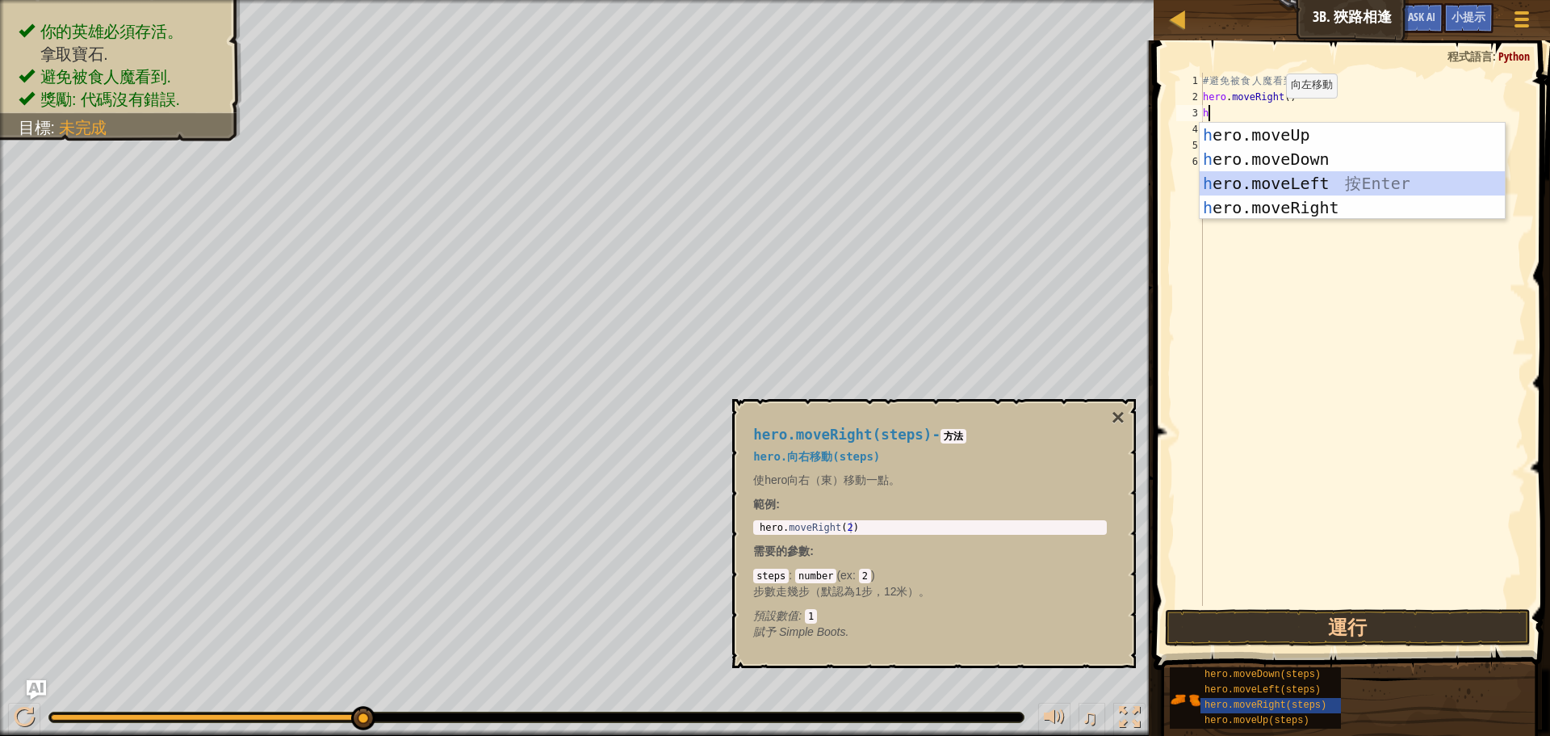
click at [1327, 179] on div "h ero.moveUp 按 Enter h ero.moveDown 按 Enter h ero.moveLeft 按 Enter h ero.moveRi…" at bounding box center [1352, 195] width 305 height 145
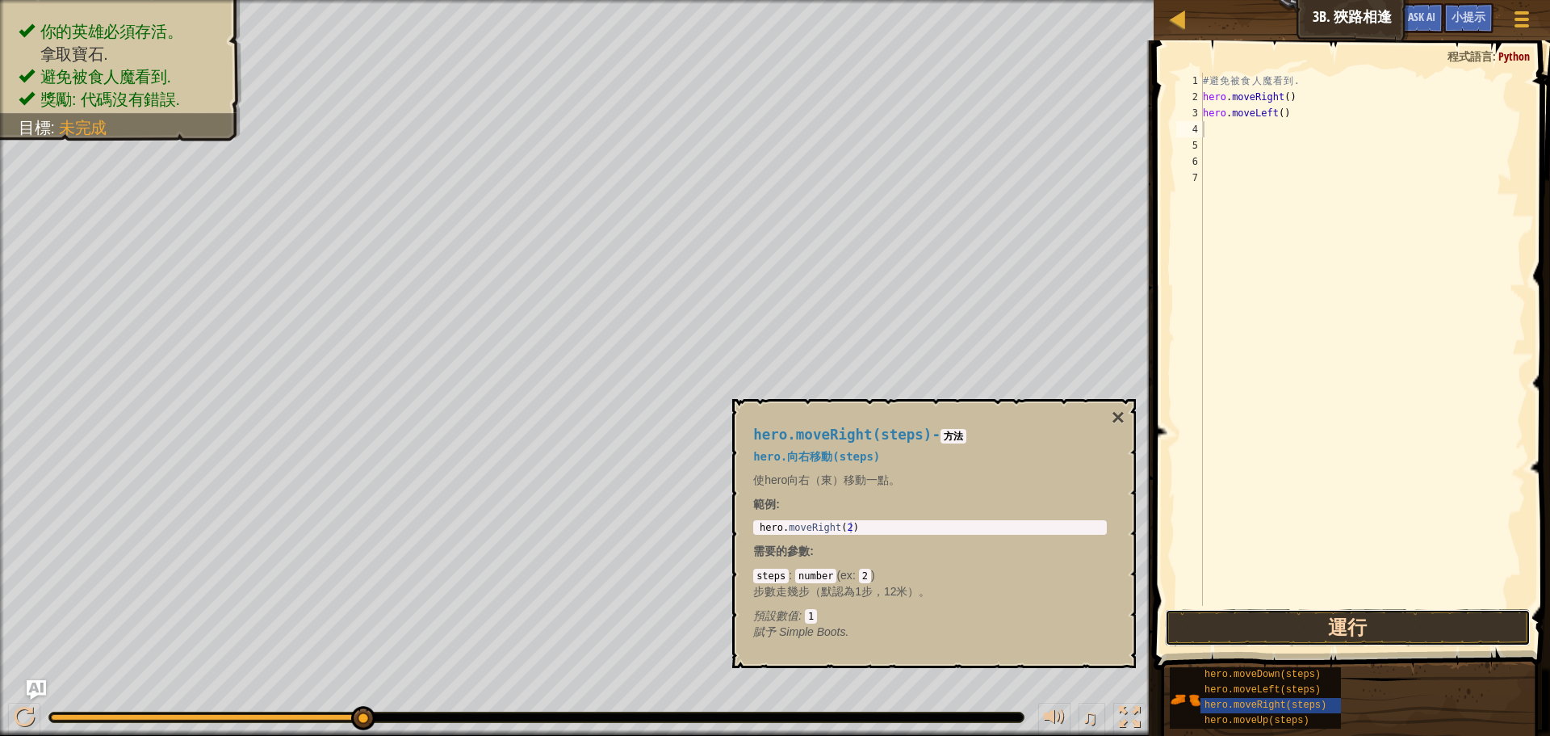
click at [1273, 627] on button "運行" at bounding box center [1348, 627] width 366 height 37
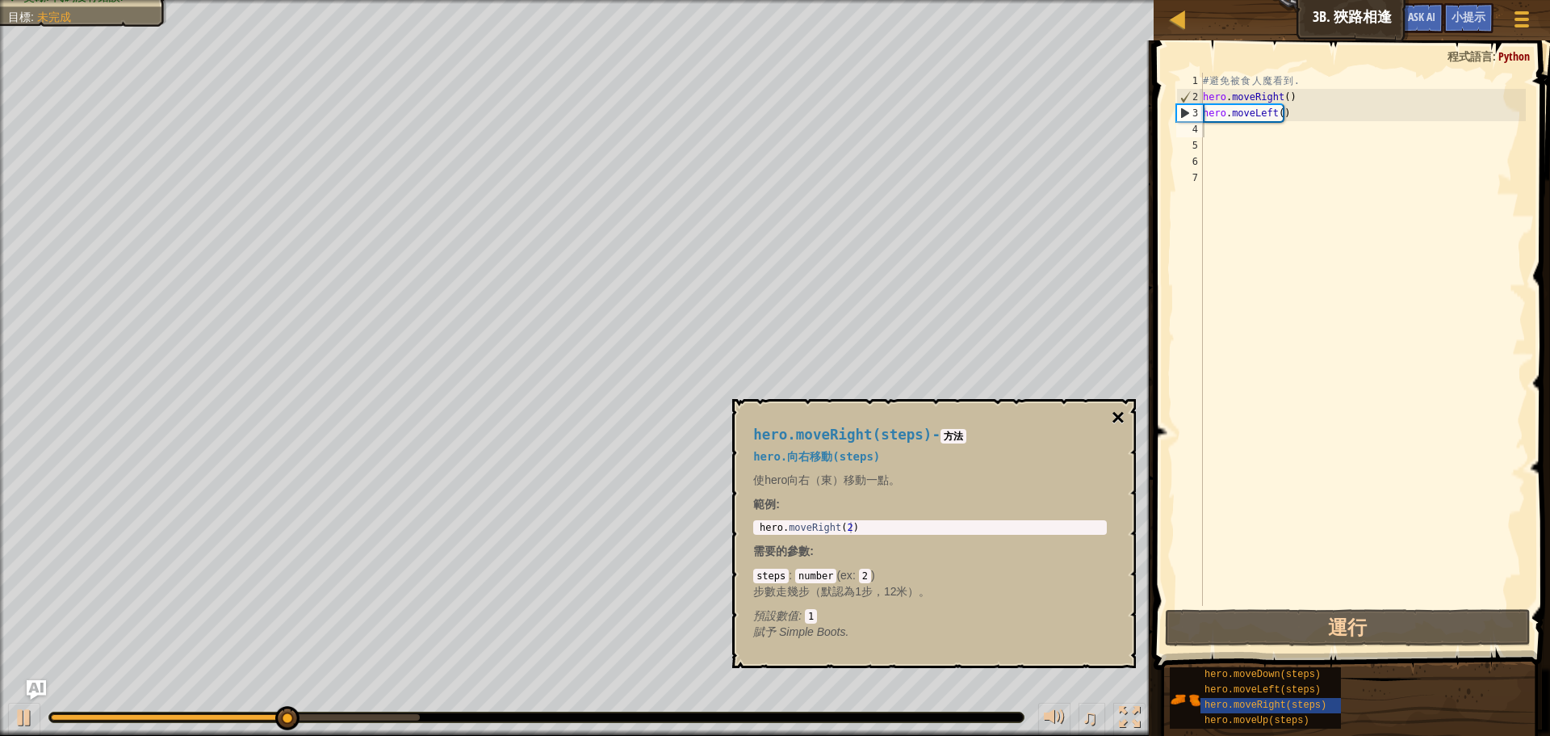
click at [1113, 419] on button "×" at bounding box center [1118, 417] width 13 height 23
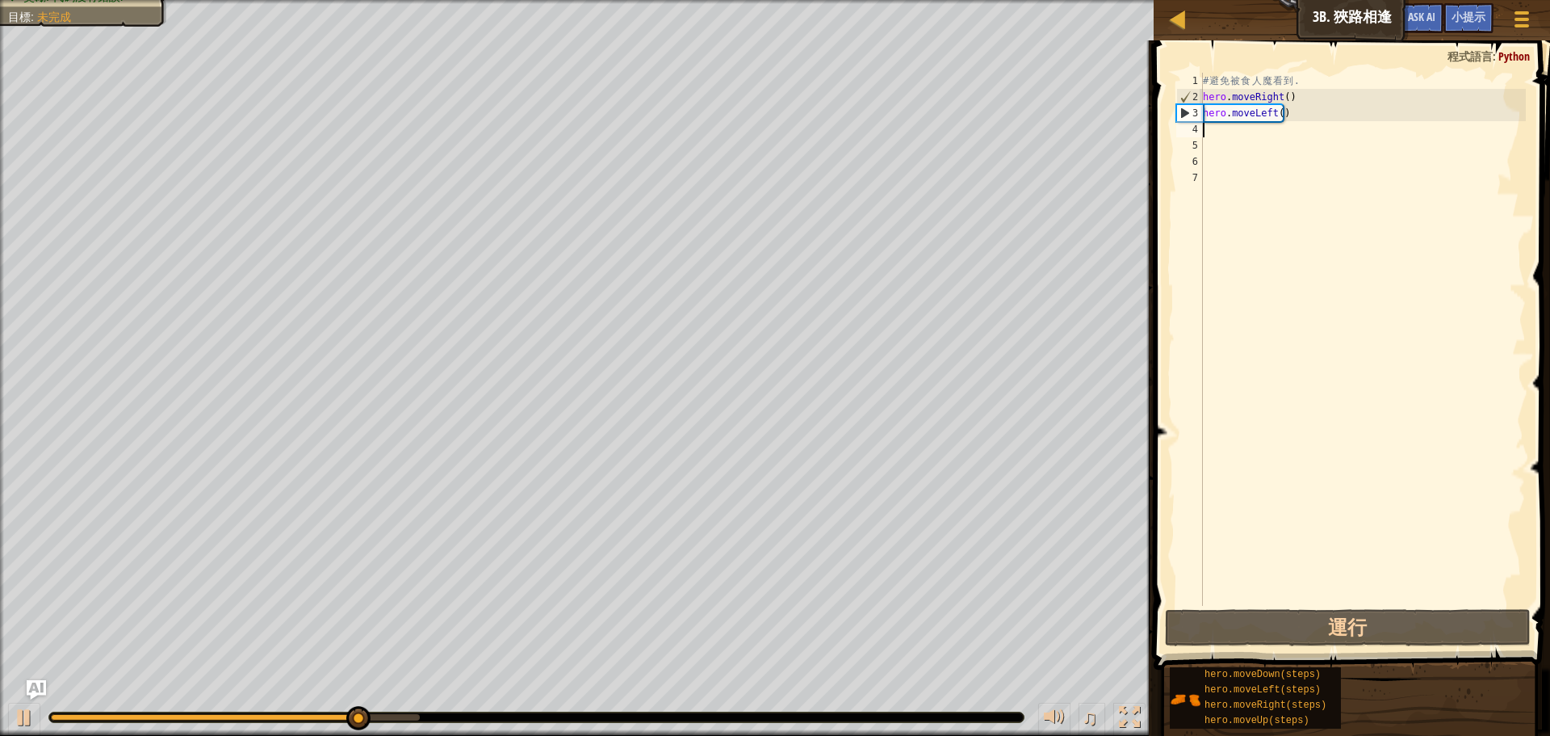
click at [1276, 136] on div "# 避 免 被 食 人 魔 看 到 . hero . moveRight ( ) hero . moveLeft ( )" at bounding box center [1363, 355] width 326 height 565
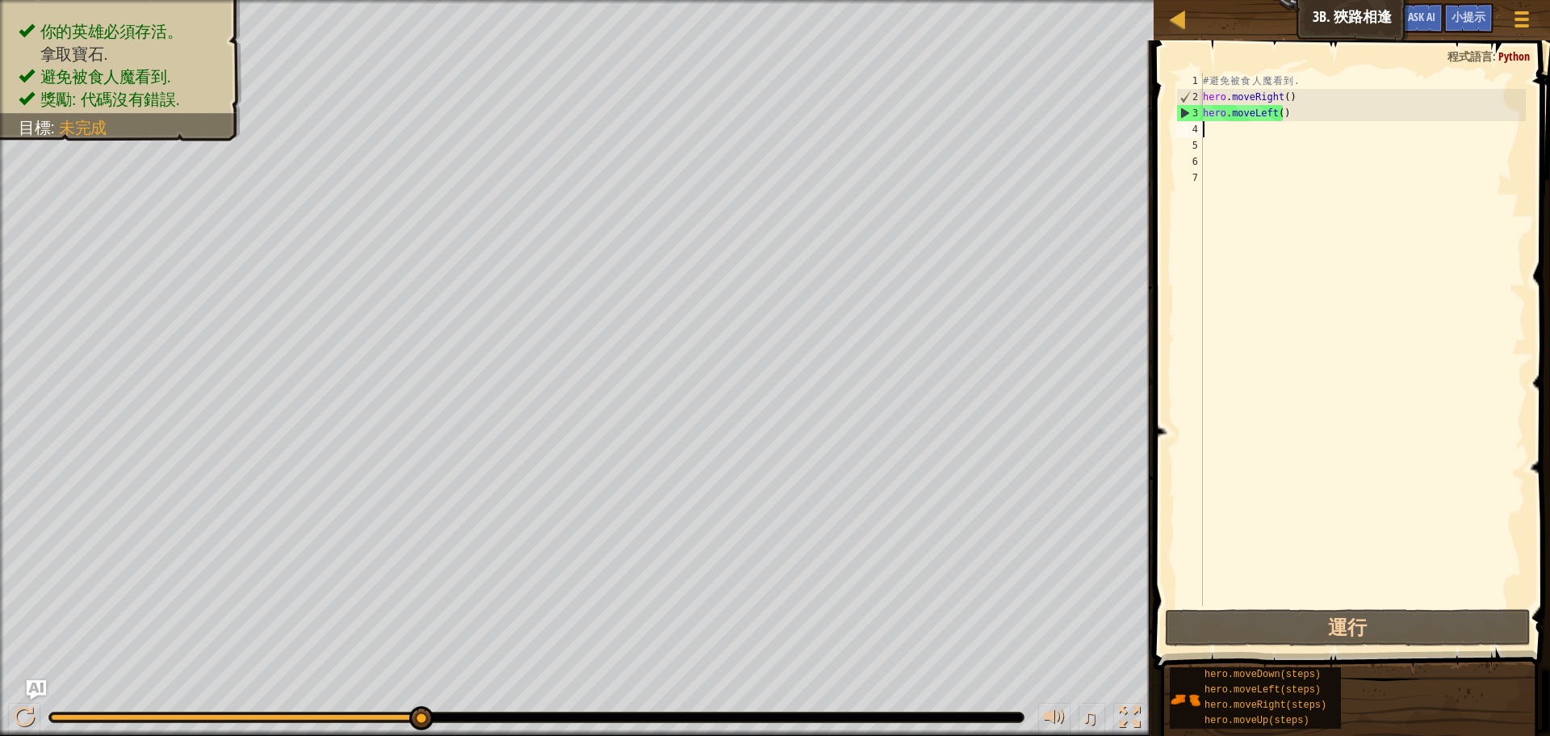
type textarea "h"
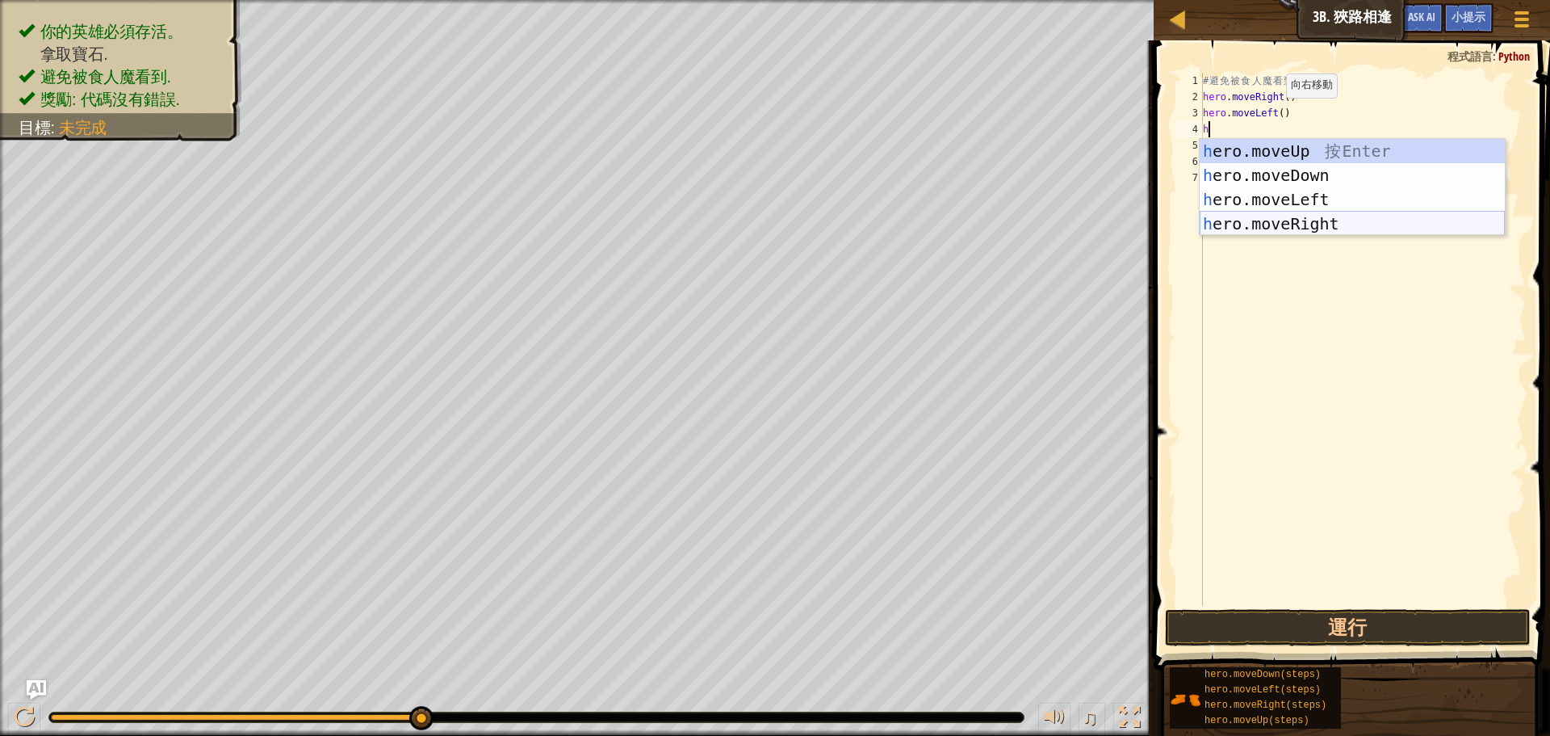
click at [1281, 228] on div "h ero.moveUp 按 Enter h ero.moveDown 按 Enter h ero.moveLeft 按 Enter h ero.moveRi…" at bounding box center [1352, 211] width 305 height 145
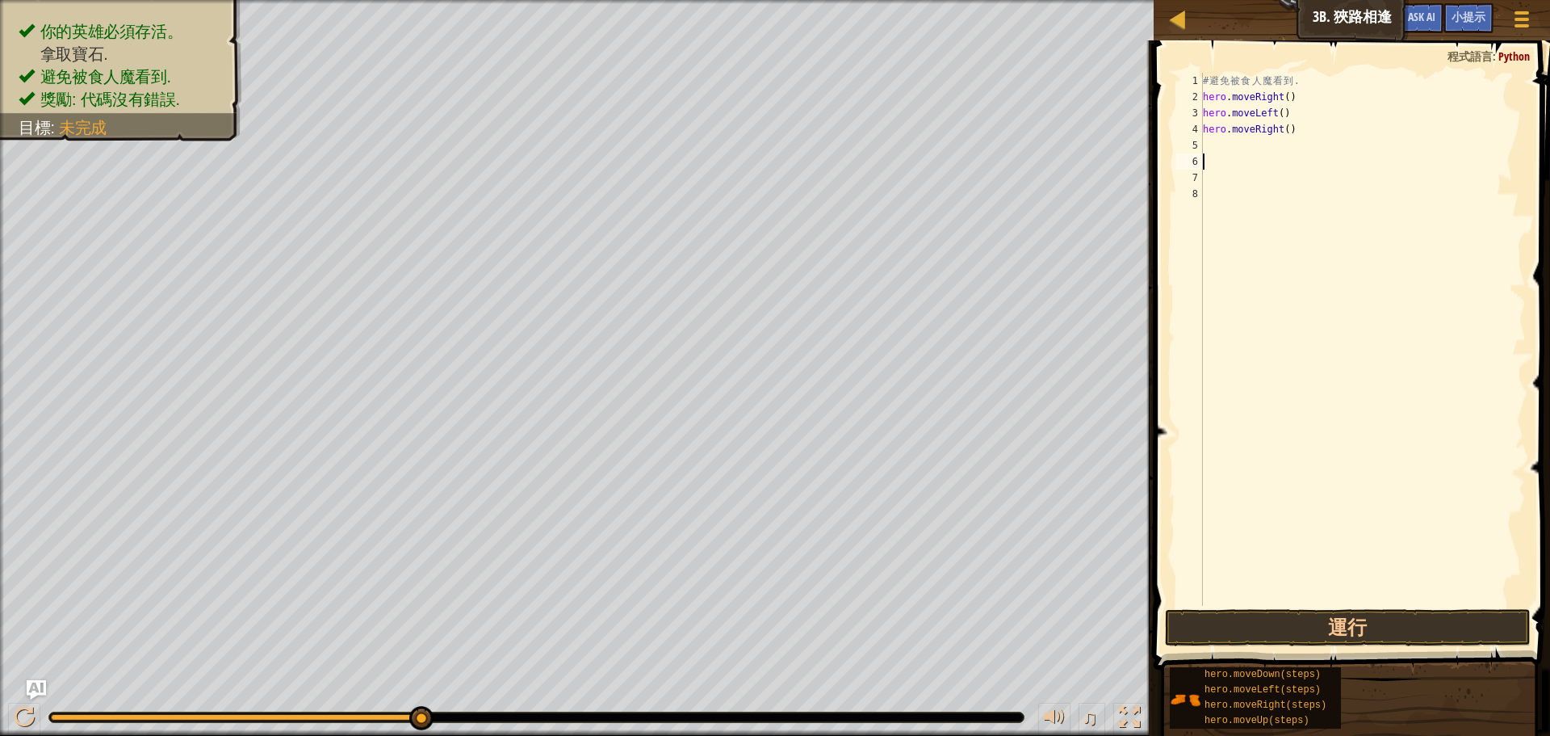
click at [1269, 153] on div "# 避 免 被 食 人 魔 看 到 . hero . moveRight ( ) hero . moveLeft ( ) hero . moveRight (…" at bounding box center [1363, 355] width 326 height 565
click at [1270, 127] on div "# 避 免 被 食 人 魔 看 到 . hero . moveRight ( ) hero . moveLeft ( ) hero . moveRight (…" at bounding box center [1363, 355] width 326 height 565
type textarea "hero.moveRight()"
click at [1259, 140] on div "# 避 免 被 食 人 魔 看 到 . hero . moveRight ( ) hero . moveLeft ( ) hero . moveRight (…" at bounding box center [1363, 355] width 326 height 565
type textarea "h"
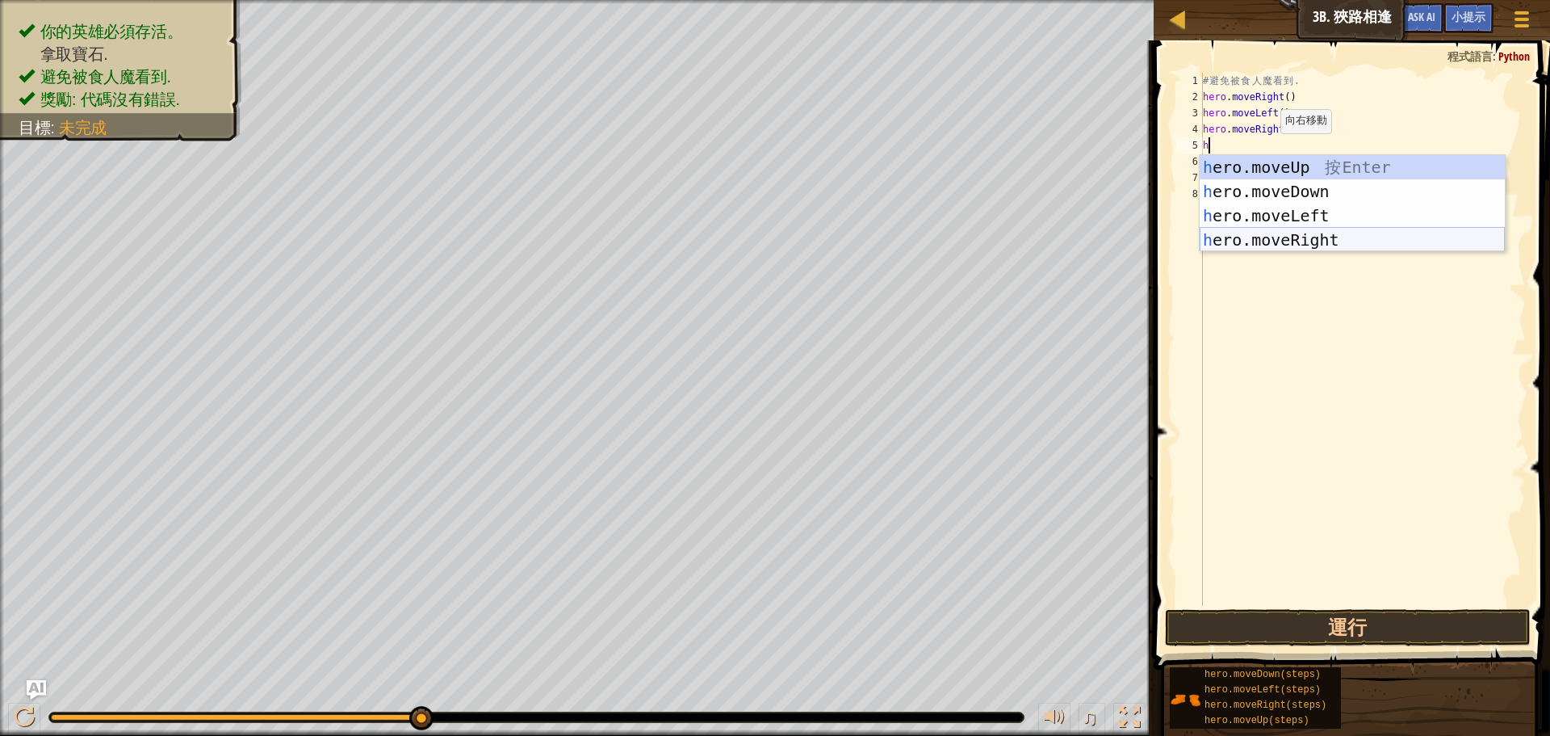
click at [1318, 237] on div "h ero.moveUp 按 Enter h ero.moveDown 按 Enter h ero.moveLeft 按 Enter h ero.moveRi…" at bounding box center [1352, 227] width 305 height 145
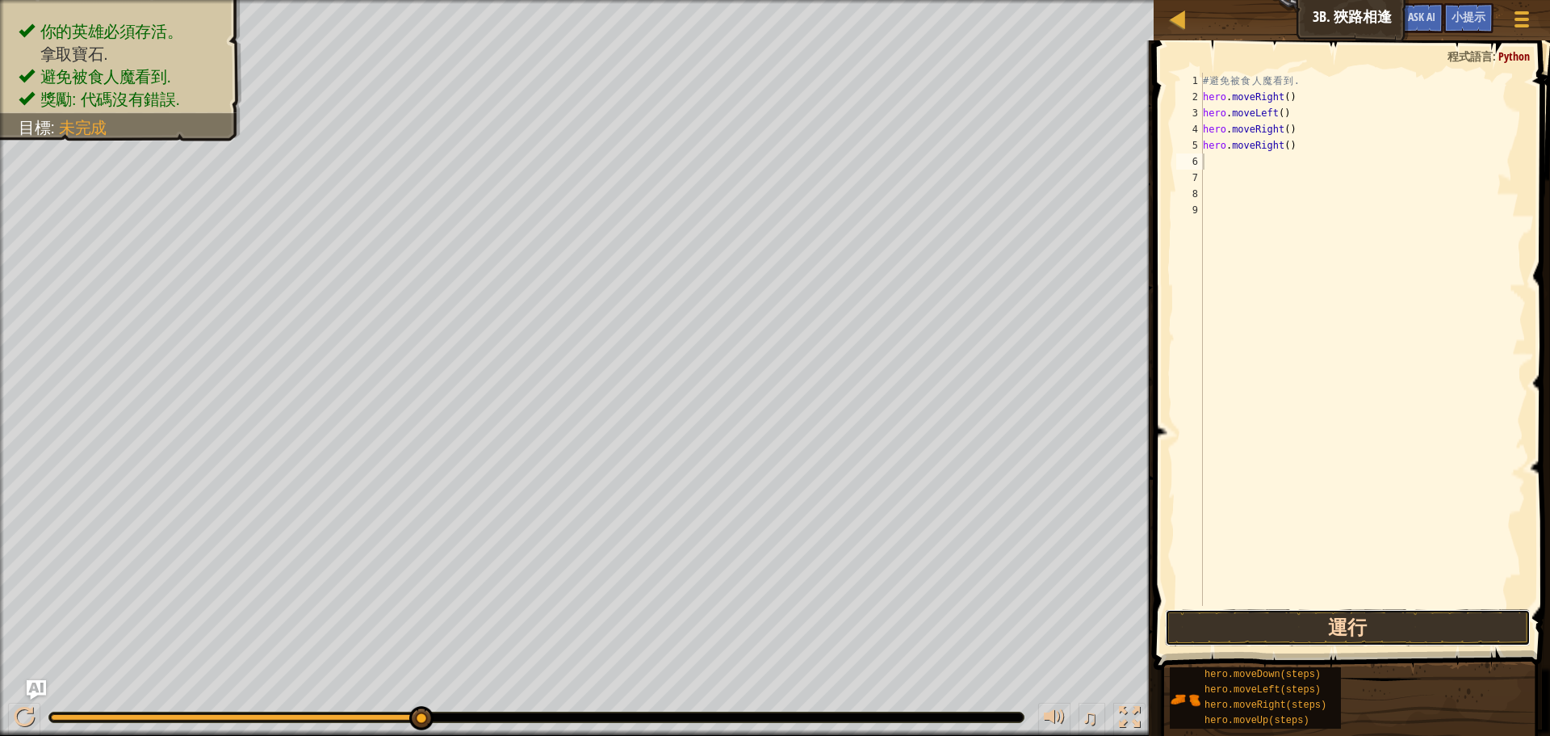
click at [1330, 626] on button "運行" at bounding box center [1348, 627] width 366 height 37
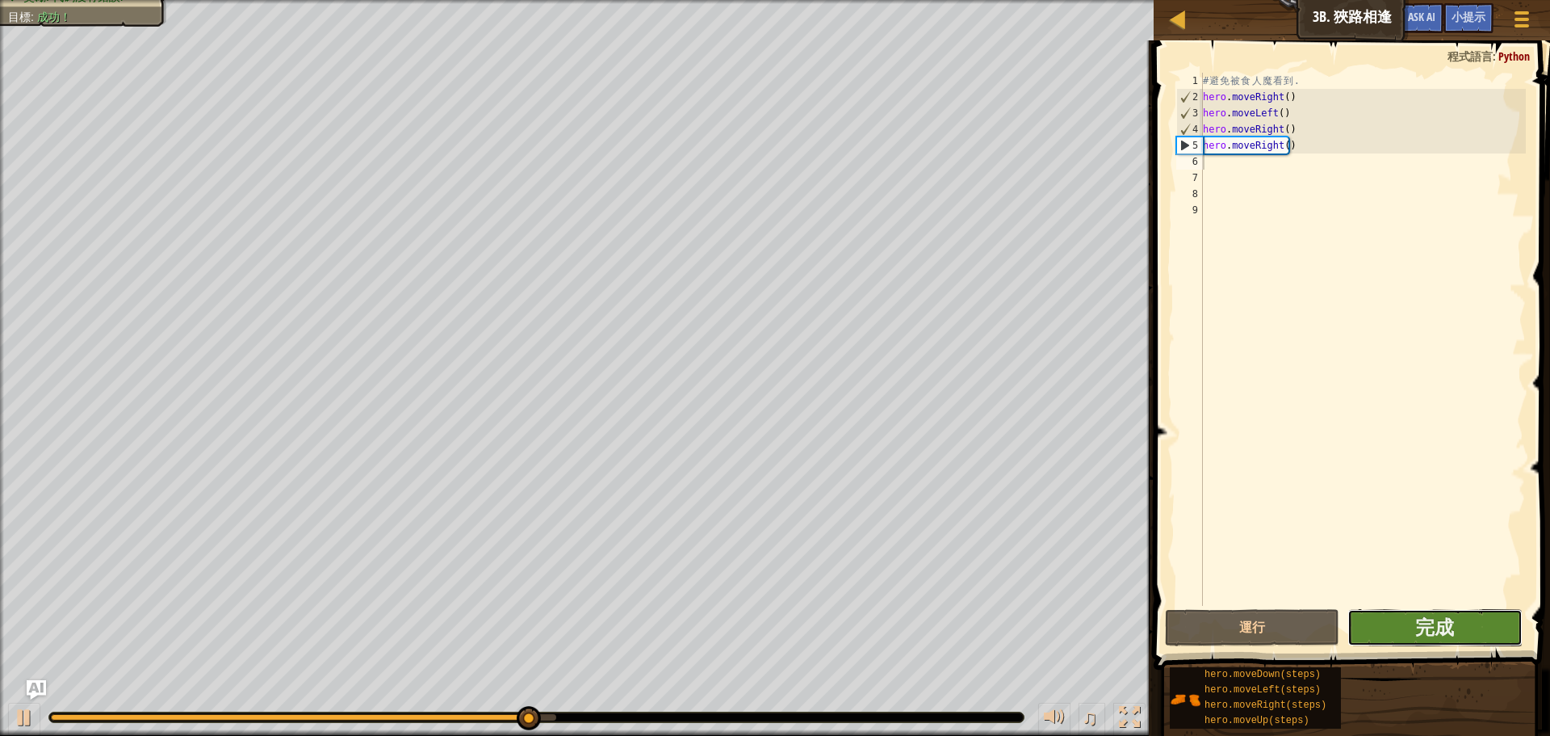
click at [1494, 627] on button "完成" at bounding box center [1434, 627] width 174 height 37
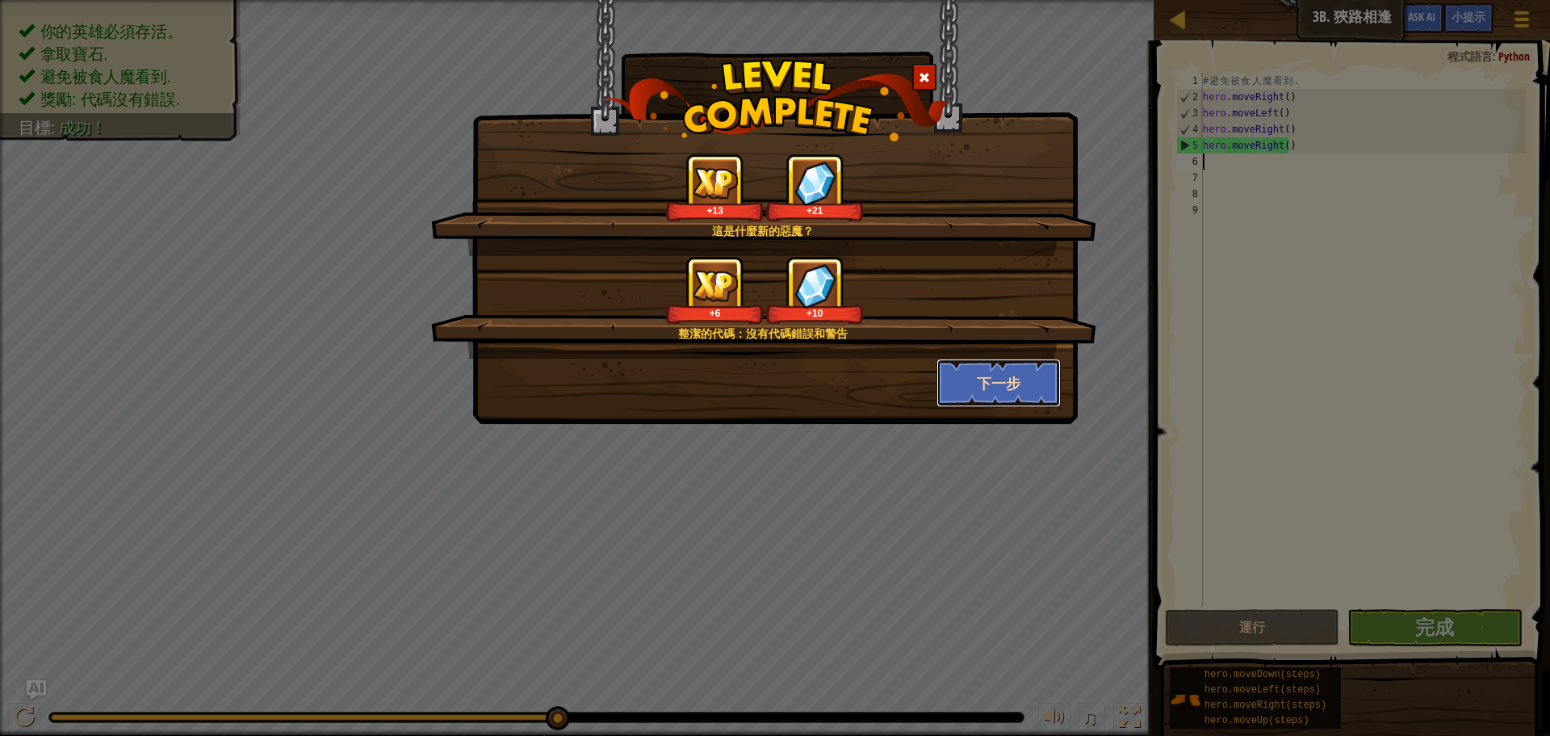
click at [1014, 377] on button "下一步" at bounding box center [999, 382] width 125 height 48
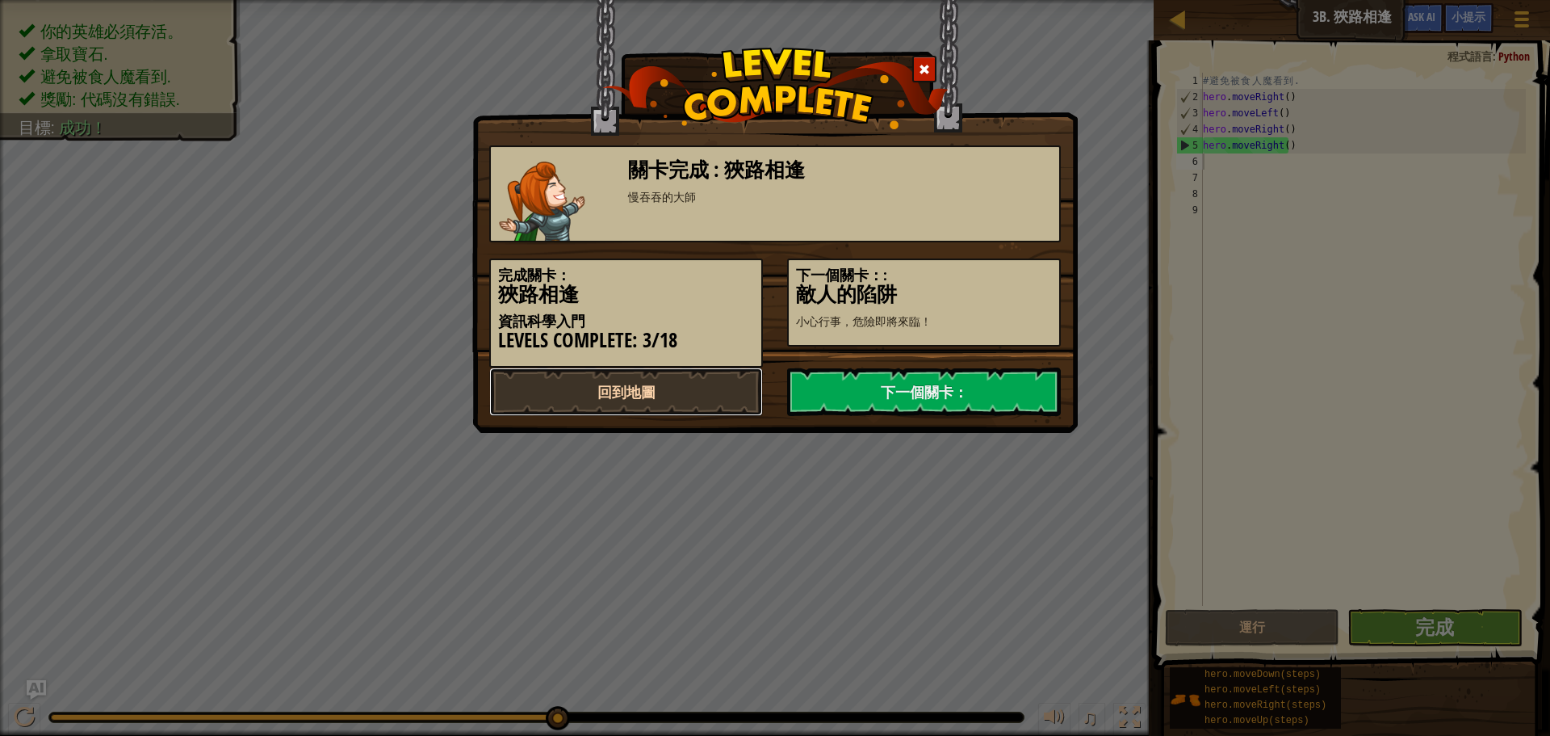
click at [700, 382] on link "回到地圖" at bounding box center [626, 391] width 274 height 48
select select "zh-HANT"
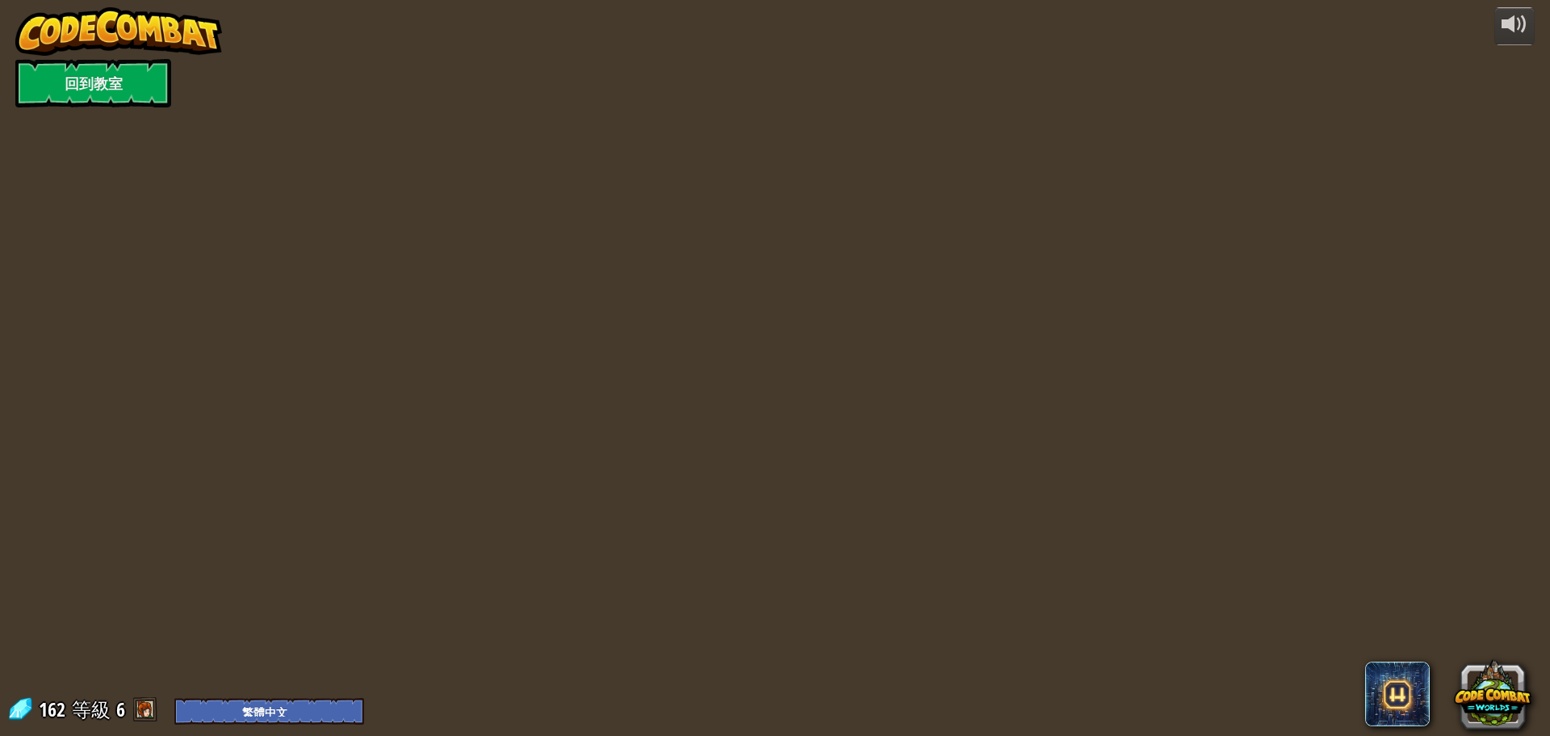
select select "zh-HANT"
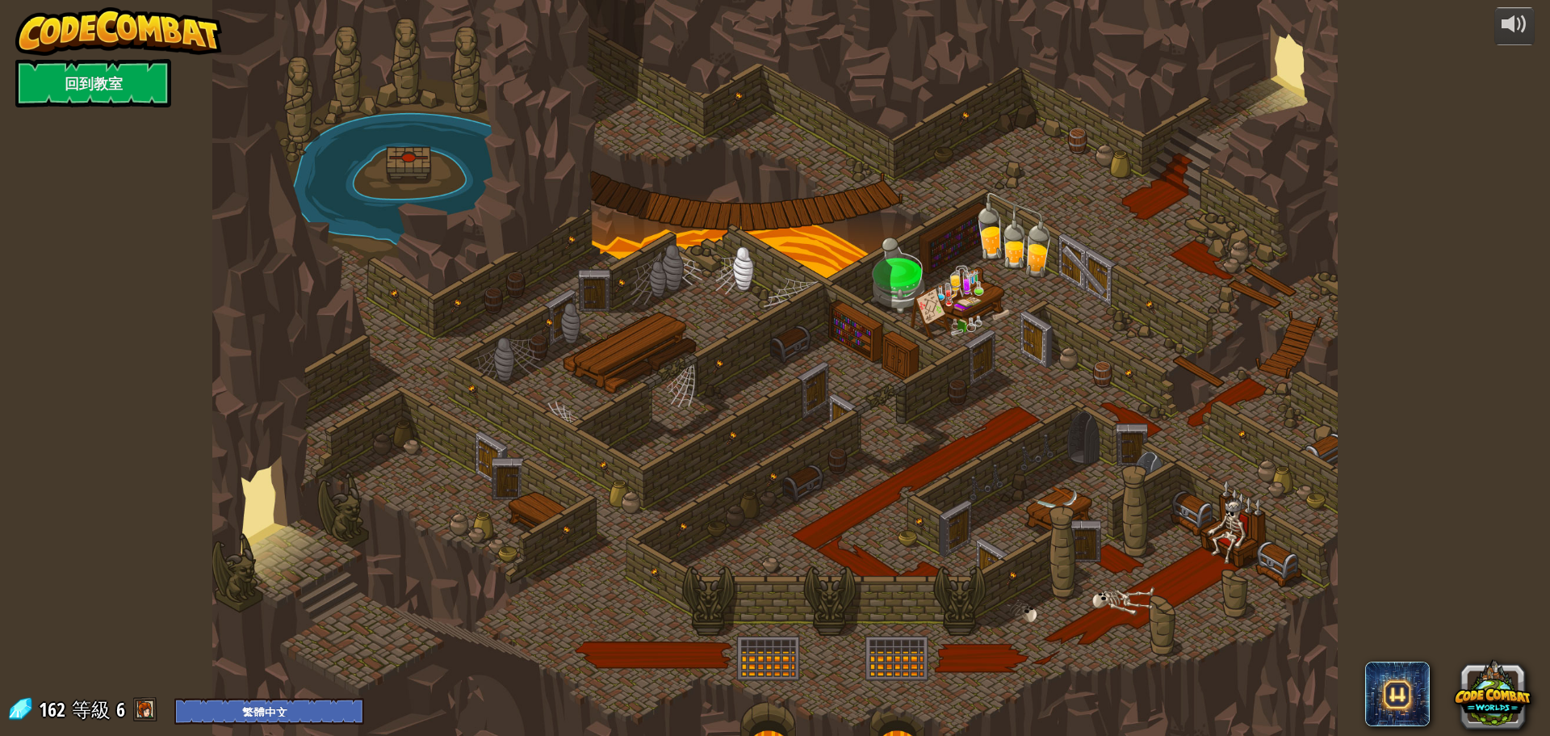
select select "zh-HANT"
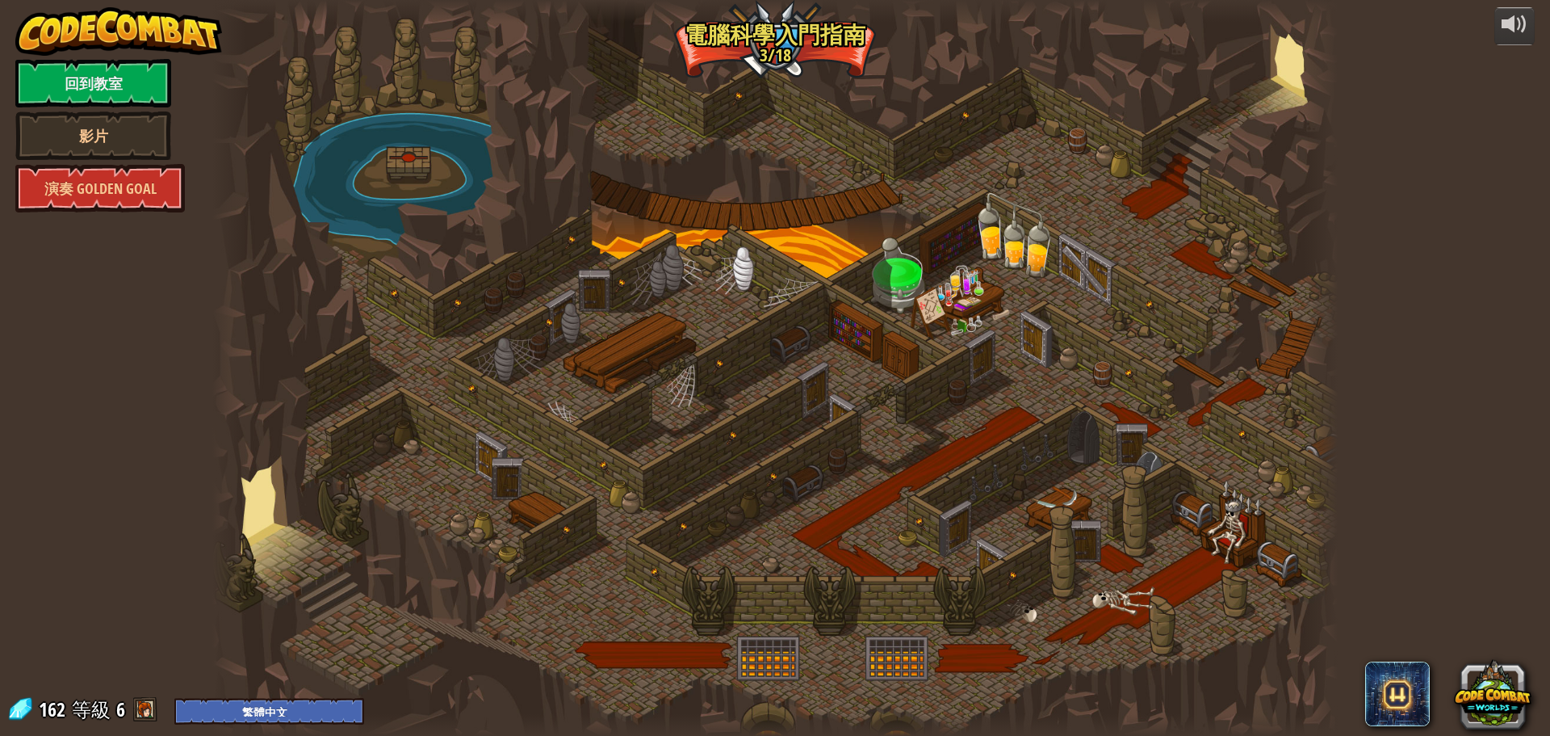
select select "zh-HANT"
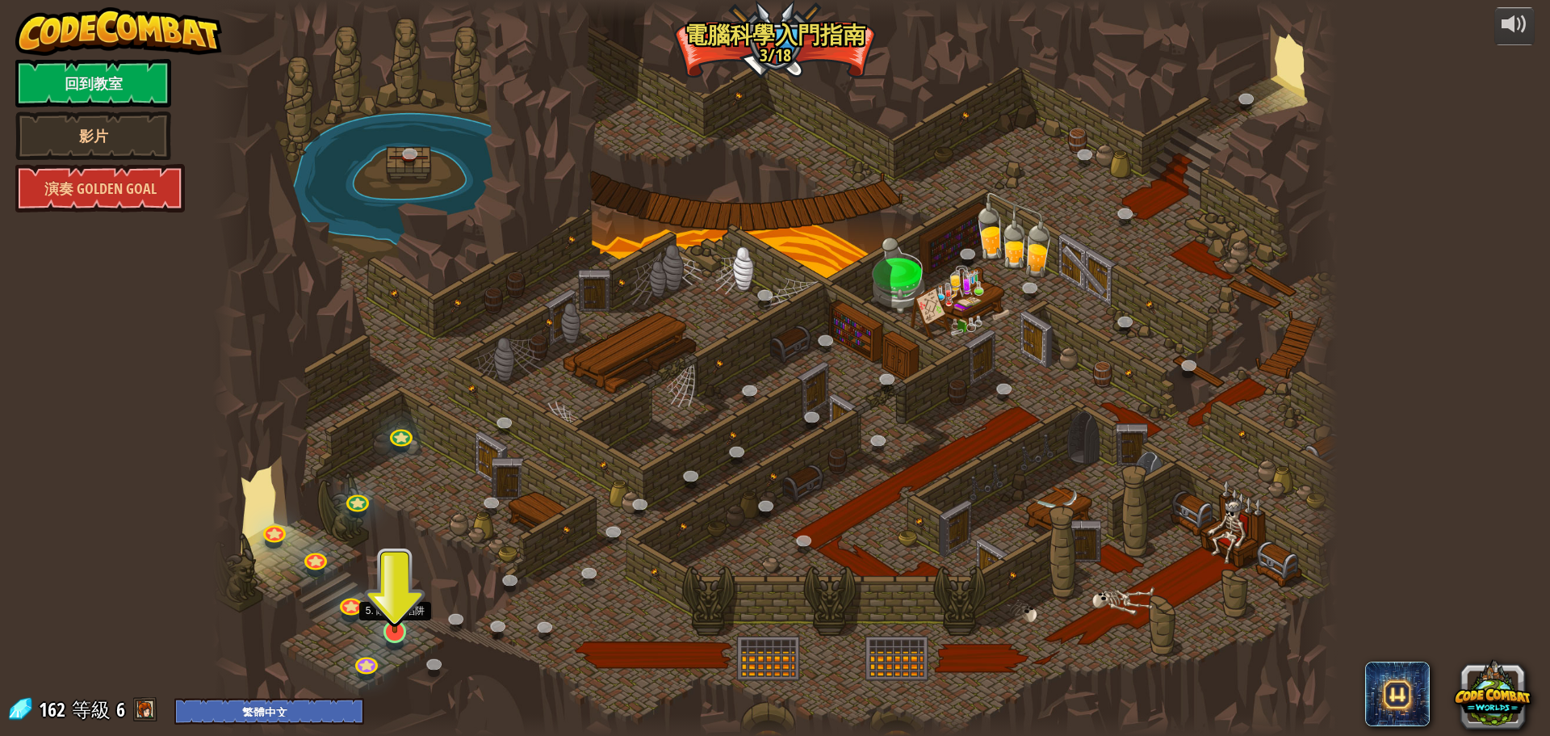
click at [396, 618] on img at bounding box center [395, 598] width 30 height 69
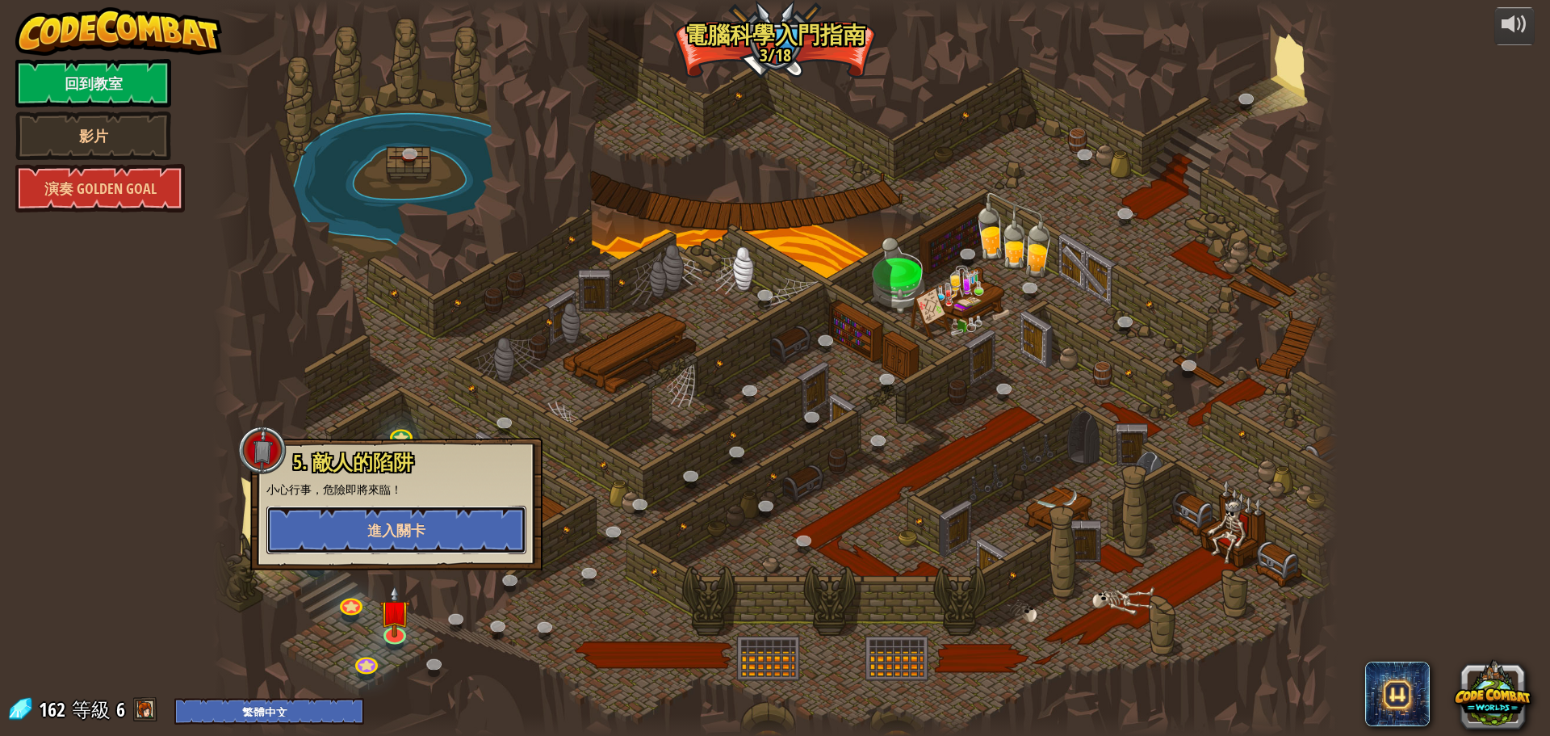
click at [406, 534] on span "進入關卡" at bounding box center [396, 530] width 58 height 20
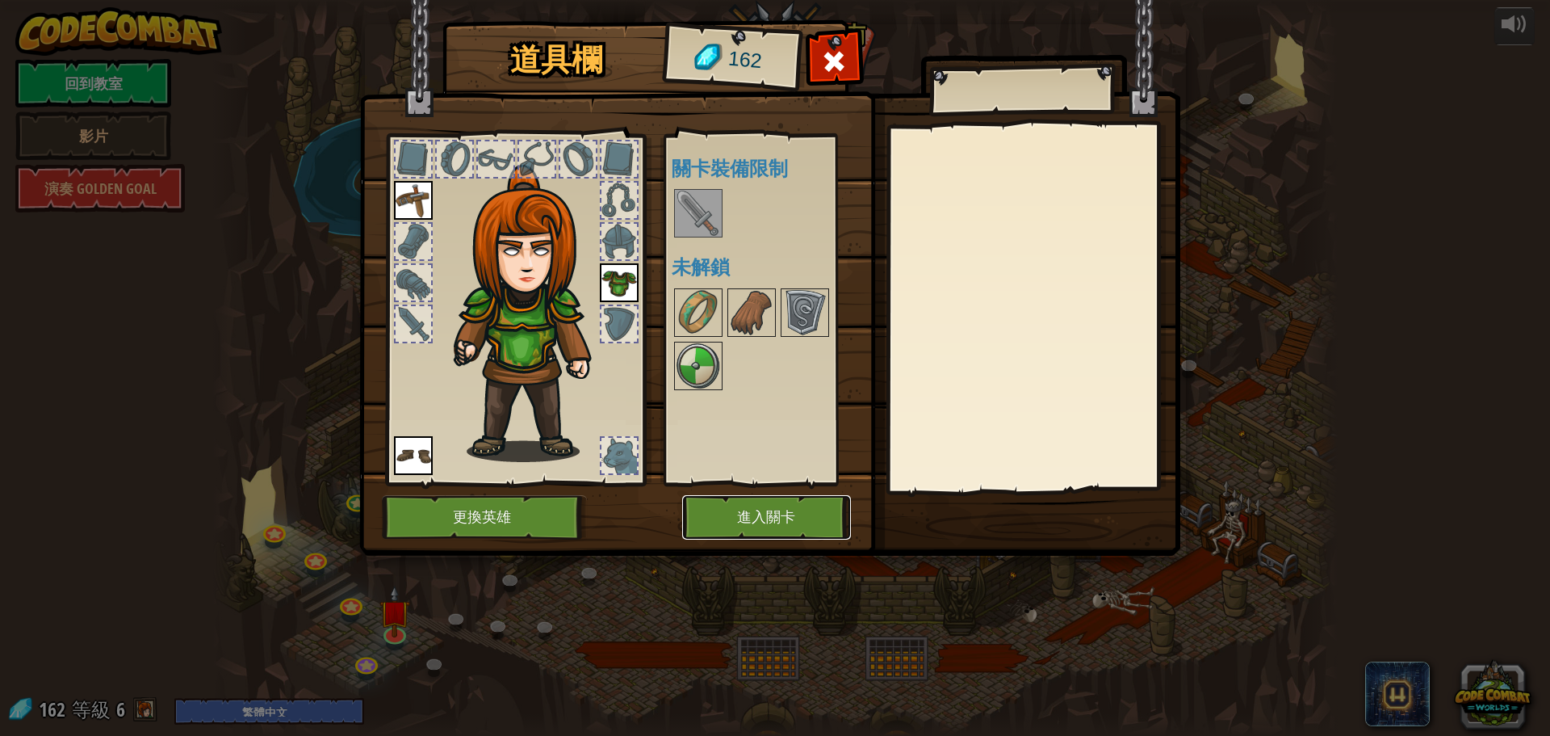
click at [740, 519] on button "進入關卡" at bounding box center [766, 517] width 169 height 44
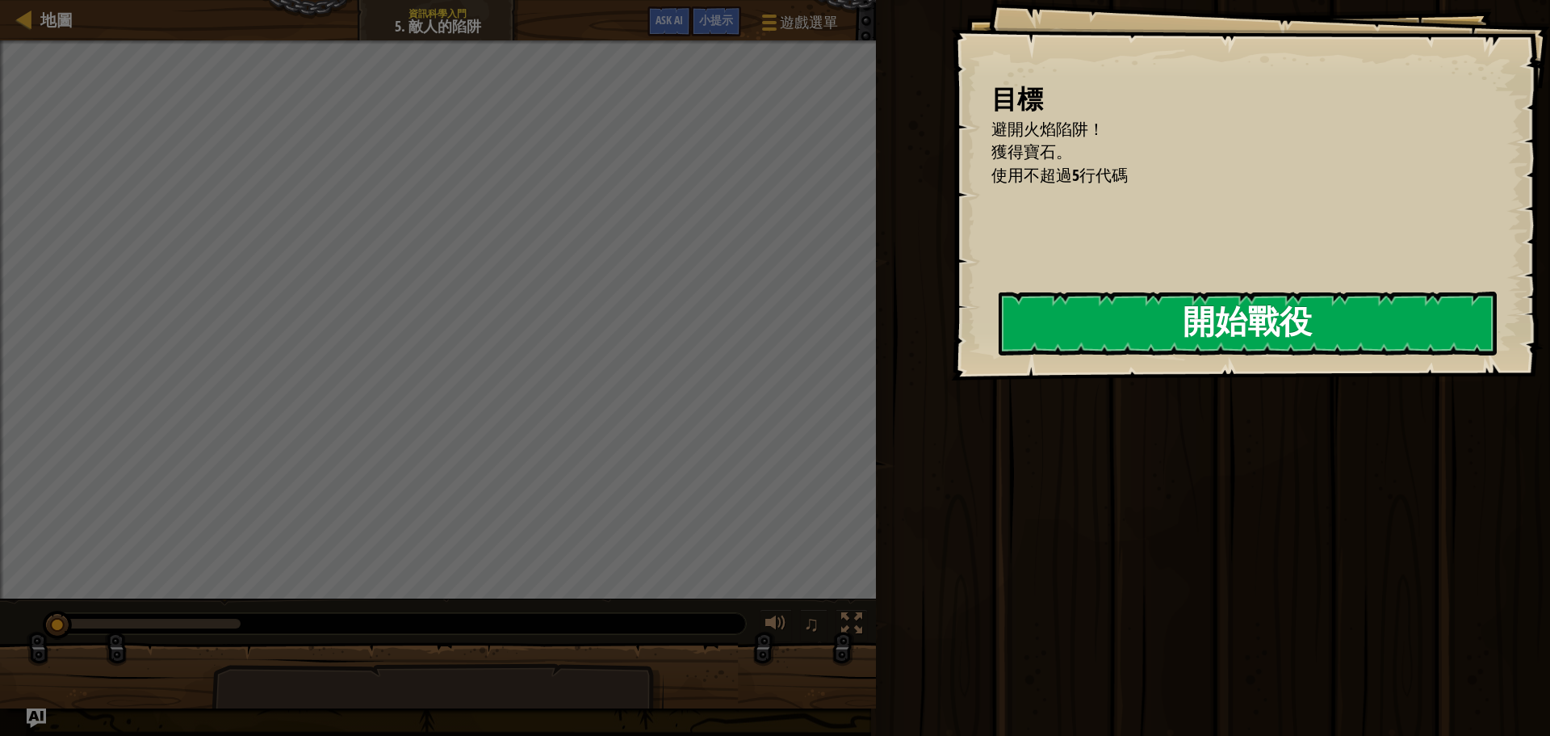
click at [1085, 305] on button "開始戰役" at bounding box center [1248, 323] width 498 height 64
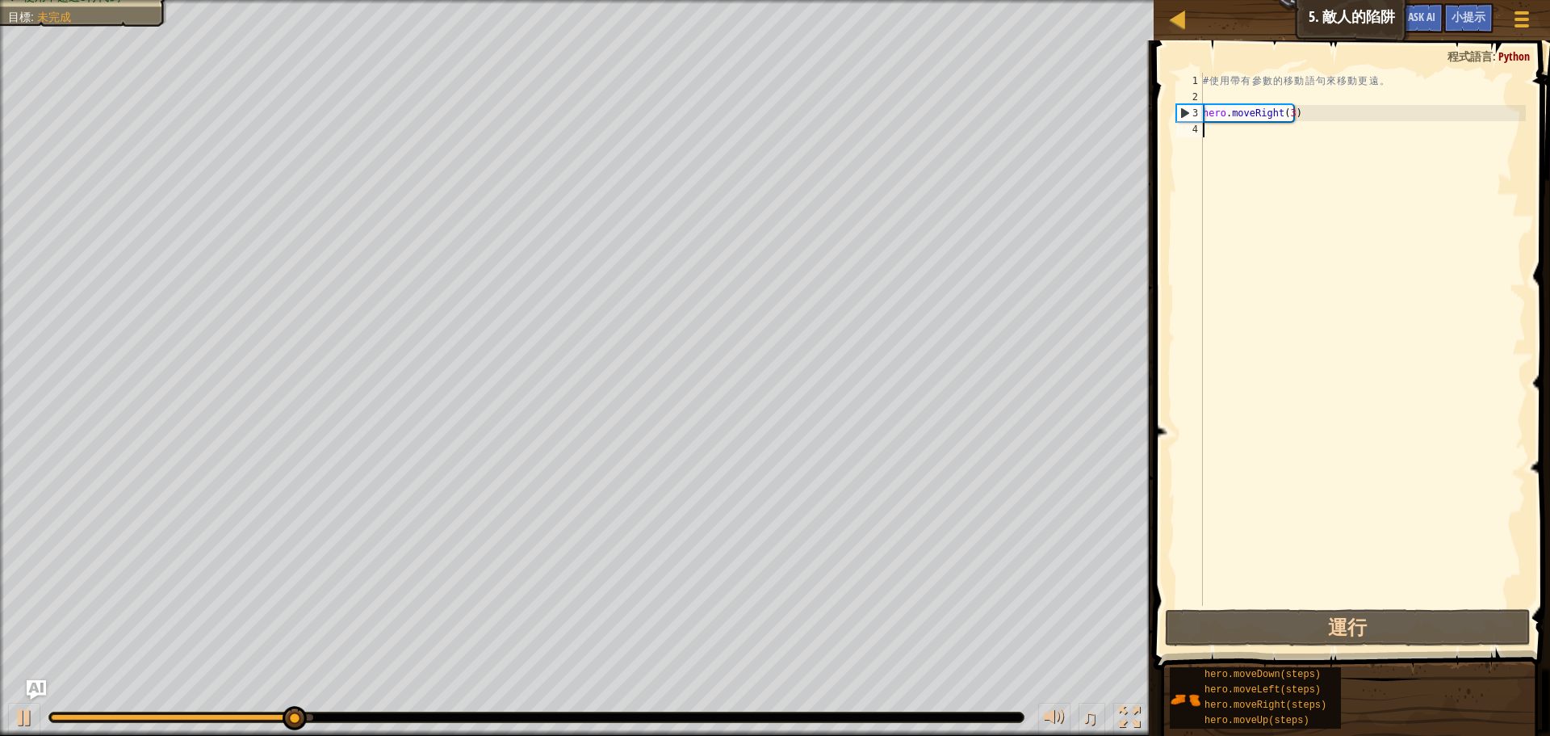
type textarea "h"
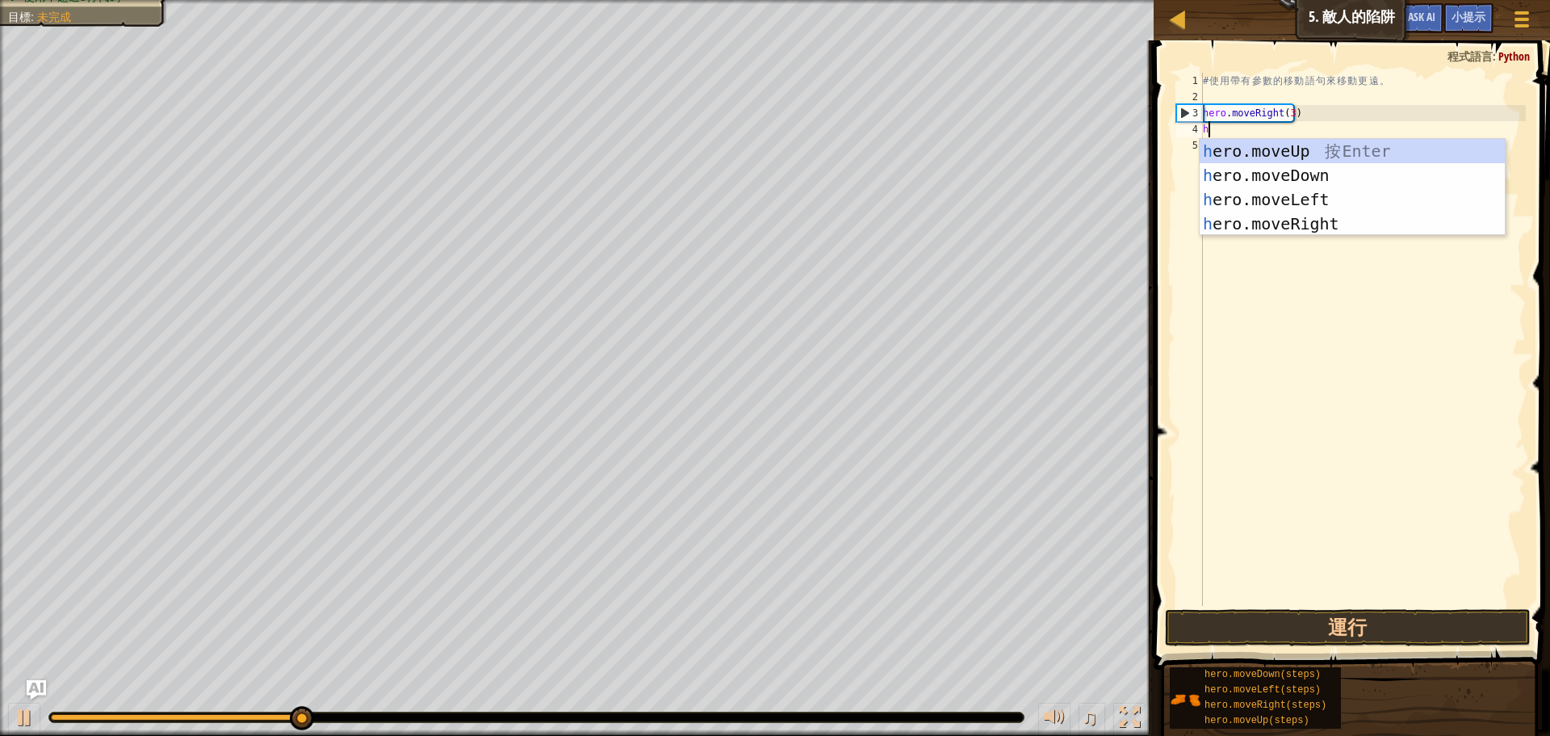
scroll to position [7, 0]
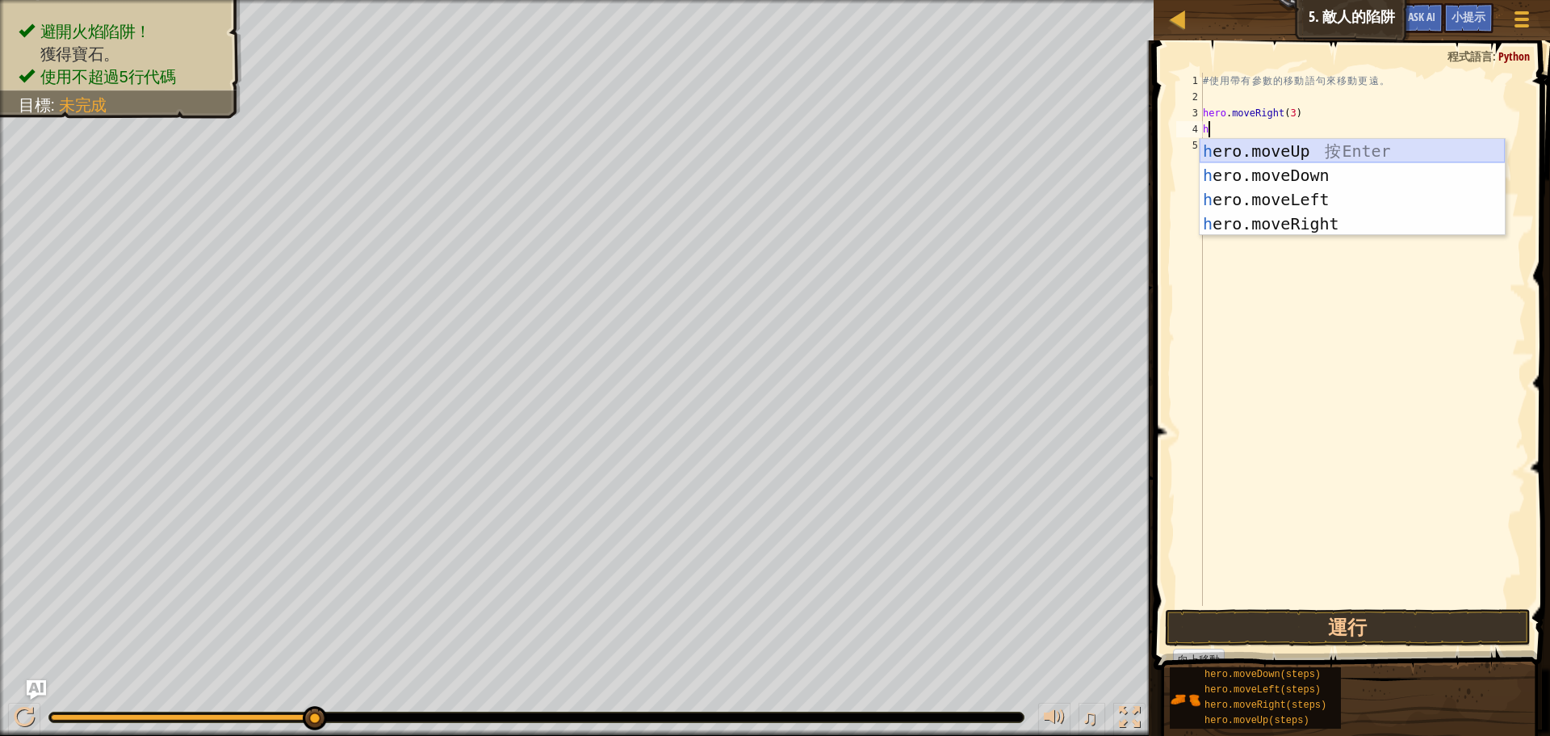
click at [1285, 154] on div "h ero.moveUp 按 Enter h ero.moveDown 按 Enter h ero.moveLeft 按 Enter h ero.moveRi…" at bounding box center [1352, 211] width 305 height 145
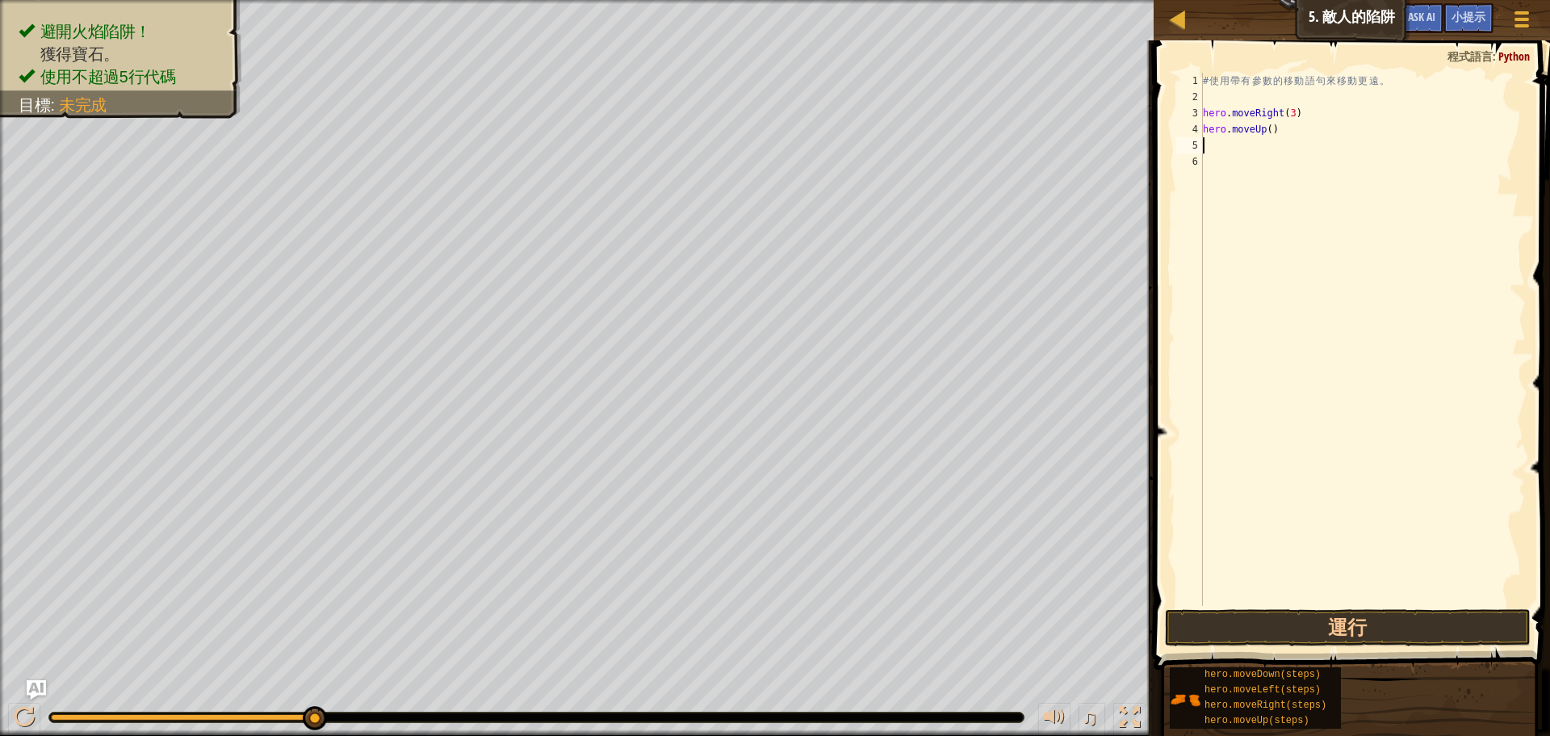
type textarea "h"
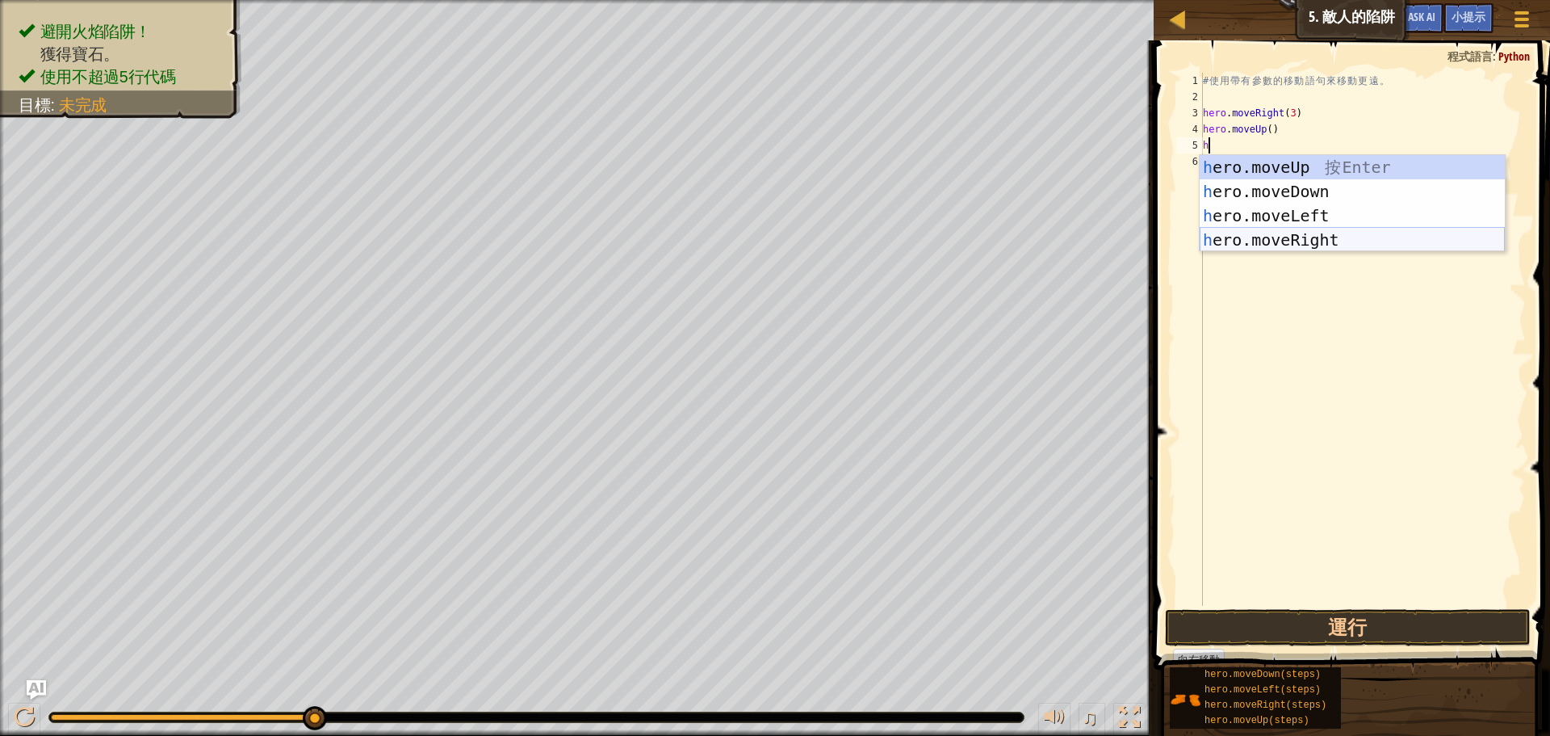
click at [1296, 239] on div "h ero.moveUp 按 Enter h ero.moveDown 按 Enter h ero.moveLeft 按 Enter h ero.moveRi…" at bounding box center [1352, 227] width 305 height 145
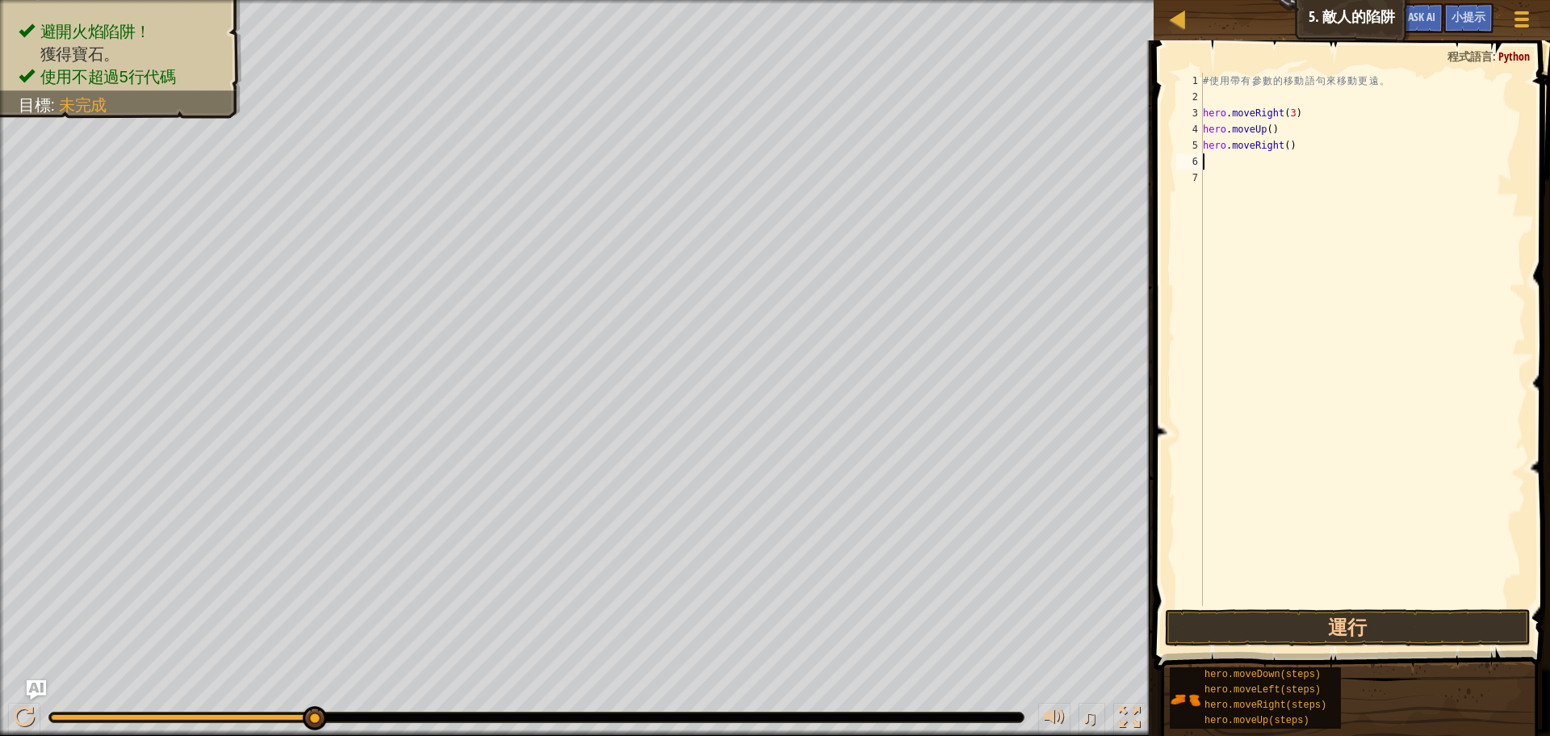
type textarea "h"
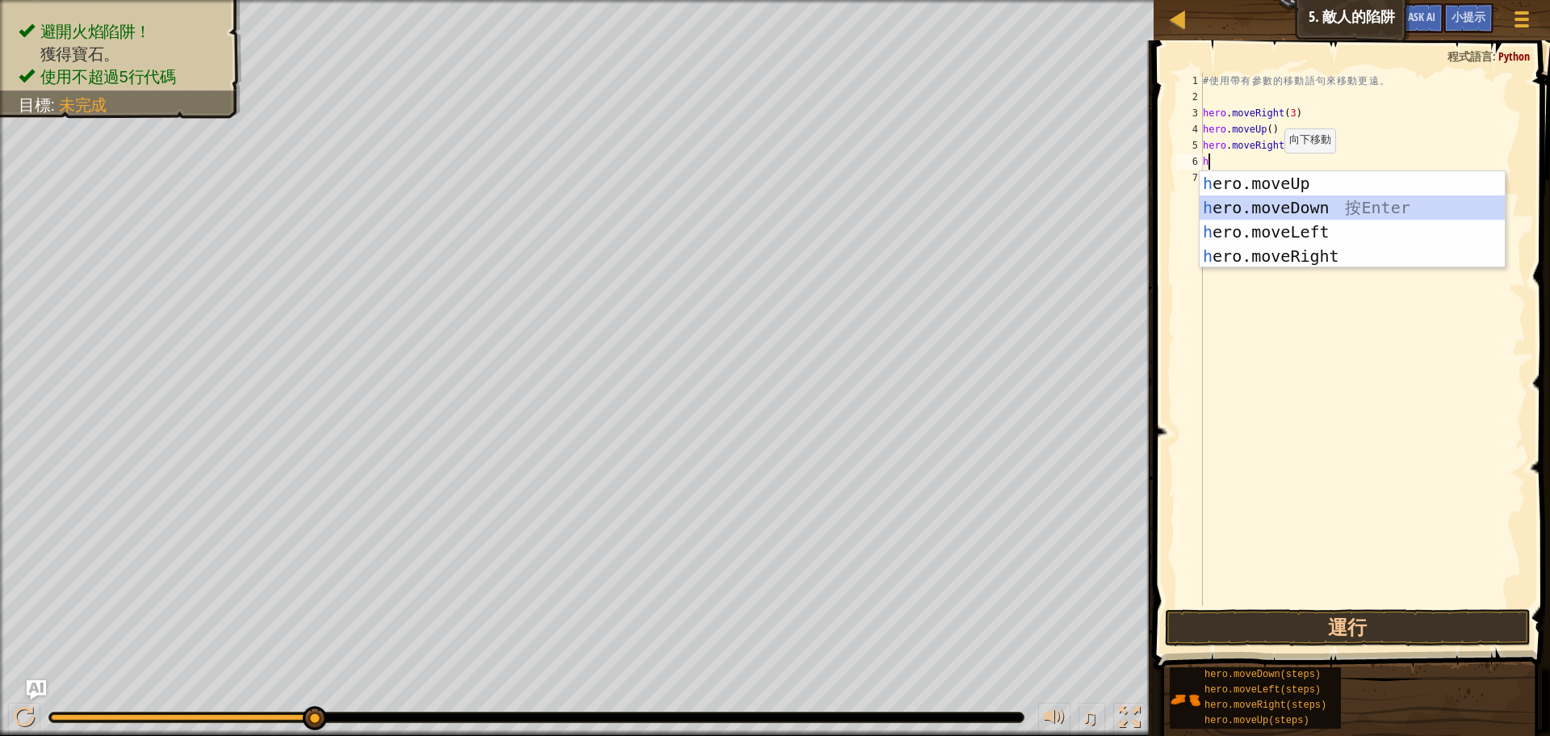
click at [1276, 212] on div "h ero.moveUp 按 Enter h ero.moveDown 按 Enter h ero.moveLeft 按 Enter h ero.moveRi…" at bounding box center [1352, 243] width 305 height 145
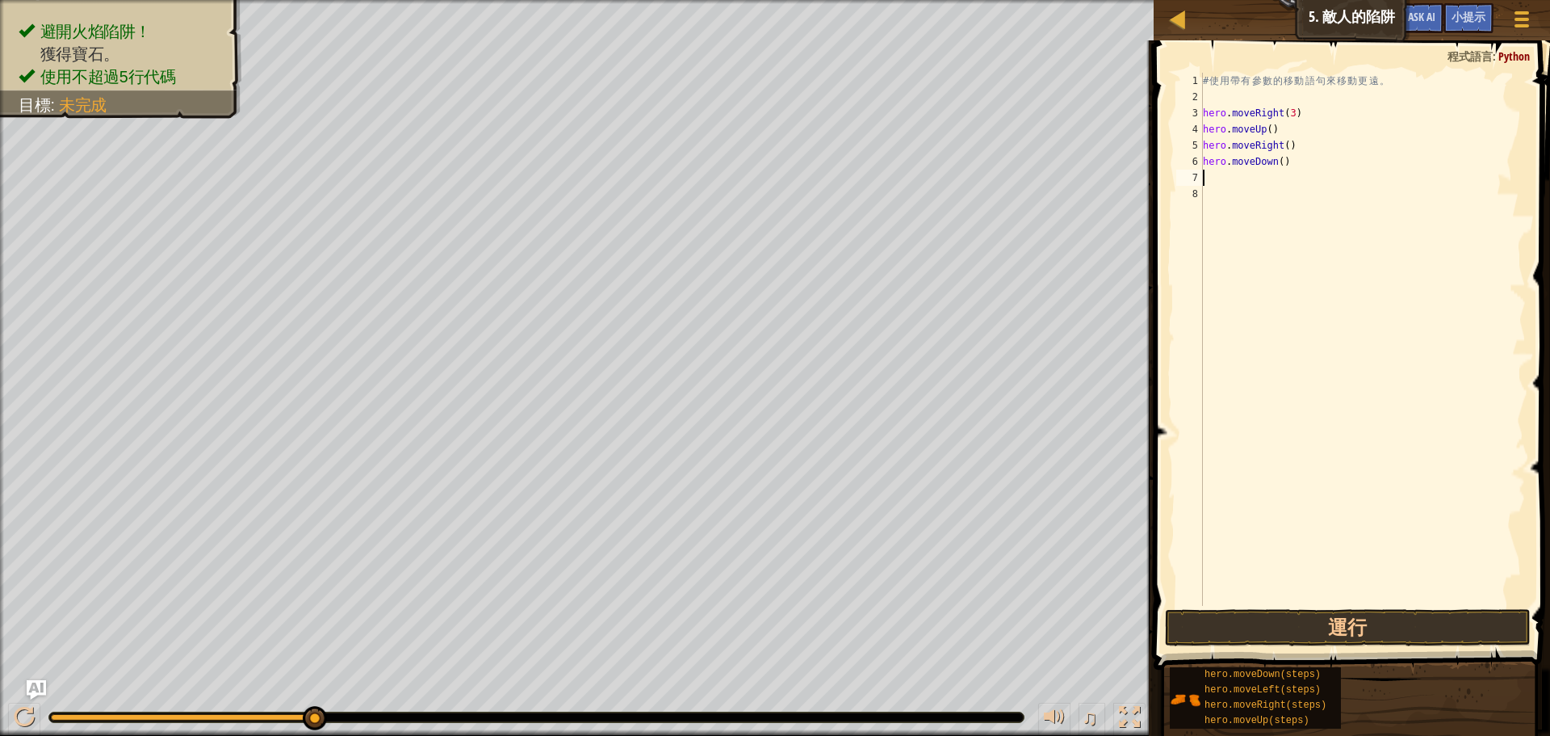
type textarea "h"
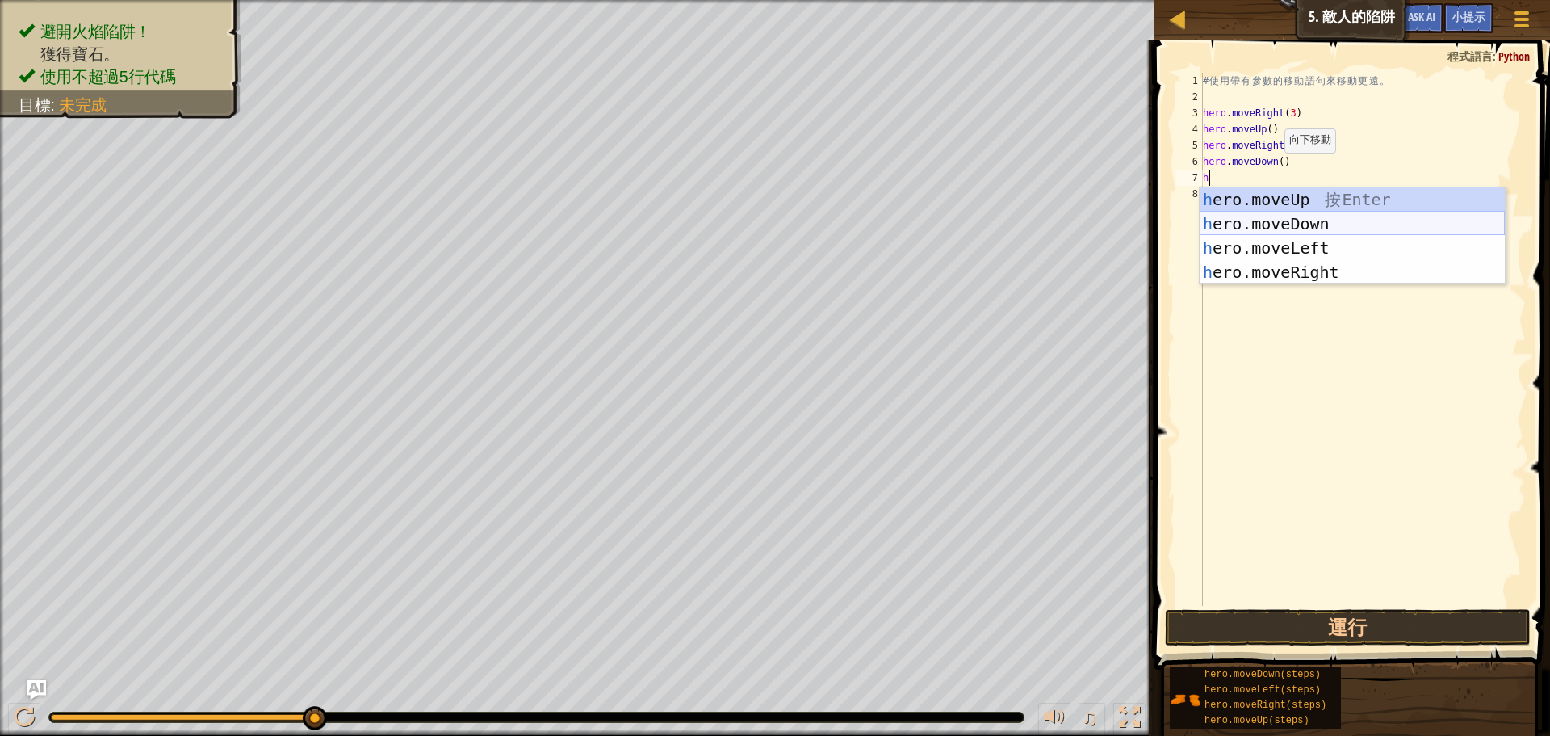
click at [1256, 226] on div "h ero.moveUp 按 Enter h ero.moveDown 按 Enter h ero.moveLeft 按 Enter h ero.moveRi…" at bounding box center [1352, 259] width 305 height 145
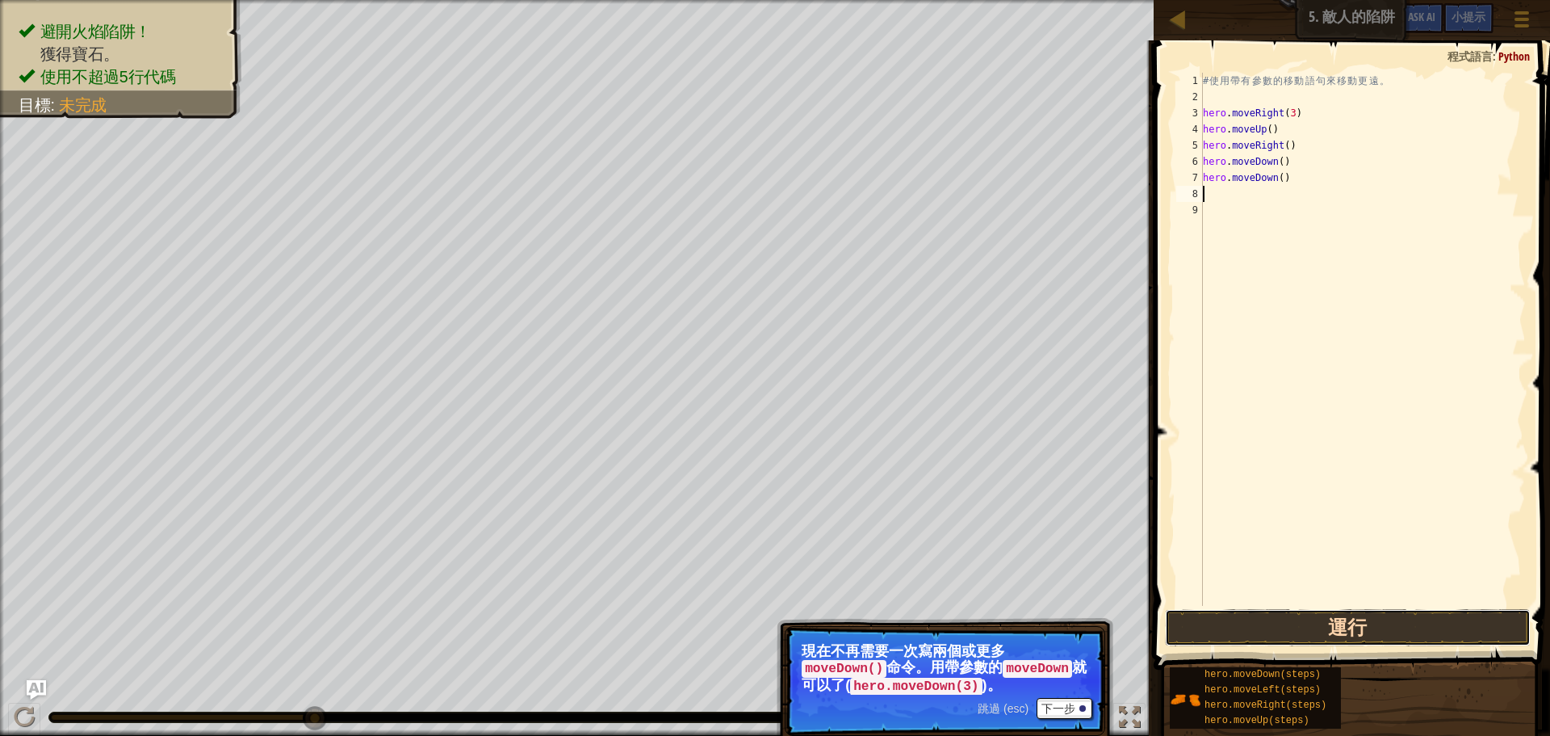
click at [1251, 623] on button "運行" at bounding box center [1348, 627] width 366 height 37
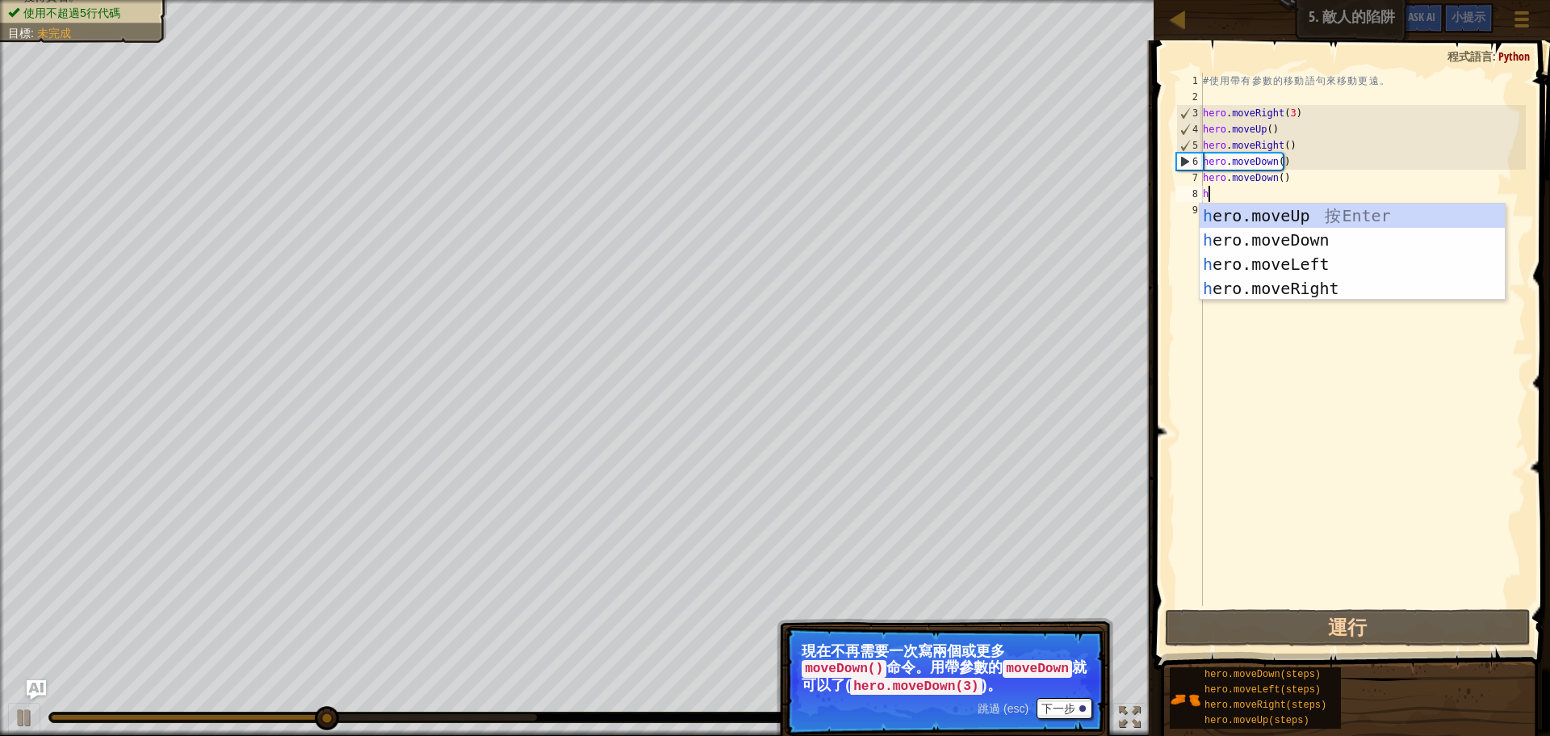
type textarea "h"
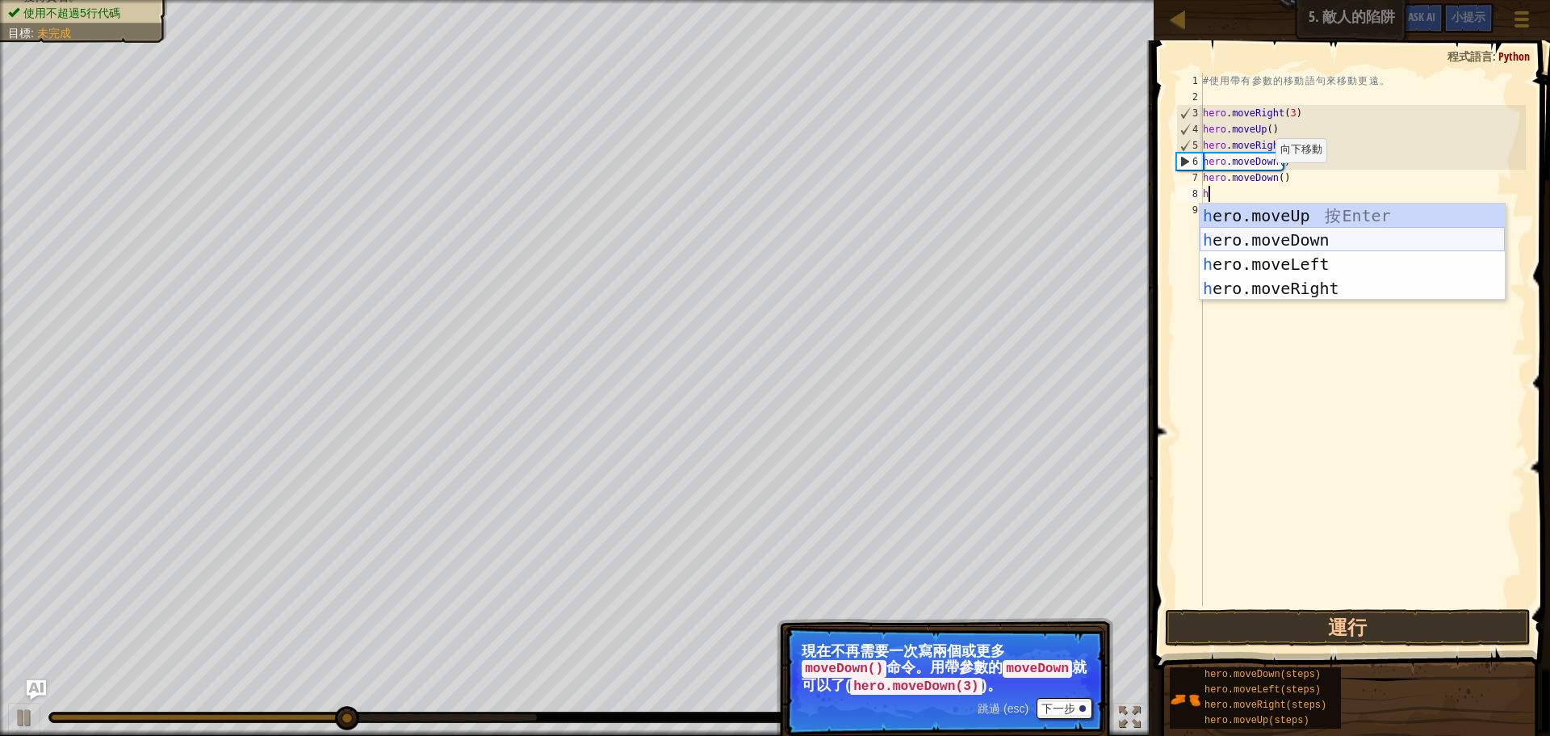
click at [1255, 247] on div "h ero.moveUp 按 Enter h ero.moveDown 按 Enter h ero.moveLeft 按 Enter h ero.moveRi…" at bounding box center [1352, 275] width 305 height 145
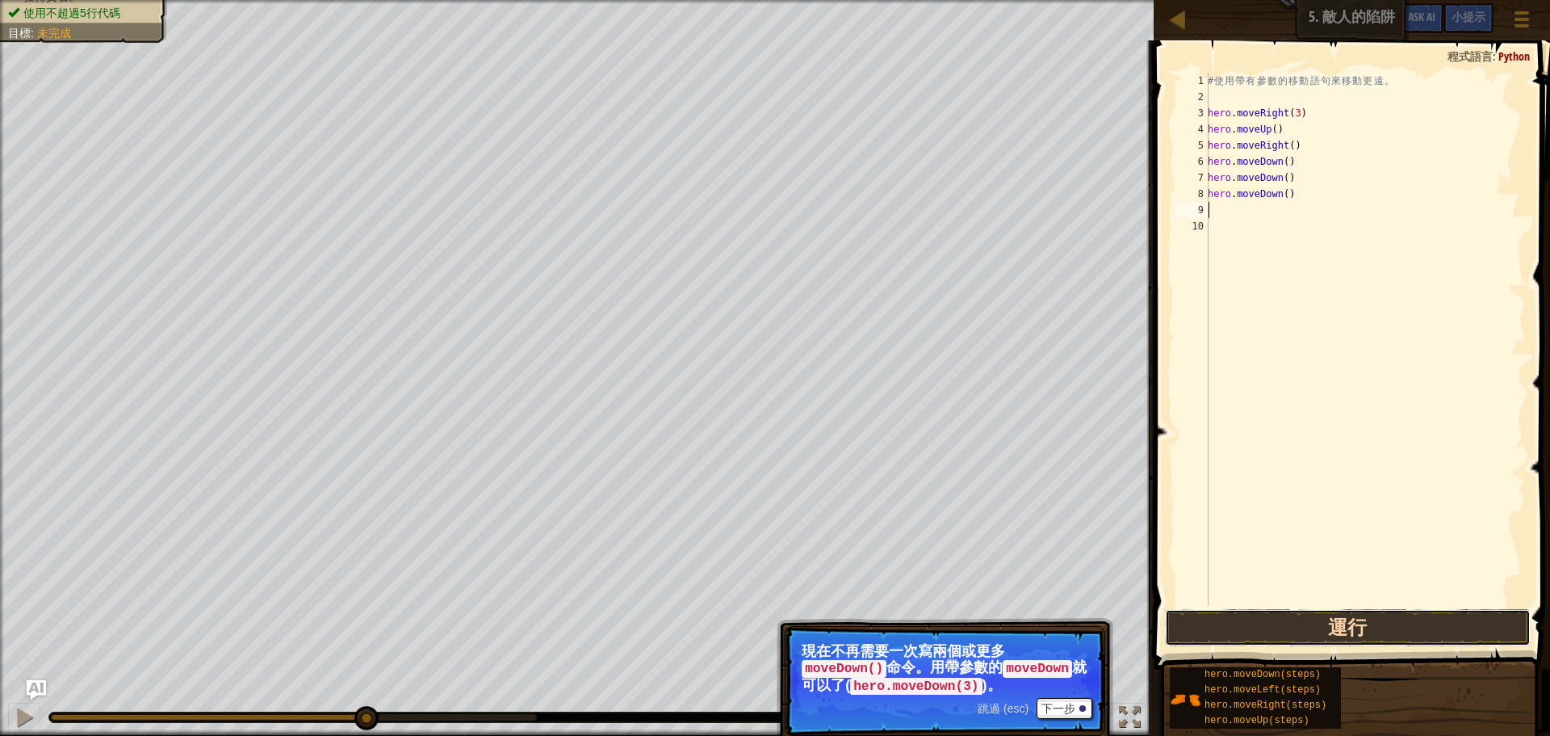
click at [1235, 622] on button "運行" at bounding box center [1348, 627] width 366 height 37
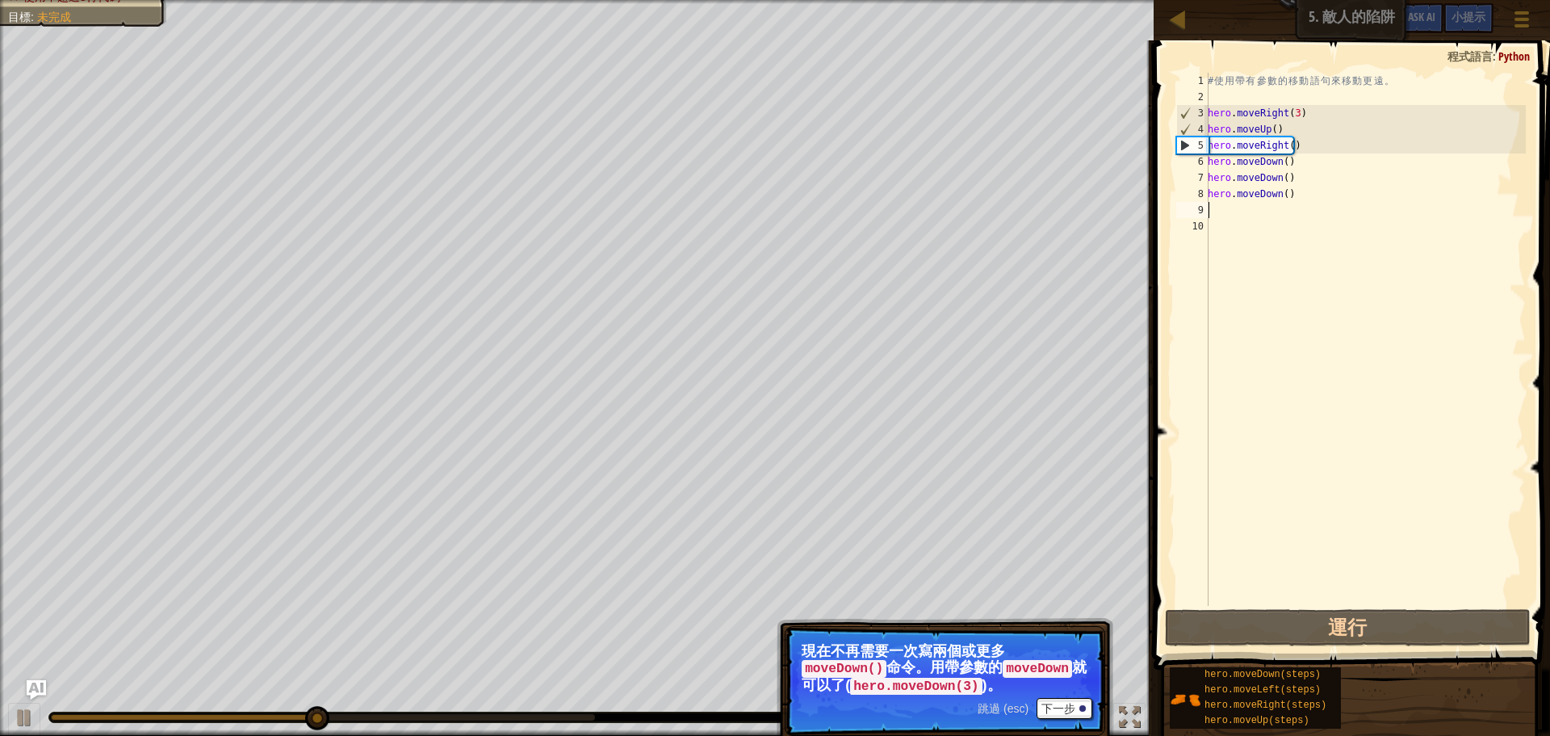
type textarea "h"
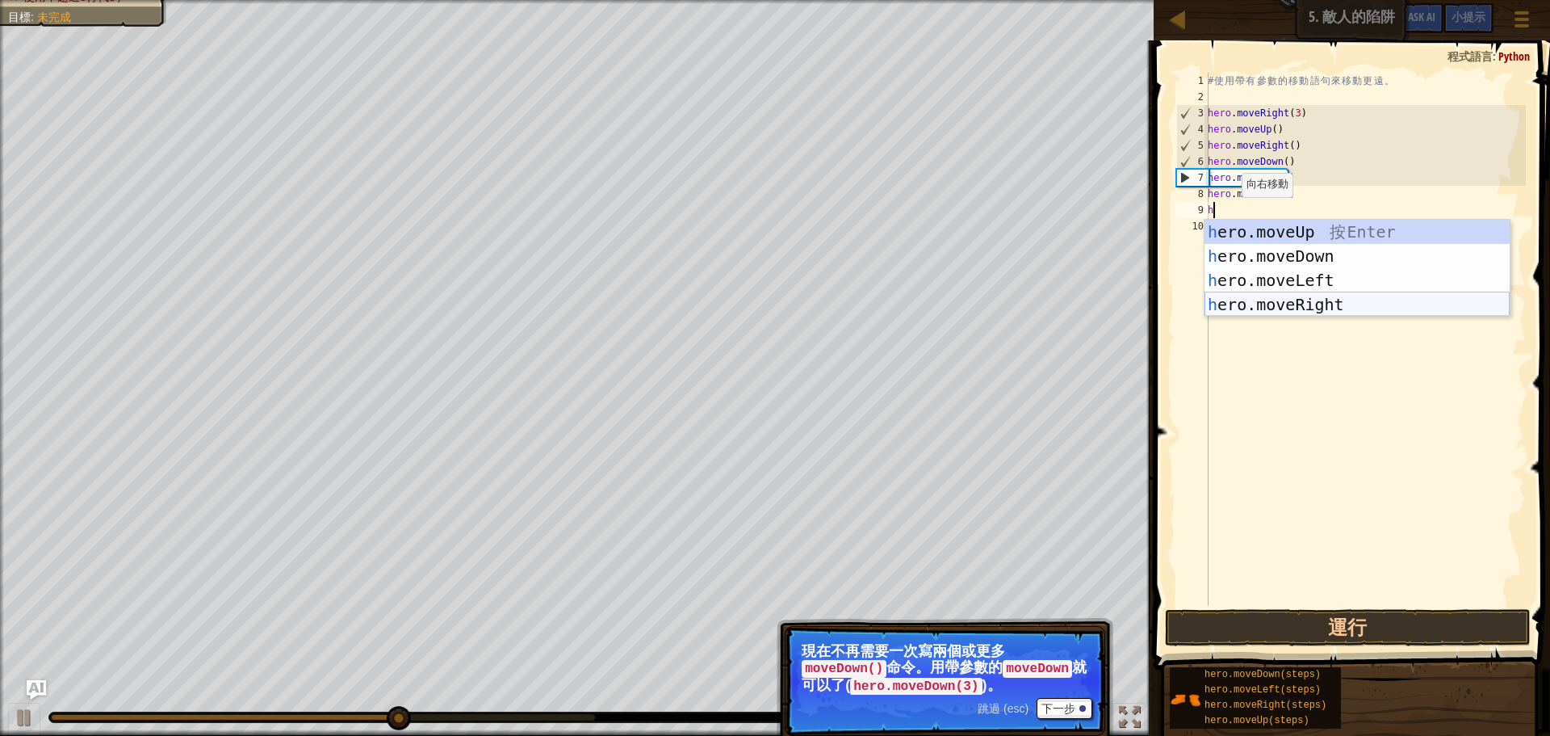
click at [1245, 302] on div "h ero.moveUp 按 Enter h ero.moveDown 按 Enter h ero.moveLeft 按 Enter h ero.moveRi…" at bounding box center [1357, 292] width 305 height 145
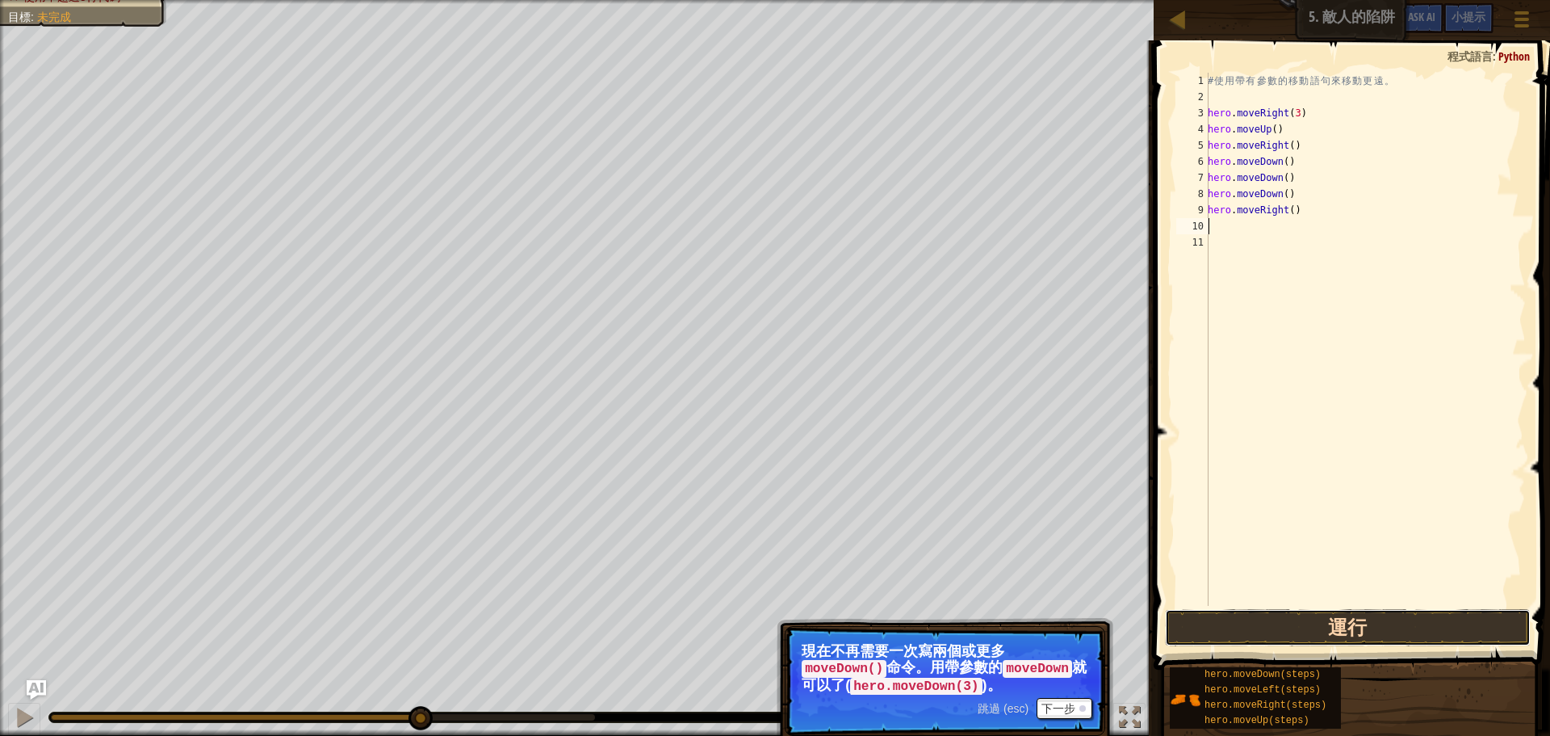
click at [1259, 617] on button "運行" at bounding box center [1348, 627] width 366 height 37
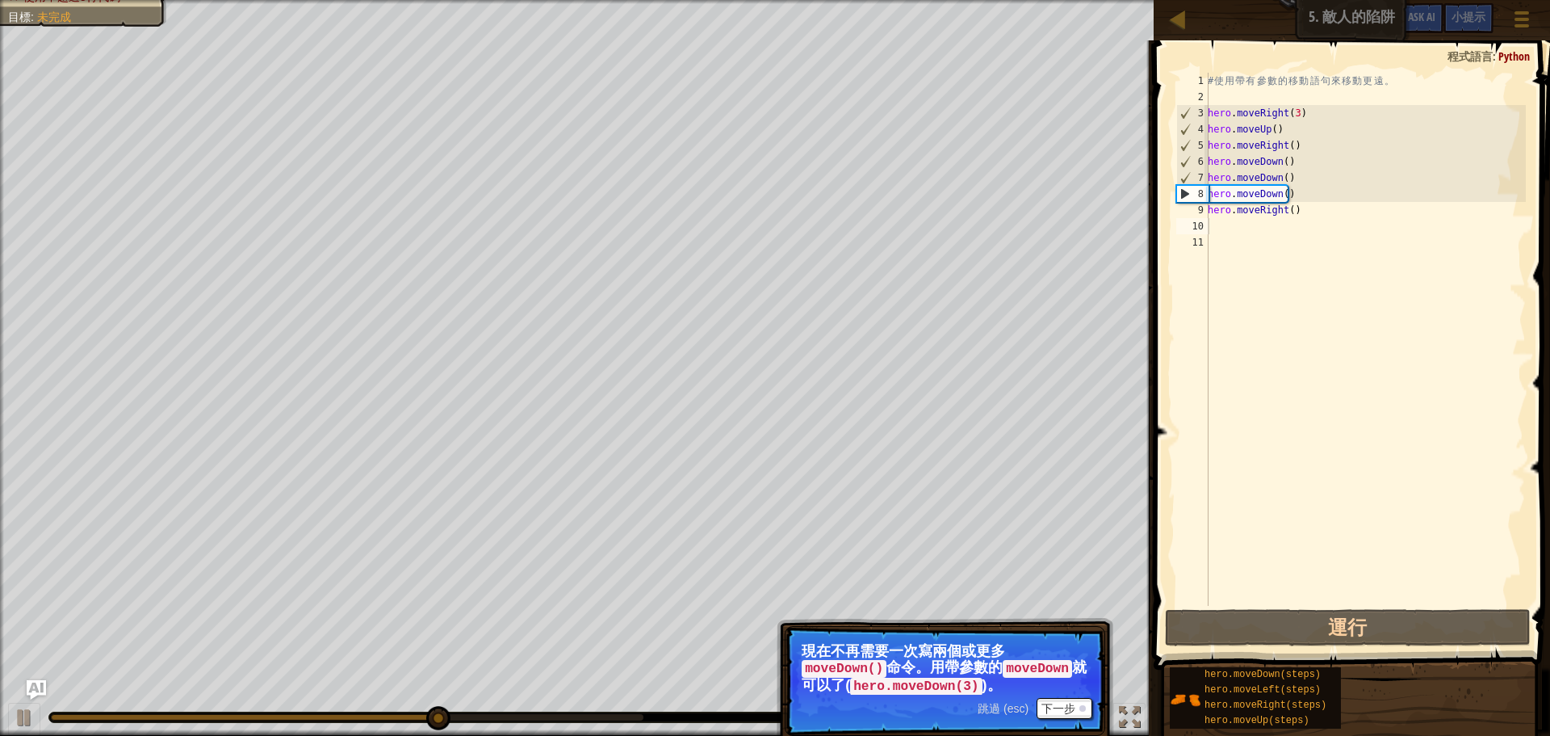
click at [1001, 706] on span "跳過 (esc)" at bounding box center [1003, 708] width 51 height 13
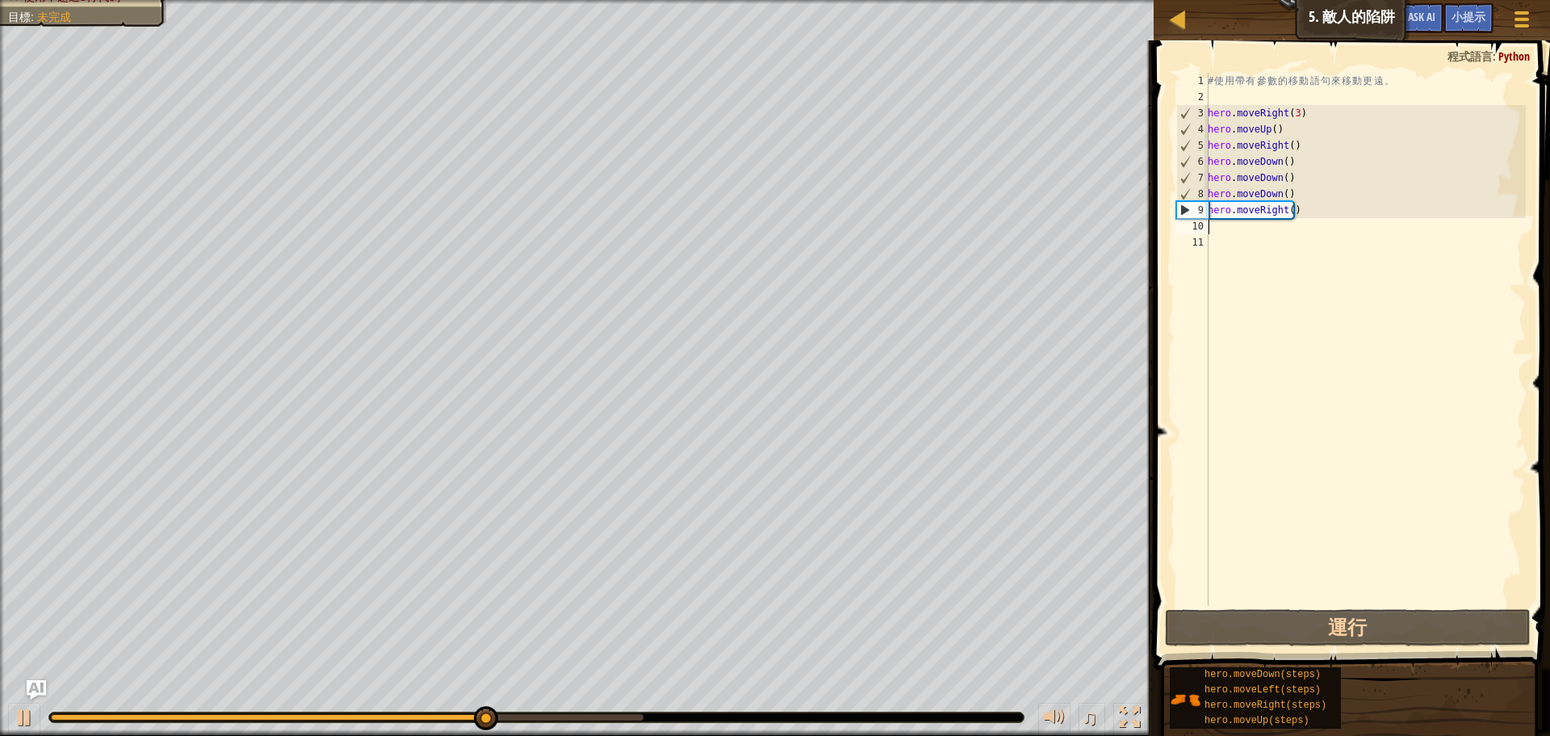
type textarea "h"
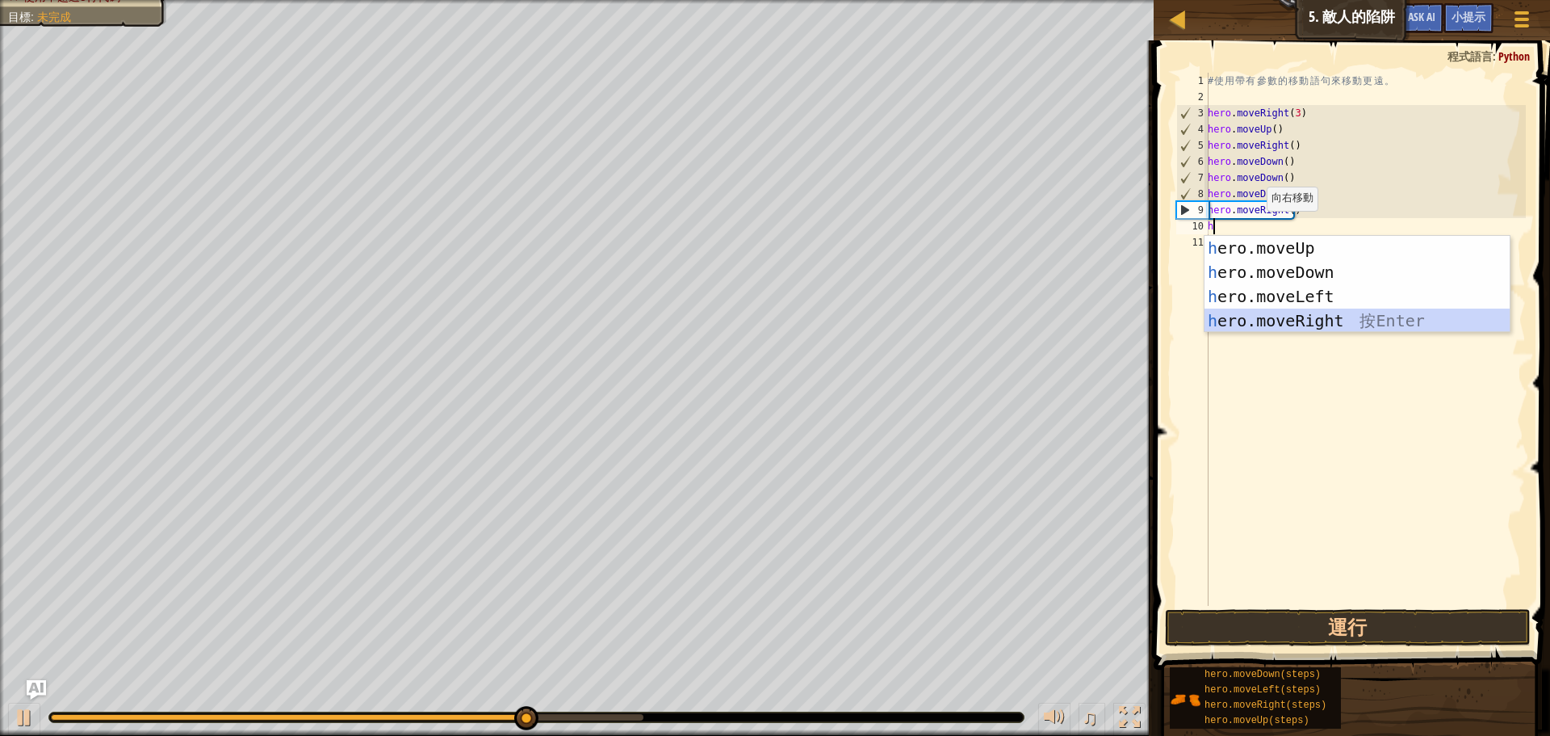
click at [1291, 330] on div "h ero.moveUp 按 Enter h ero.moveDown 按 Enter h ero.moveLeft 按 Enter h ero.moveRi…" at bounding box center [1357, 308] width 305 height 145
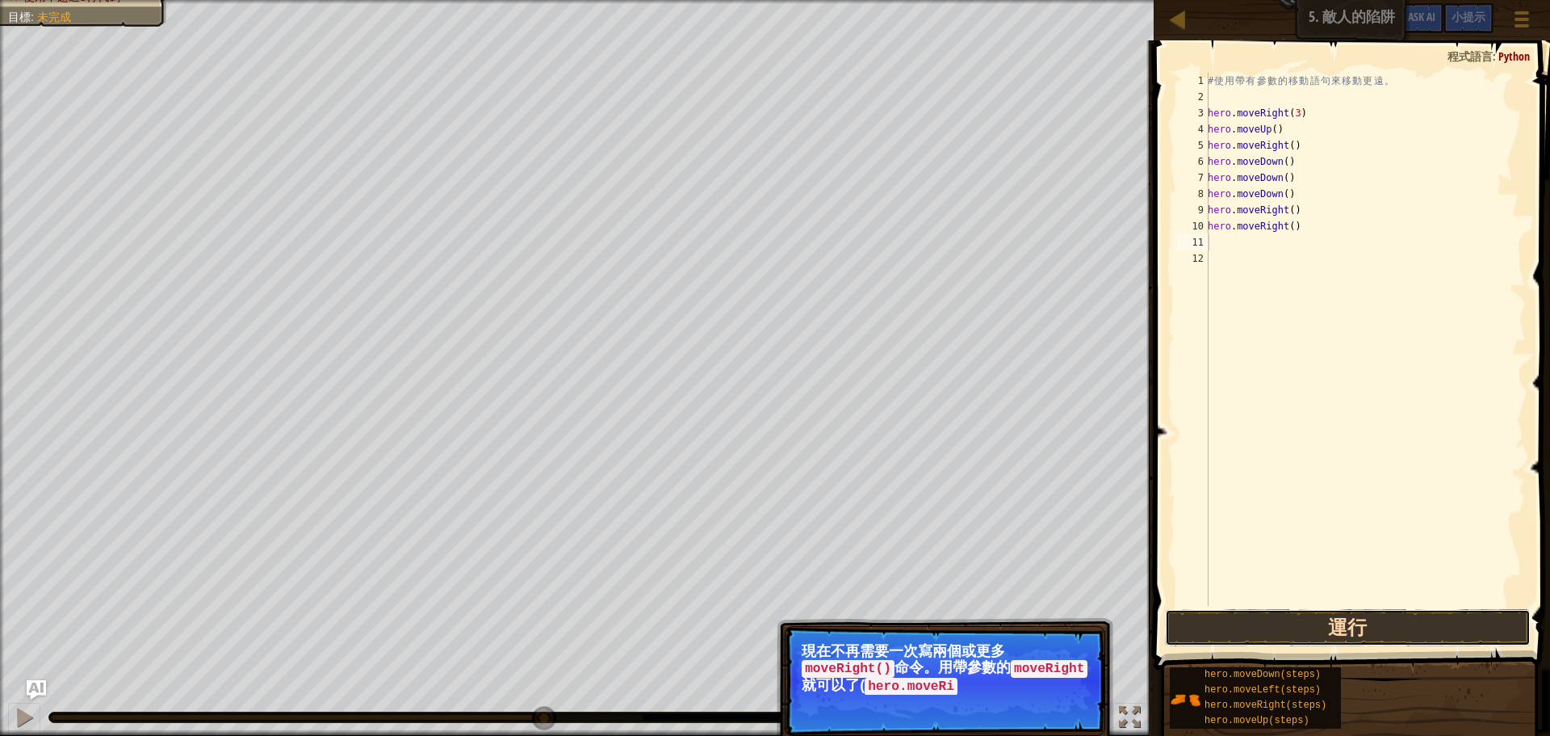
click at [1278, 626] on button "運行" at bounding box center [1348, 627] width 366 height 37
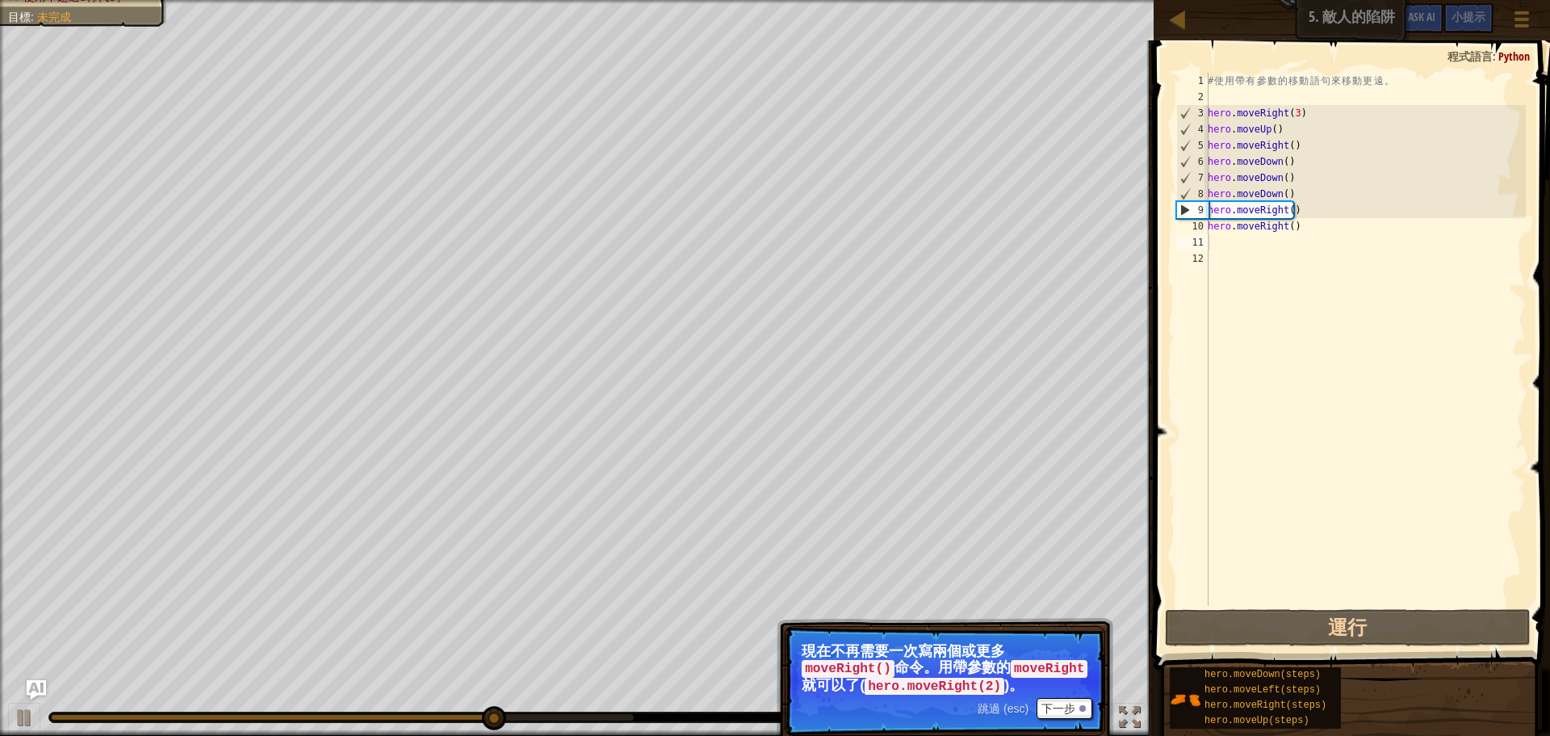
click at [1000, 710] on span "跳過 (esc)" at bounding box center [1003, 708] width 51 height 13
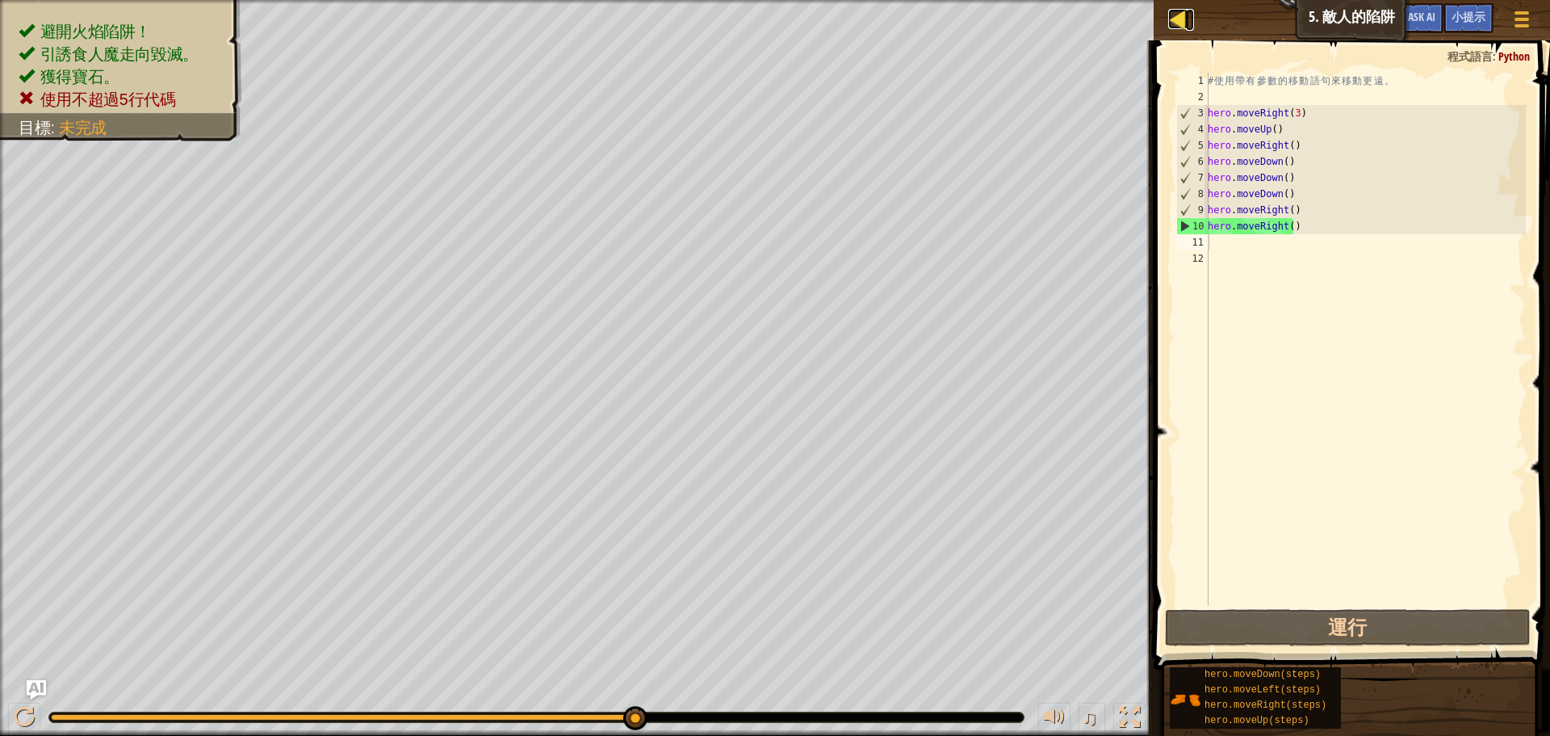
click at [1180, 22] on div at bounding box center [1178, 19] width 20 height 20
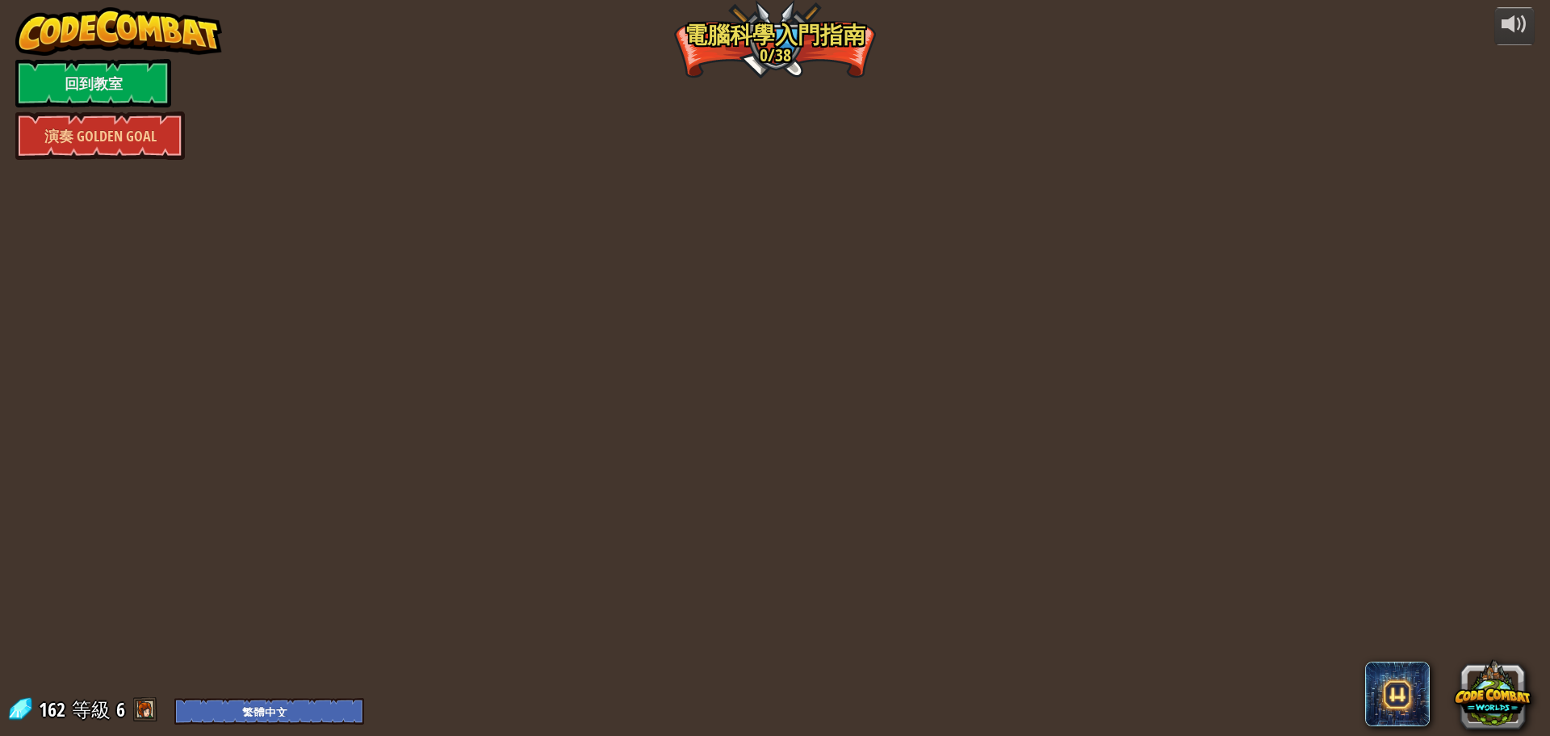
select select "zh-HANT"
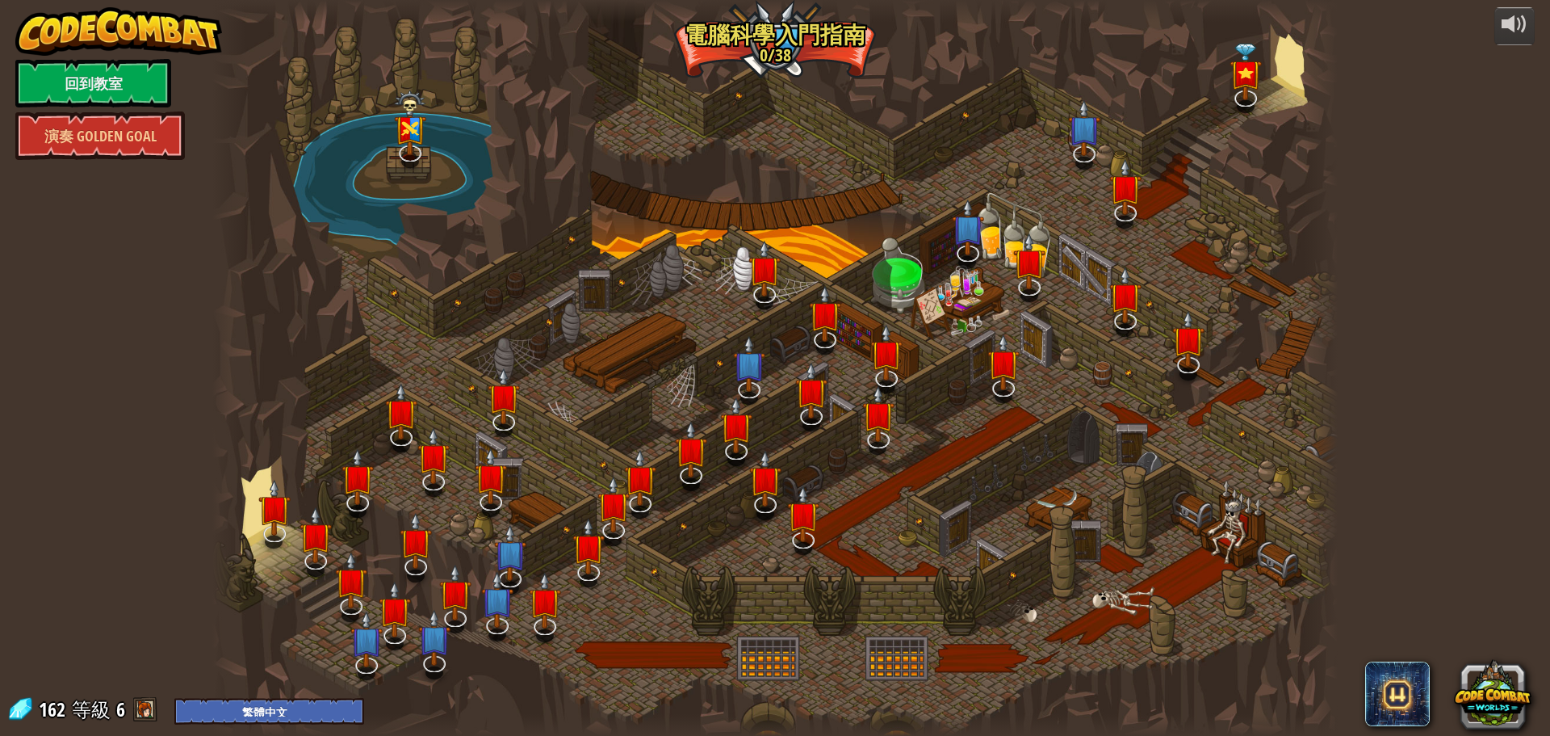
select select "zh-HANT"
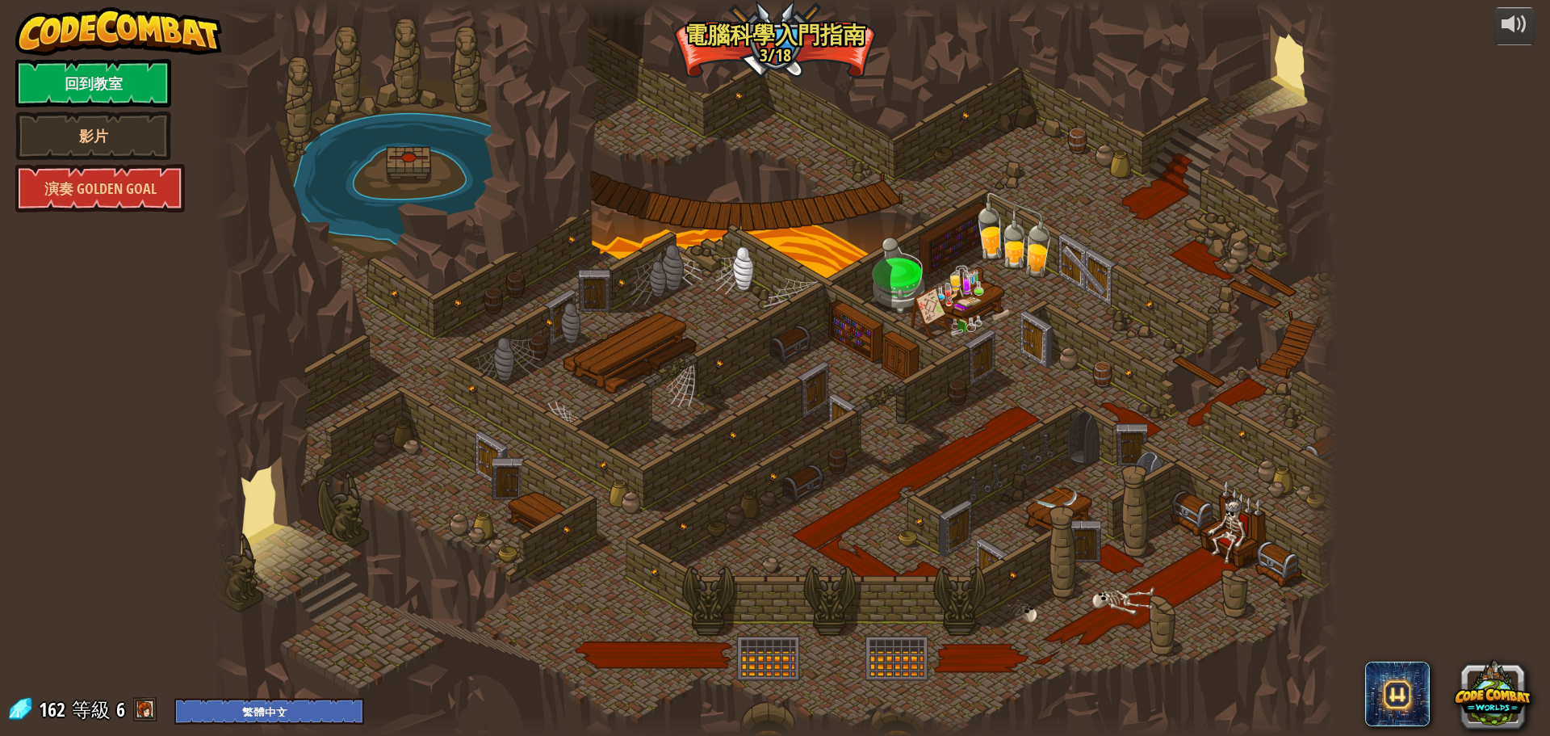
select select "zh-HANT"
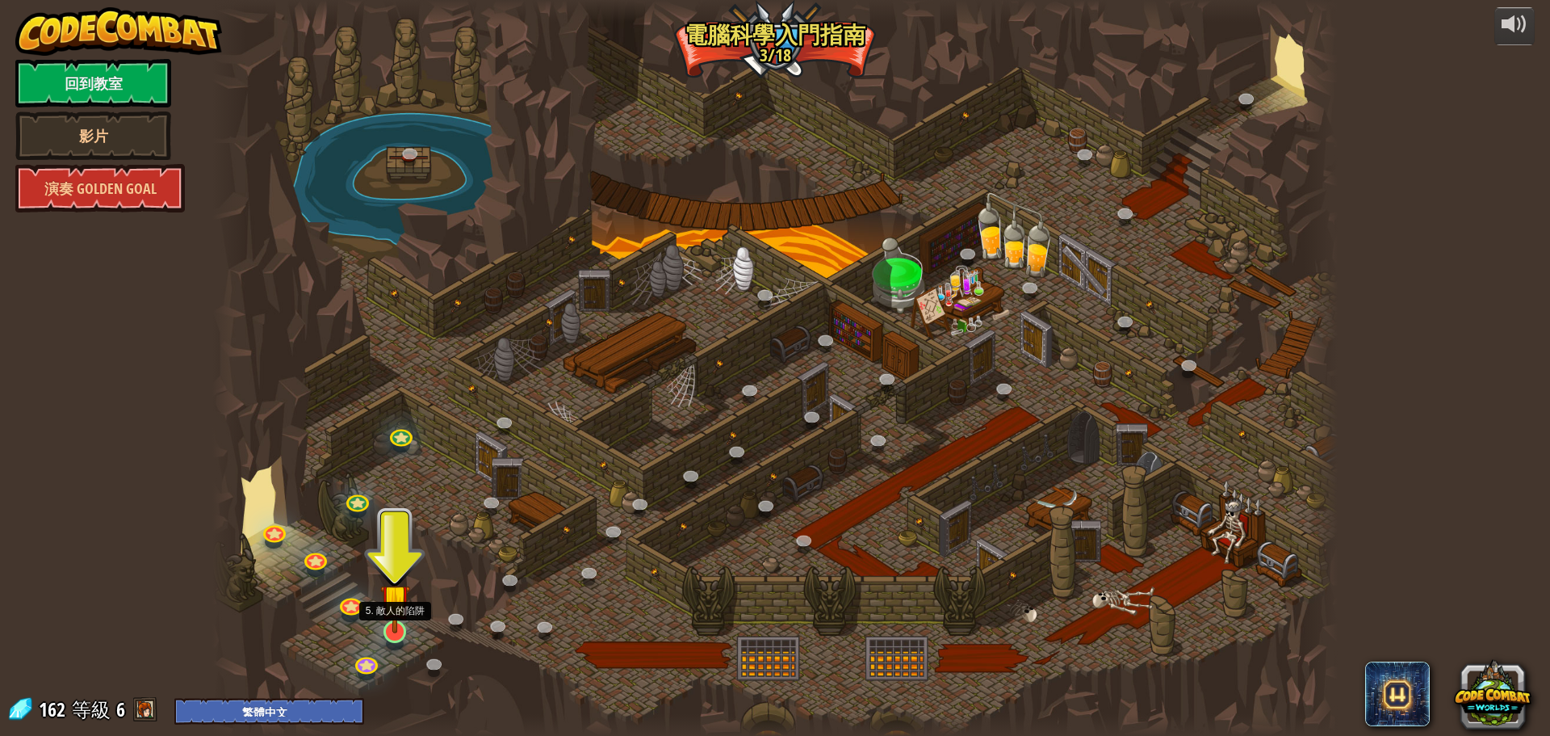
click at [401, 613] on img at bounding box center [395, 598] width 30 height 69
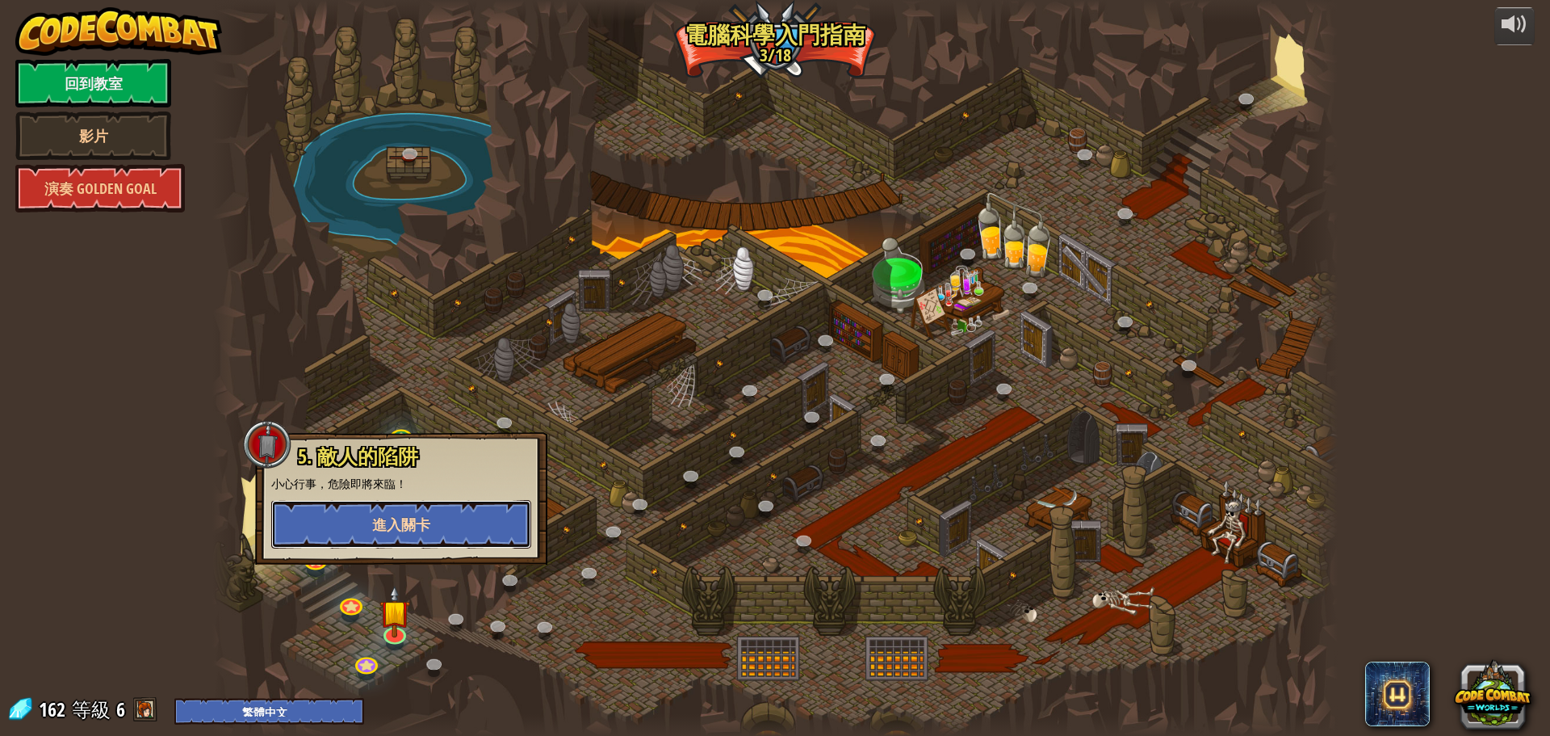
click at [457, 518] on button "進入關卡" at bounding box center [401, 524] width 260 height 48
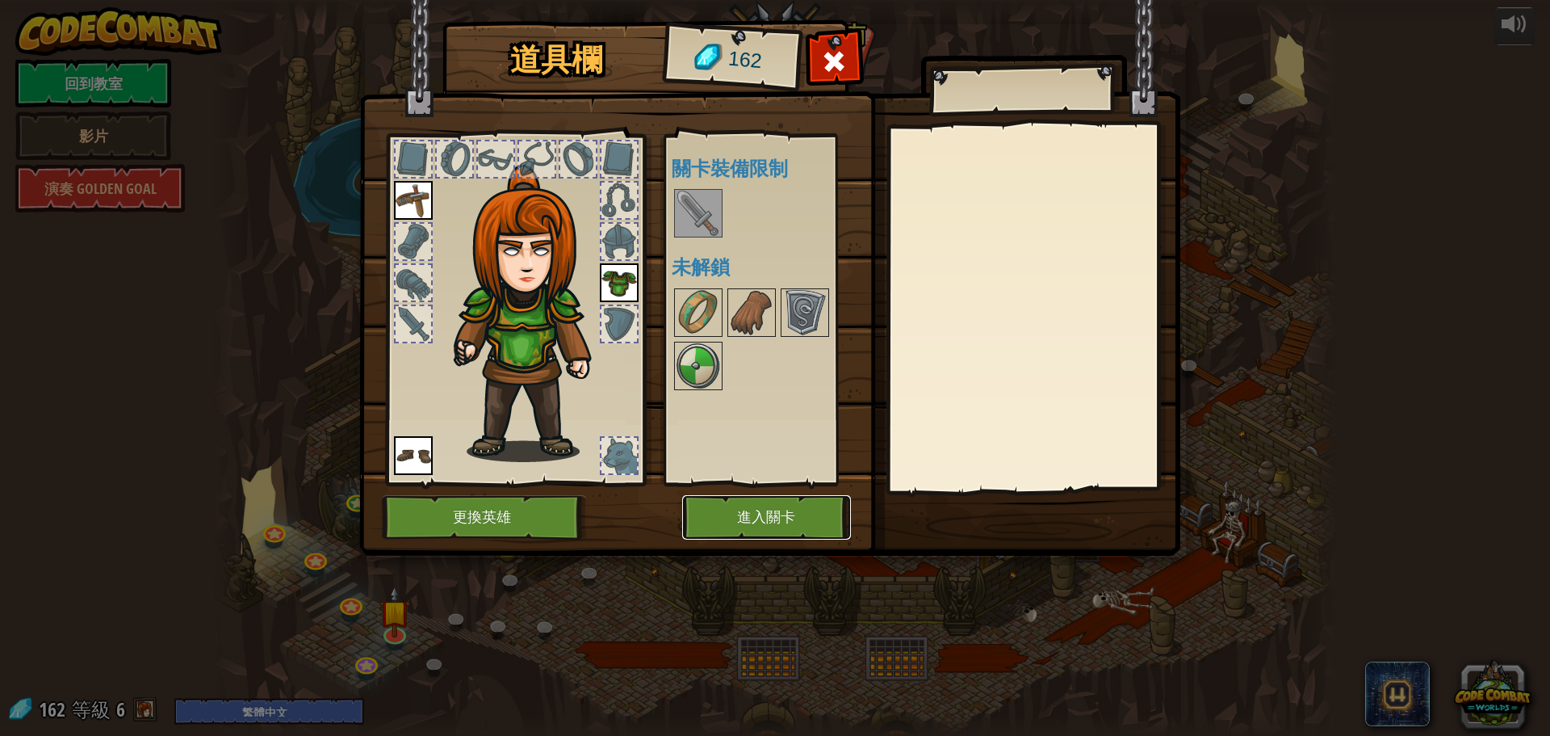
click at [707, 522] on button "進入關卡" at bounding box center [766, 517] width 169 height 44
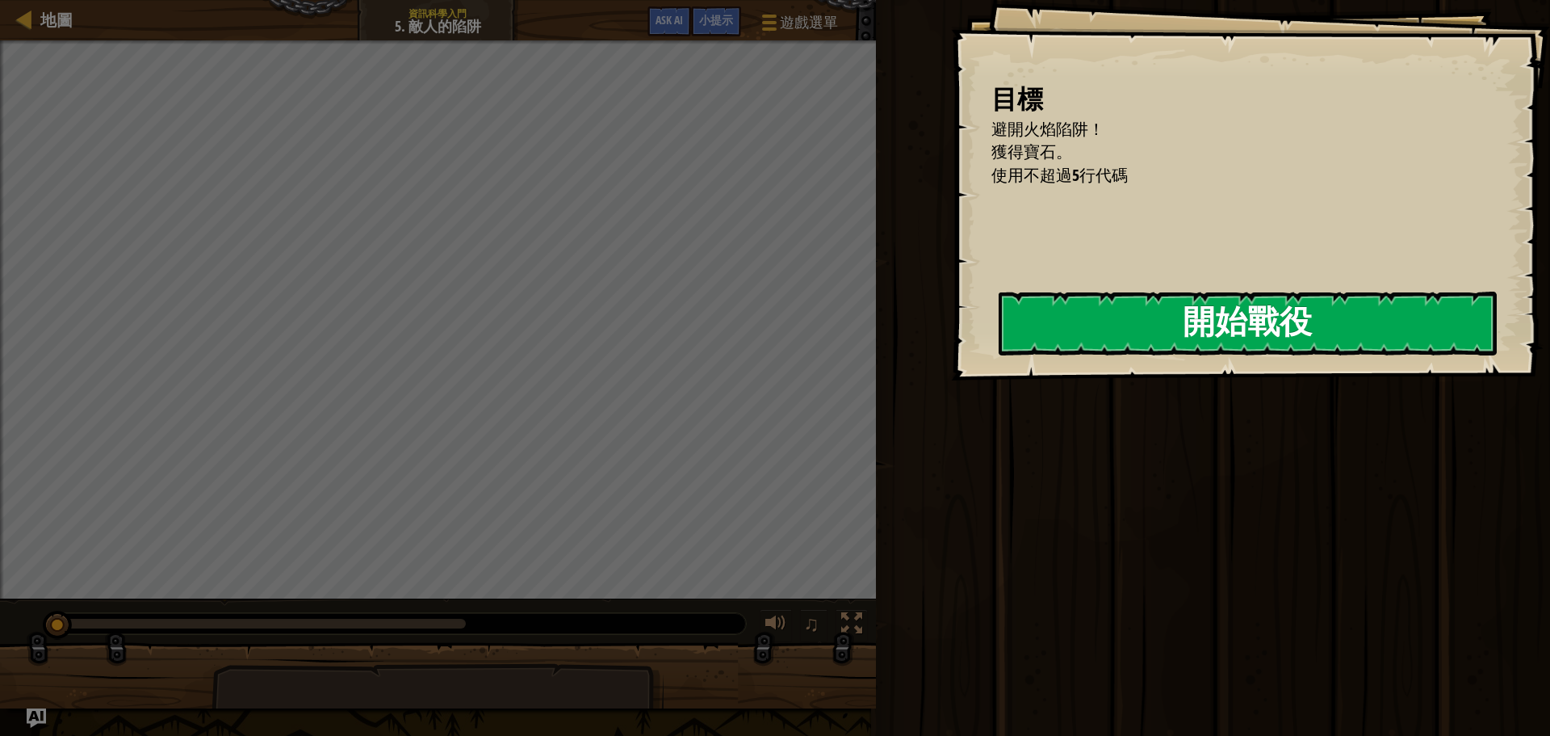
click at [1010, 333] on button "開始戰役" at bounding box center [1248, 323] width 498 height 64
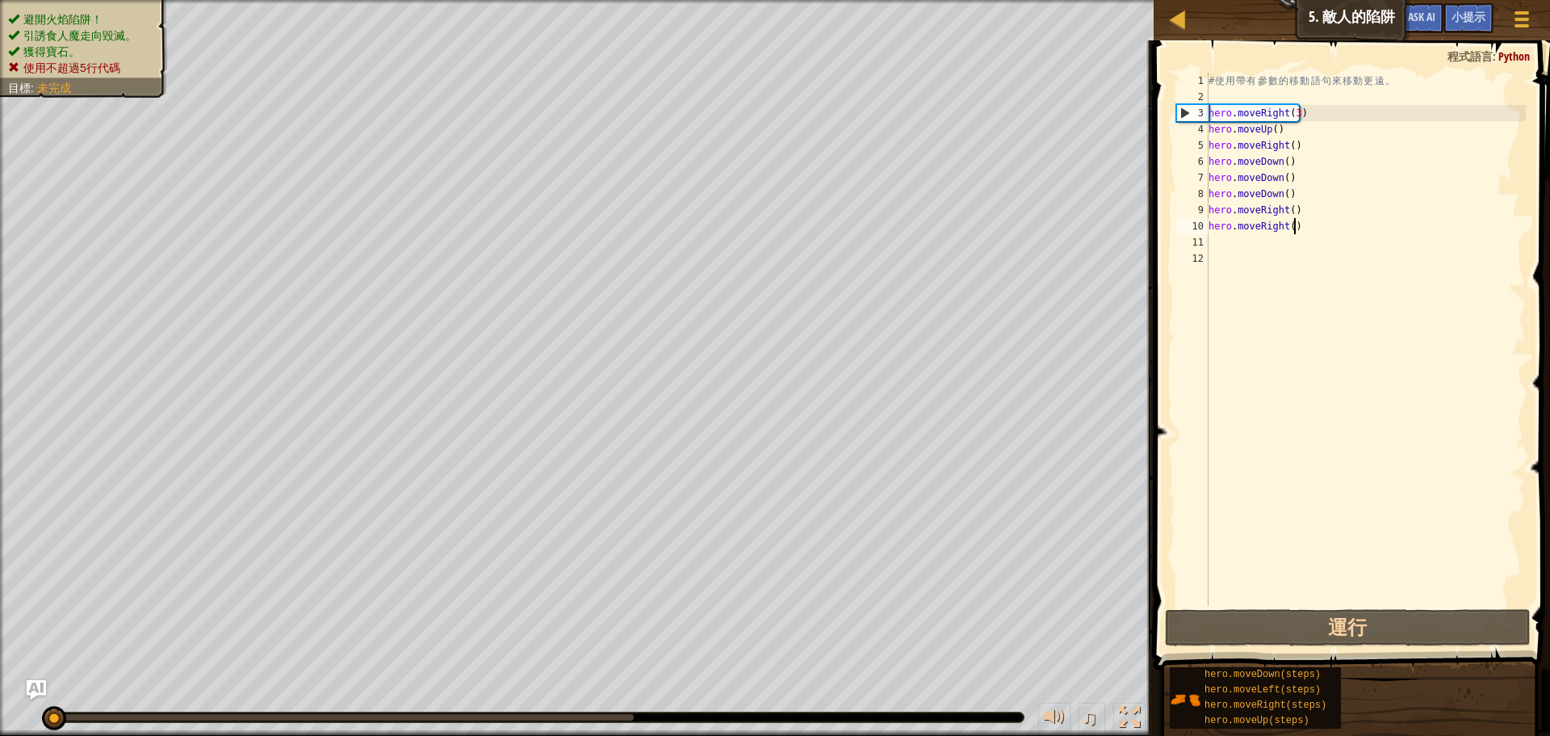
click at [1300, 233] on div "# 使 用 帶 有 參 數 的 移 動 語 句 來 移 動 更 遠 。 hero . moveRight ( 3 ) hero . moveUp ( ) he…" at bounding box center [1365, 355] width 321 height 565
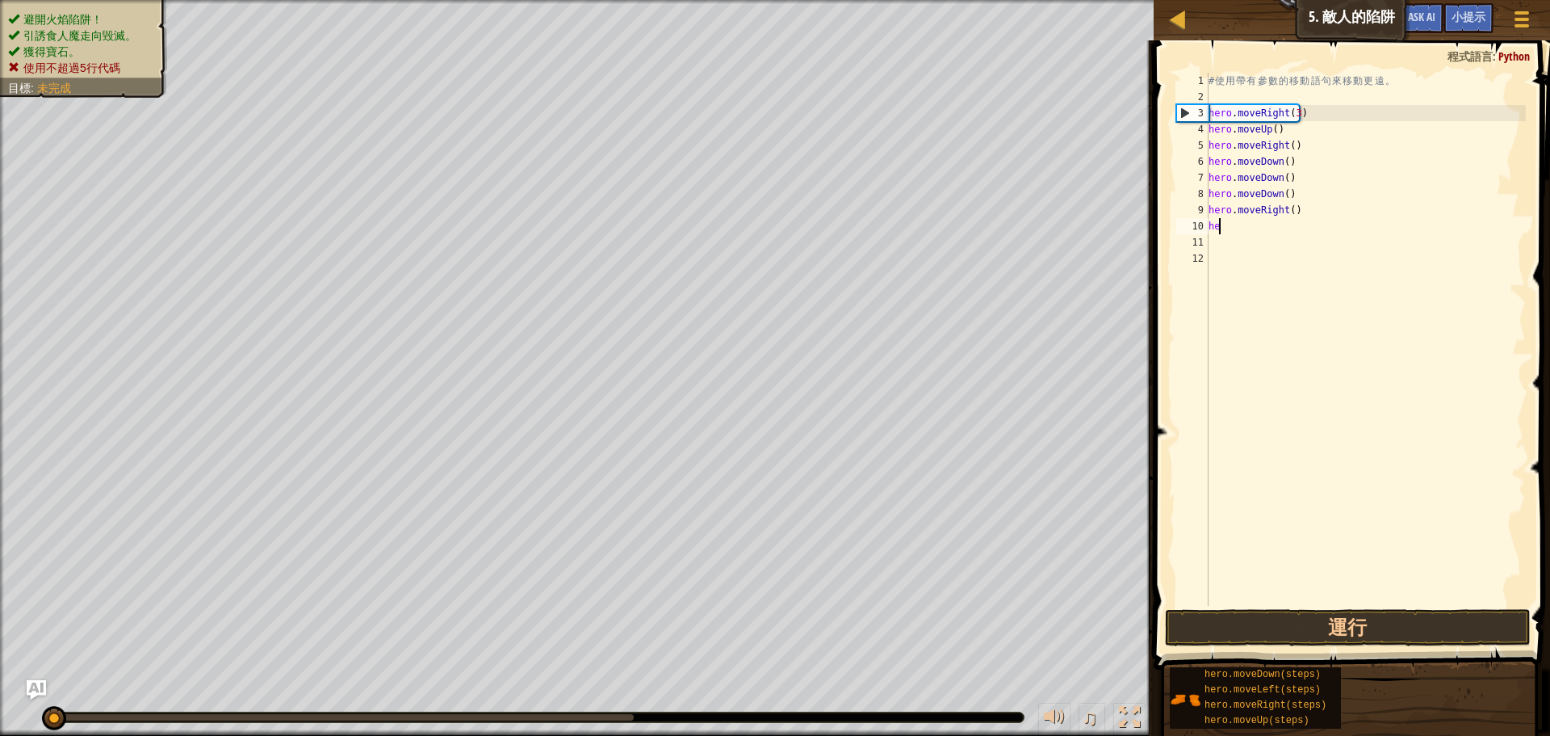
type textarea "h"
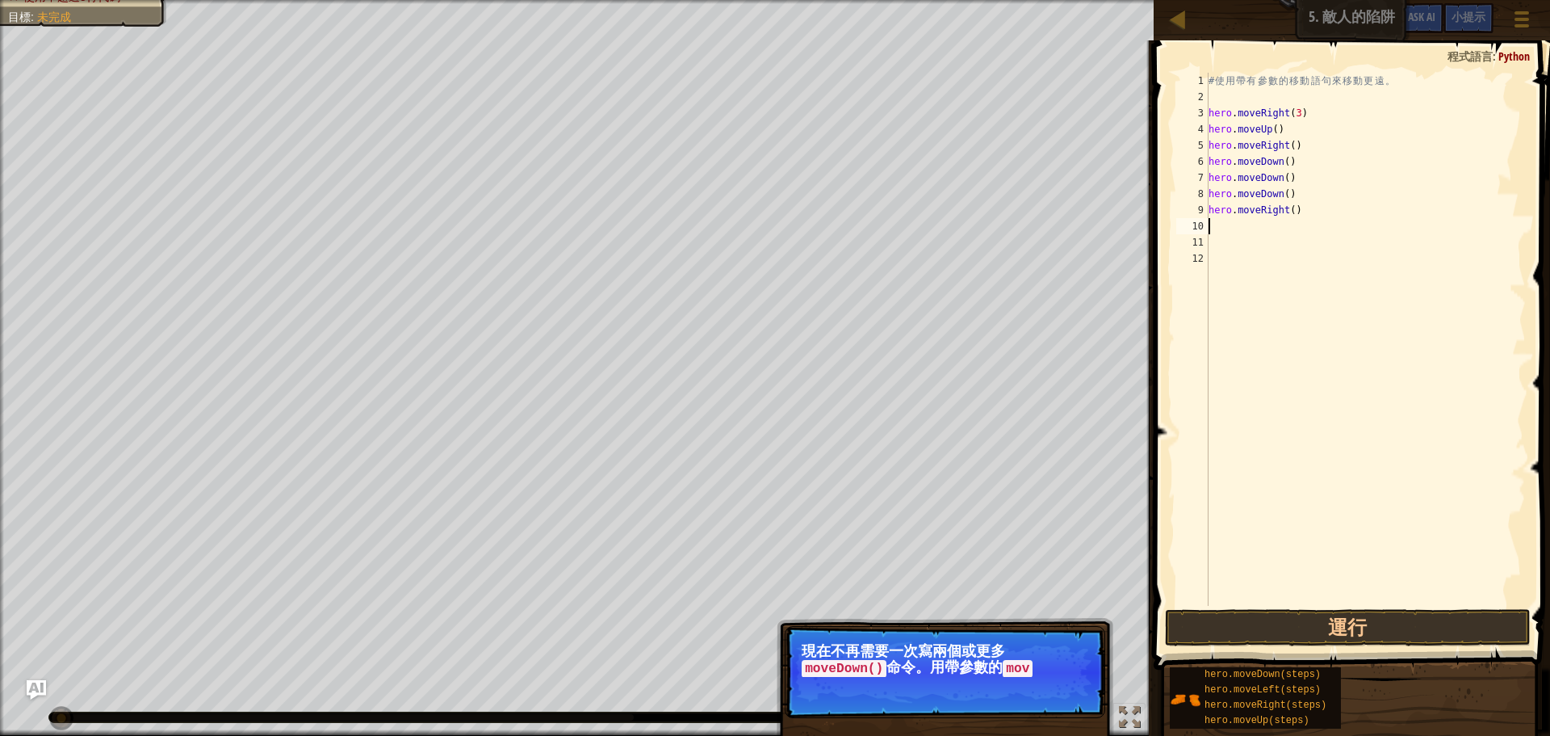
click at [1293, 195] on div "# 使 用 帶 有 參 數 的 移 動 語 句 來 移 動 更 遠 。 hero . moveRight ( 3 ) hero . moveUp ( ) he…" at bounding box center [1365, 355] width 321 height 565
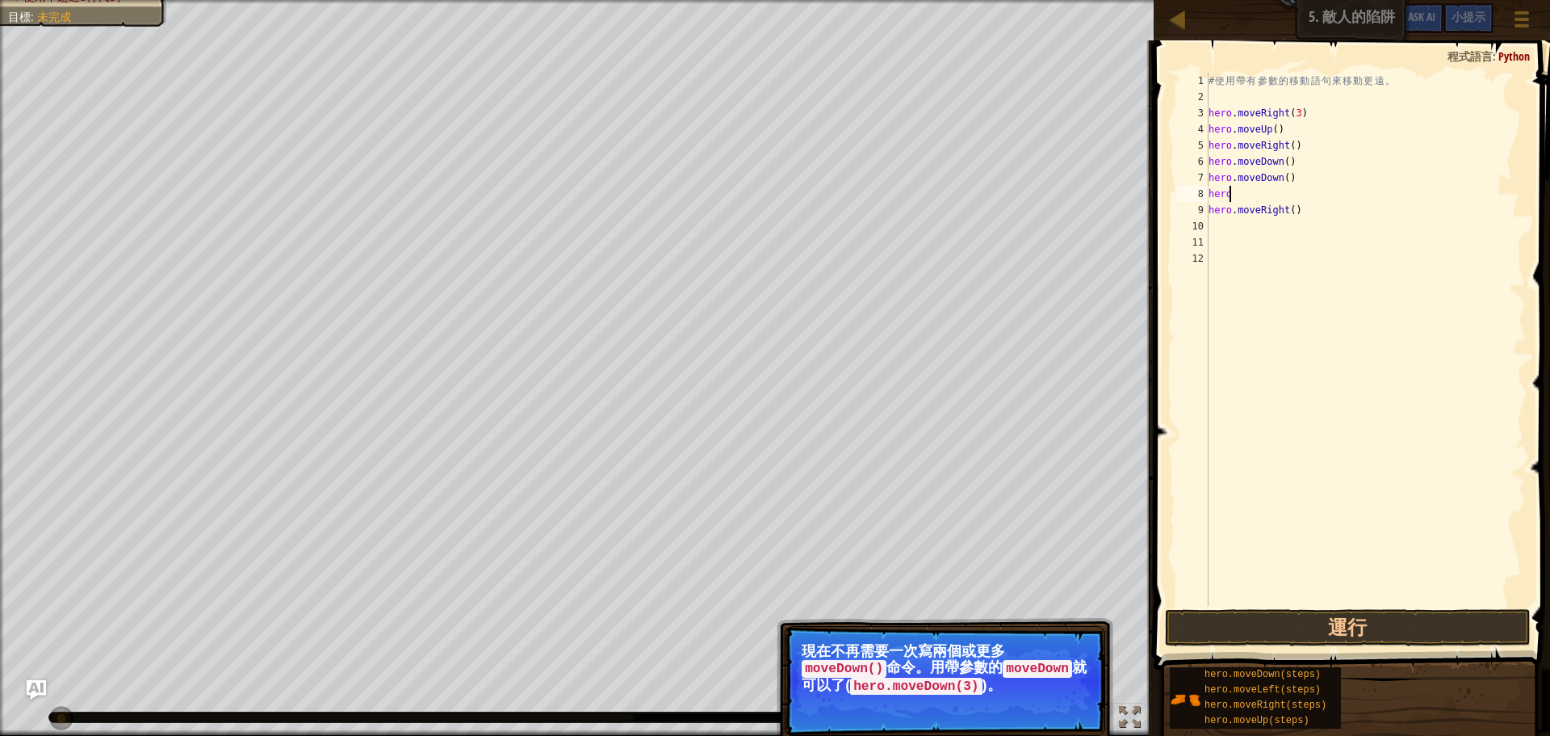
type textarea "h"
click at [1297, 180] on div "# 使 用 帶 有 參 數 的 移 動 語 句 來 移 動 更 遠 。 hero . moveRight ( 3 ) hero . moveUp ( ) he…" at bounding box center [1365, 355] width 321 height 565
type textarea "h"
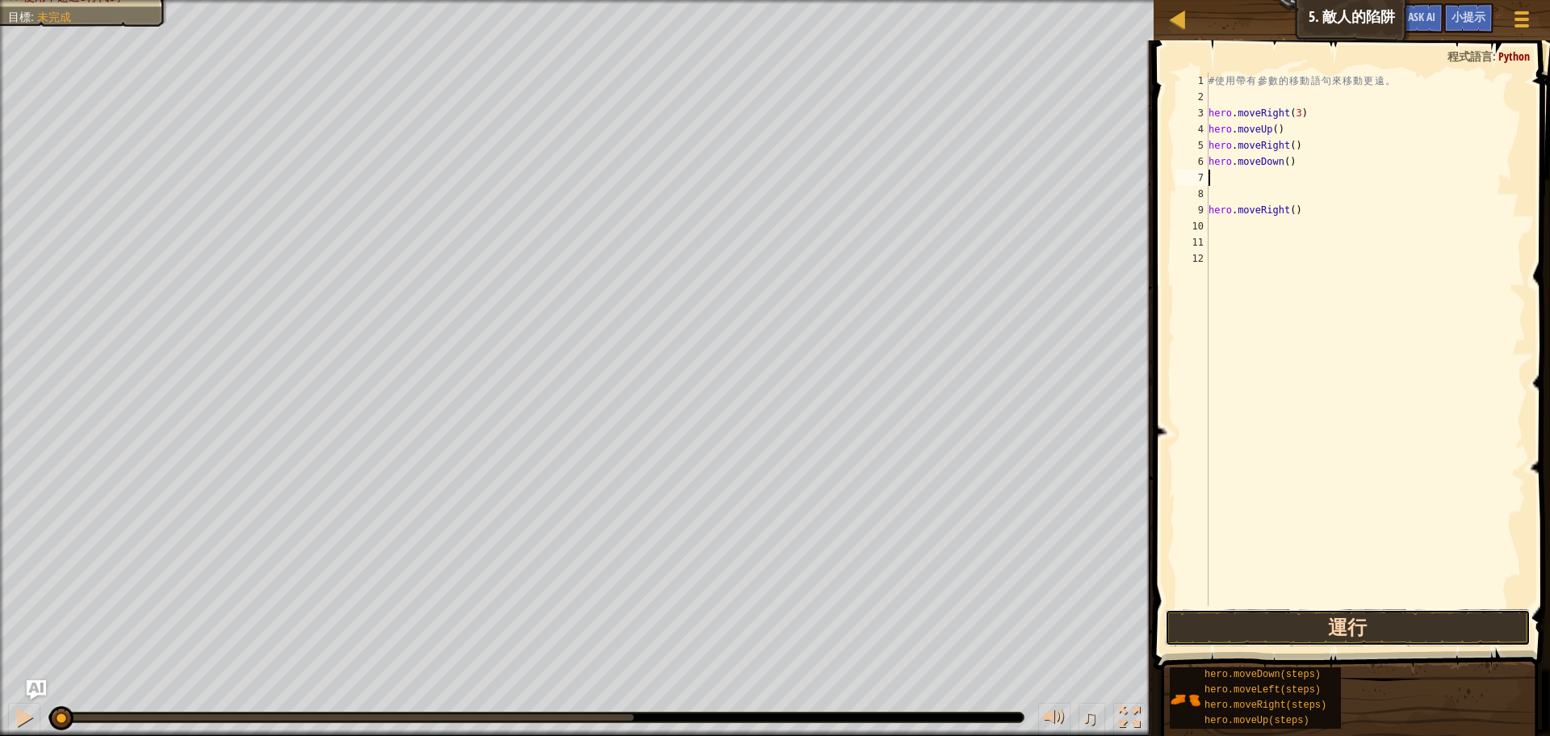
drag, startPoint x: 1172, startPoint y: 618, endPoint x: 1181, endPoint y: 618, distance: 8.9
click at [1176, 618] on button "運行" at bounding box center [1348, 627] width 366 height 37
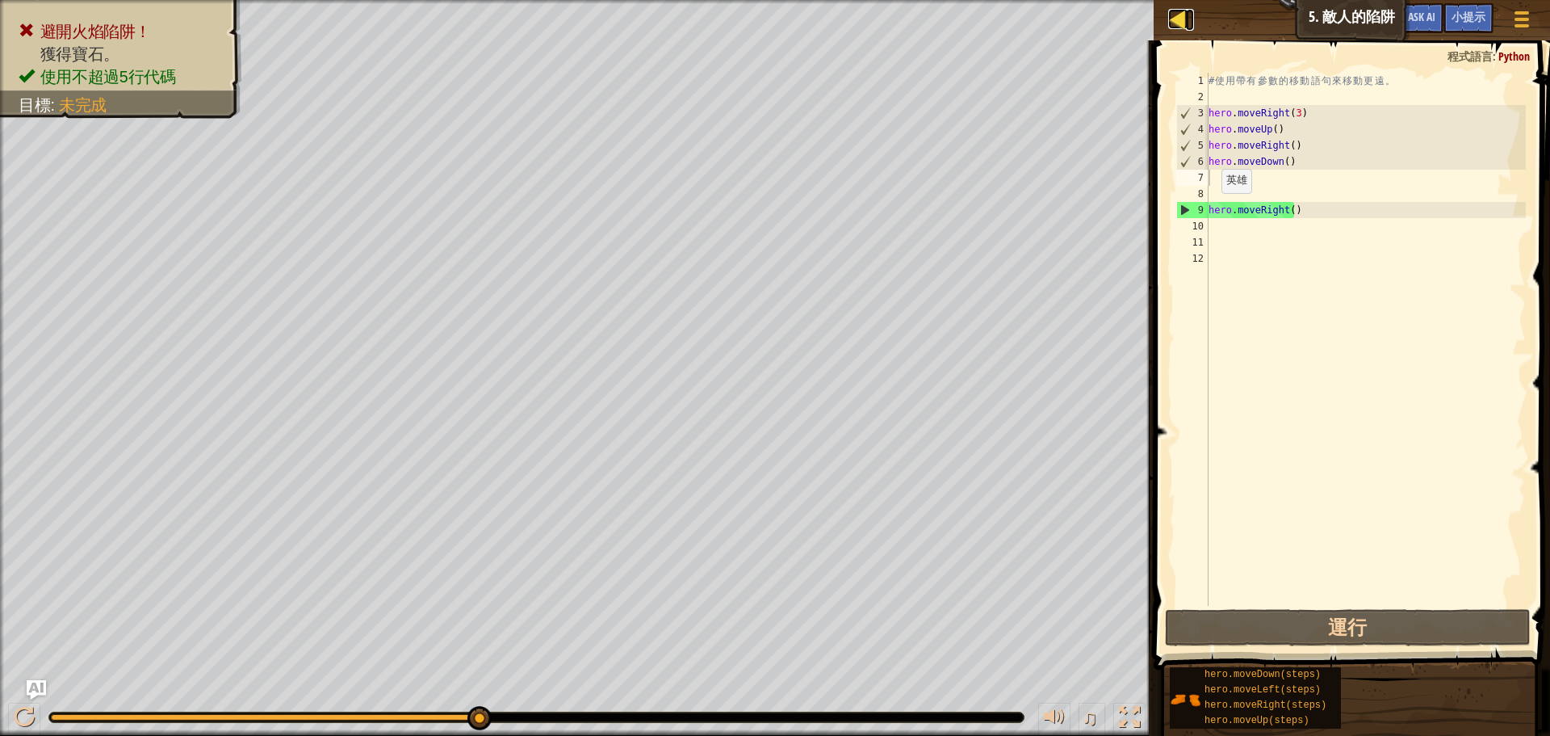
click at [1173, 12] on div at bounding box center [1178, 19] width 20 height 20
select select "zh-HANT"
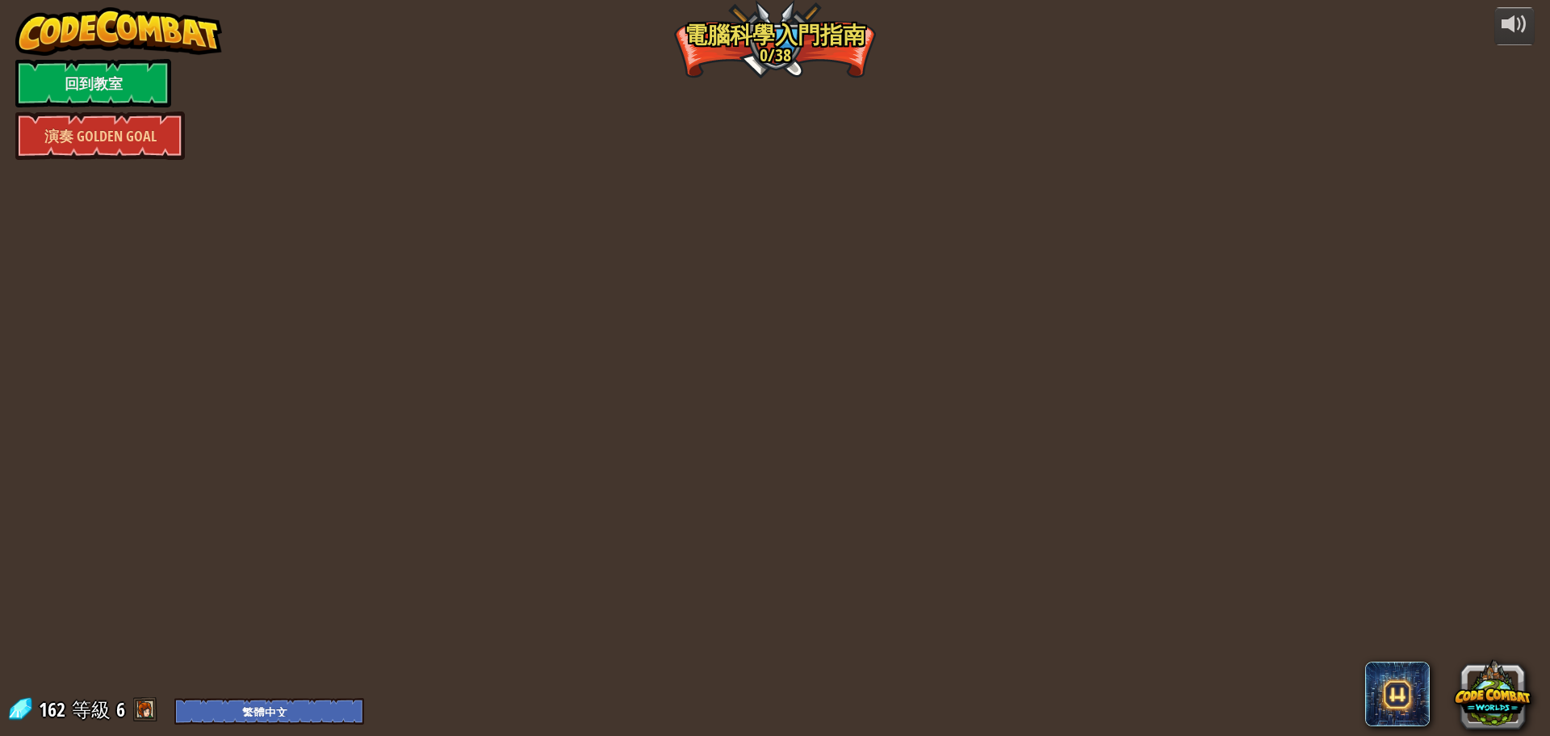
select select "zh-HANT"
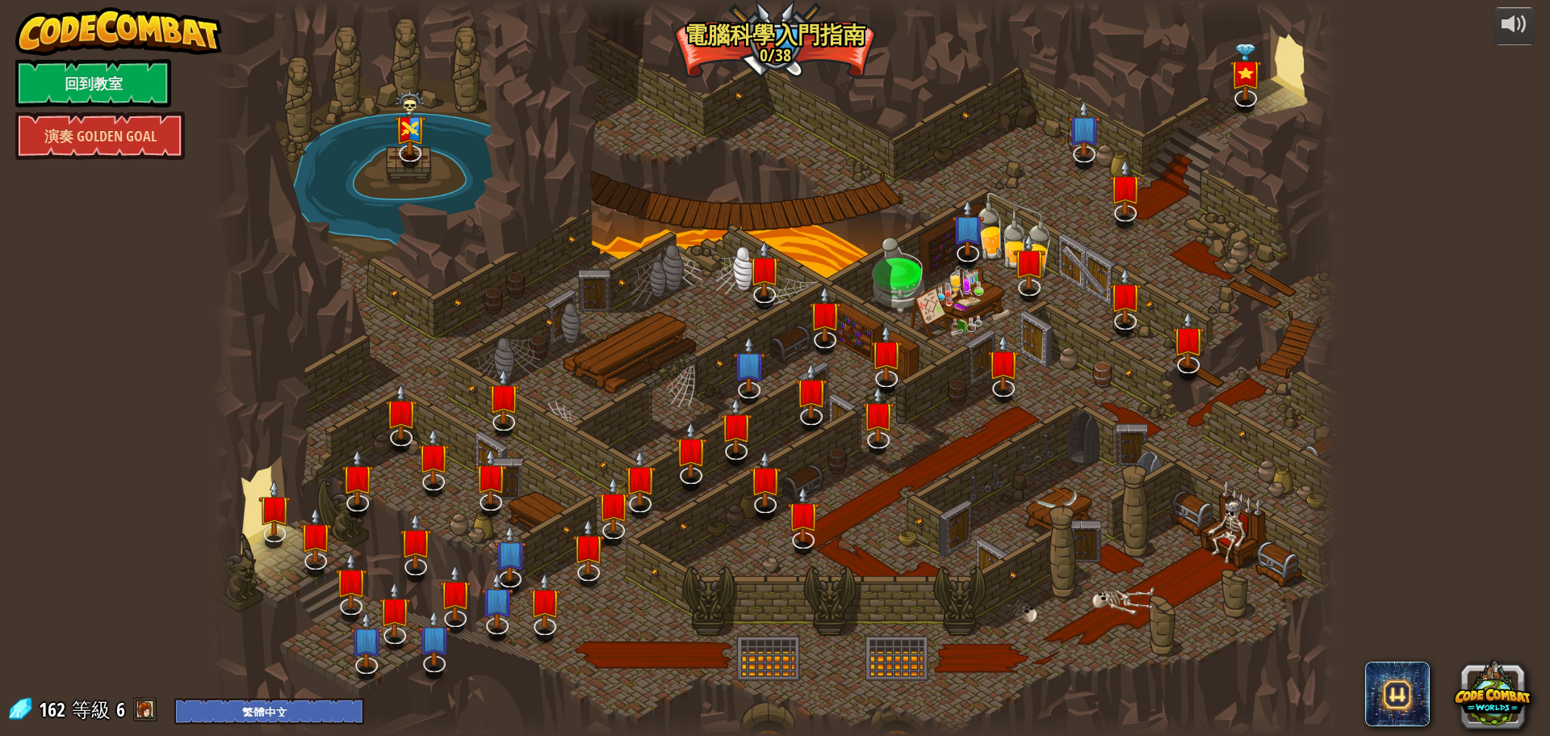
select select "zh-HANT"
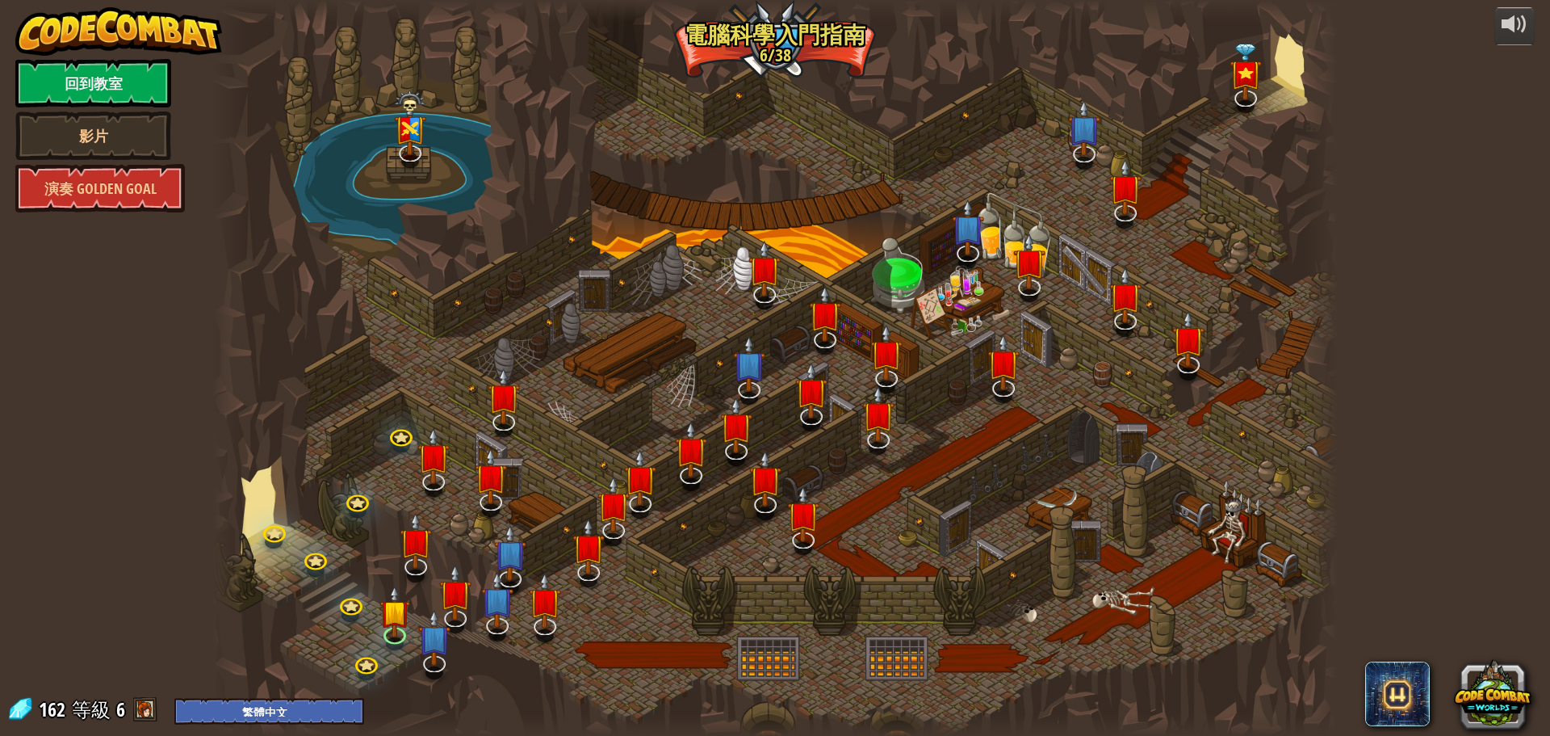
select select "zh-HANT"
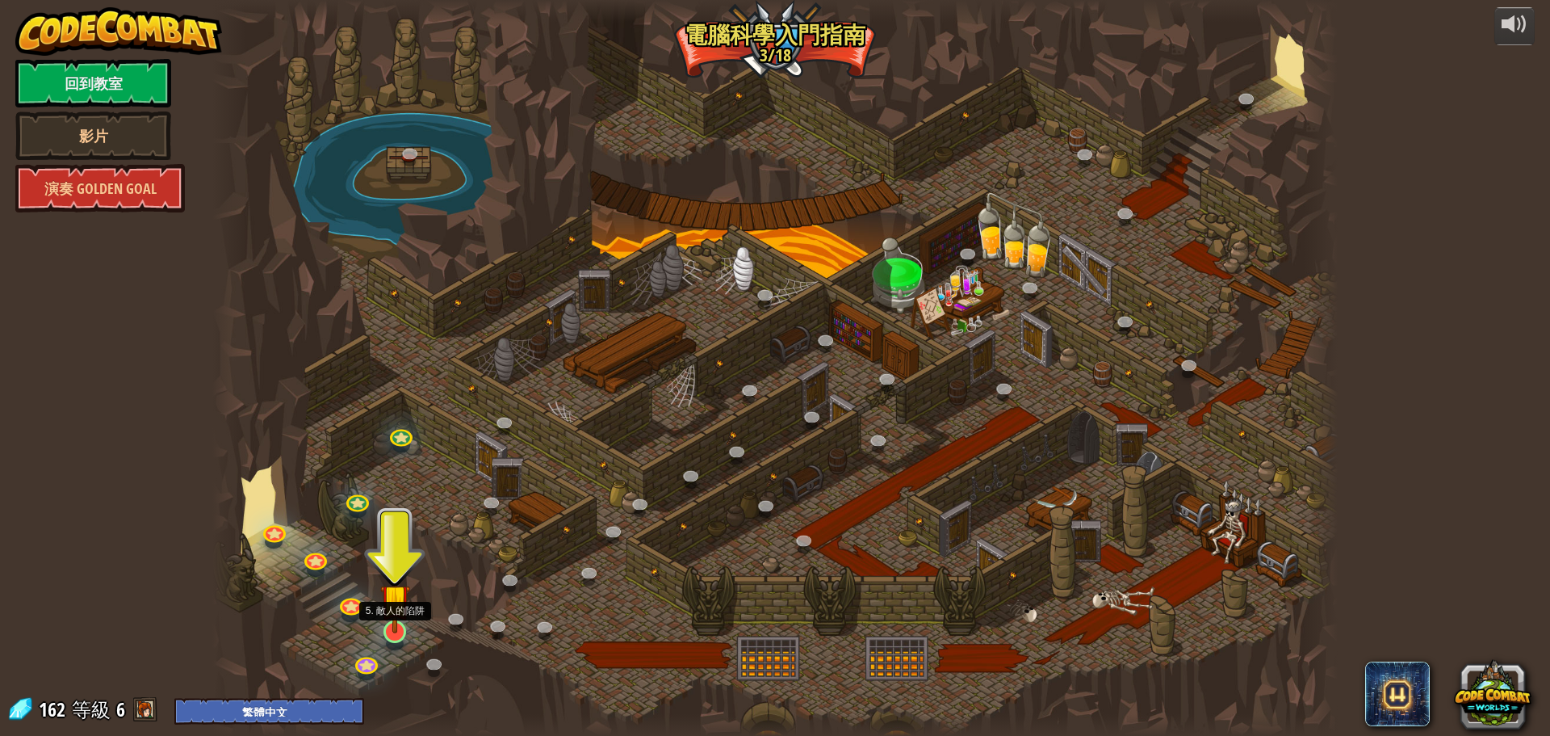
click at [394, 631] on img at bounding box center [395, 598] width 30 height 69
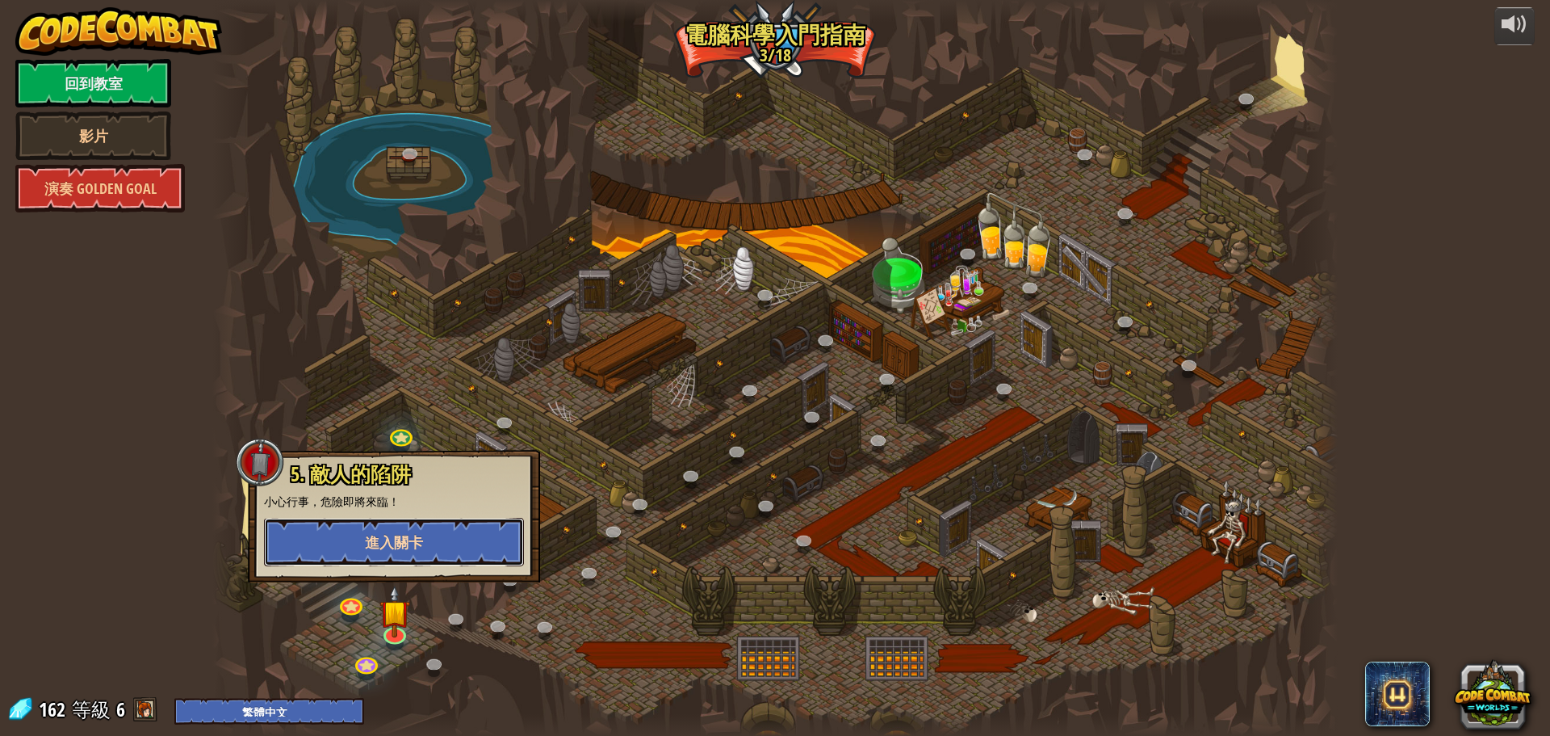
click at [465, 545] on button "進入關卡" at bounding box center [394, 542] width 260 height 48
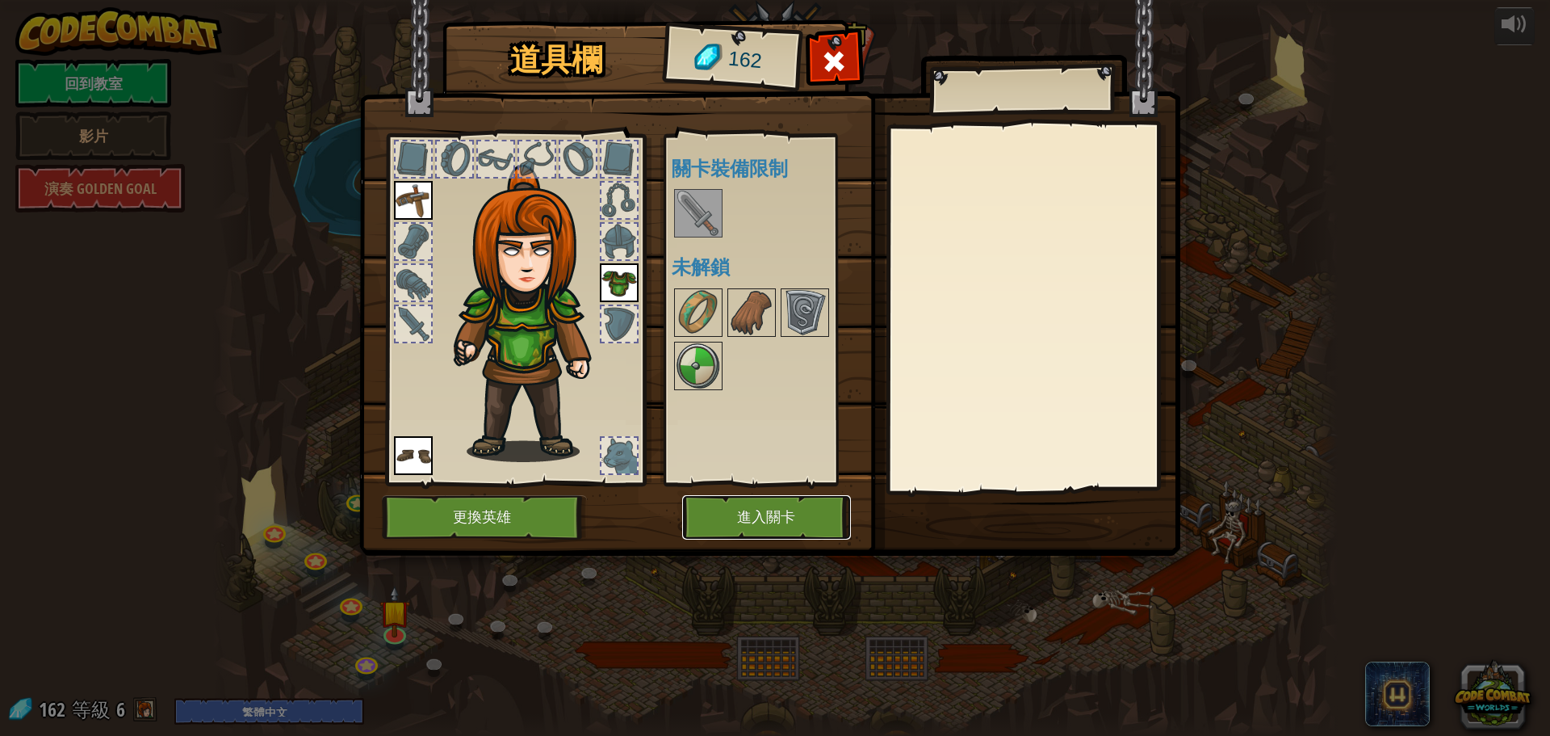
click at [725, 506] on button "進入關卡" at bounding box center [766, 517] width 169 height 44
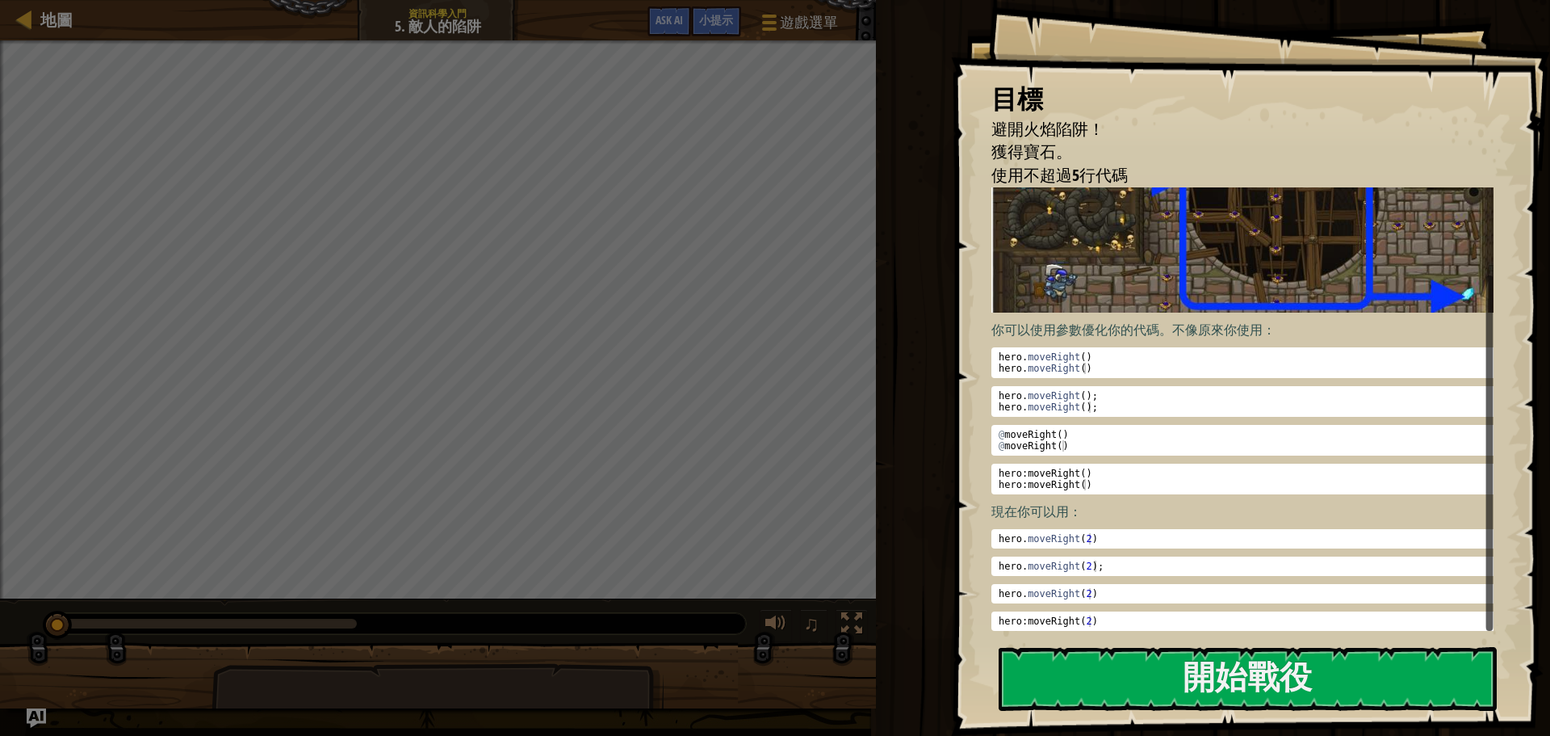
scroll to position [98, 0]
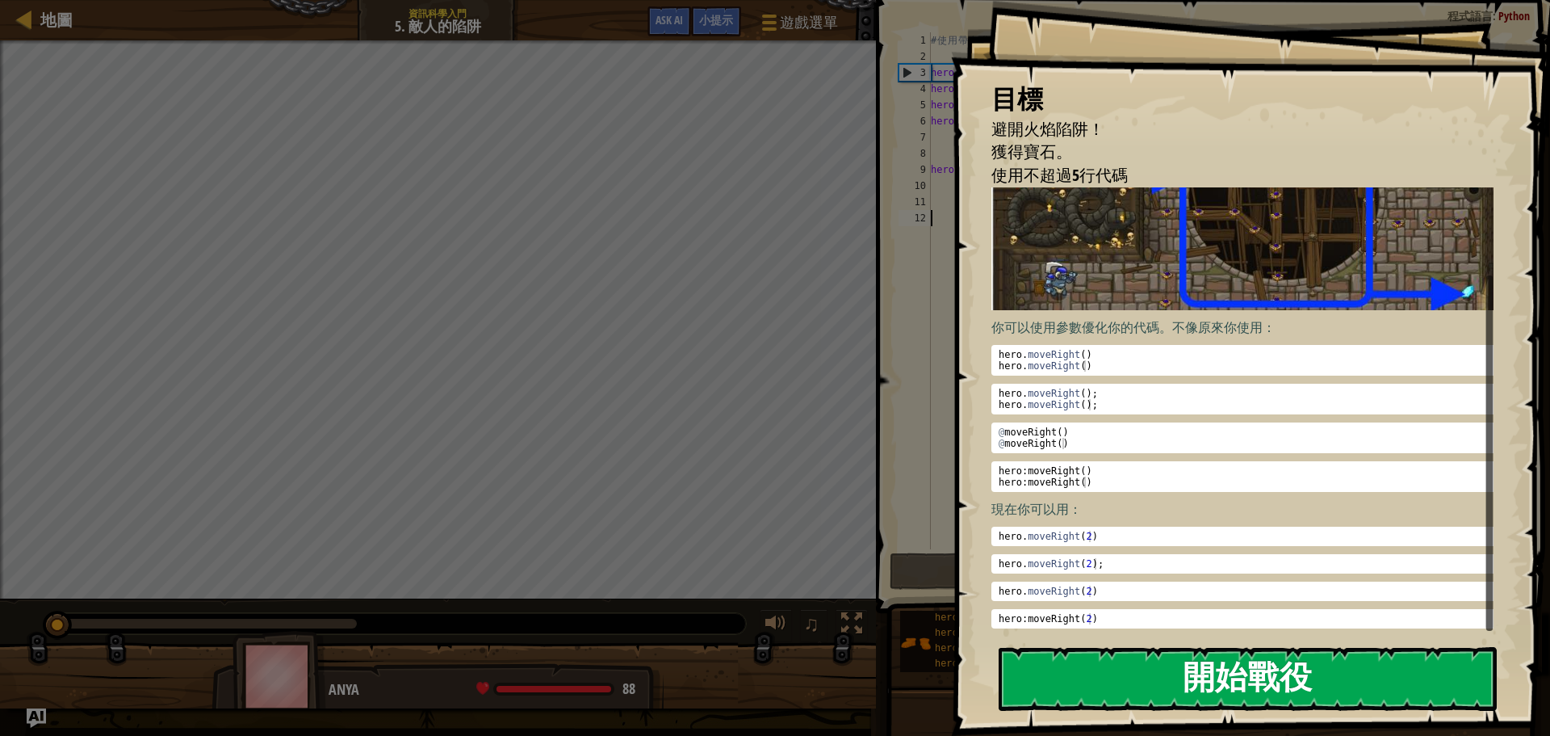
click at [1144, 680] on button "開始戰役" at bounding box center [1248, 679] width 498 height 64
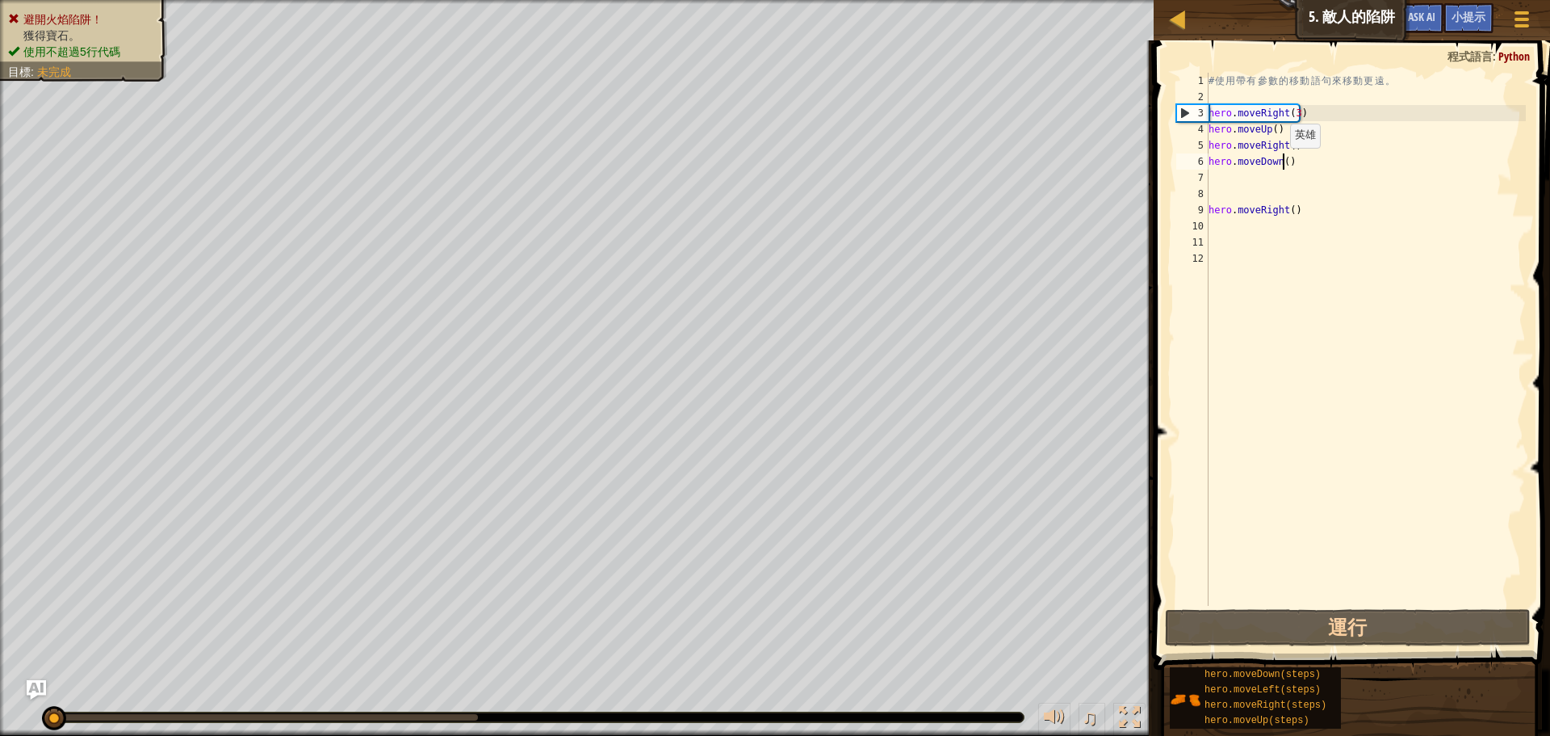
click at [1282, 164] on div "# 使 用 帶 有 參 數 的 移 動 語 句 來 移 動 更 遠 。 hero . moveRight ( 3 ) hero . moveUp ( ) he…" at bounding box center [1365, 355] width 321 height 565
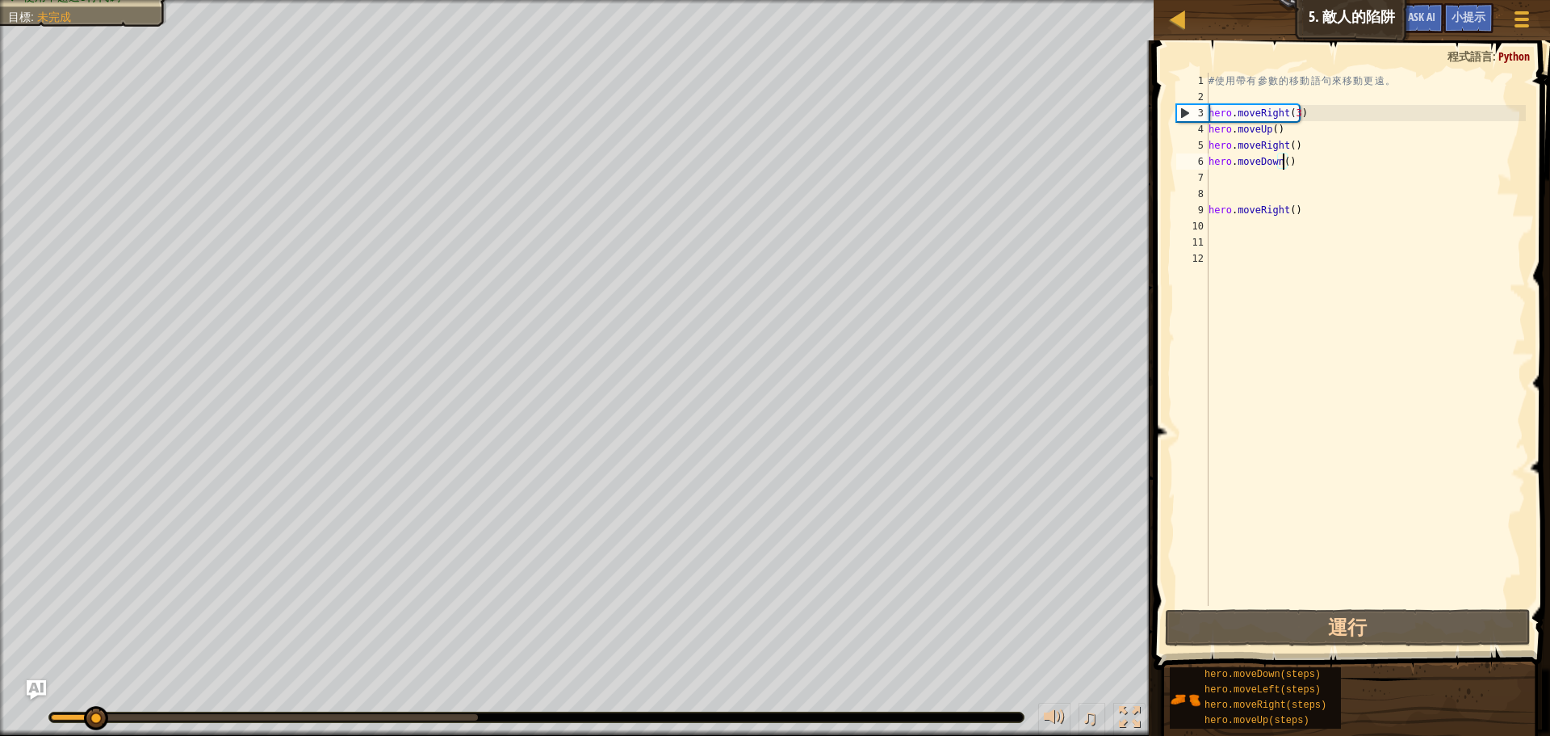
scroll to position [7, 6]
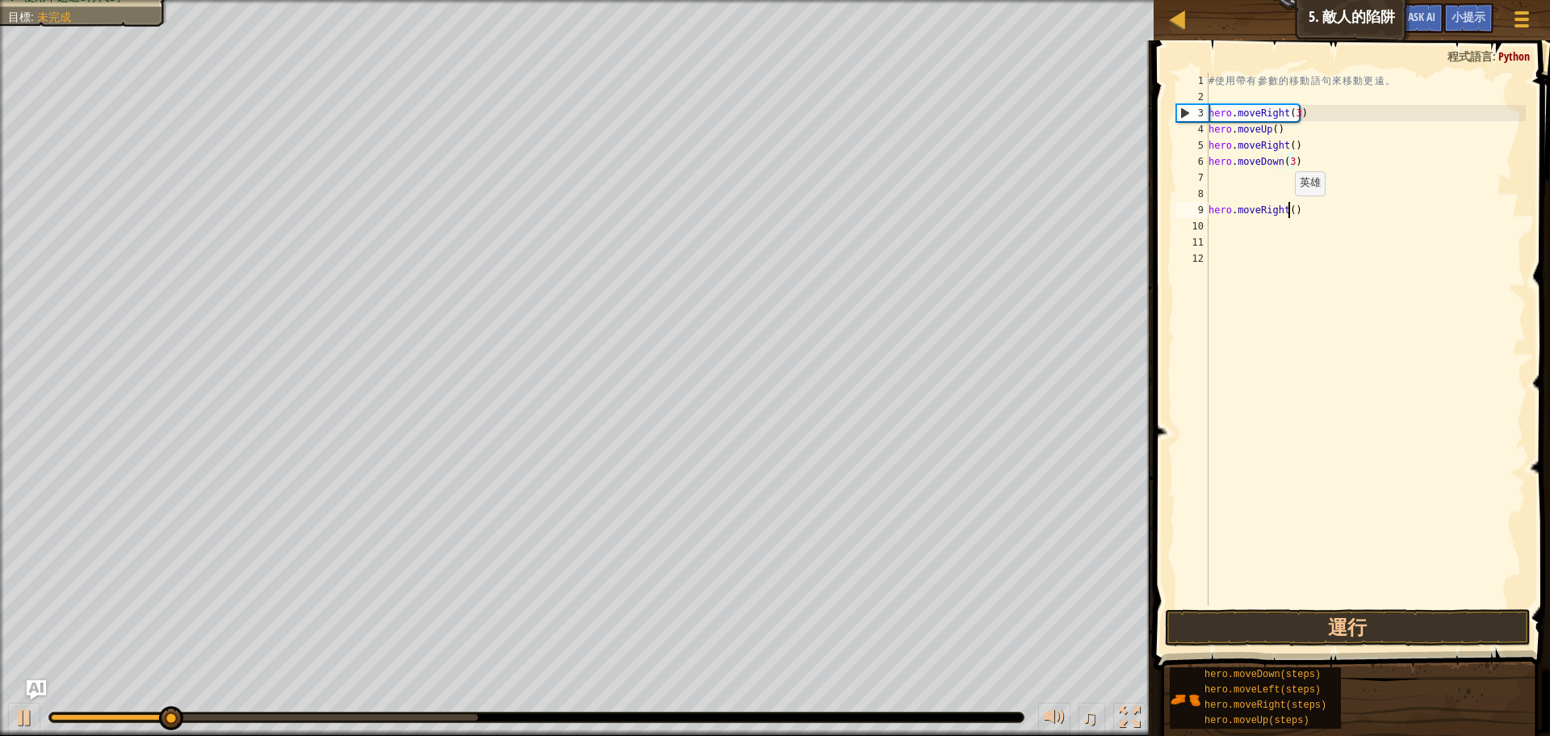
click at [1287, 212] on div "# 使 用 帶 有 參 數 的 移 動 語 句 來 移 動 更 遠 。 hero . moveRight ( 3 ) hero . moveUp ( ) he…" at bounding box center [1365, 355] width 321 height 565
type textarea "hero.moveRight(2)"
click at [1360, 628] on button "運行" at bounding box center [1348, 627] width 366 height 37
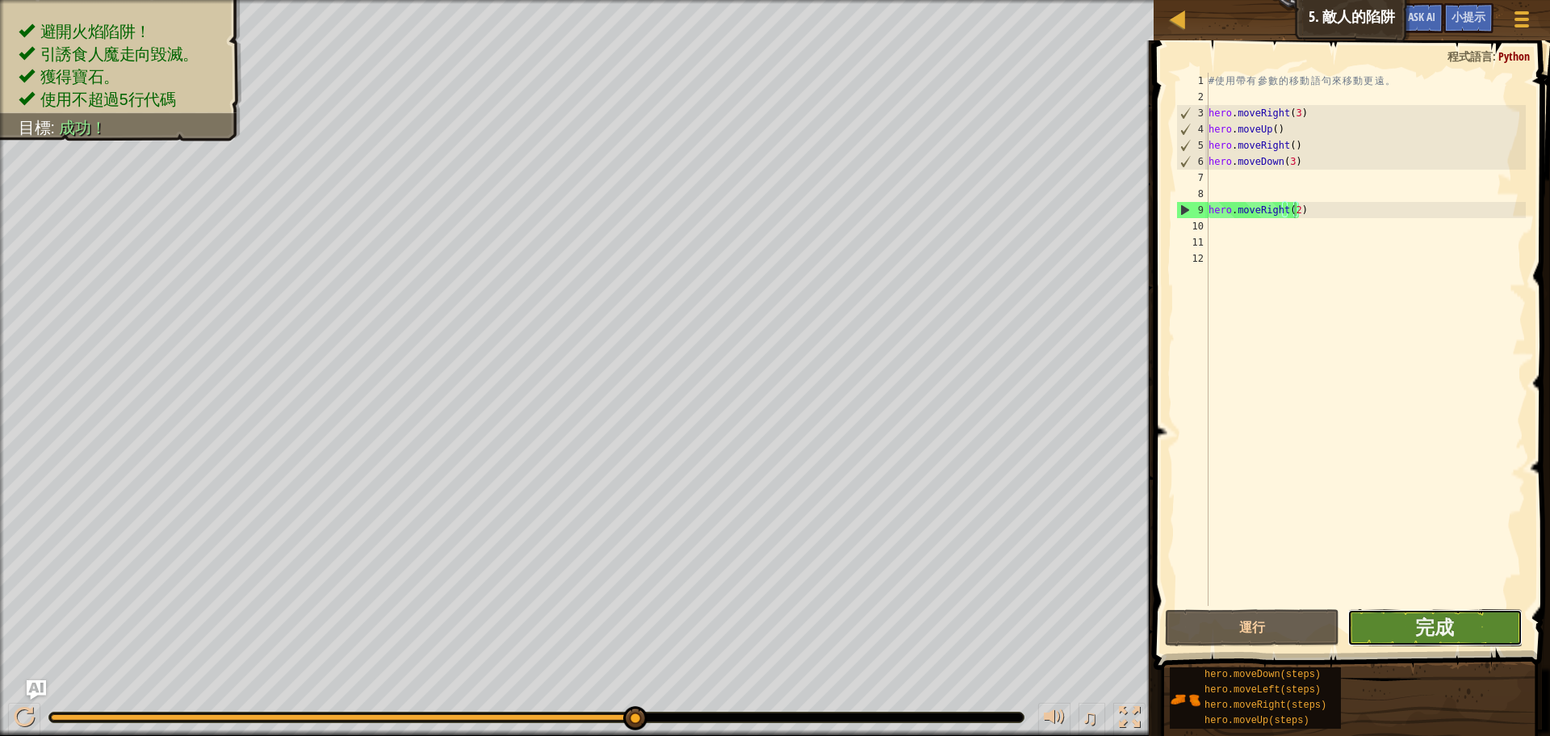
click at [1477, 618] on button "完成" at bounding box center [1434, 627] width 174 height 37
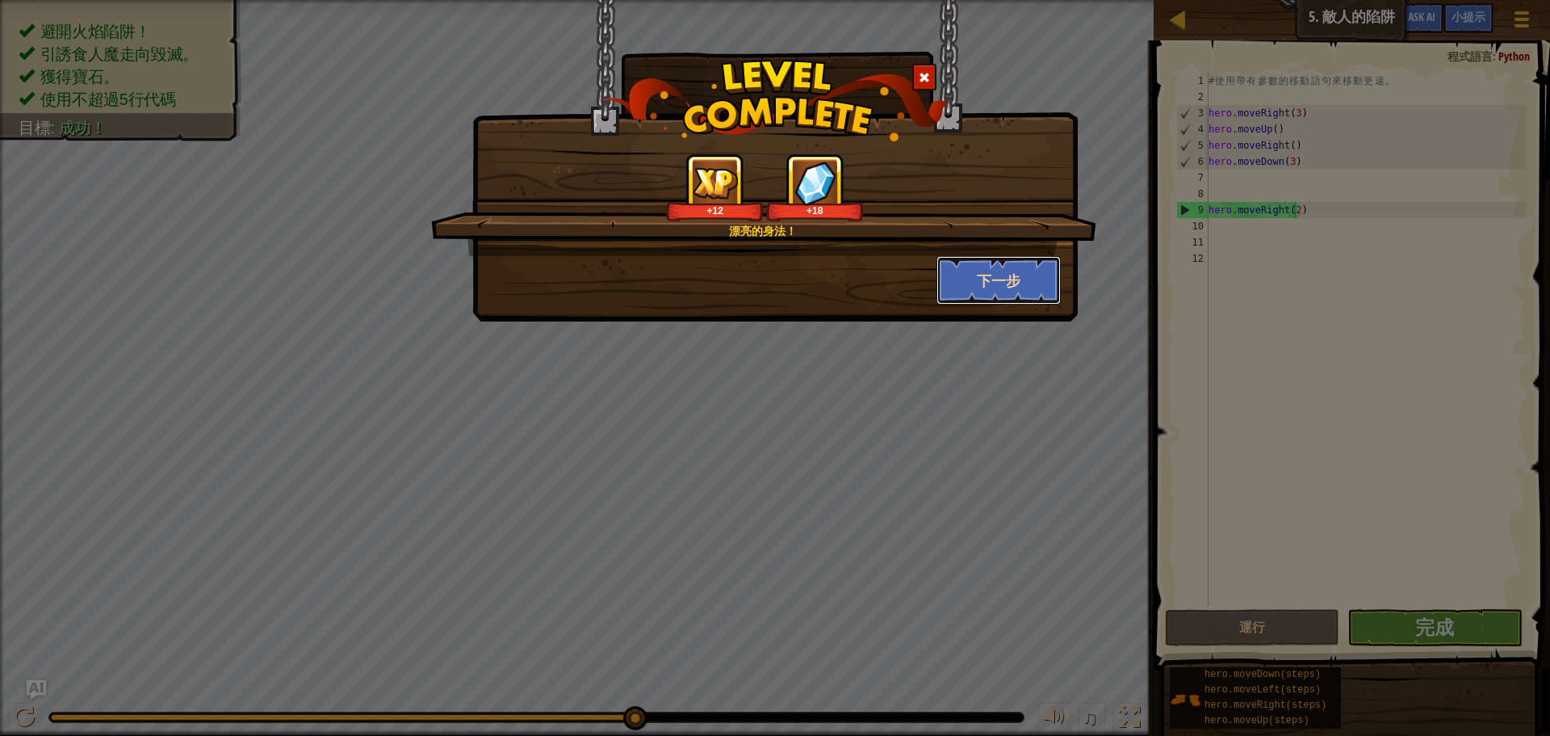
click at [1020, 271] on button "下一步" at bounding box center [999, 280] width 125 height 48
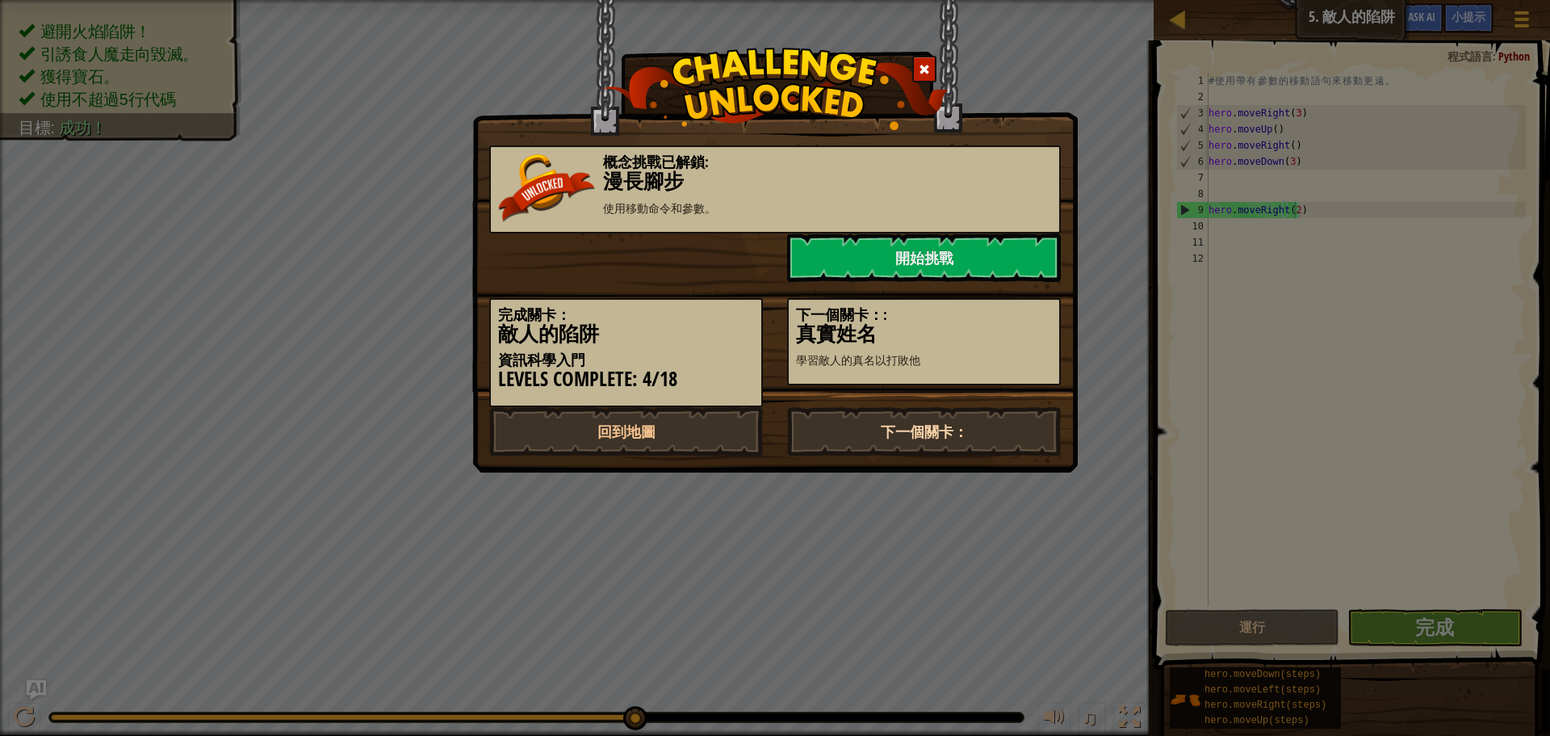
click at [971, 438] on link "下一個關卡：" at bounding box center [924, 431] width 274 height 48
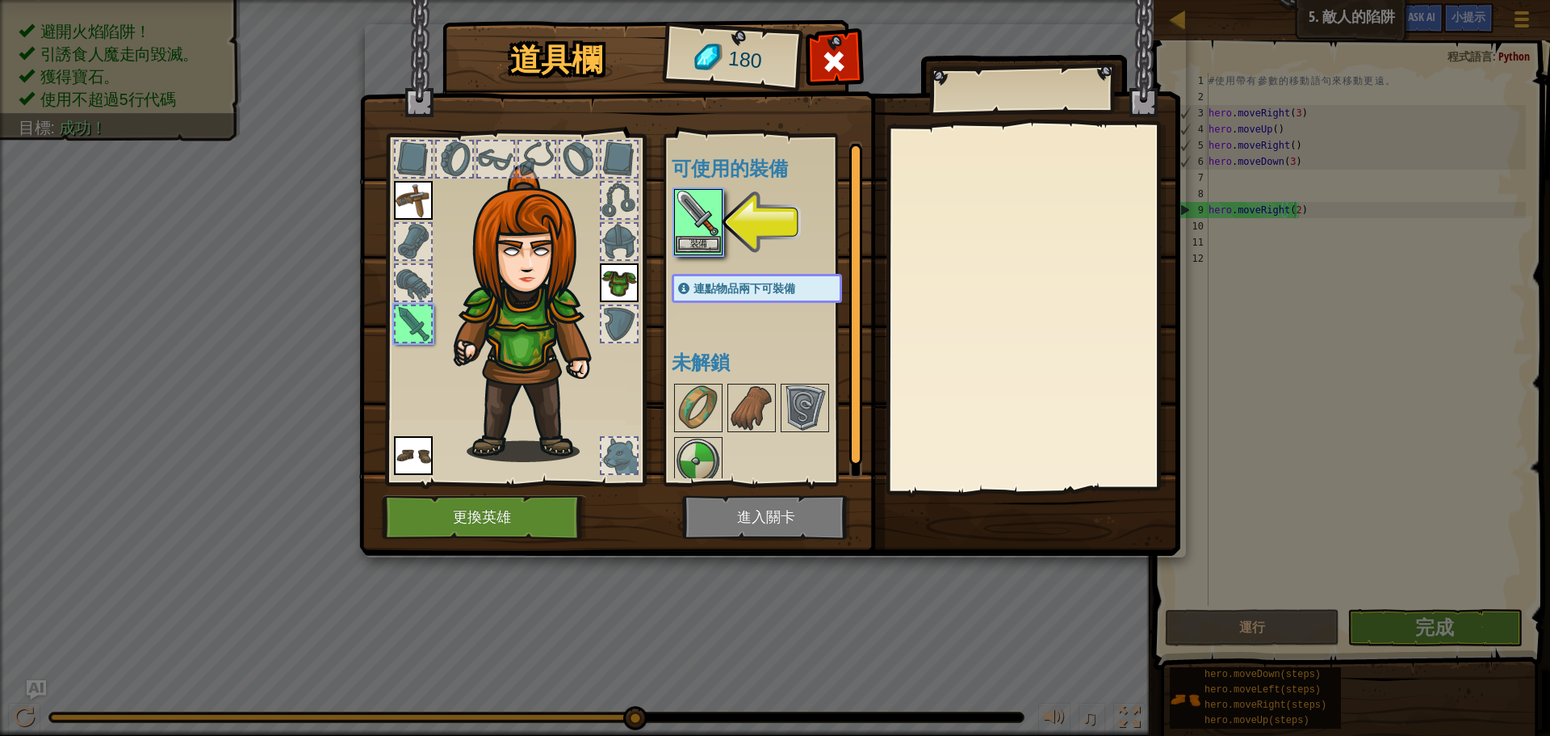
click at [698, 212] on img at bounding box center [698, 213] width 45 height 45
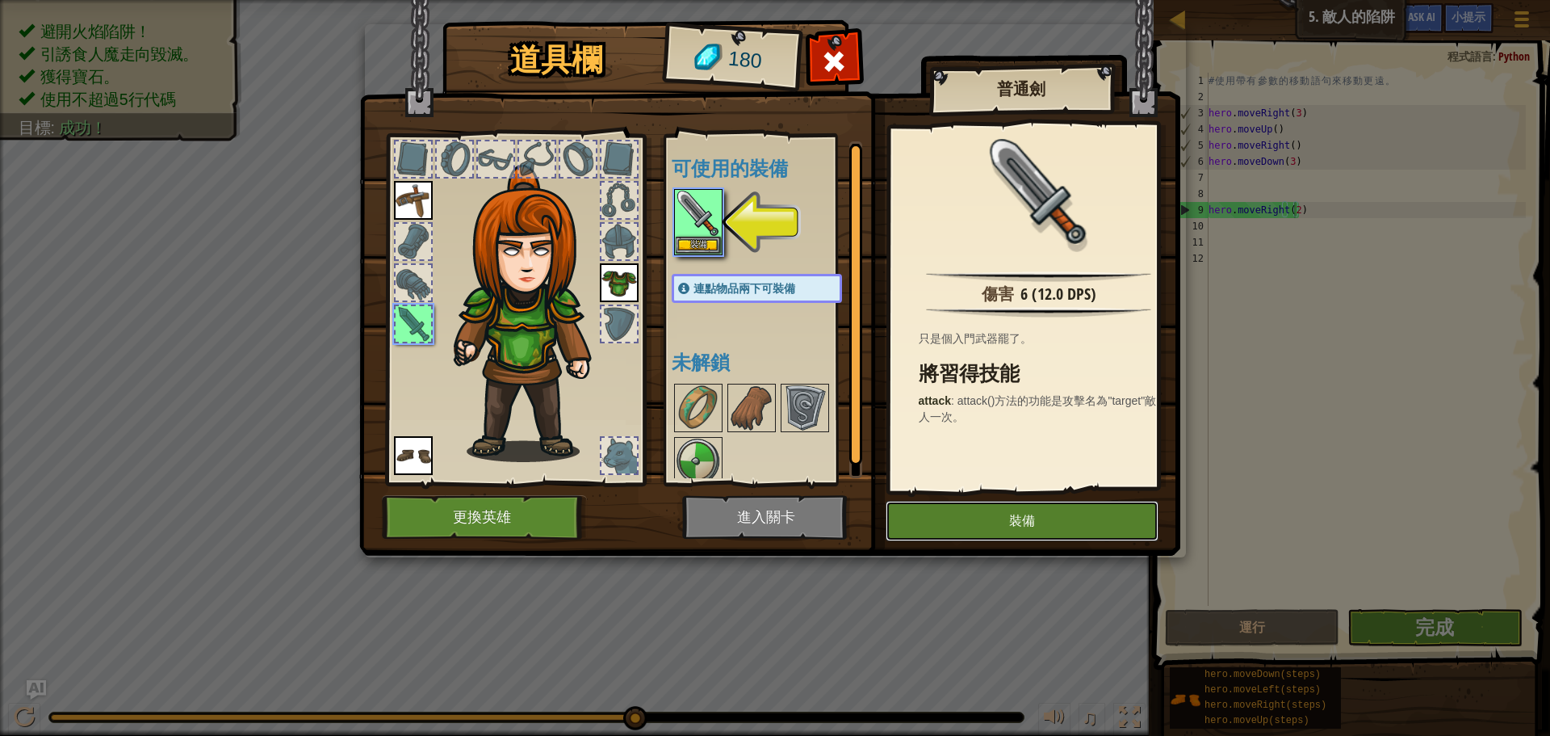
click at [1083, 518] on button "裝備" at bounding box center [1022, 521] width 273 height 40
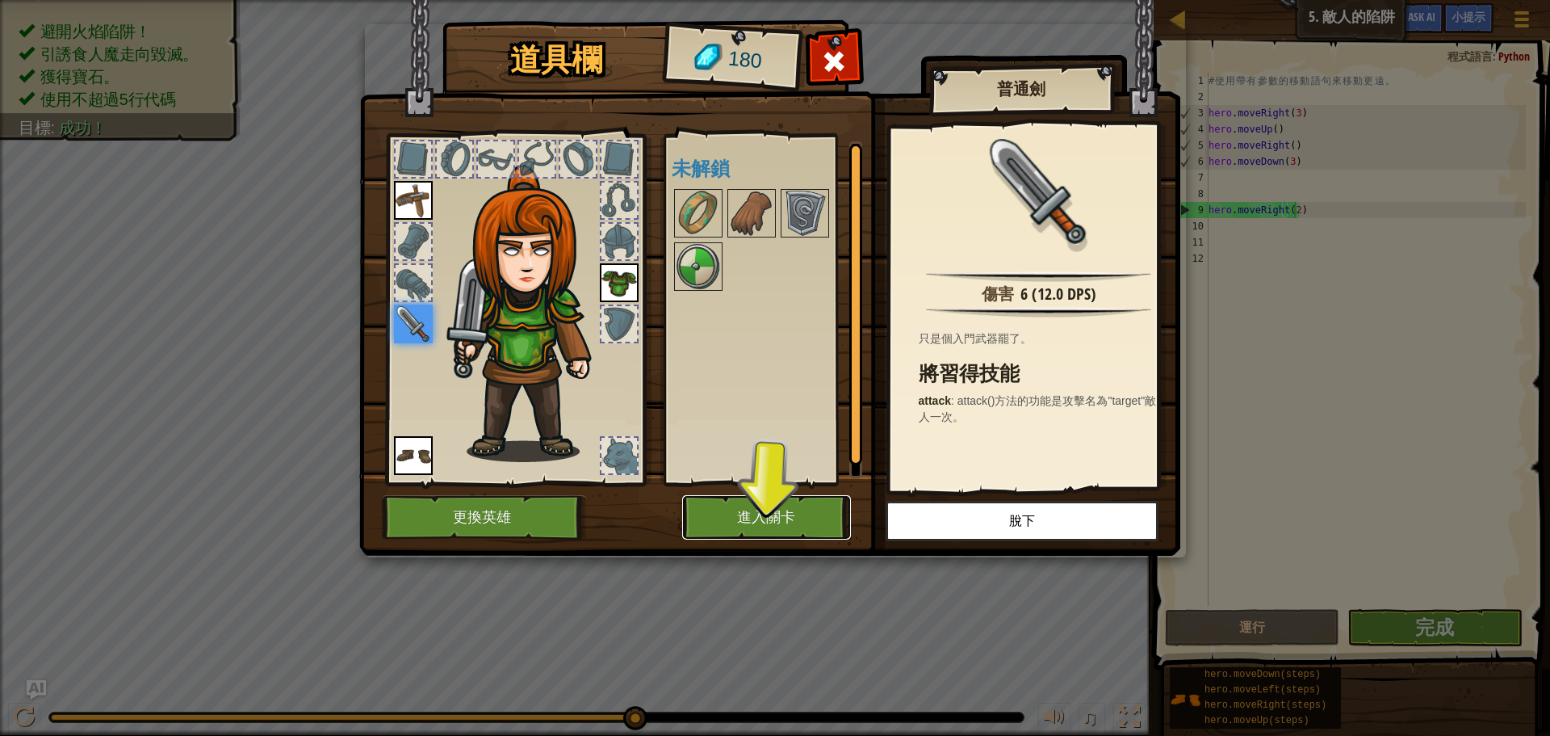
click at [780, 513] on button "進入關卡" at bounding box center [766, 517] width 169 height 44
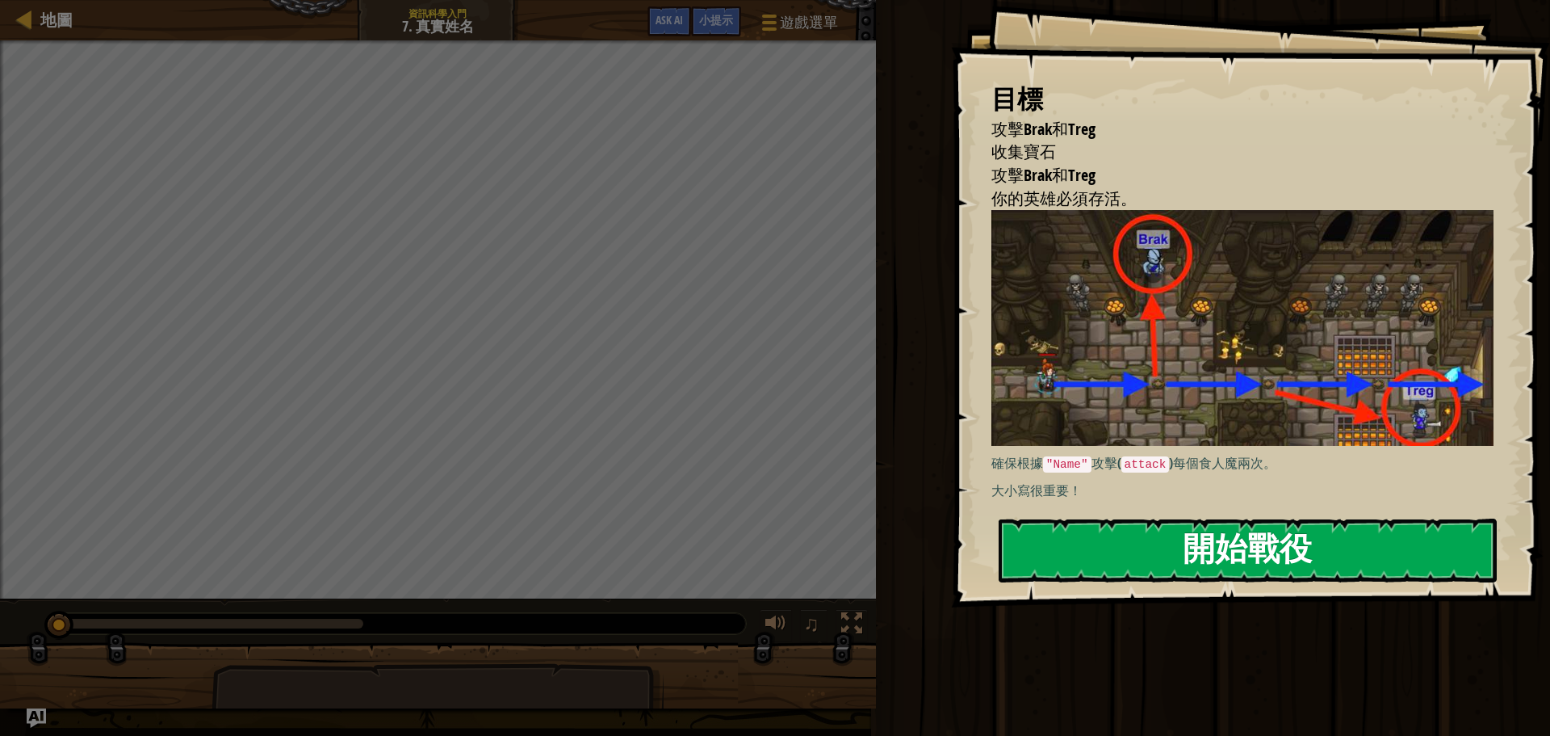
click at [1226, 543] on button "開始戰役" at bounding box center [1248, 550] width 498 height 64
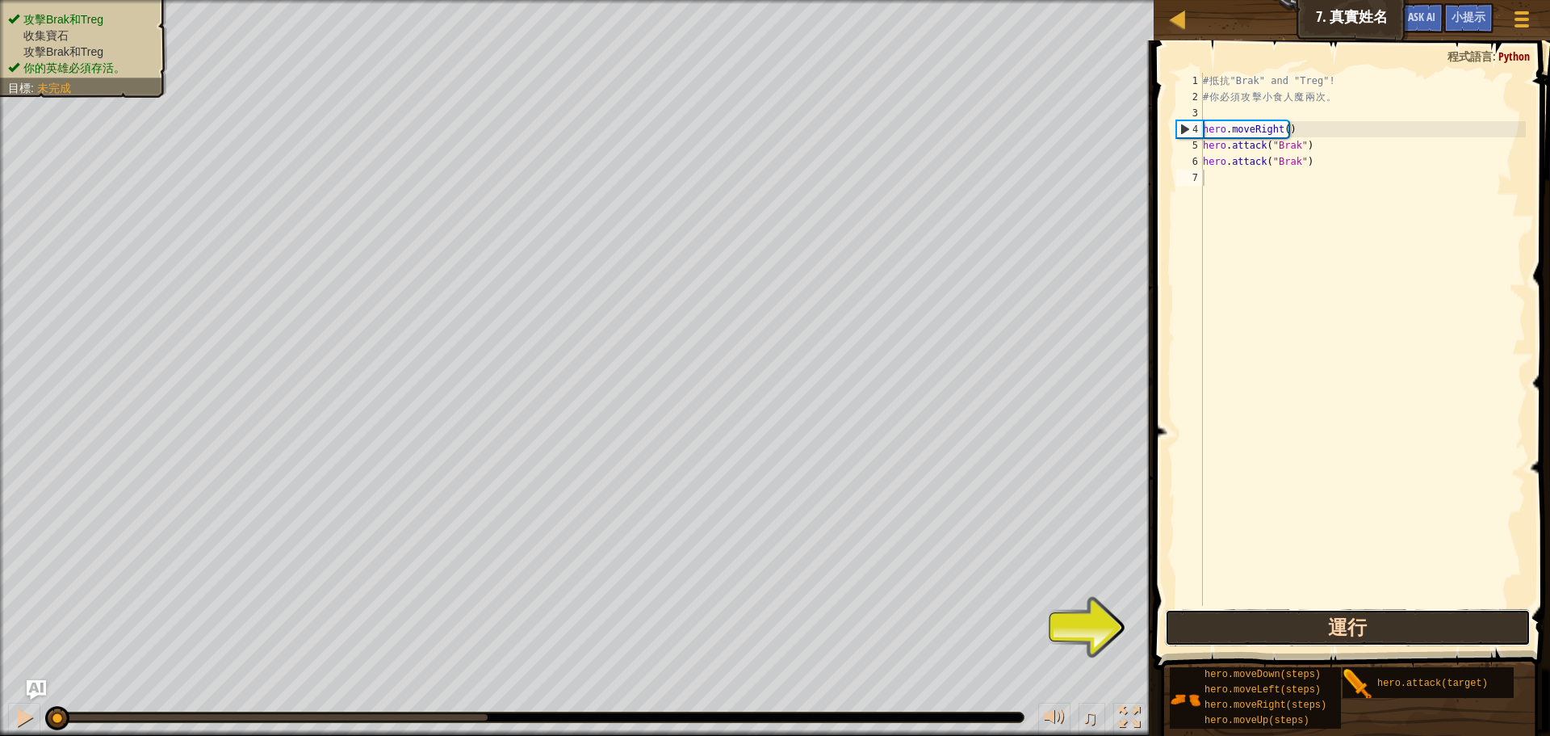
click at [1347, 627] on button "運行" at bounding box center [1348, 627] width 366 height 37
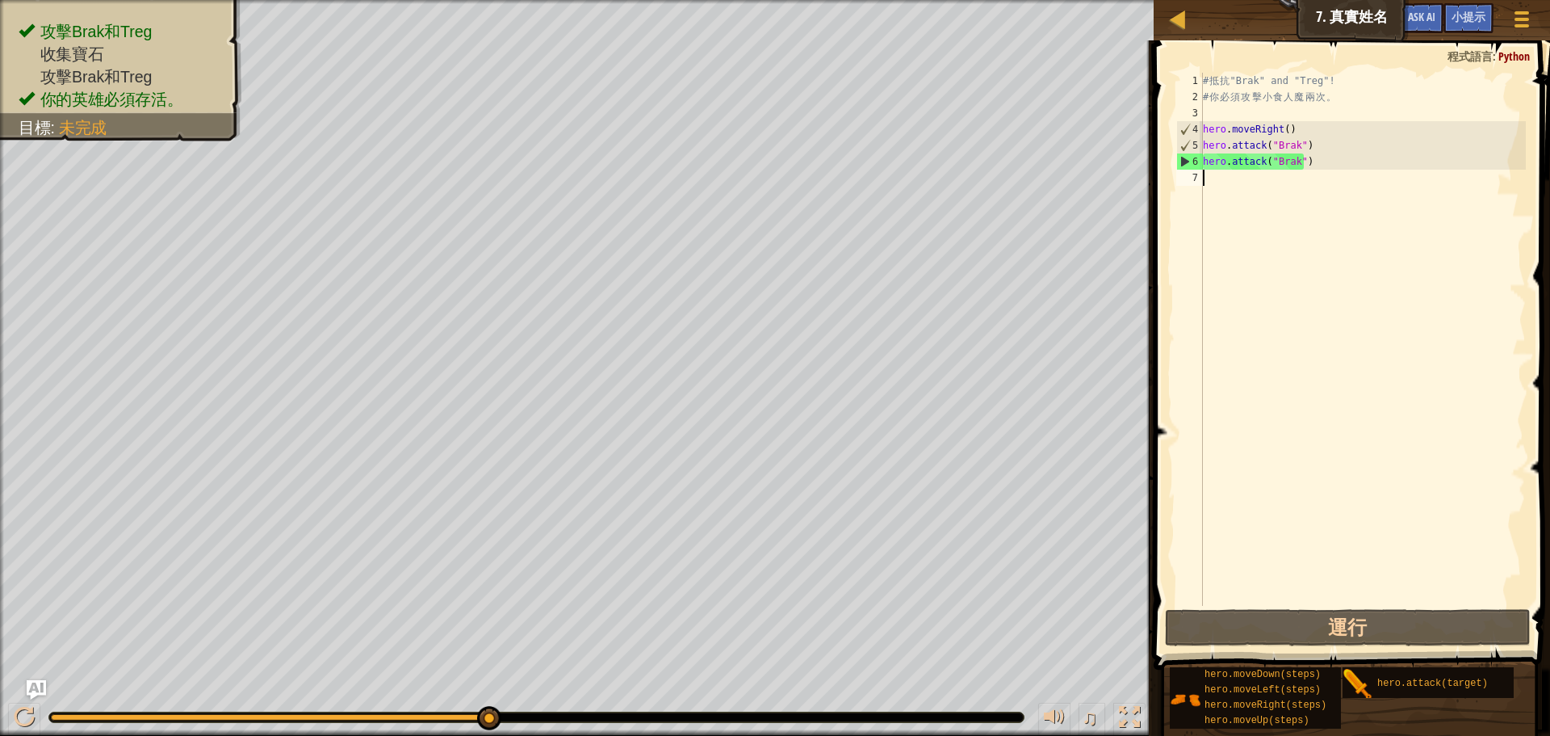
click at [1230, 187] on div "# 抵 抗 "Brak" and "Treg"! # 你 必 須 攻 擊 小 食 人 魔 兩 次 。 hero . moveRight ( ) hero . …" at bounding box center [1363, 355] width 326 height 565
type textarea "h"
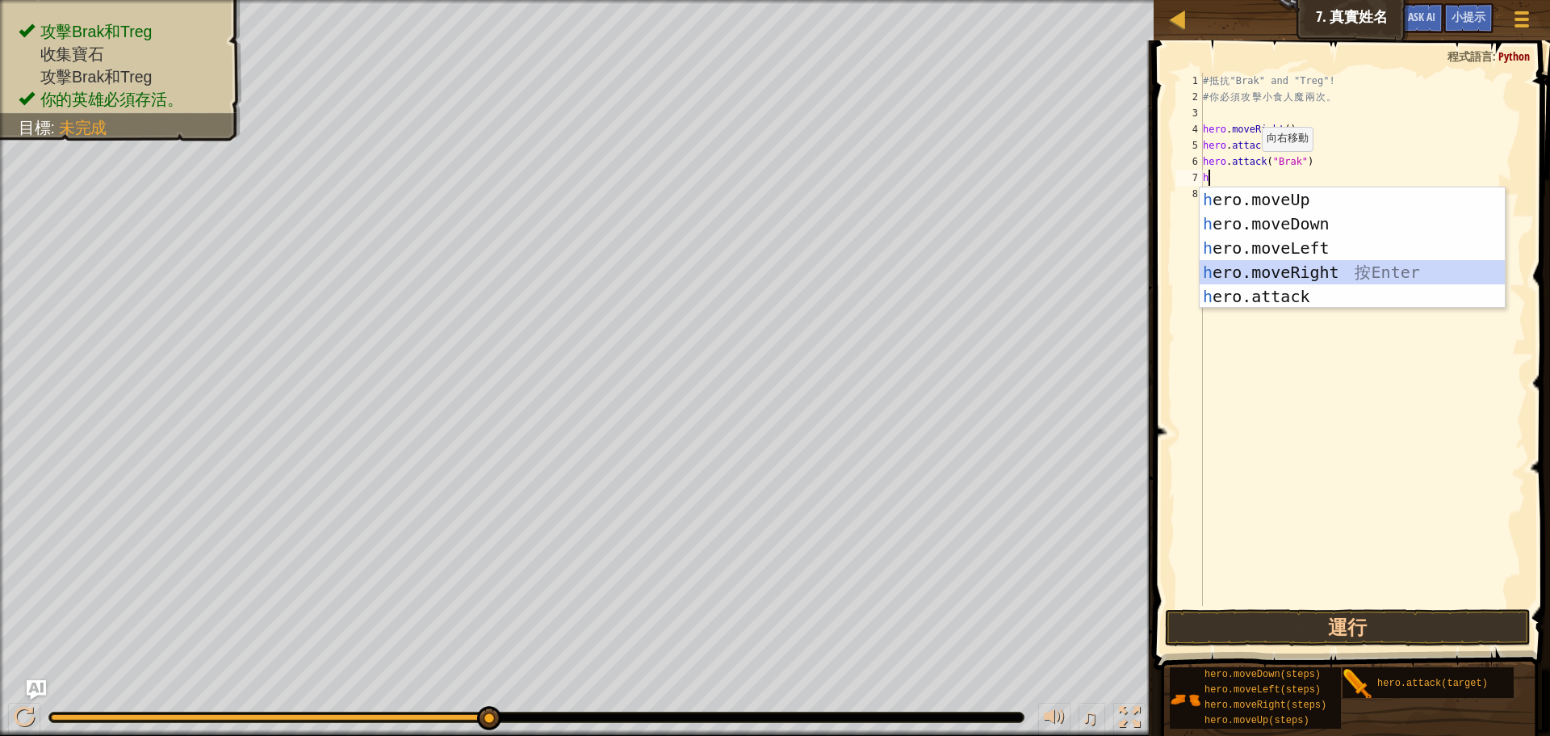
click at [1316, 269] on div "h ero.moveUp 按 Enter h ero.moveDown 按 Enter h ero.moveLeft 按 Enter h ero.moveRi…" at bounding box center [1352, 272] width 305 height 170
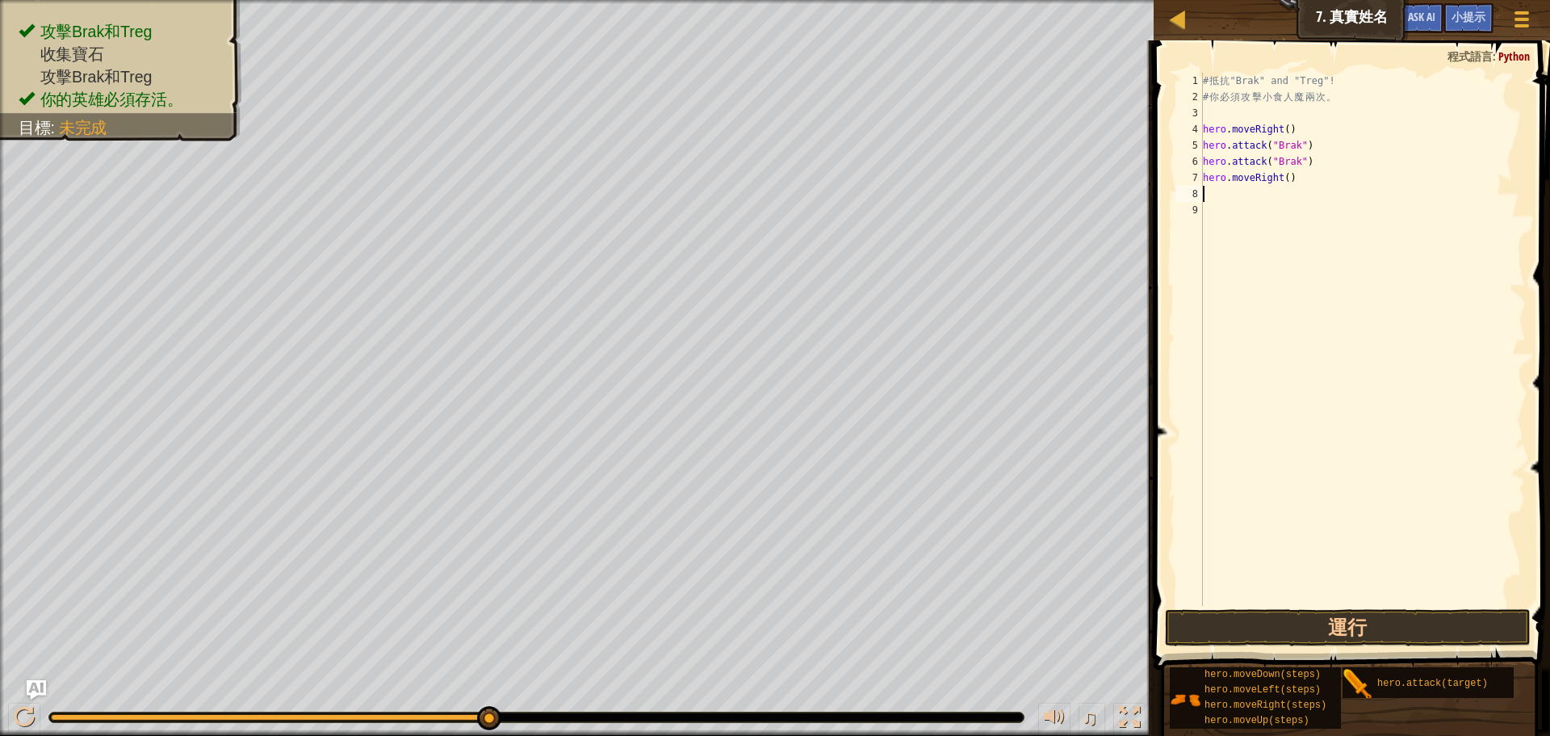
click at [1237, 201] on div "# 抵 抗 "Brak" and "Treg"! # 你 必 須 攻 擊 小 食 人 魔 兩 次 。 hero . moveRight ( ) hero . …" at bounding box center [1363, 355] width 326 height 565
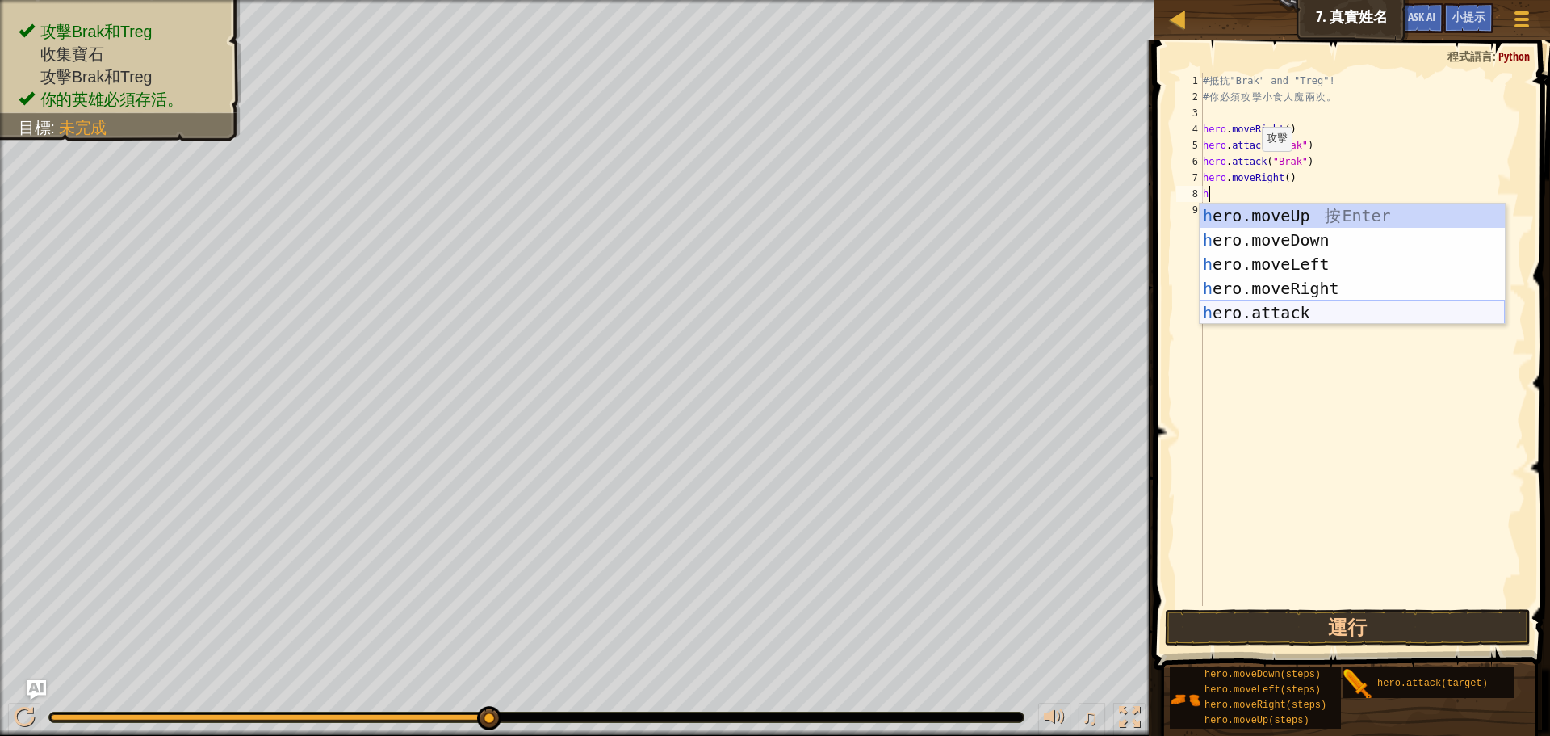
click at [1297, 304] on div "h ero.moveUp 按 Enter h ero.moveDown 按 Enter h ero.moveLeft 按 Enter h ero.moveRi…" at bounding box center [1352, 288] width 305 height 170
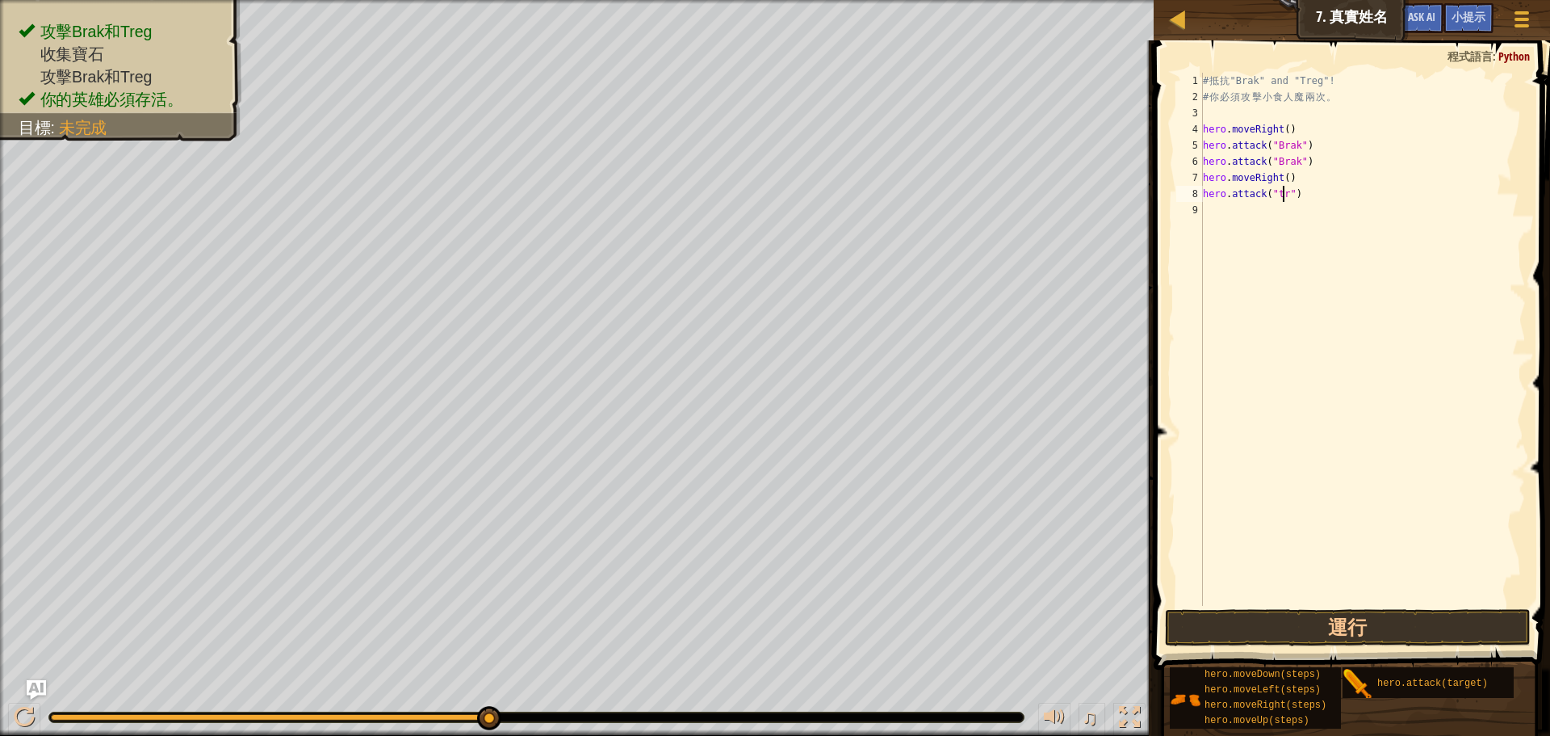
scroll to position [7, 7]
click at [1322, 620] on button "運行" at bounding box center [1348, 627] width 366 height 37
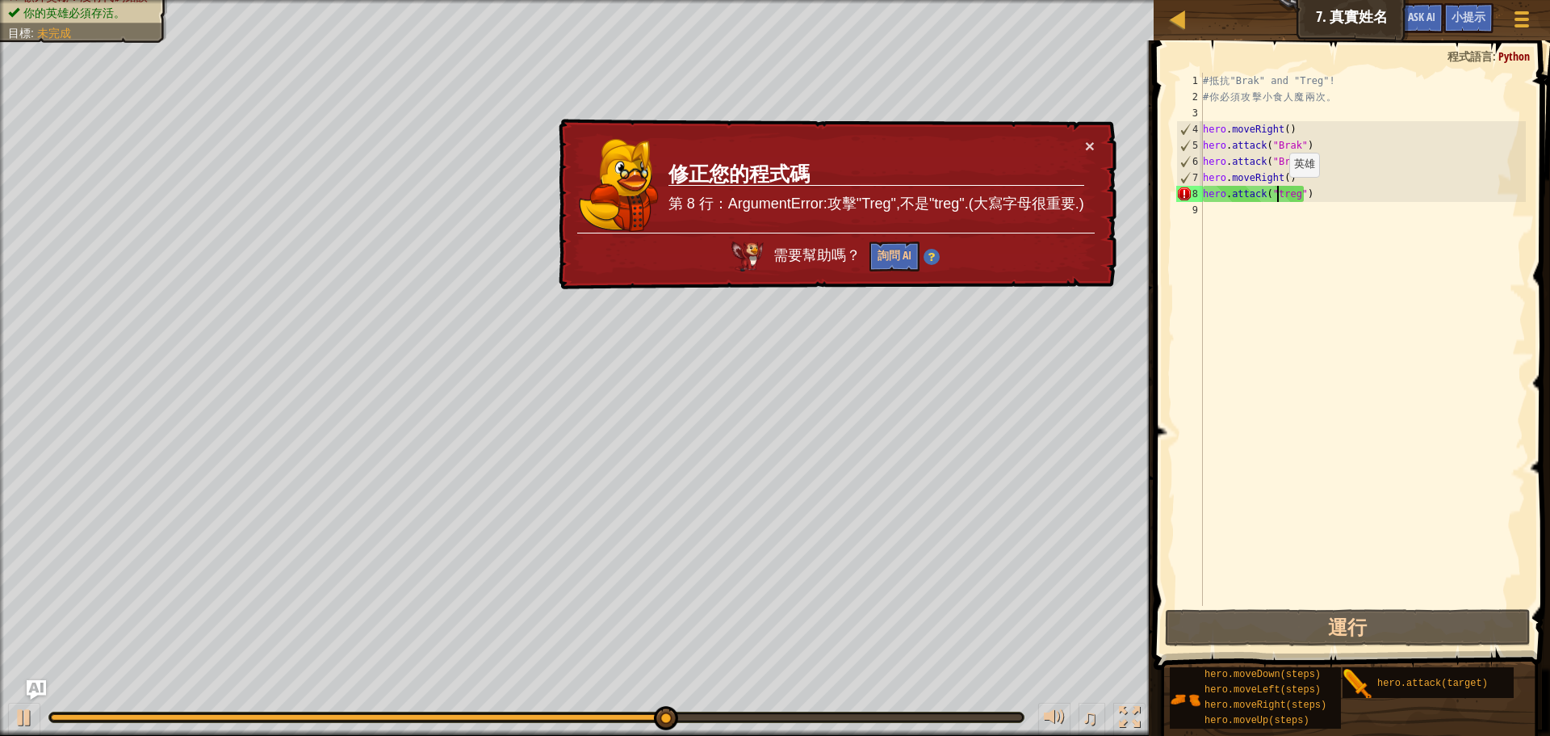
click at [1276, 193] on div "# 抵 抗 "Brak" and "Treg"! # 你 必 須 攻 擊 小 食 人 魔 兩 次 。 hero . moveRight ( ) hero . …" at bounding box center [1363, 355] width 326 height 565
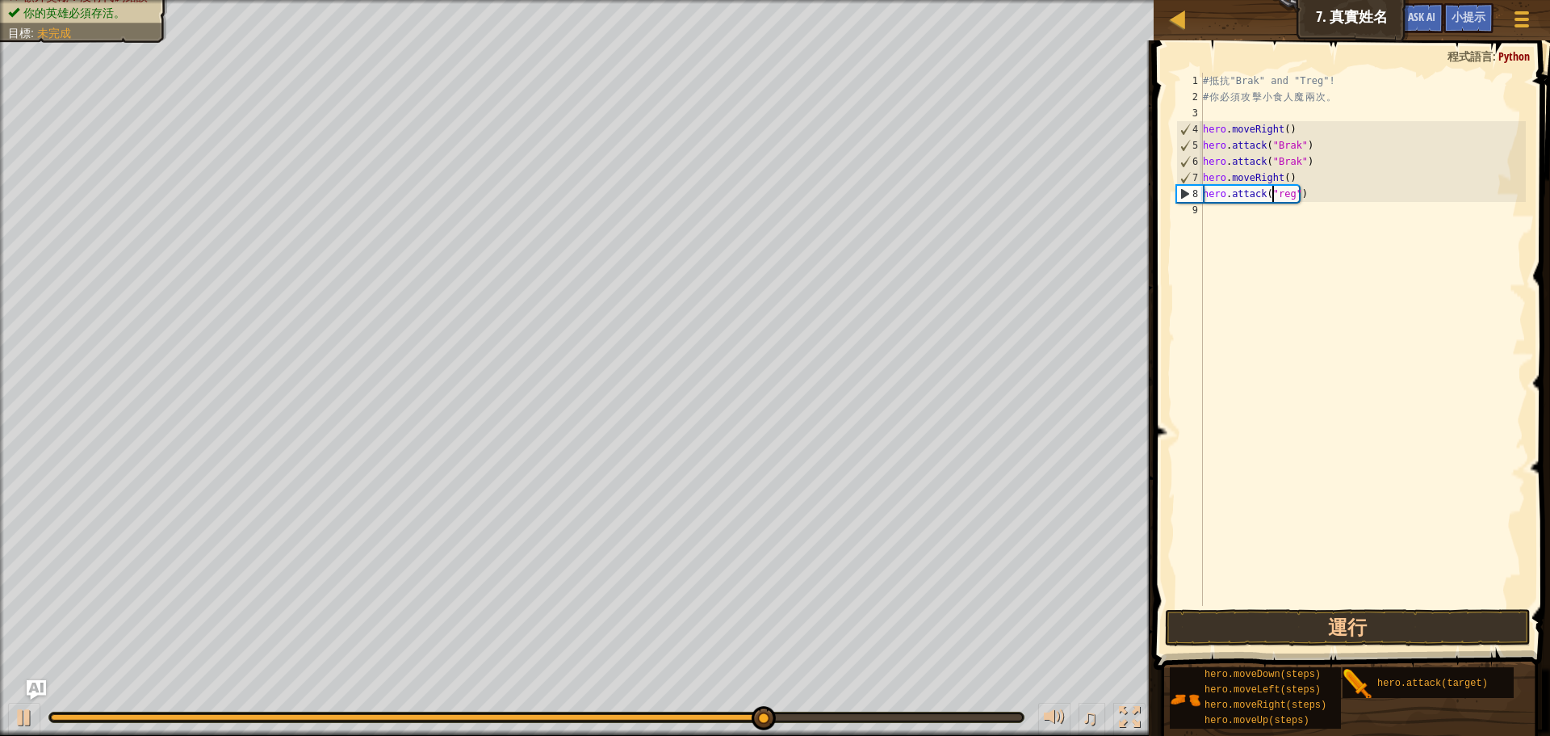
scroll to position [7, 6]
type textarea "hero.attack("Treg")"
click at [1348, 619] on button "運行" at bounding box center [1348, 627] width 366 height 37
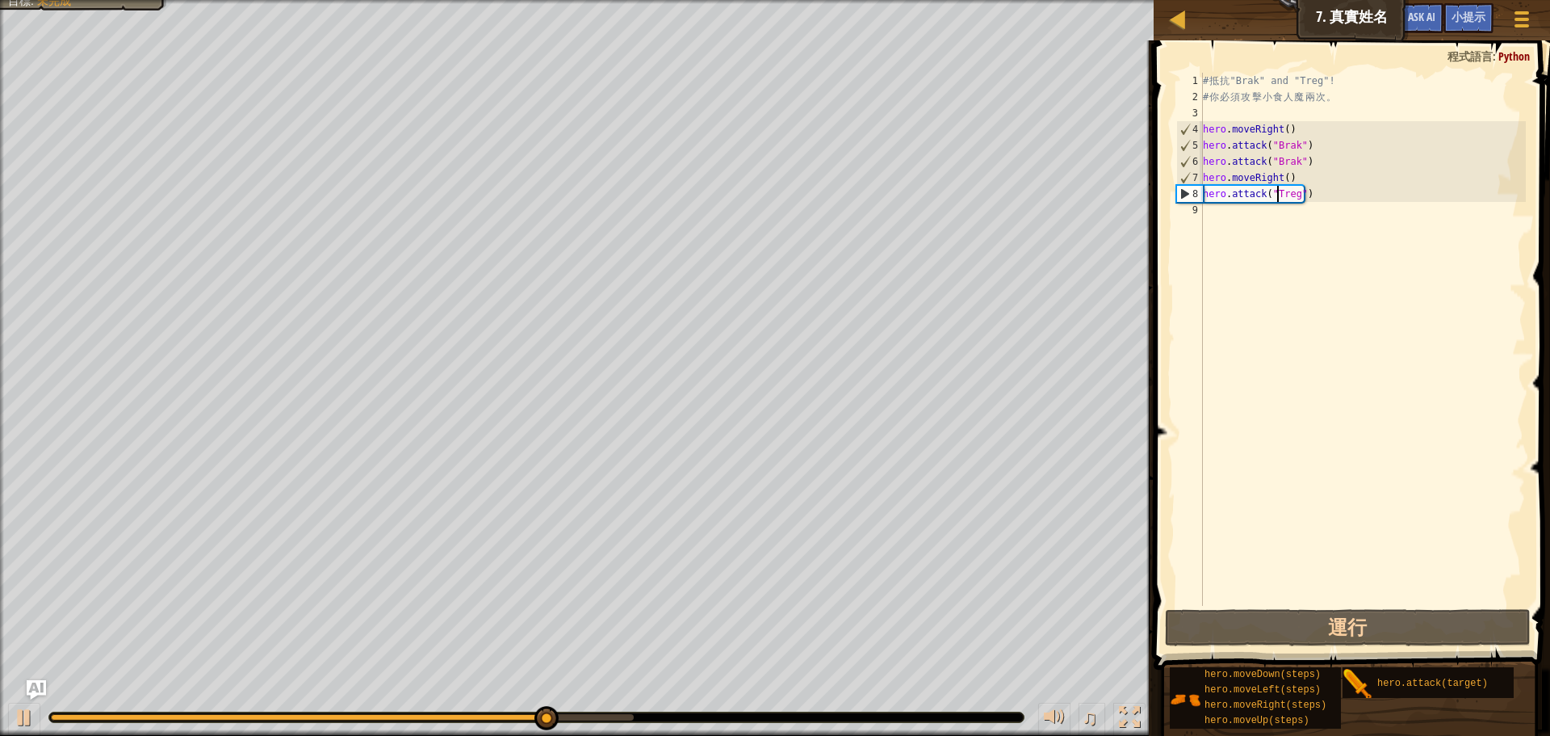
click at [1281, 216] on div "# 抵 抗 "Brak" and "Treg"! # 你 必 須 攻 擊 小 食 人 魔 兩 次 。 hero . moveRight ( ) hero . …" at bounding box center [1363, 355] width 326 height 565
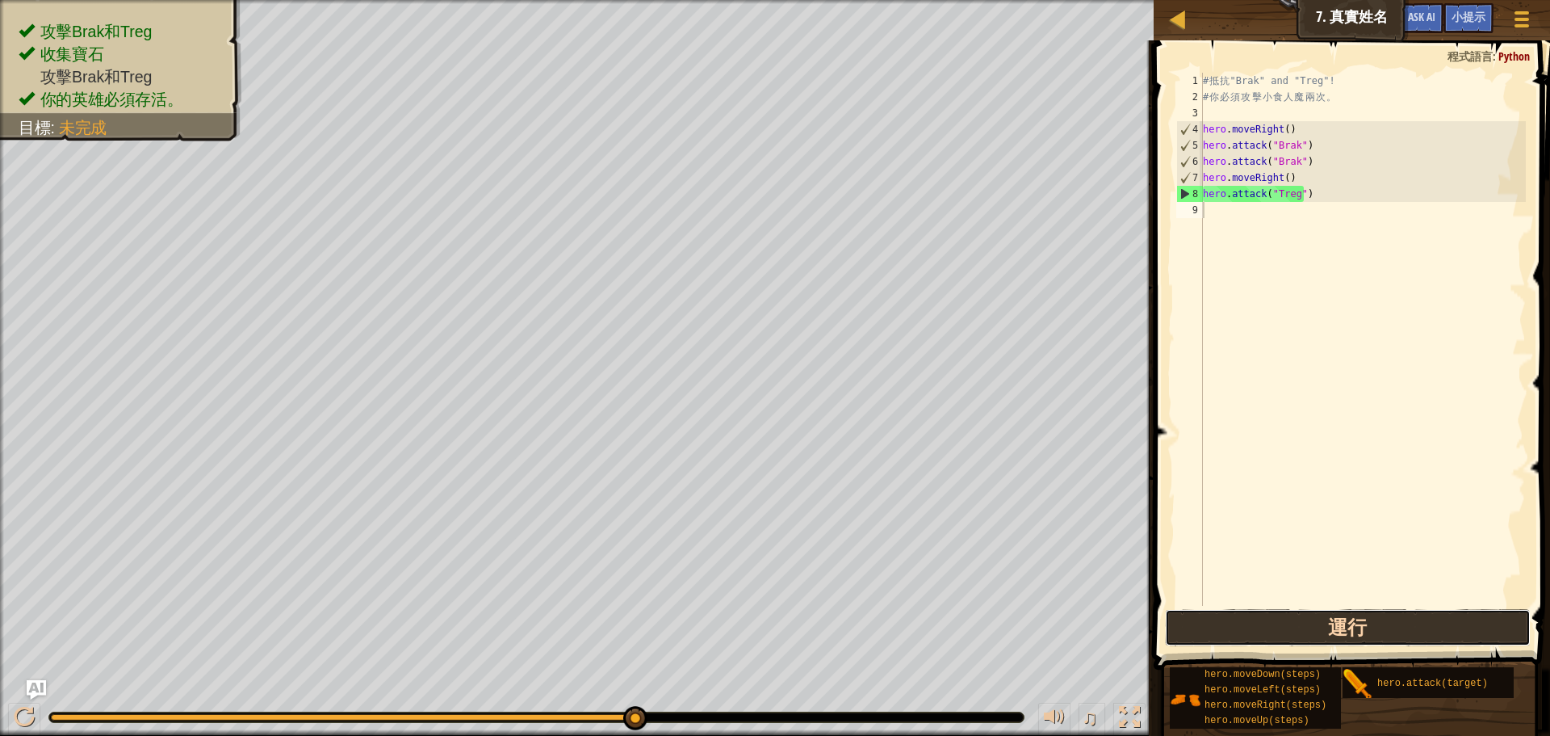
click at [1304, 623] on button "運行" at bounding box center [1348, 627] width 366 height 37
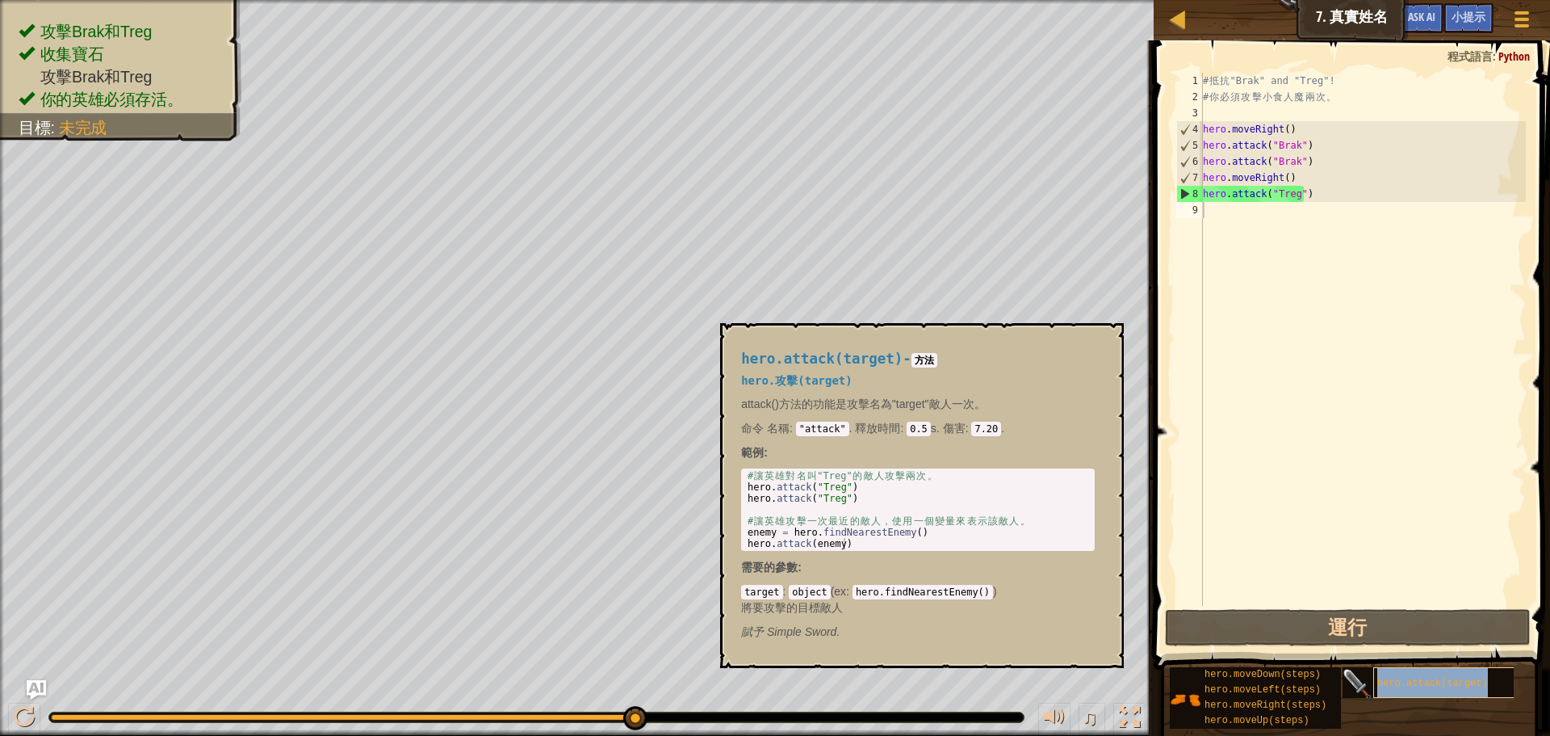
click at [1429, 683] on span "hero.attack(target)" at bounding box center [1432, 682] width 111 height 11
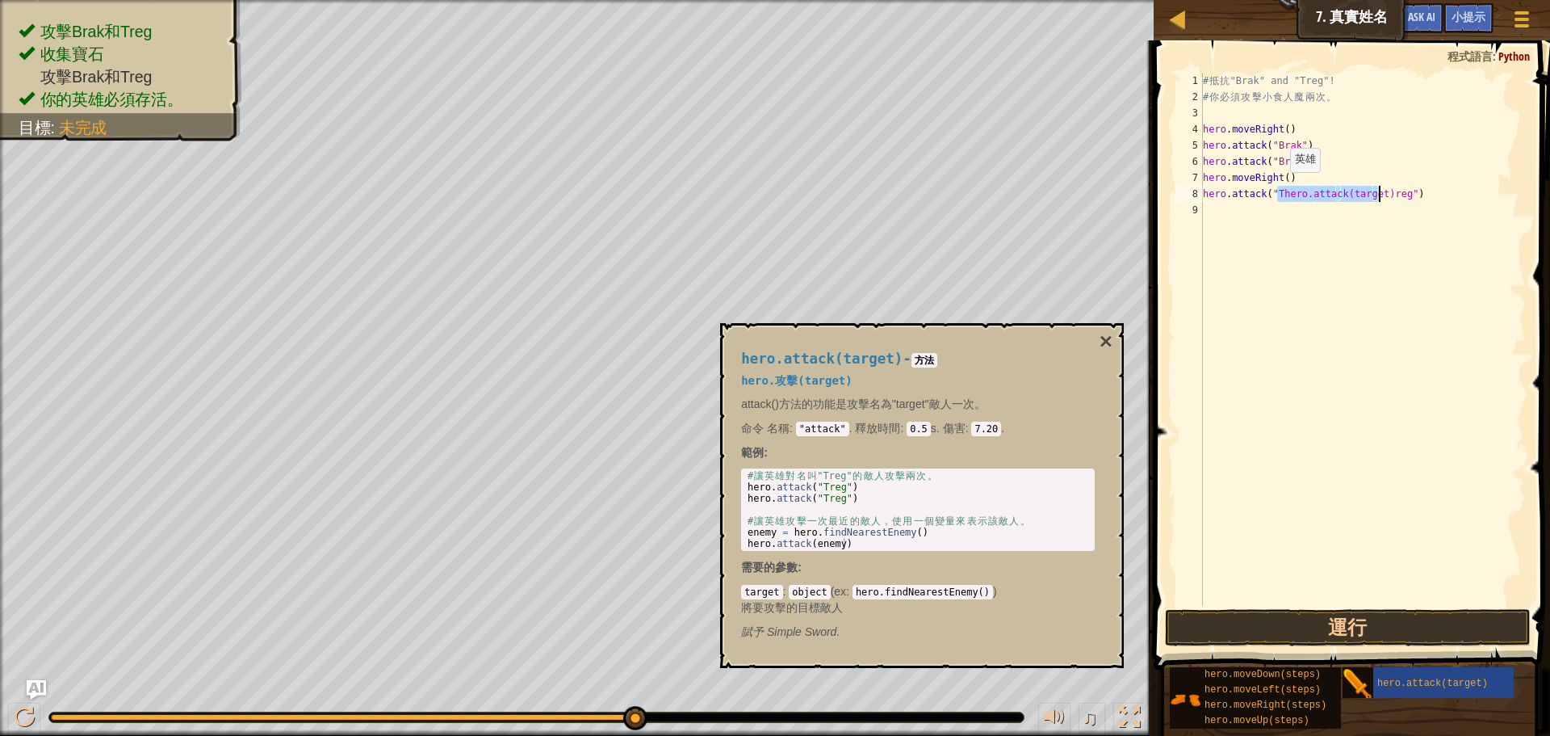
click at [1276, 188] on div "# 抵 抗 "Brak" and "Treg"! # 你 必 須 攻 擊 小 食 人 魔 兩 次 。 hero . moveRight ( ) hero . …" at bounding box center [1363, 339] width 326 height 533
click at [1347, 193] on div "# 抵 抗 "Brak" and "Treg"! # 你 必 須 攻 擊 小 食 人 魔 兩 次 。 hero . moveRight ( ) hero . …" at bounding box center [1363, 355] width 326 height 565
click at [1402, 619] on button "運行" at bounding box center [1348, 627] width 366 height 37
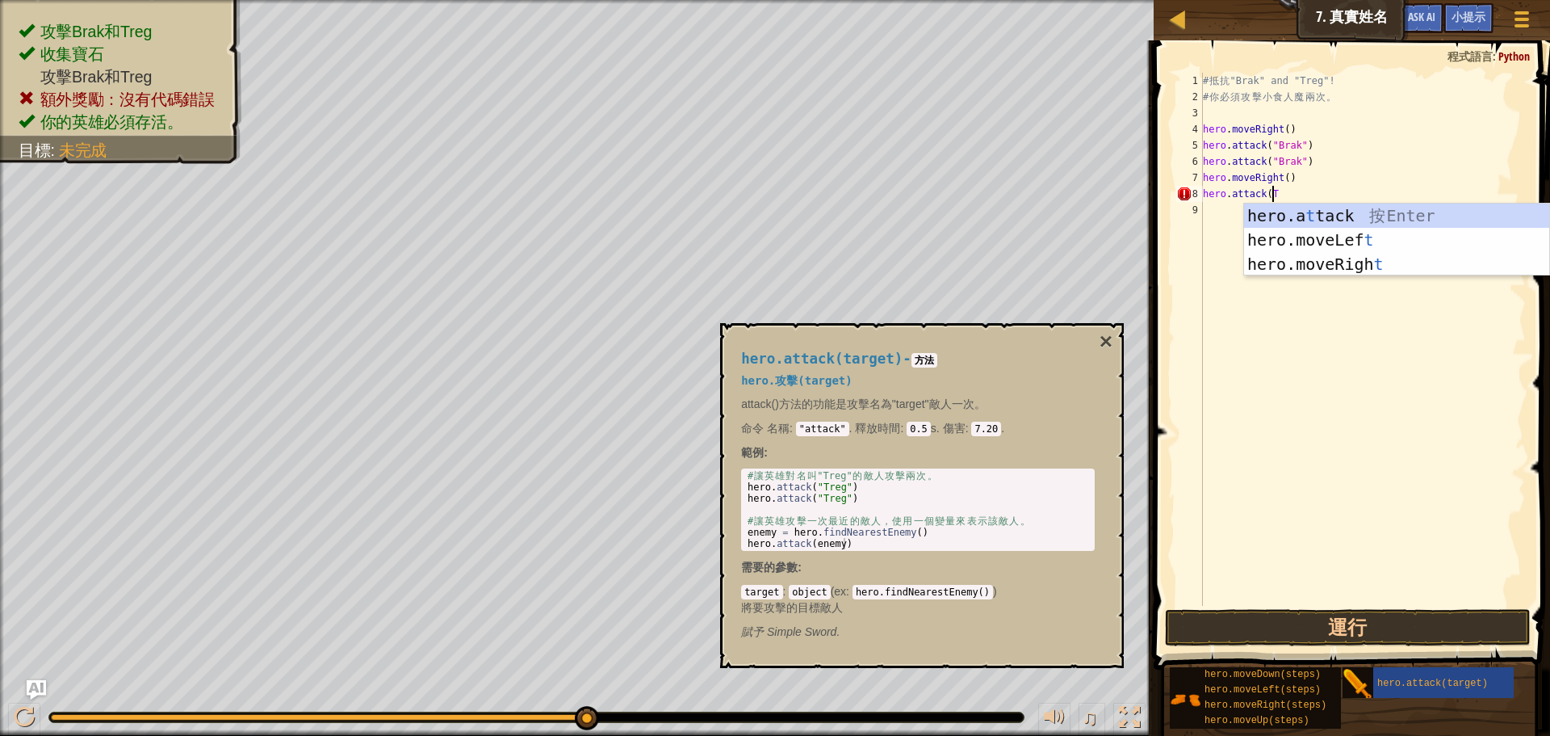
scroll to position [7, 6]
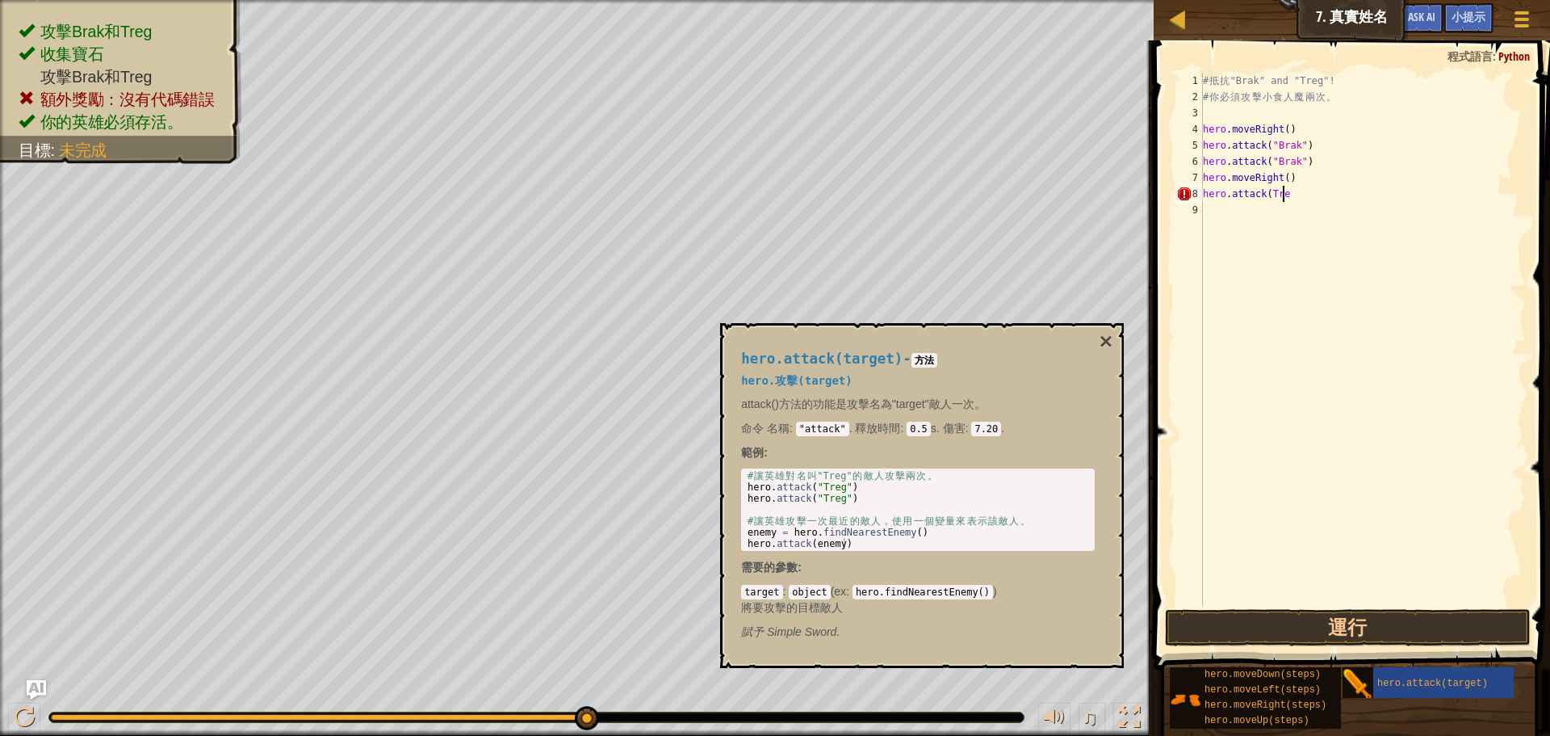
click at [1179, 0] on html "地圖 資訊科學入門 7. 真實姓名 遊戲選單 完成 小提示 Ask AI 1 הההההההההההההההההההההההההההההההההההההההה…" at bounding box center [775, 0] width 1550 height 0
click at [1264, 193] on div "# 抵 抗 "Brak" and "Treg"! # 你 必 須 攻 擊 小 食 人 魔 兩 次 。 hero . moveRight ( ) hero . …" at bounding box center [1363, 355] width 326 height 565
click at [1265, 195] on div "# 抵 抗 "Brak" and "Treg"! # 你 必 須 攻 擊 小 食 人 魔 兩 次 。 hero . moveRight ( ) hero . …" at bounding box center [1363, 355] width 326 height 565
click at [1293, 196] on div "# 抵 抗 "Brak" and "Treg"! # 你 必 須 攻 擊 小 食 人 魔 兩 次 。 hero . moveRight ( ) hero . …" at bounding box center [1363, 355] width 326 height 565
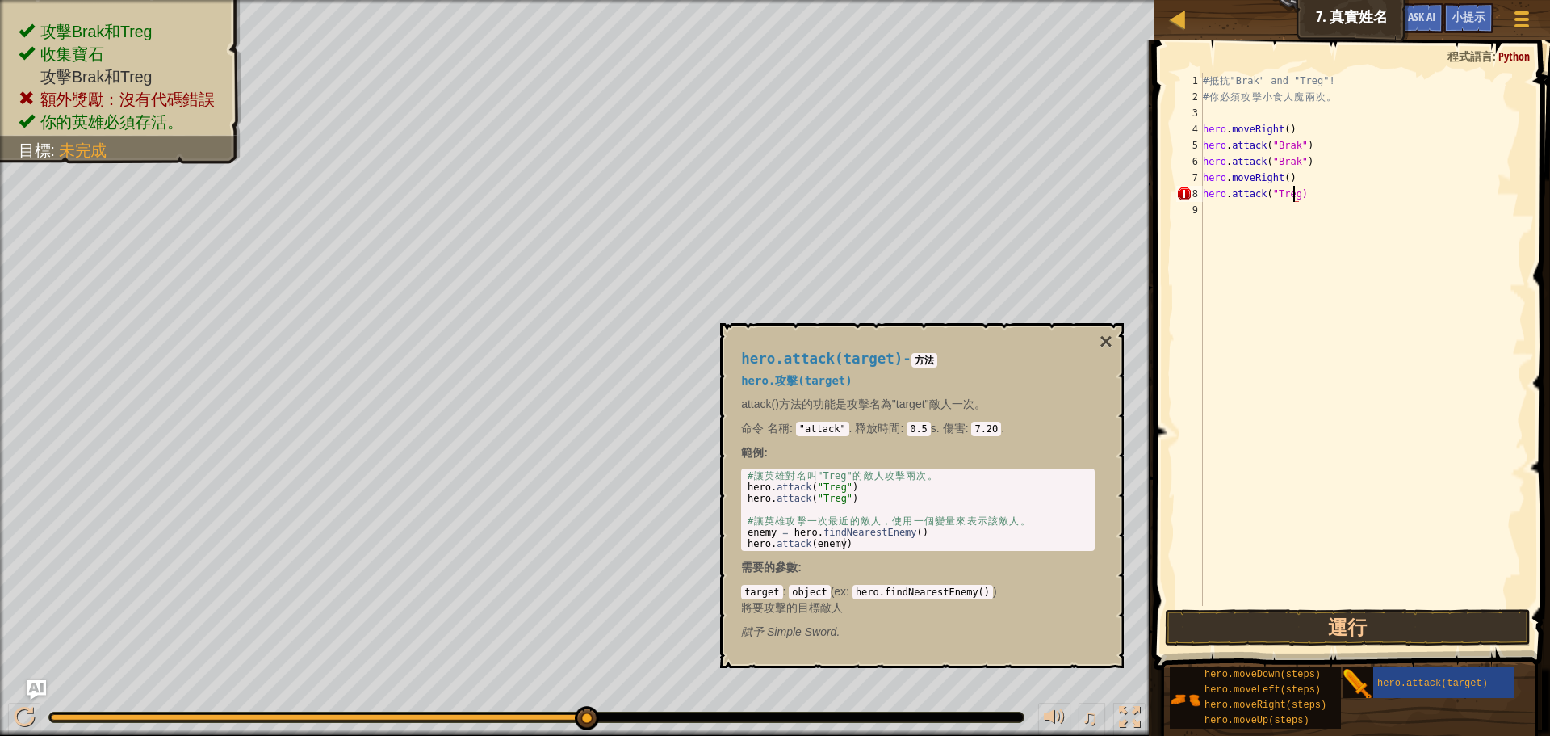
scroll to position [7, 7]
type textarea "hero.attack("Treg")"
click at [1378, 620] on button "運行" at bounding box center [1348, 627] width 366 height 37
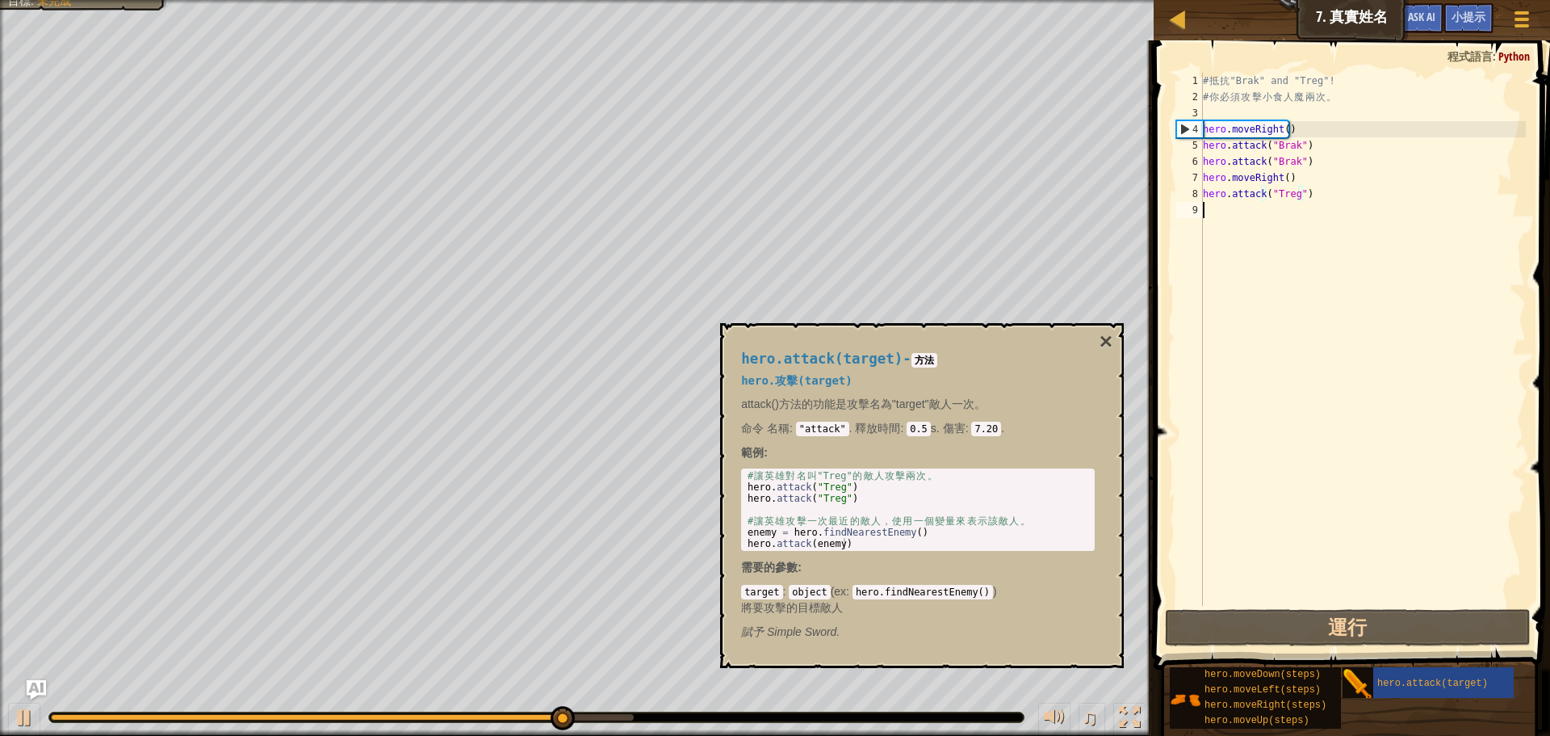
click at [1230, 208] on div "# 抵 抗 "Brak" and "Treg"! # 你 必 須 攻 擊 小 食 人 魔 兩 次 。 hero . moveRight ( ) hero . …" at bounding box center [1363, 355] width 326 height 565
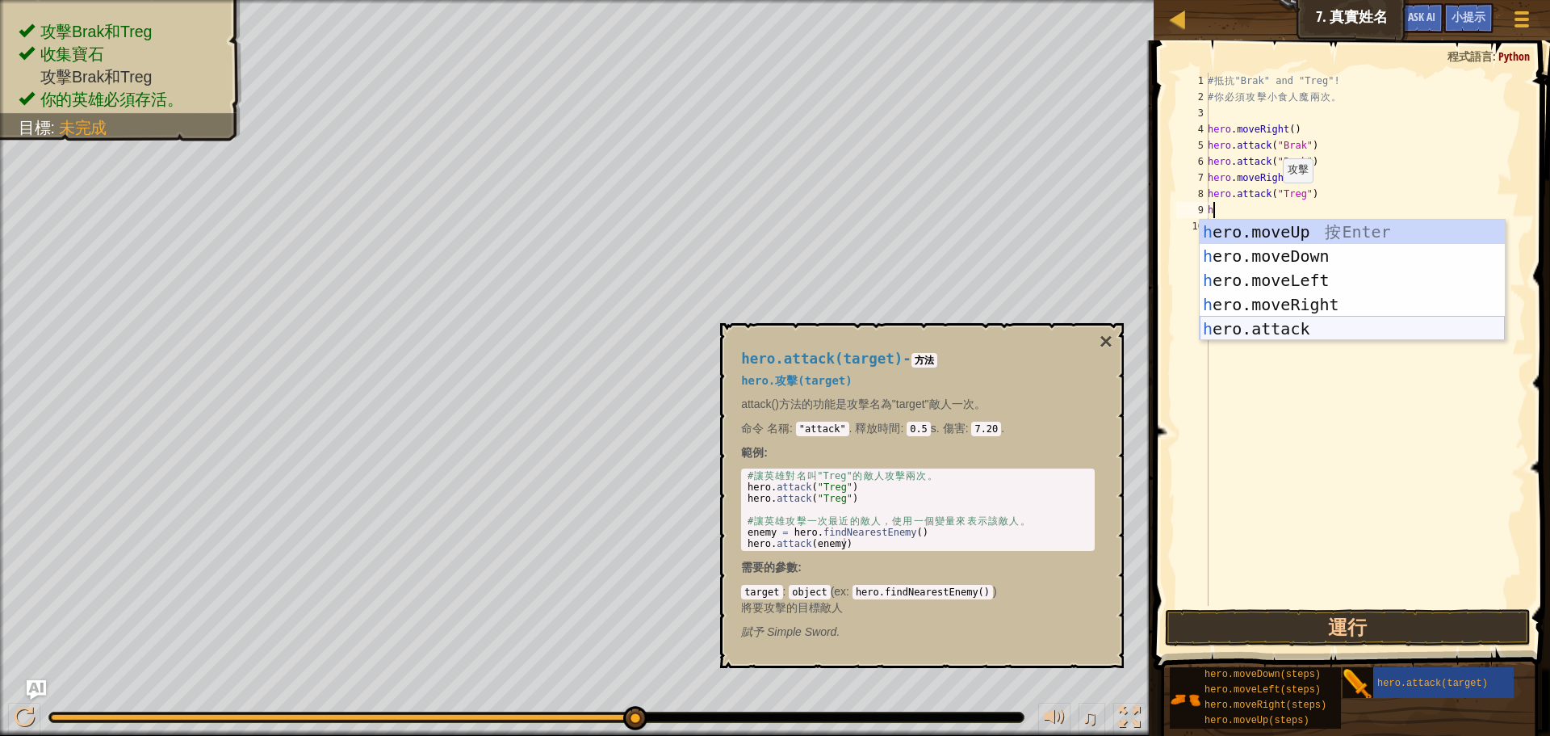
click at [1322, 318] on div "h ero.moveUp 按 Enter h ero.moveDown 按 Enter h ero.moveLeft 按 Enter h ero.moveRi…" at bounding box center [1352, 305] width 305 height 170
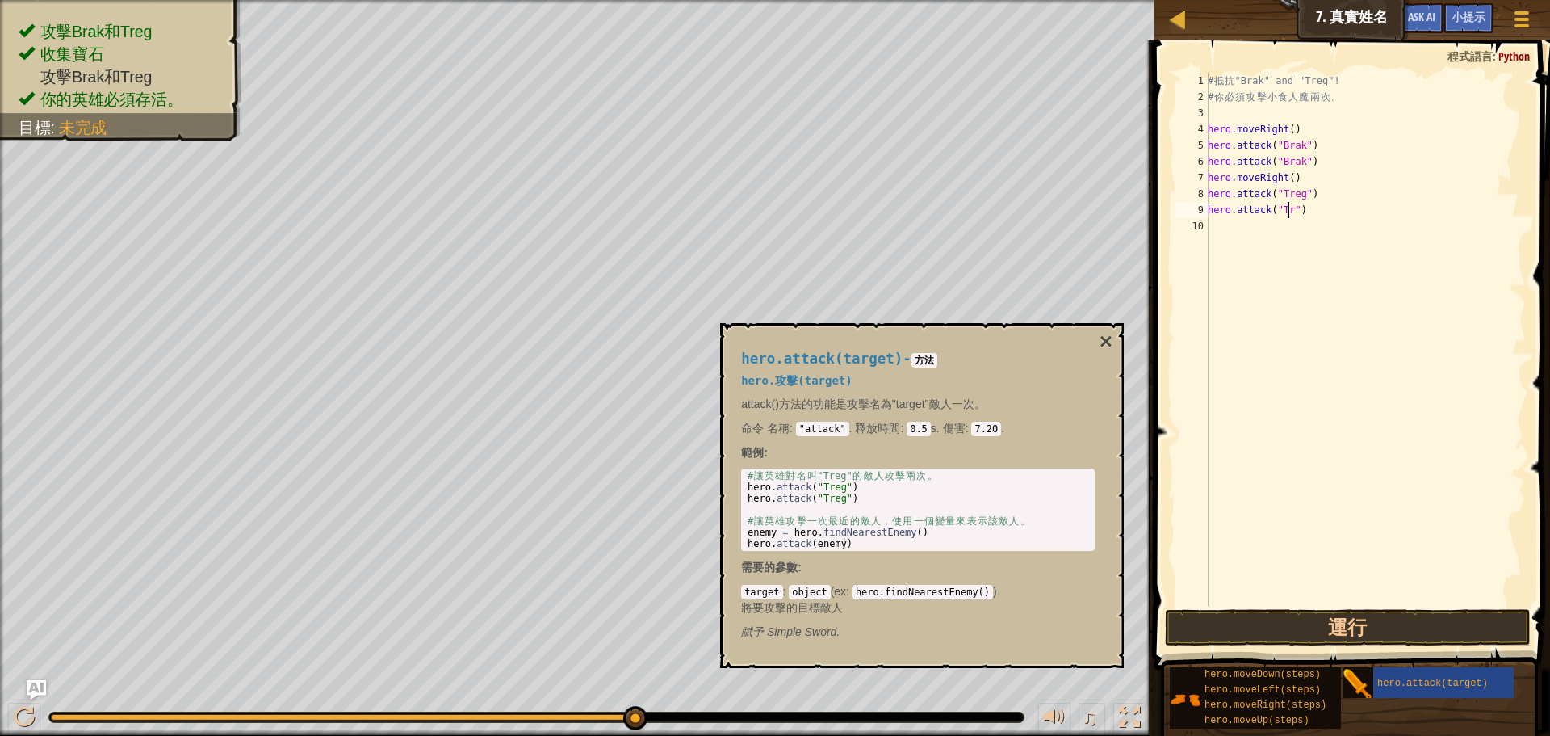
scroll to position [7, 7]
type textarea "hero.attack("Treg")"
click at [1372, 618] on button "運行" at bounding box center [1348, 627] width 366 height 37
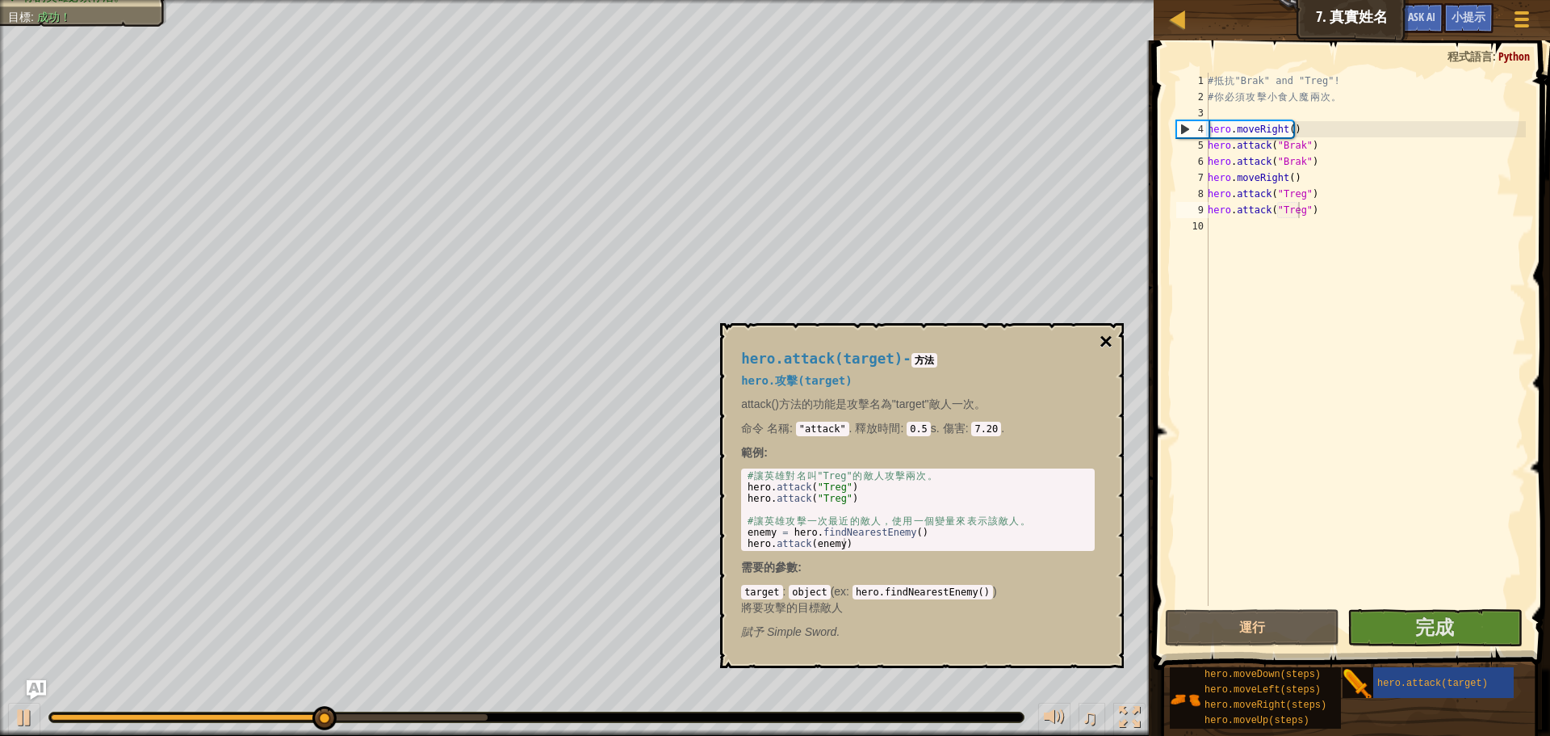
click at [1107, 336] on button "×" at bounding box center [1106, 341] width 13 height 23
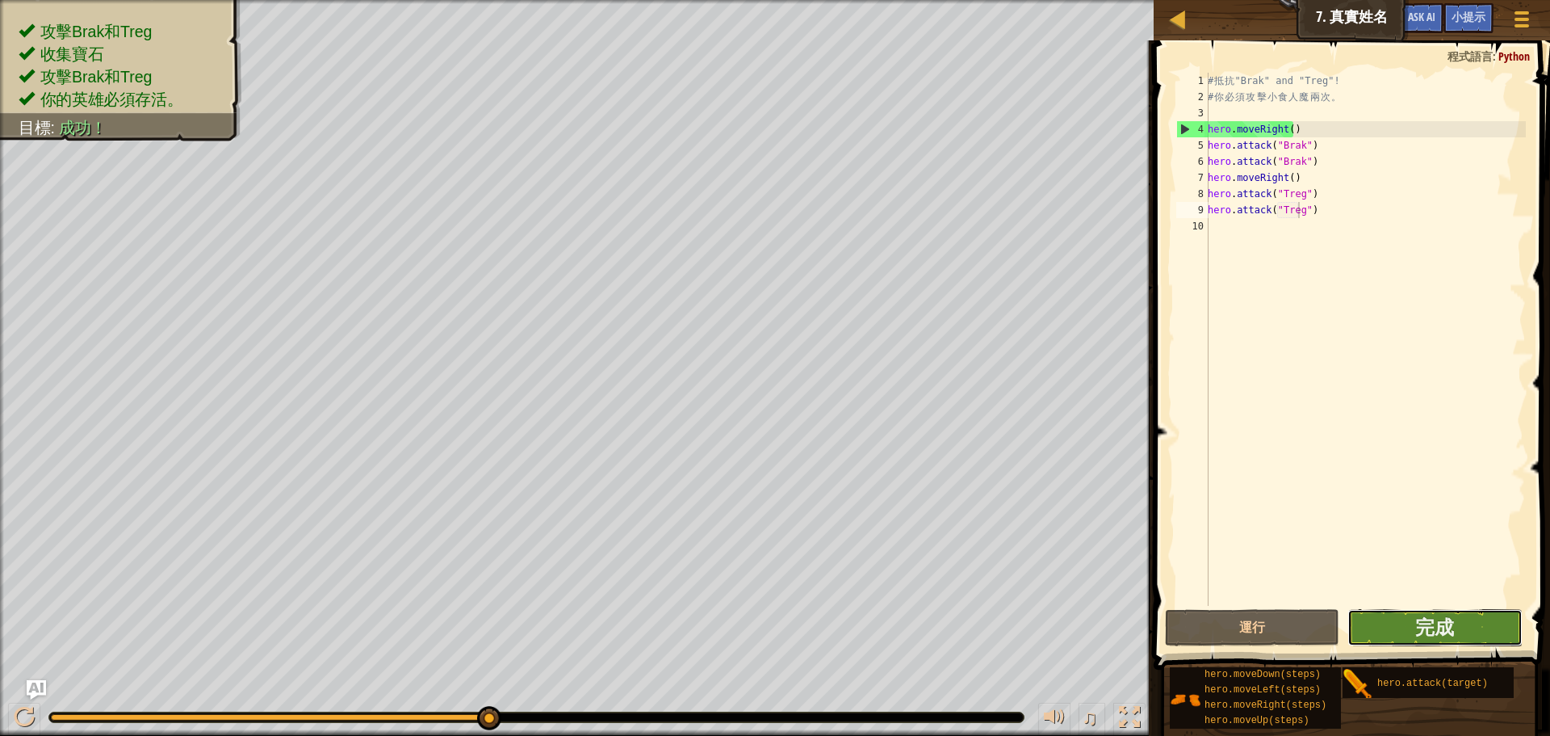
click at [1393, 633] on button "完成" at bounding box center [1434, 627] width 174 height 37
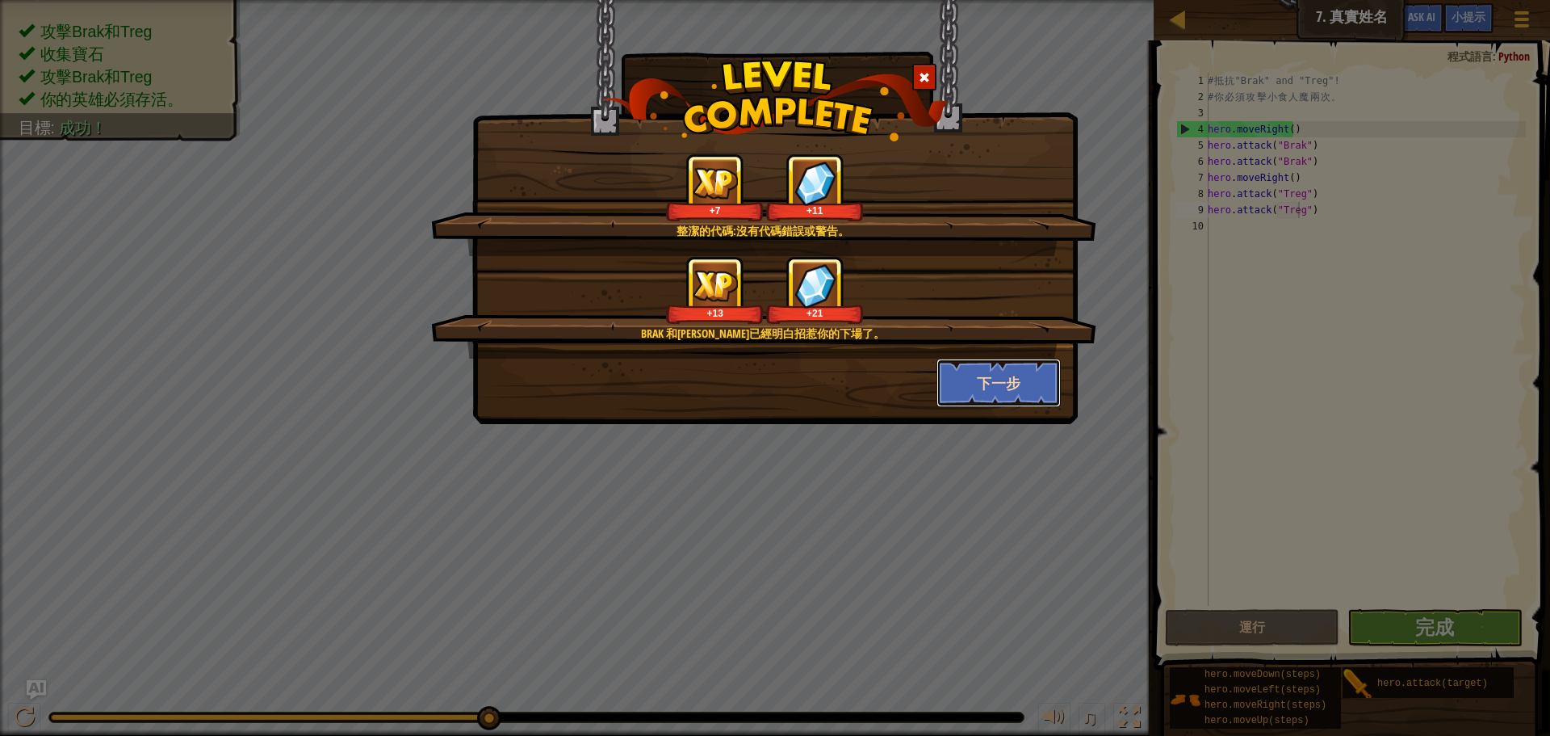
click at [1001, 387] on button "下一步" at bounding box center [999, 382] width 125 height 48
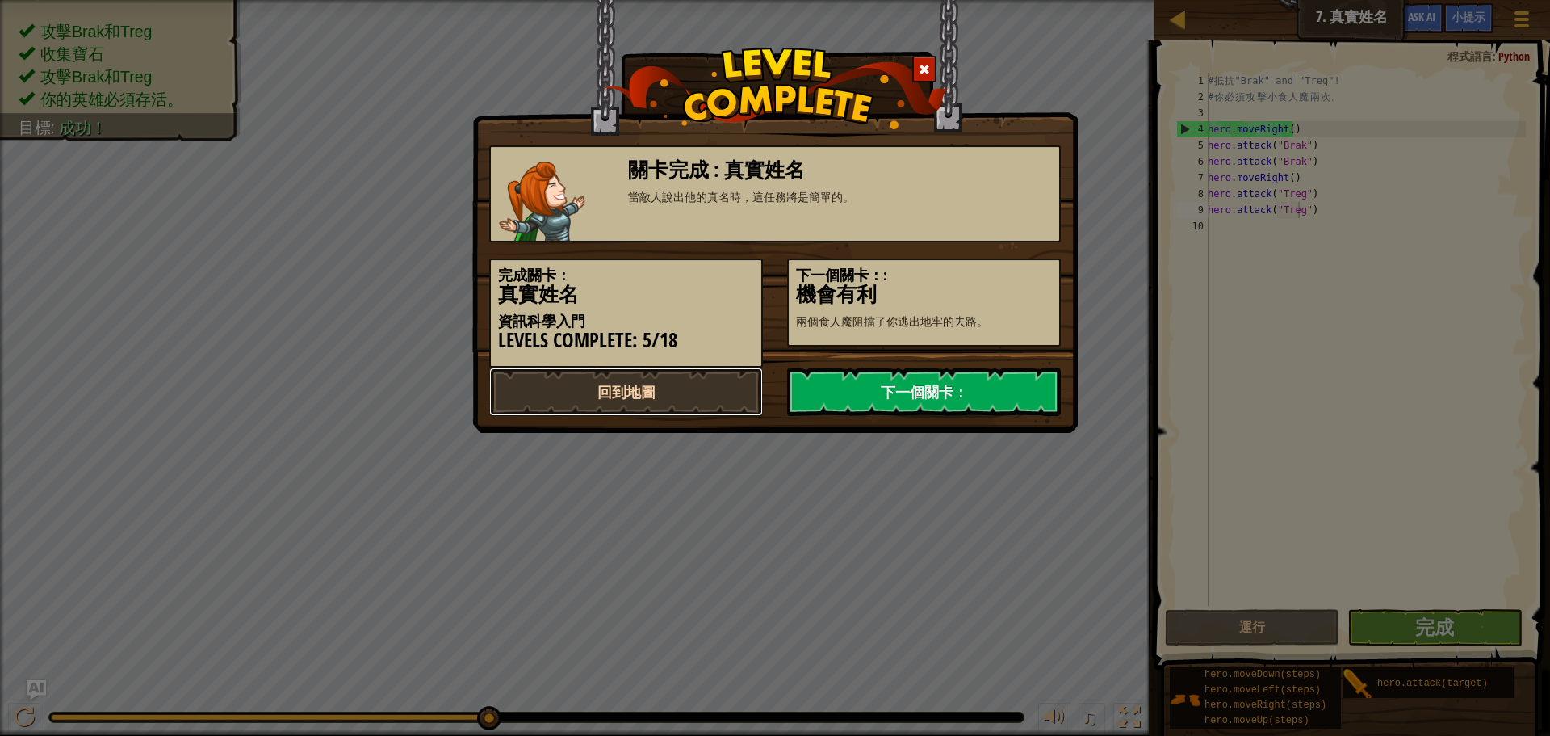
click at [708, 394] on link "回到地圖" at bounding box center [626, 391] width 274 height 48
select select "zh-HANT"
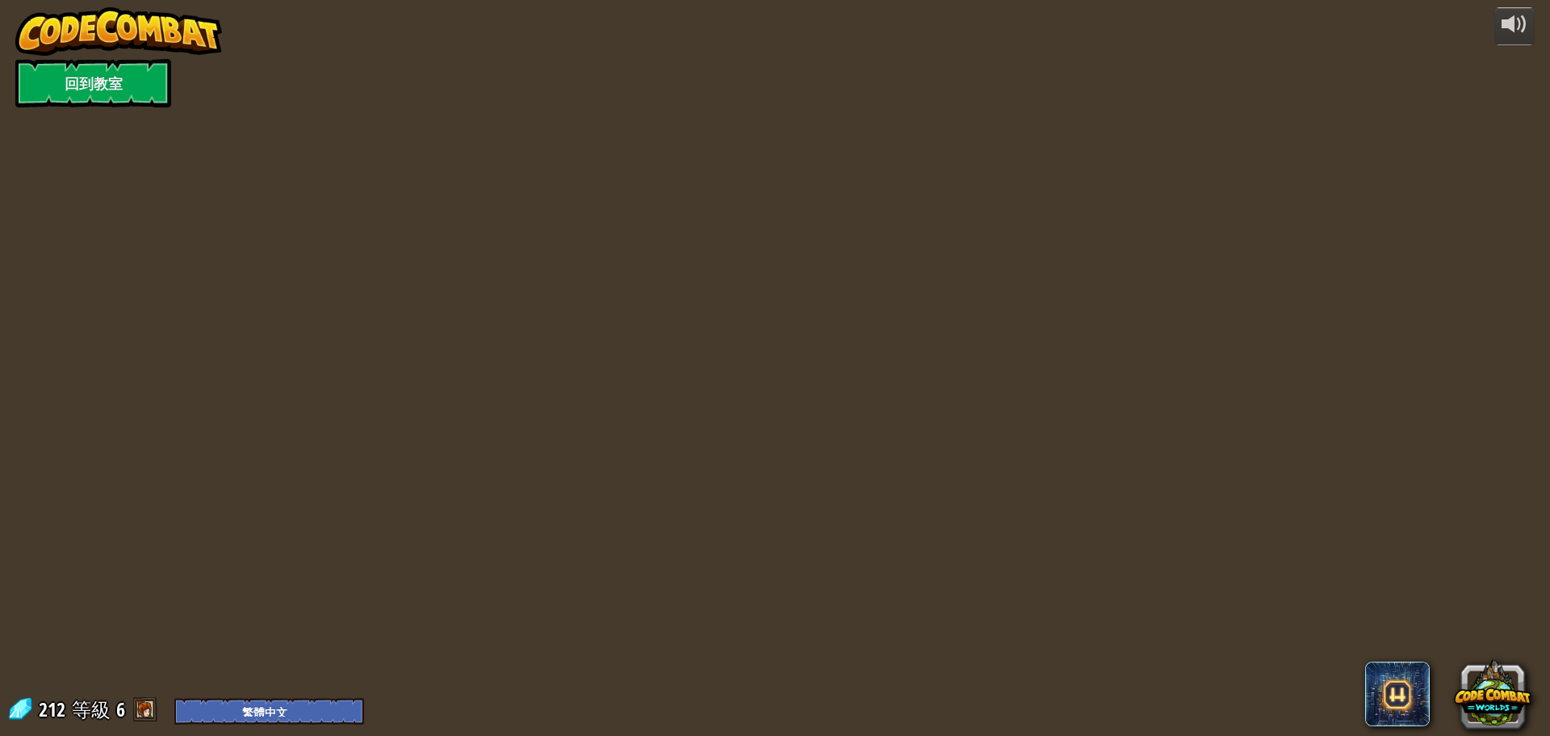
select select "zh-HANT"
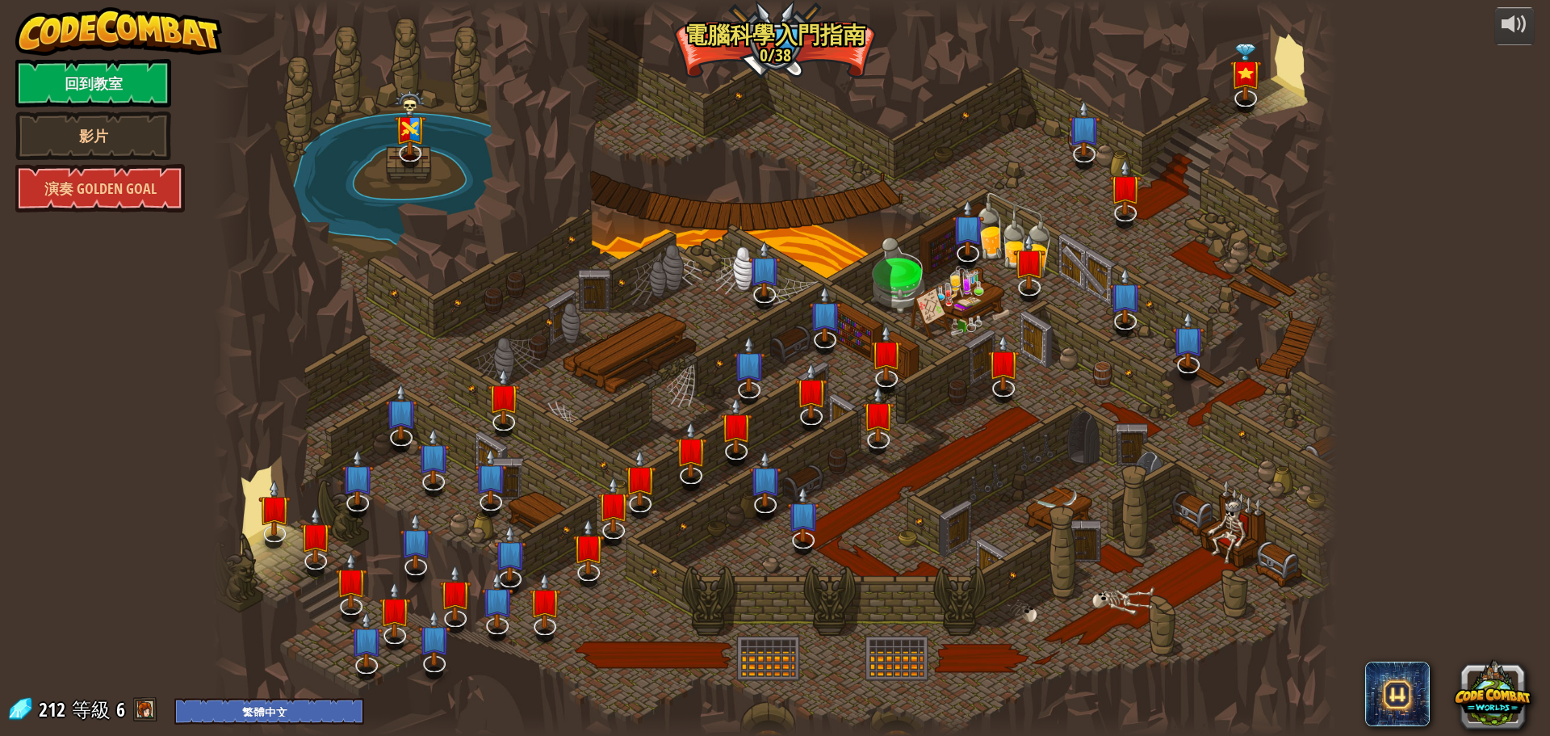
select select "zh-HANT"
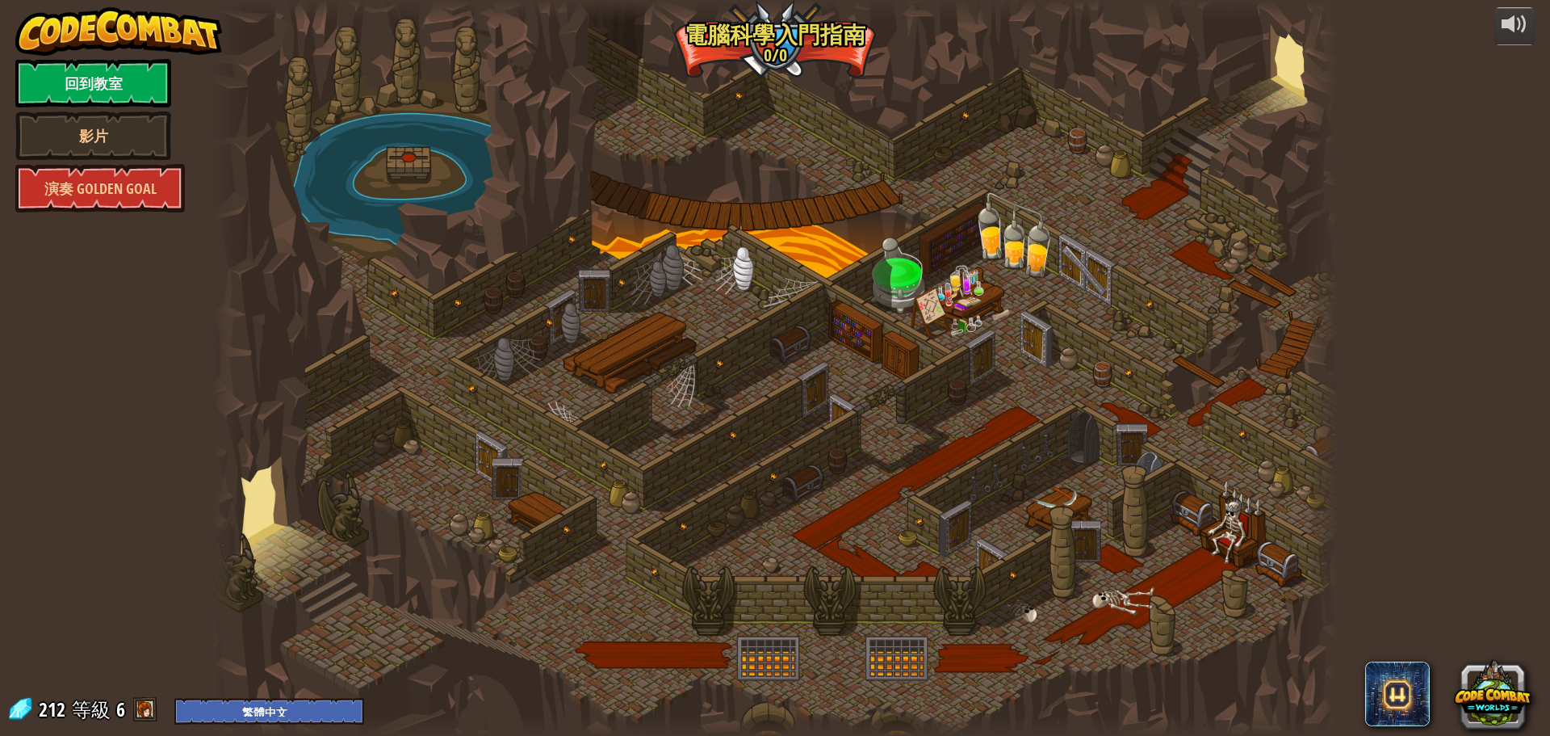
select select "zh-HANT"
